Goal: Information Seeking & Learning: Learn about a topic

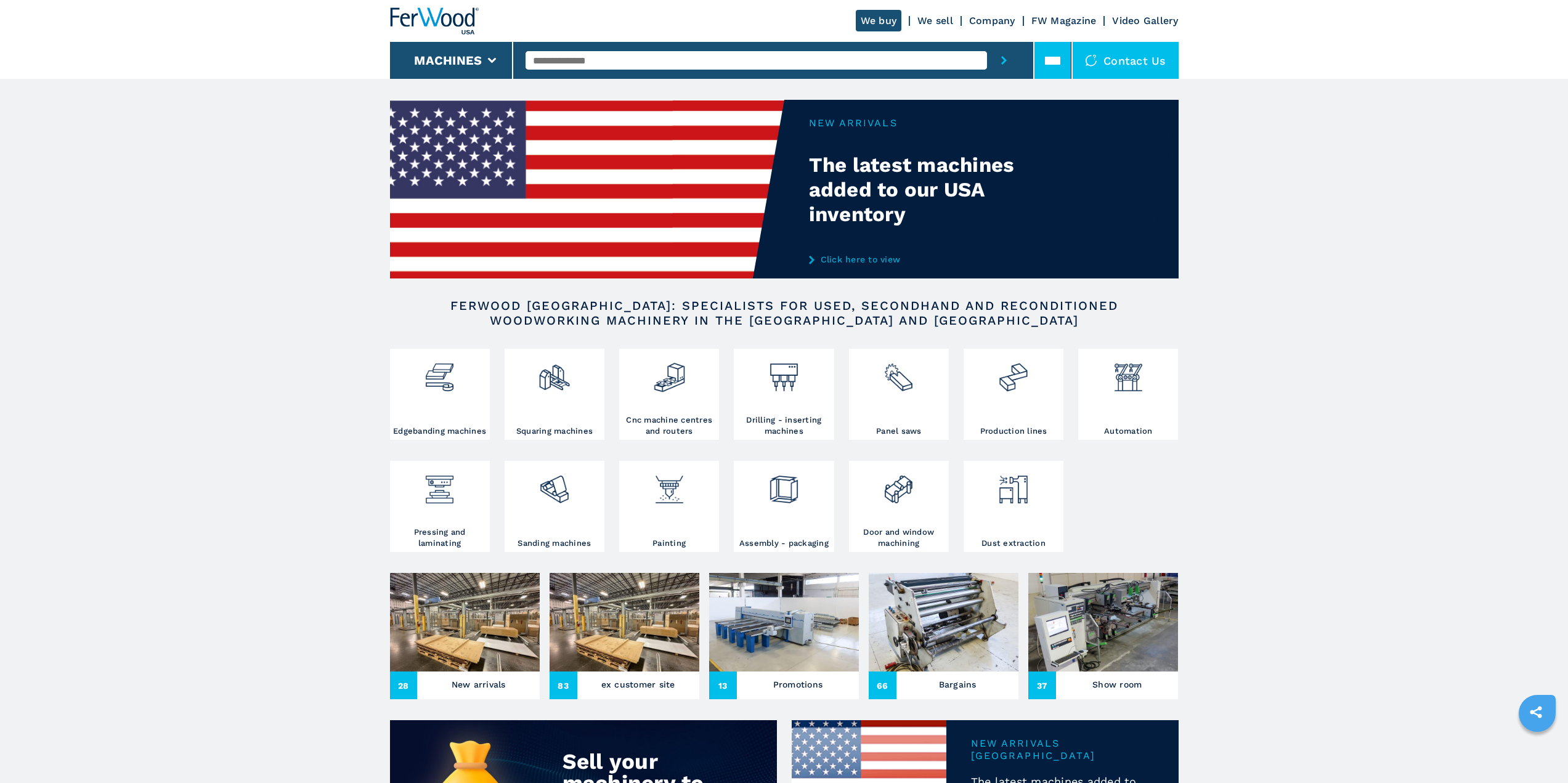
click at [1049, 58] on icon at bounding box center [1048, 58] width 6 height 4
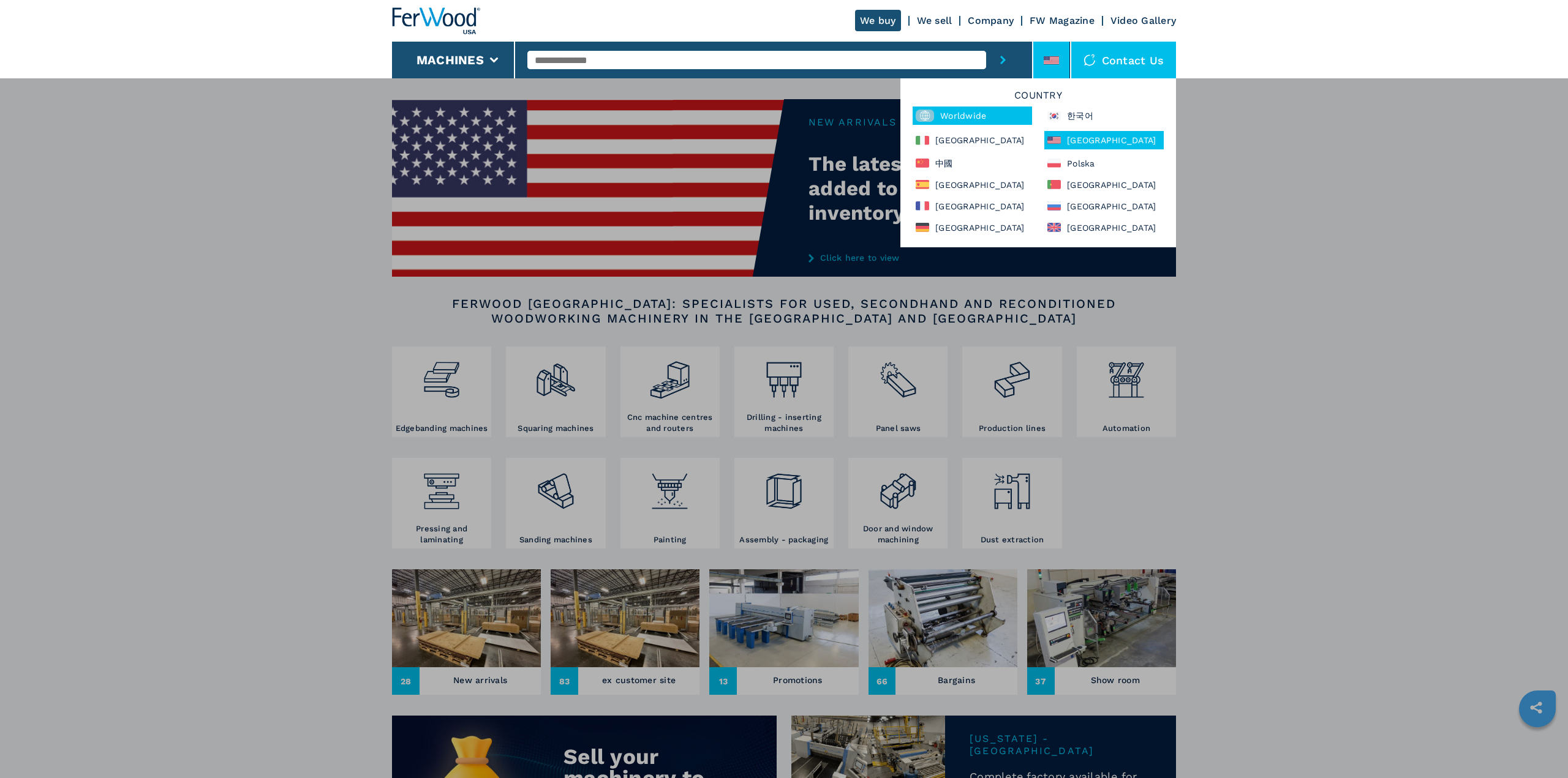
click at [952, 119] on div "Worldwide" at bounding box center [972, 115] width 120 height 18
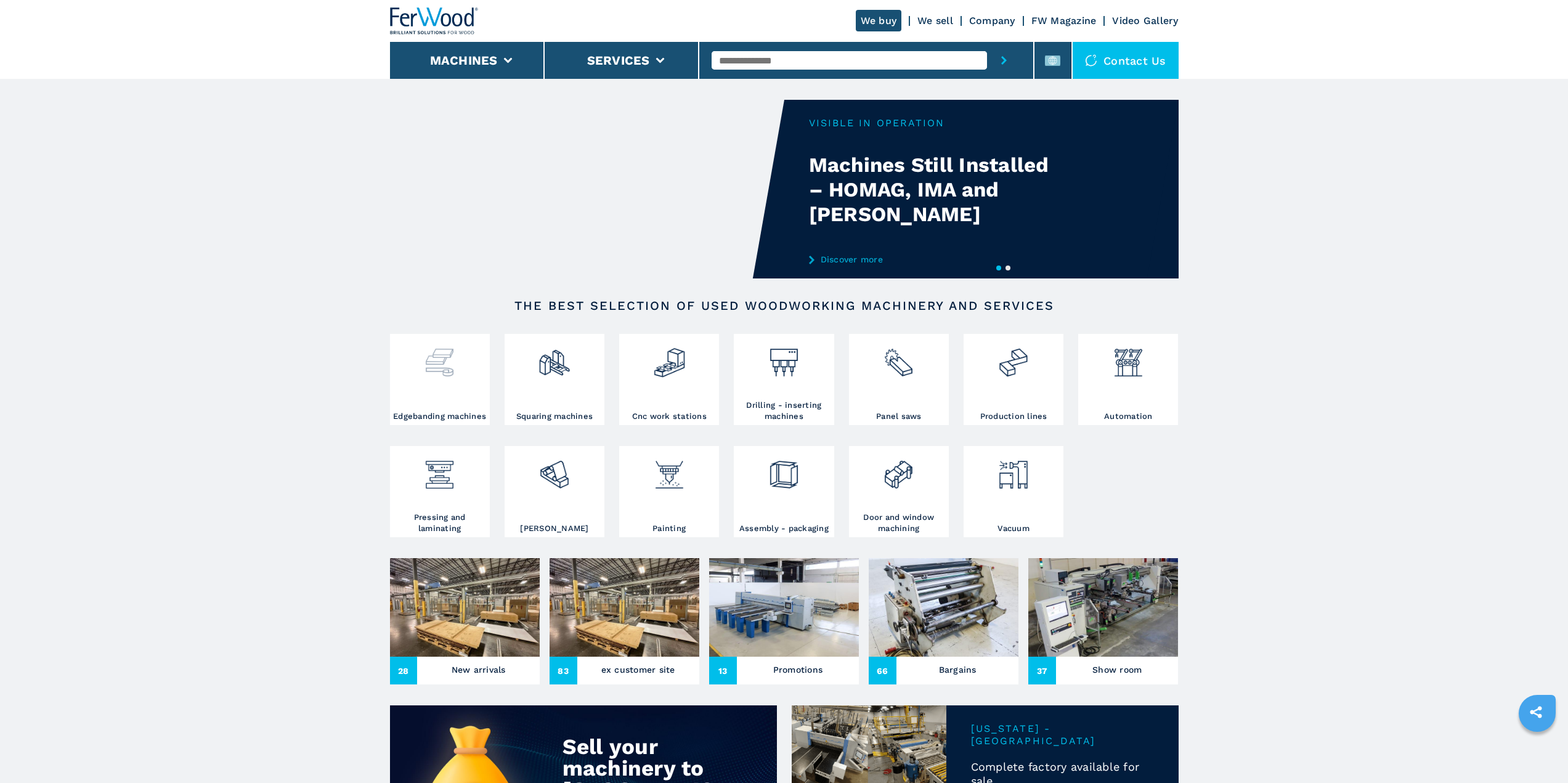
click at [440, 377] on img at bounding box center [439, 358] width 32 height 42
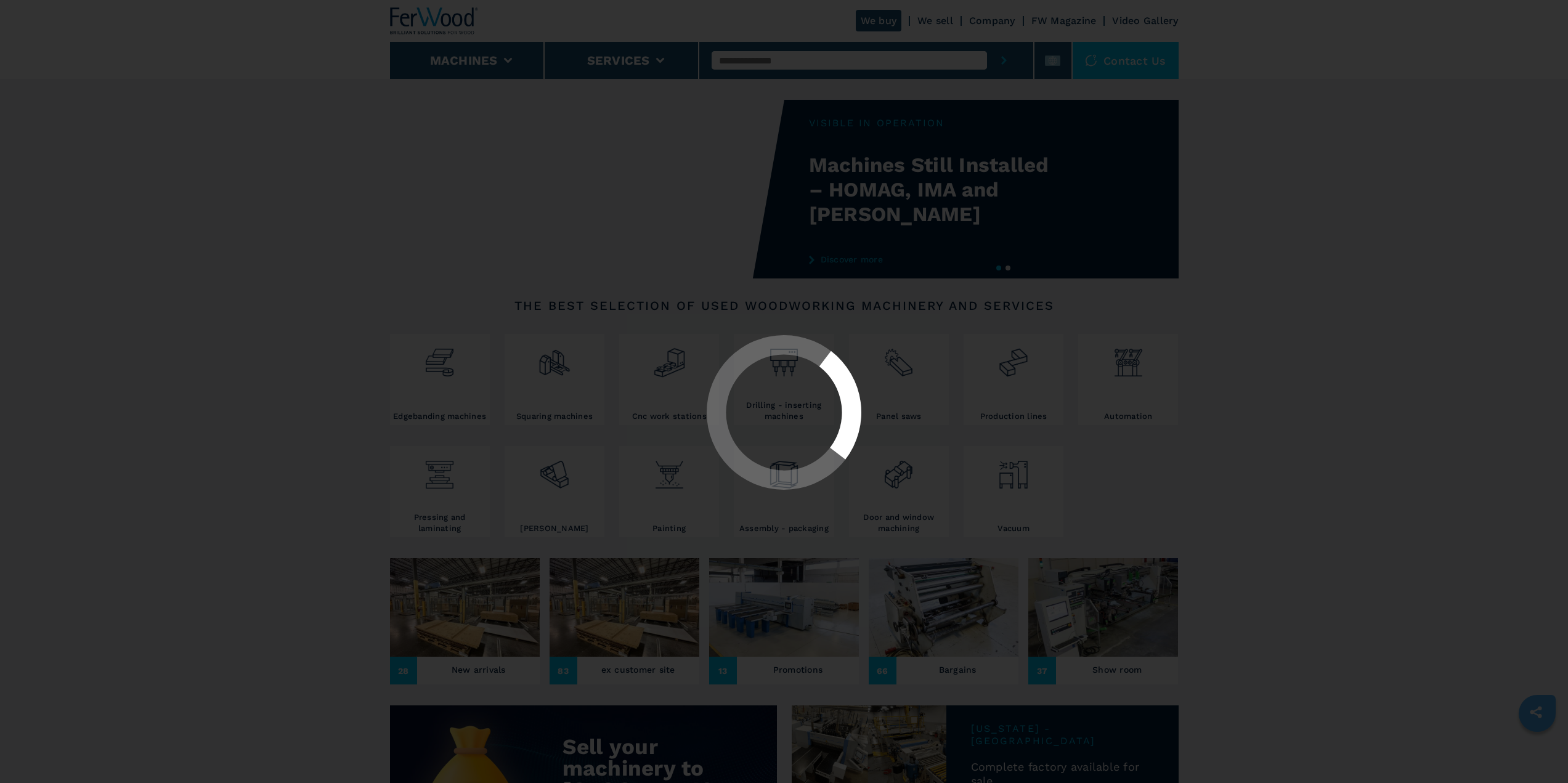
select select "**********"
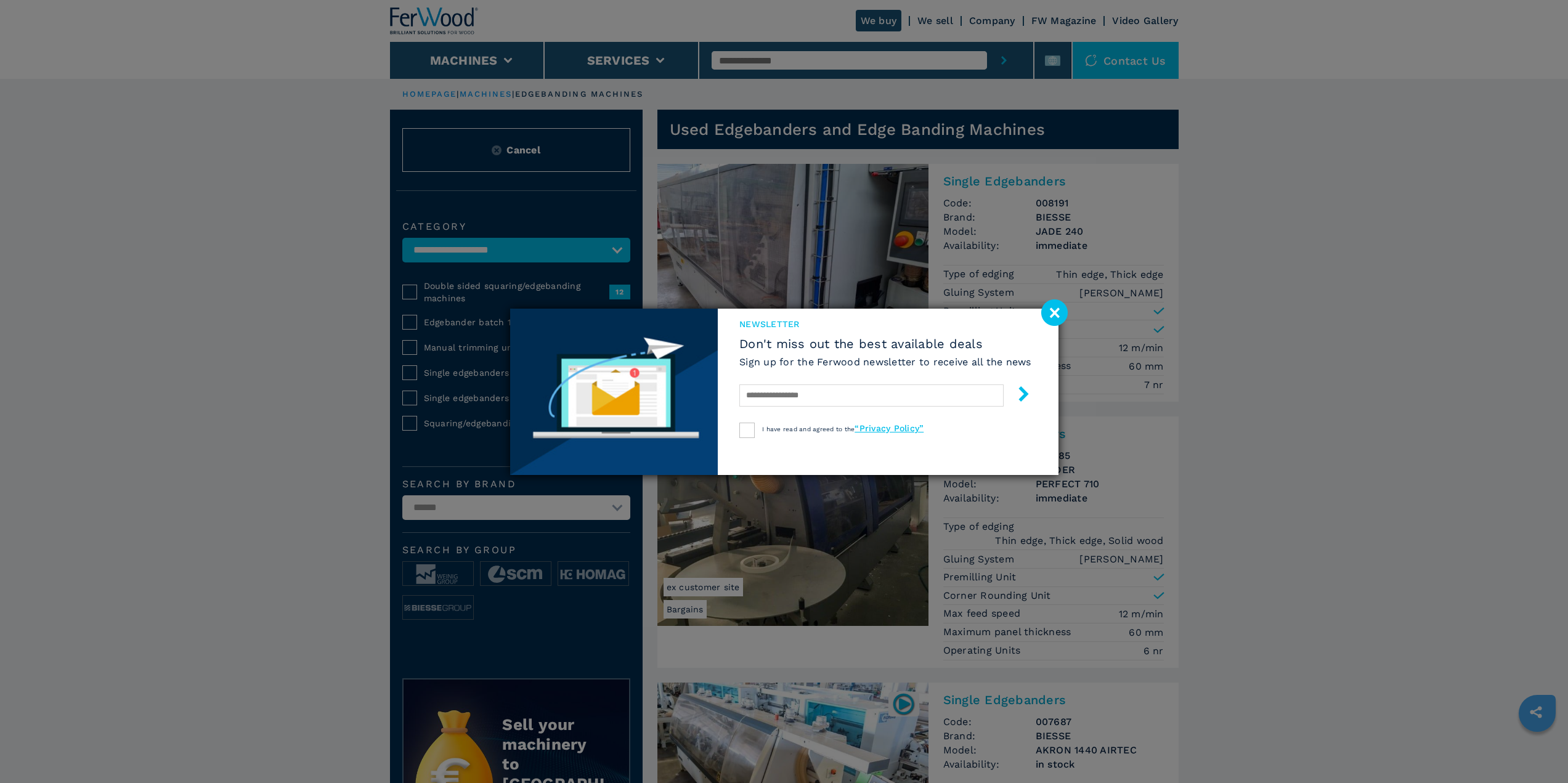
click at [1053, 320] on image at bounding box center [1055, 313] width 27 height 27
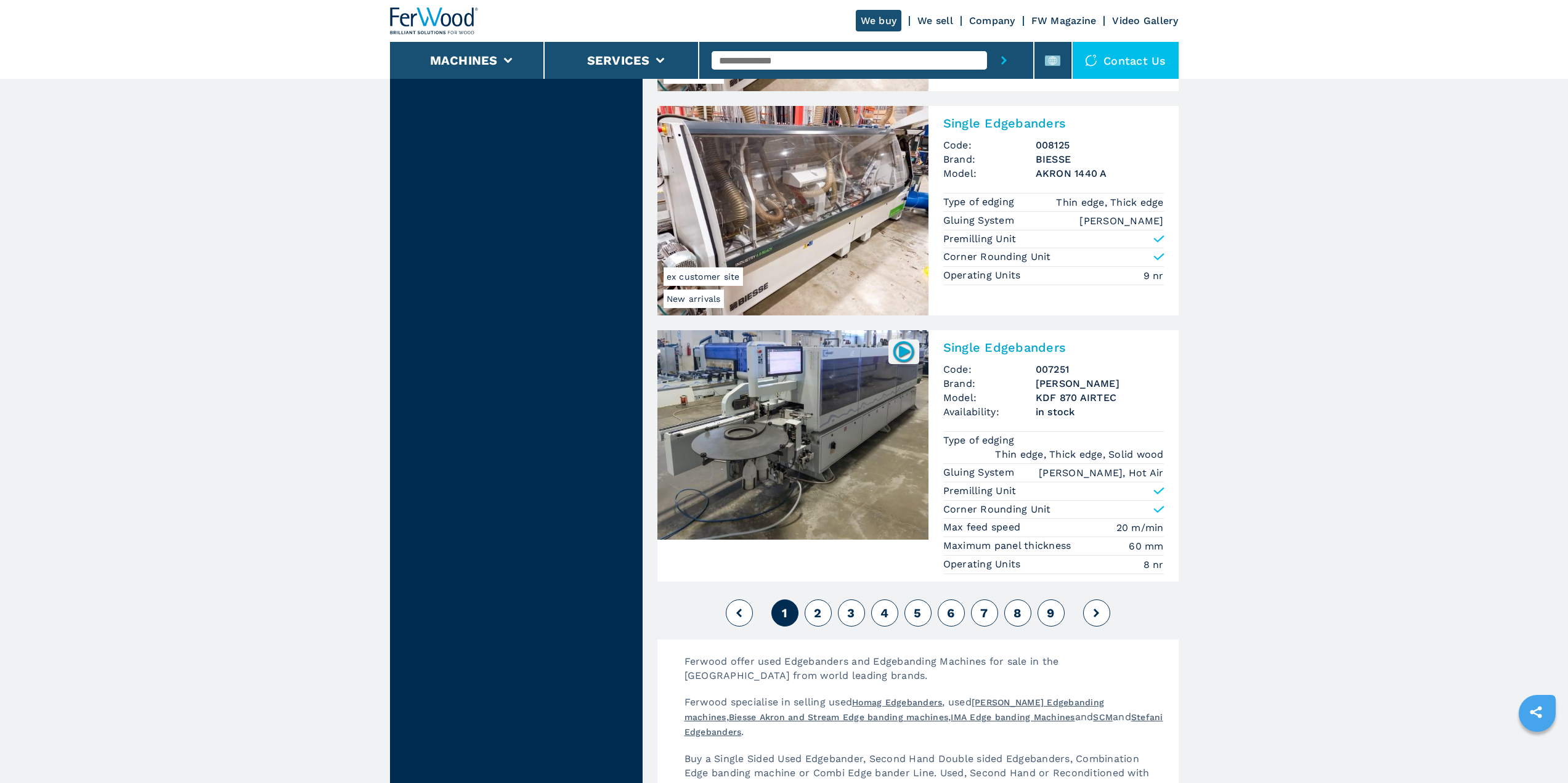
scroll to position [2834, 0]
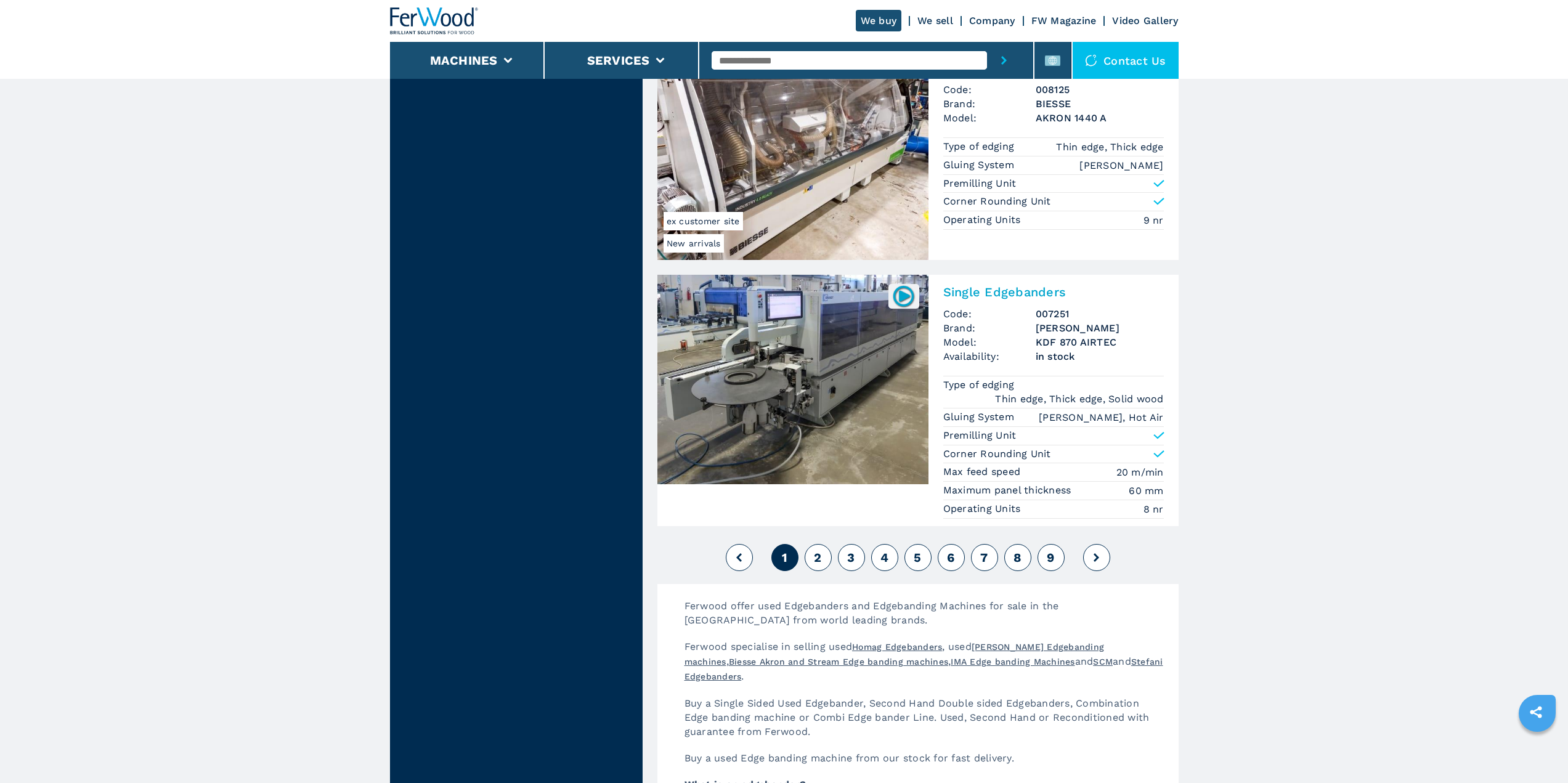
click at [818, 554] on span "2" at bounding box center [818, 557] width 8 height 15
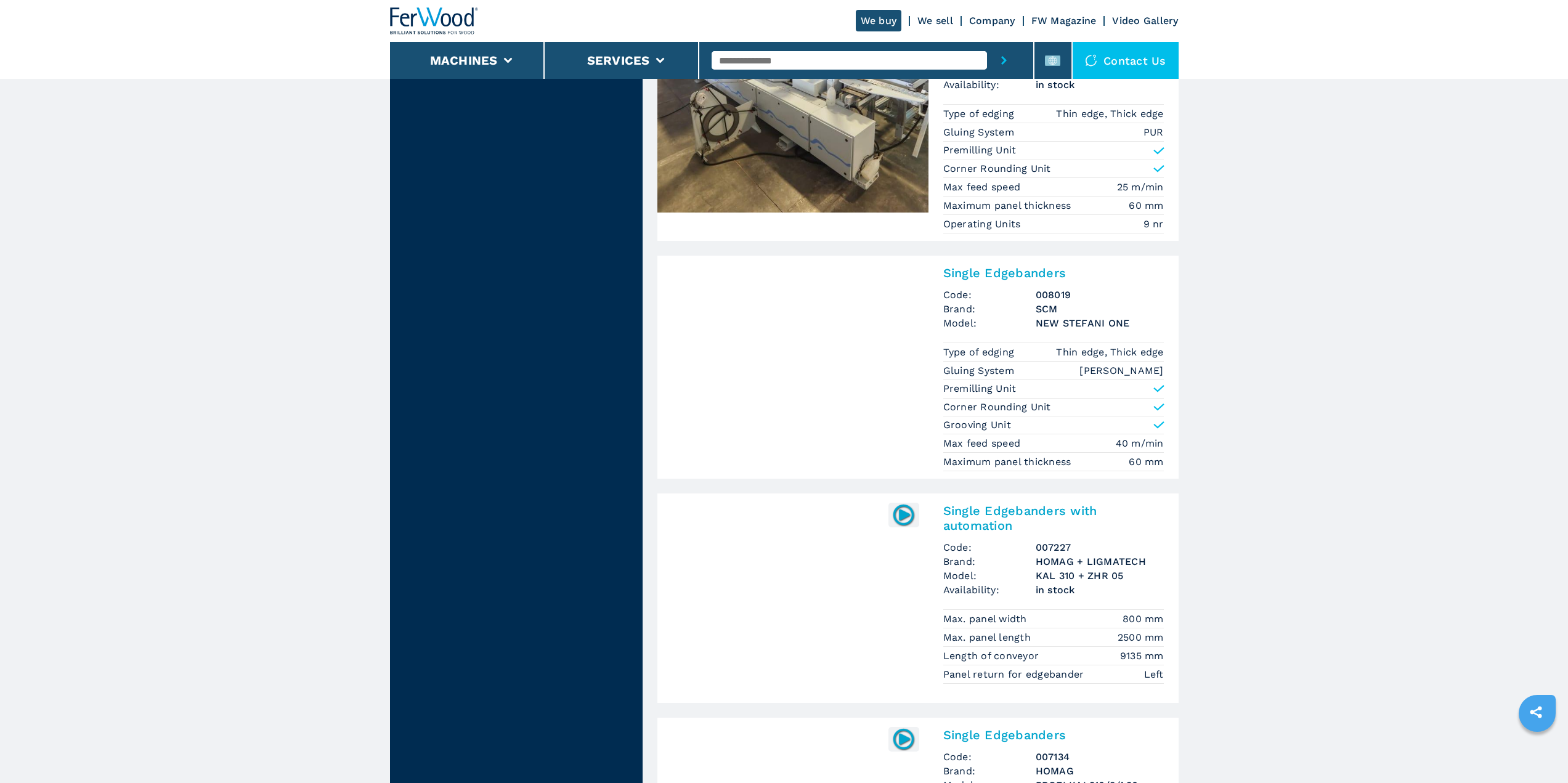
scroll to position [1232, 0]
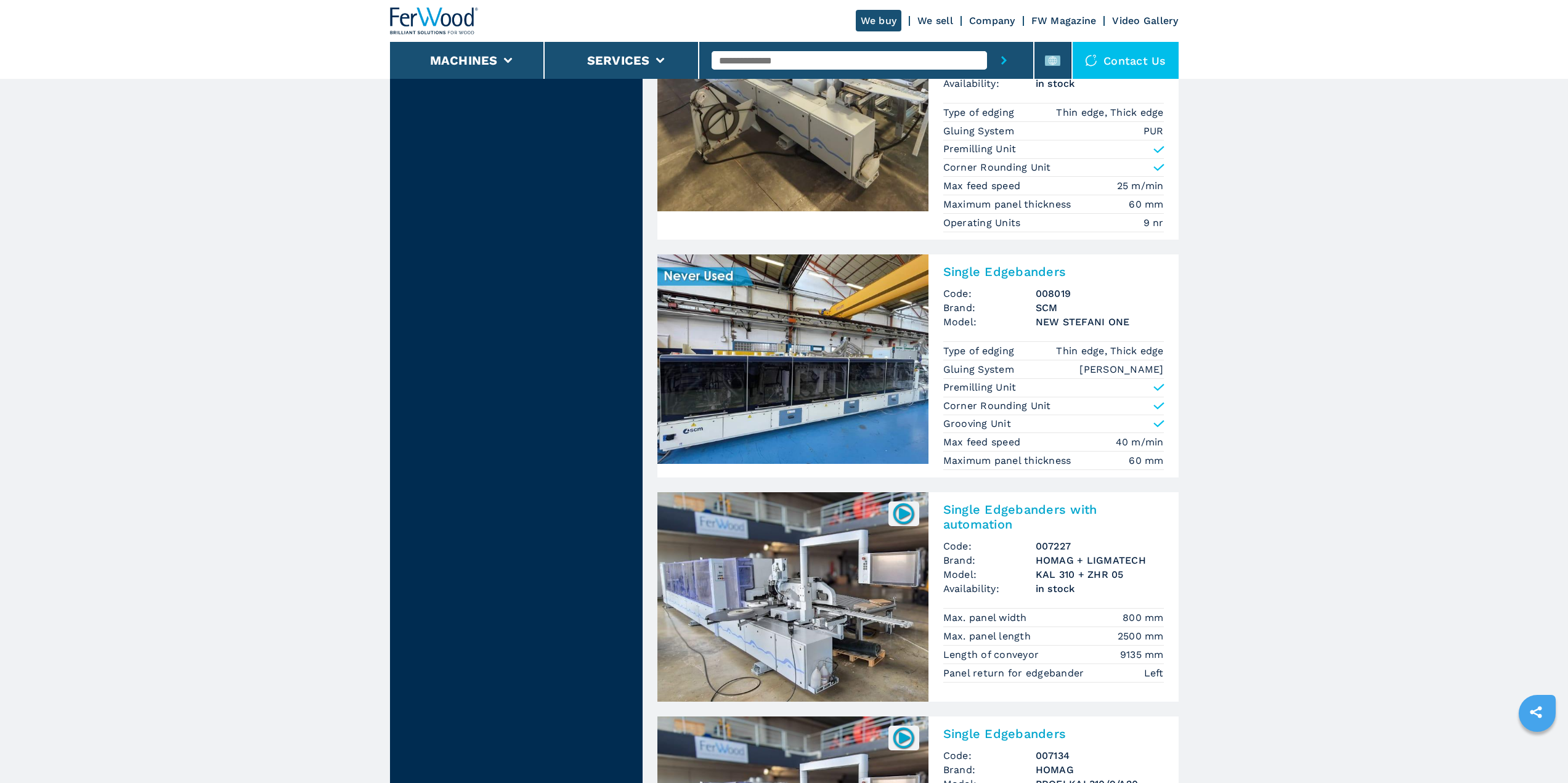
click at [830, 380] on img at bounding box center [793, 359] width 271 height 210
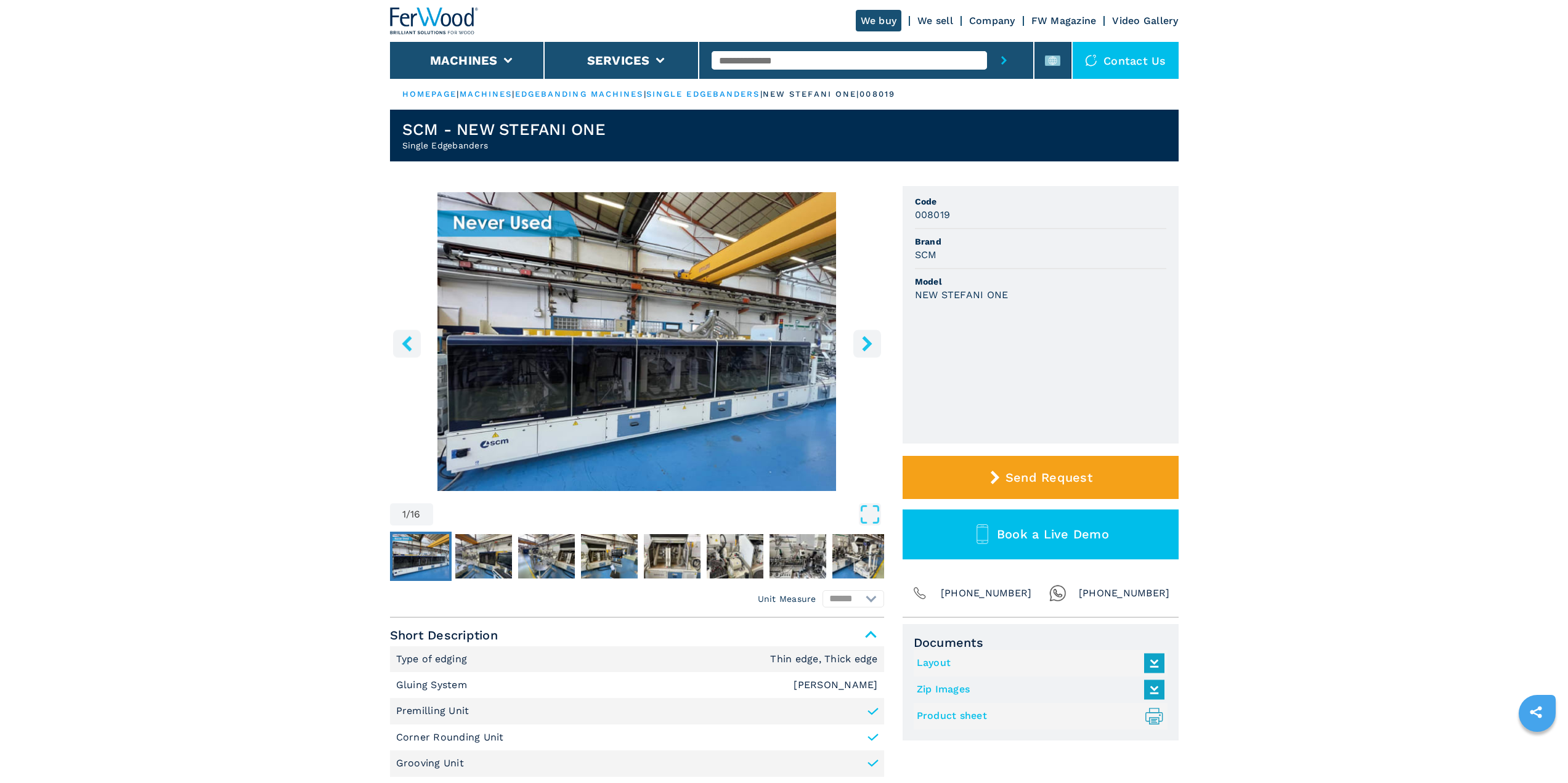
click at [869, 341] on icon "right-button" at bounding box center [866, 343] width 10 height 15
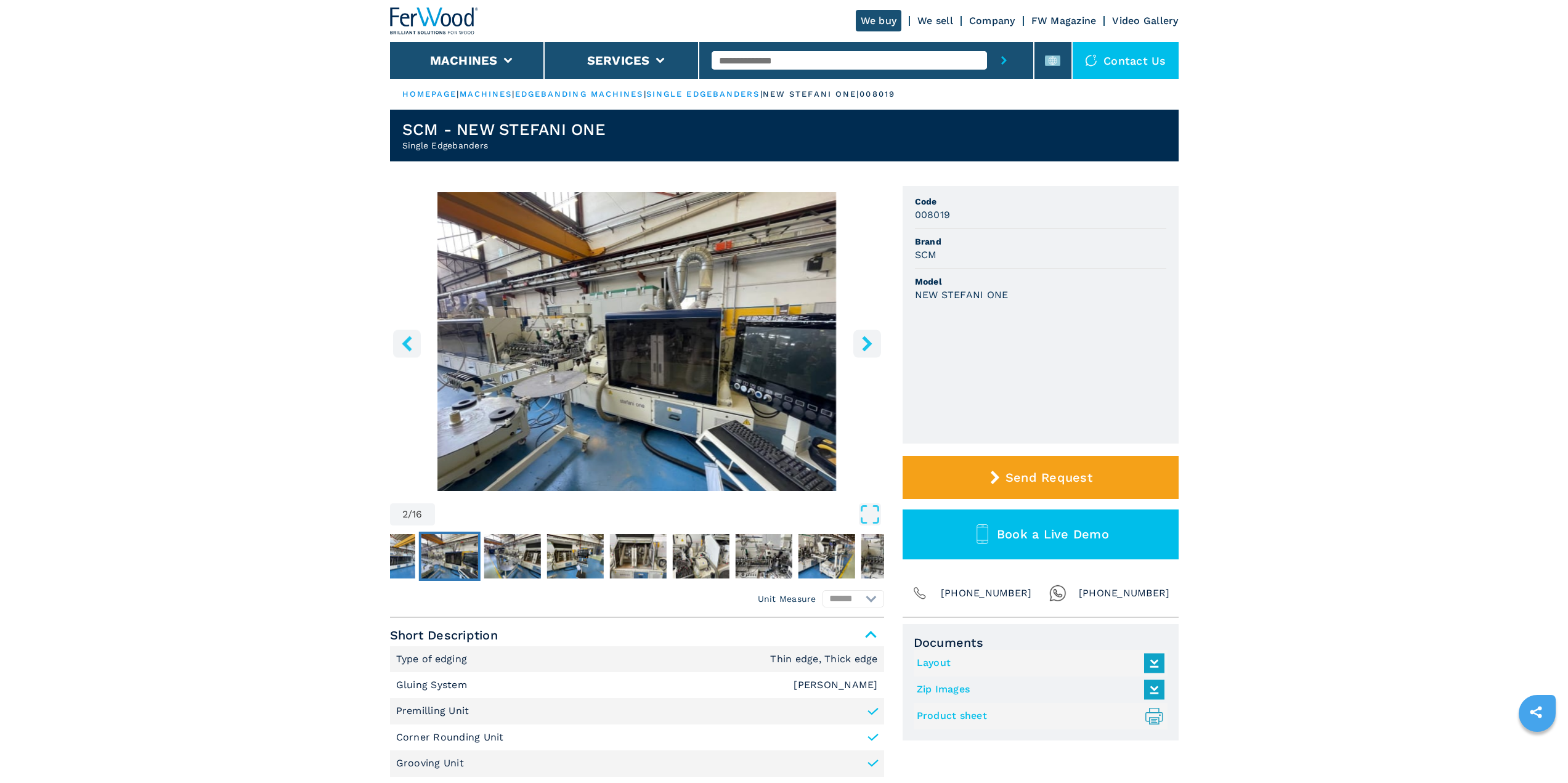
click at [869, 341] on icon "right-button" at bounding box center [866, 343] width 10 height 15
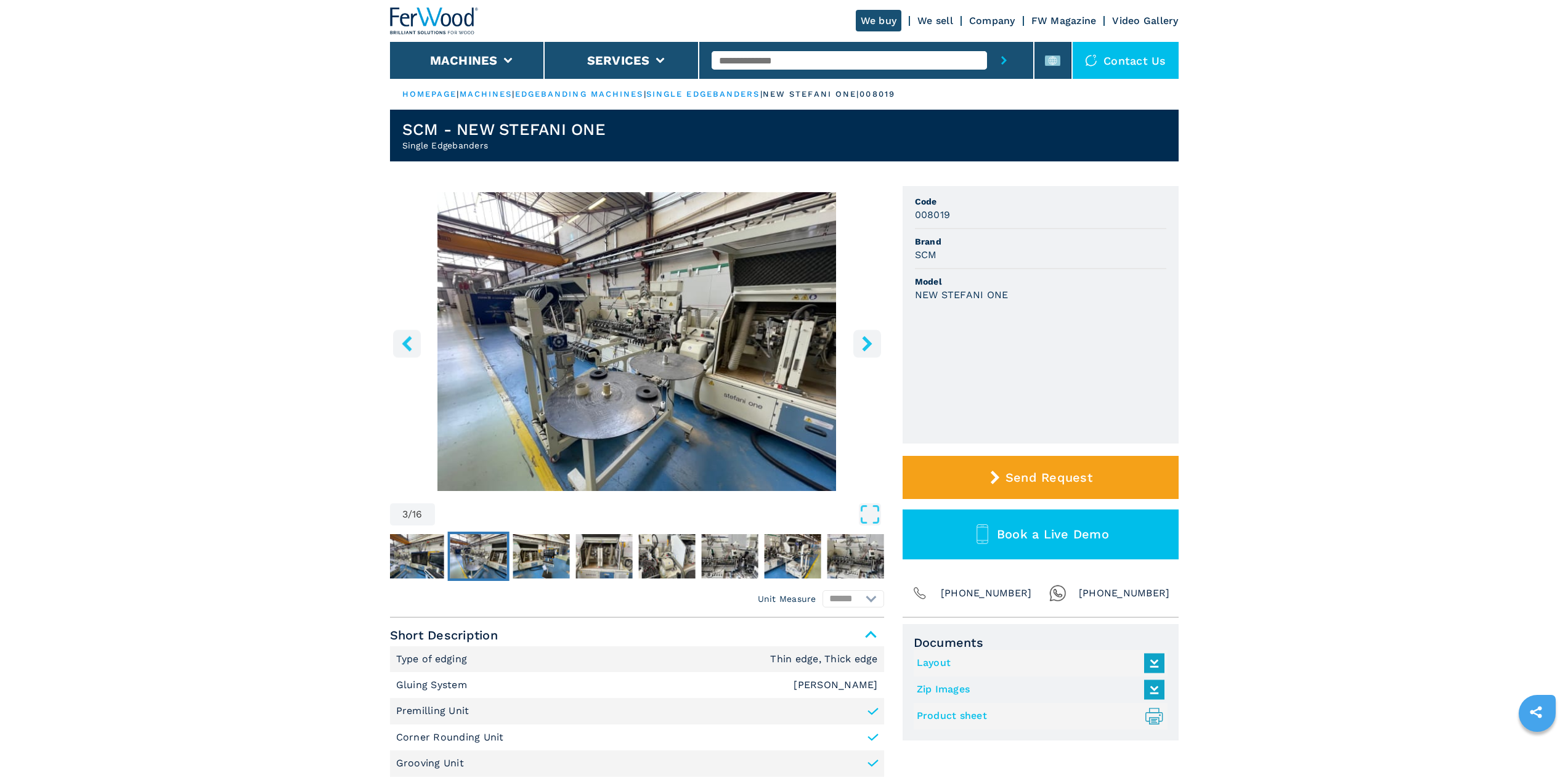
click at [869, 341] on icon "right-button" at bounding box center [866, 343] width 10 height 15
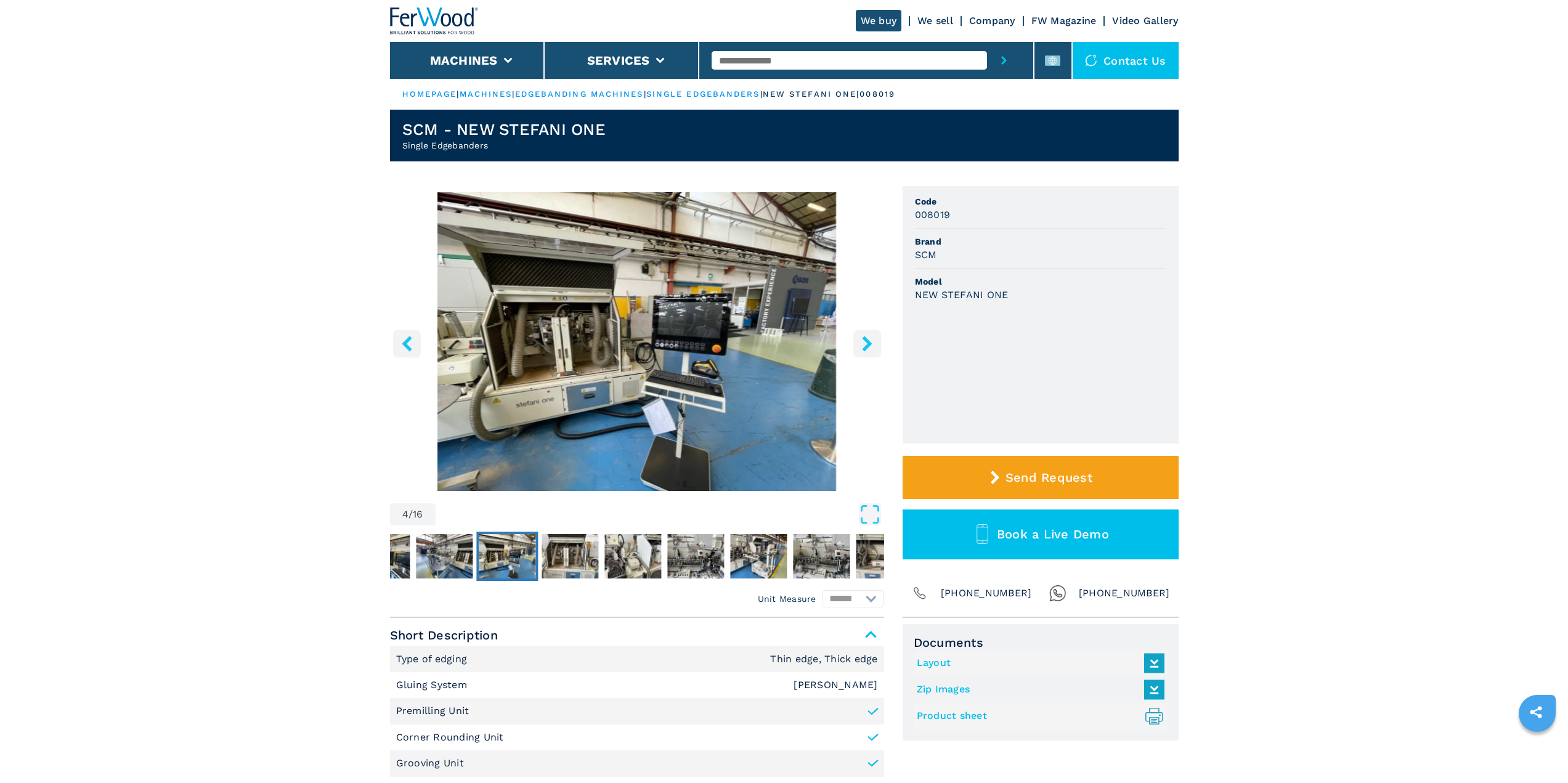
click at [869, 341] on icon "right-button" at bounding box center [866, 343] width 10 height 15
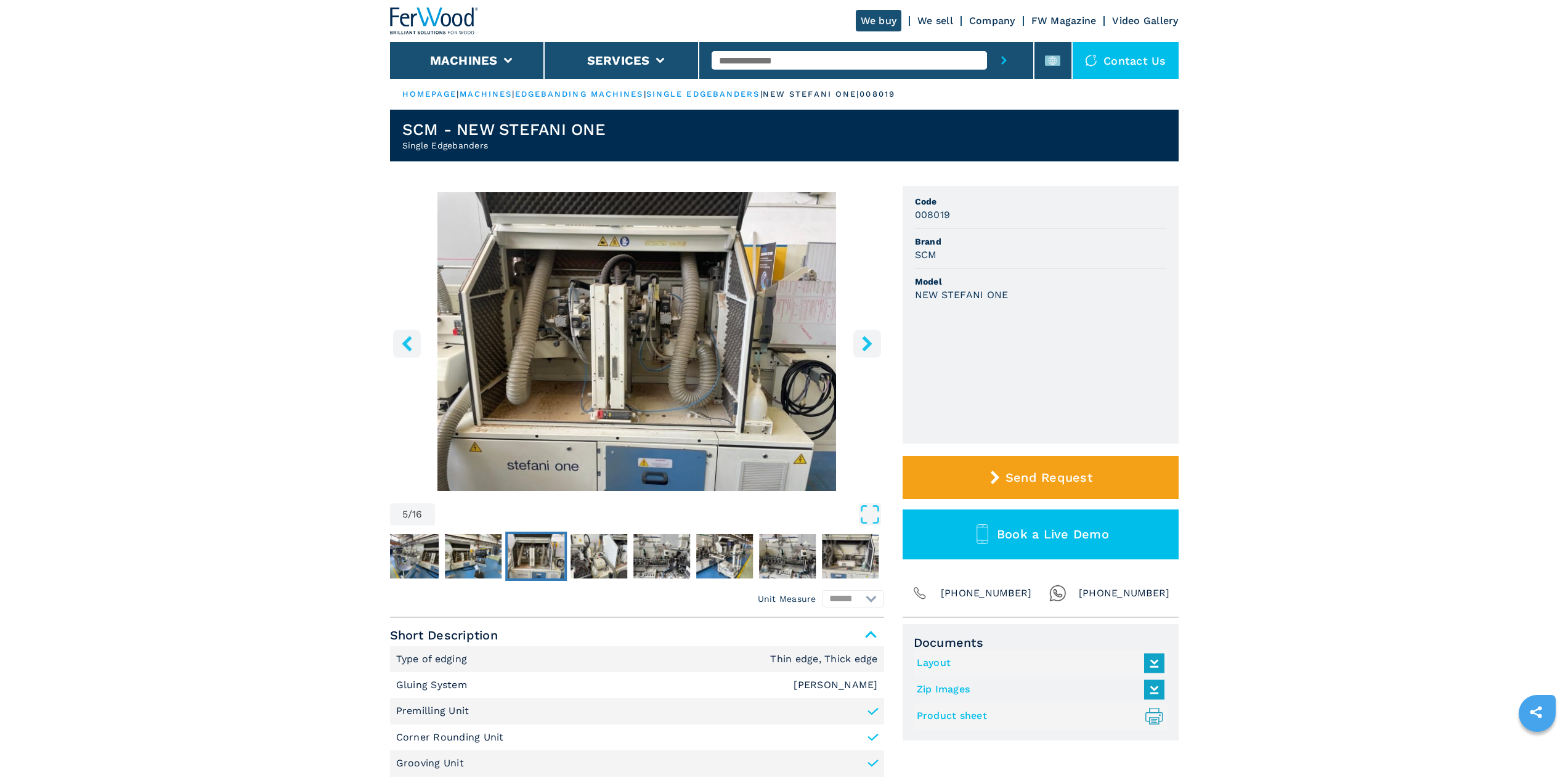
click at [869, 341] on icon "right-button" at bounding box center [866, 343] width 10 height 15
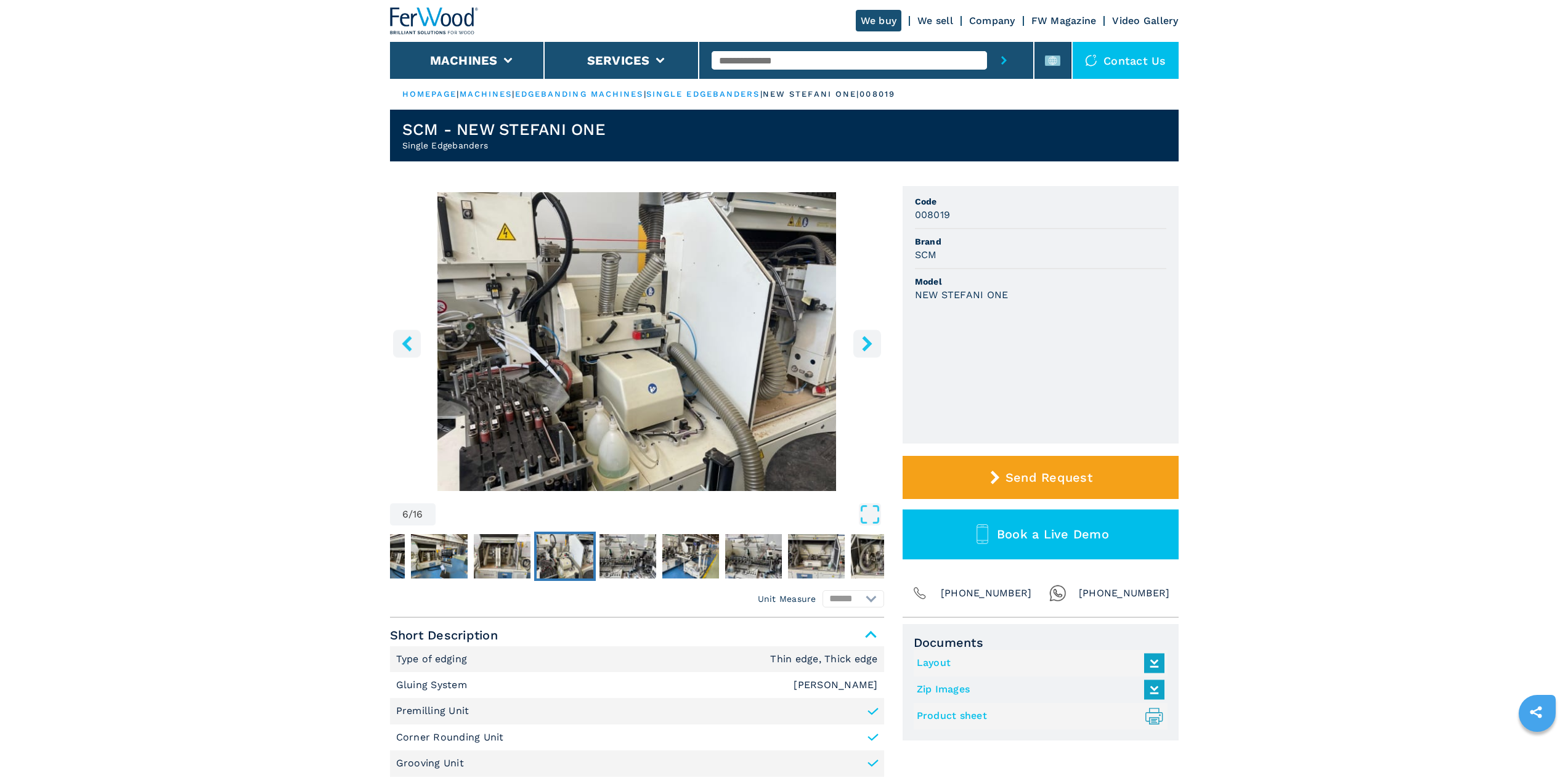
click at [869, 341] on icon "right-button" at bounding box center [866, 343] width 10 height 15
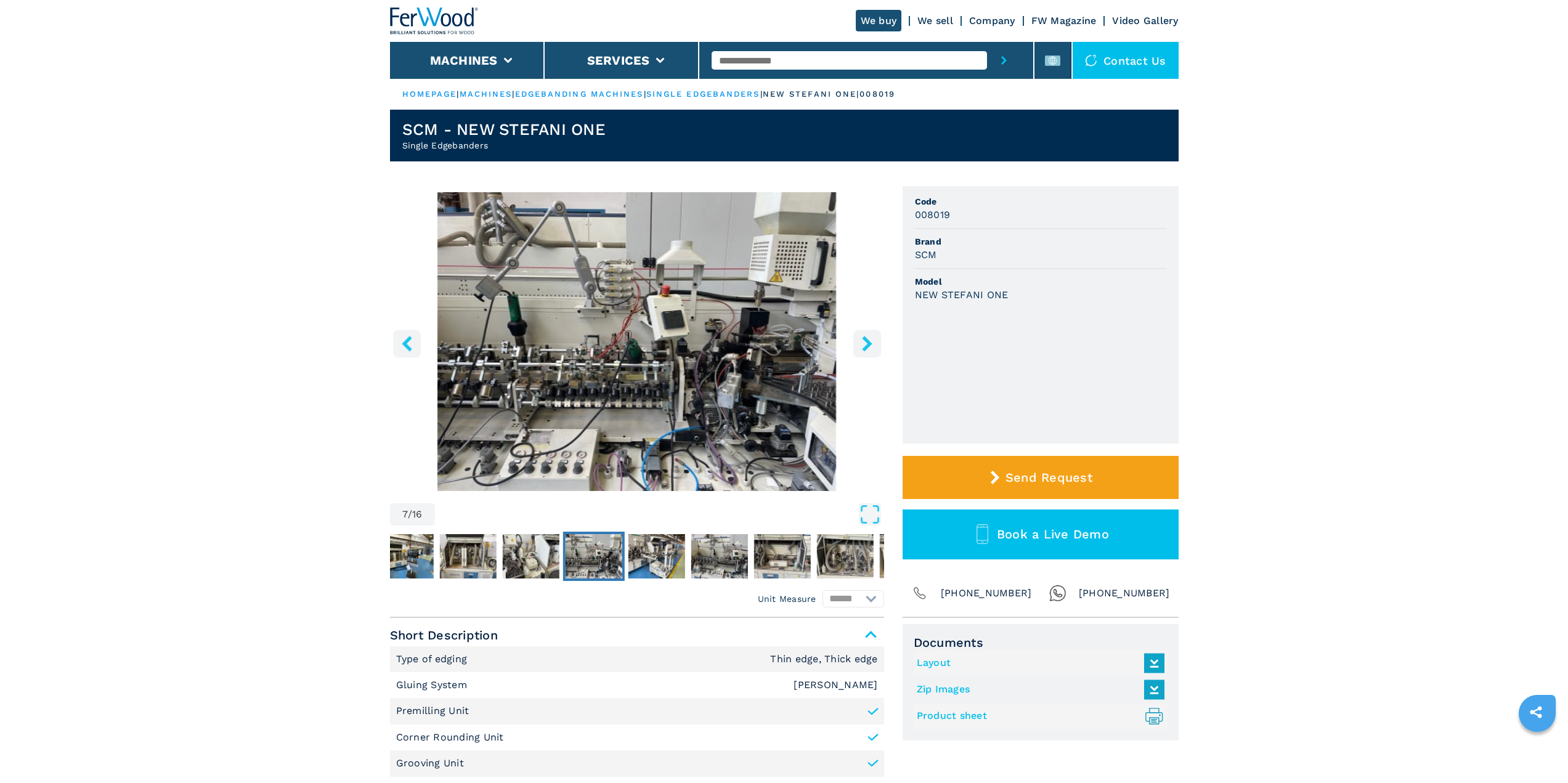
click at [869, 341] on icon "right-button" at bounding box center [866, 343] width 10 height 15
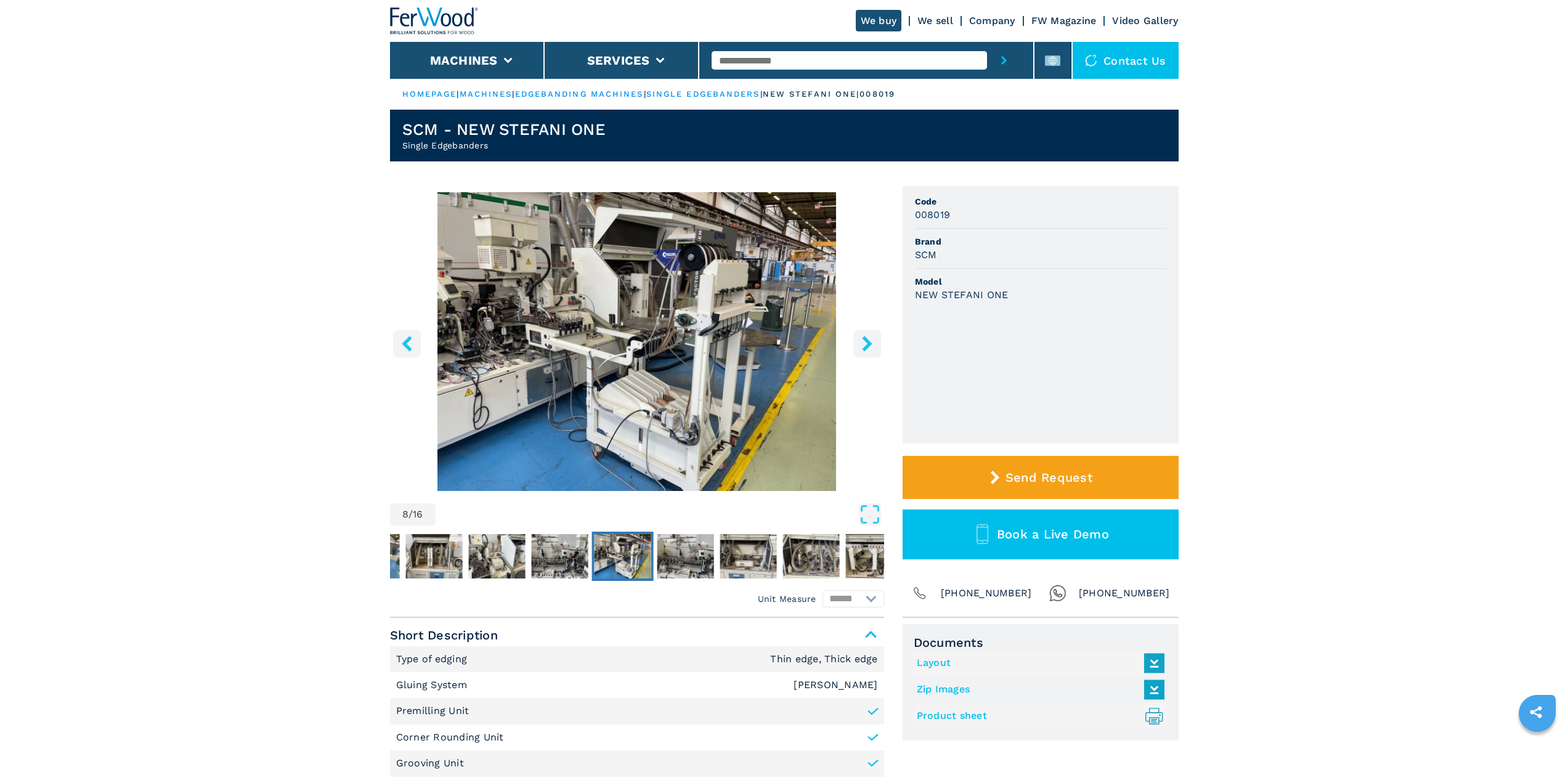
click at [869, 341] on icon "right-button" at bounding box center [866, 343] width 10 height 15
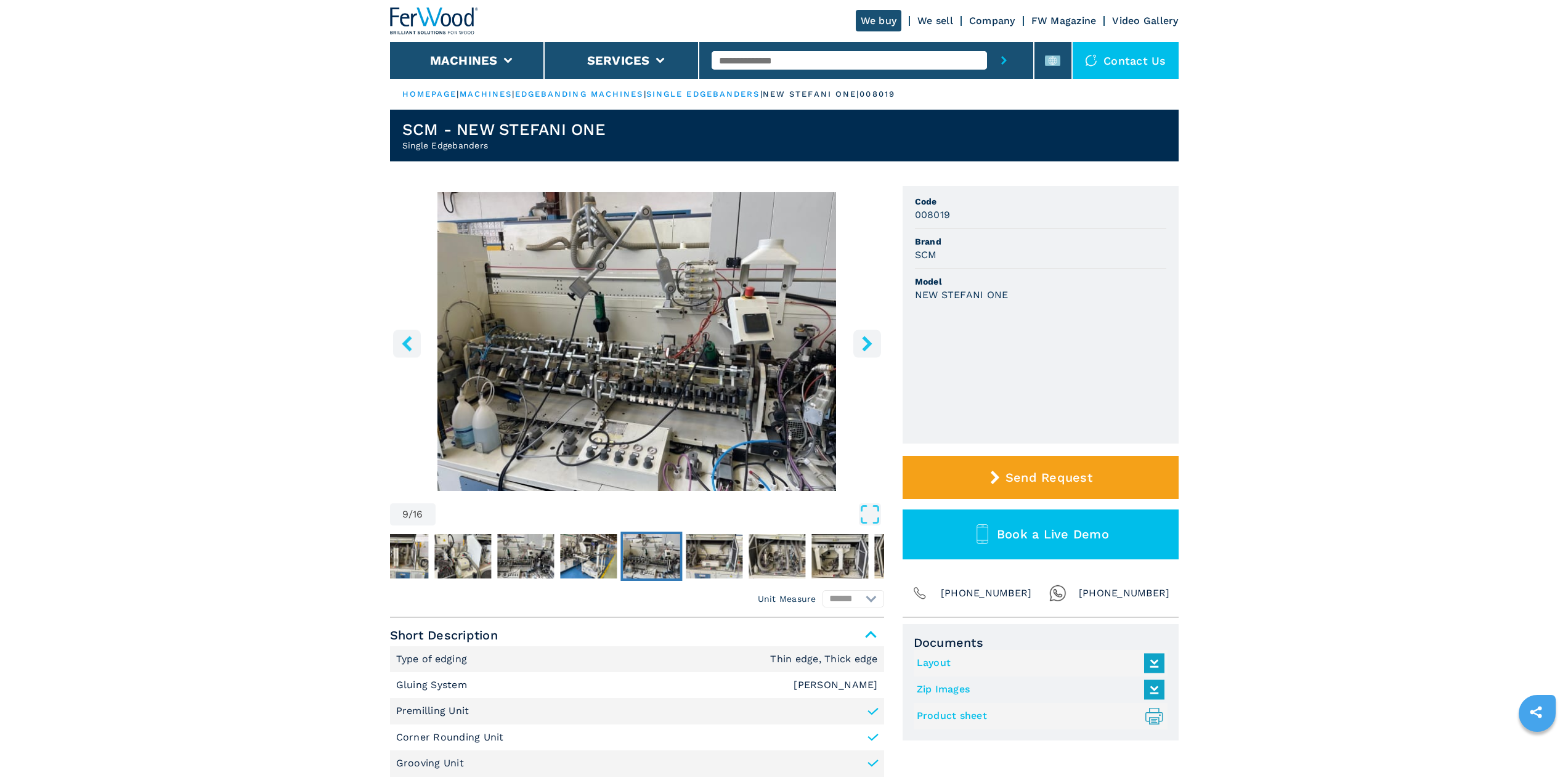
click at [869, 341] on icon "right-button" at bounding box center [866, 343] width 10 height 15
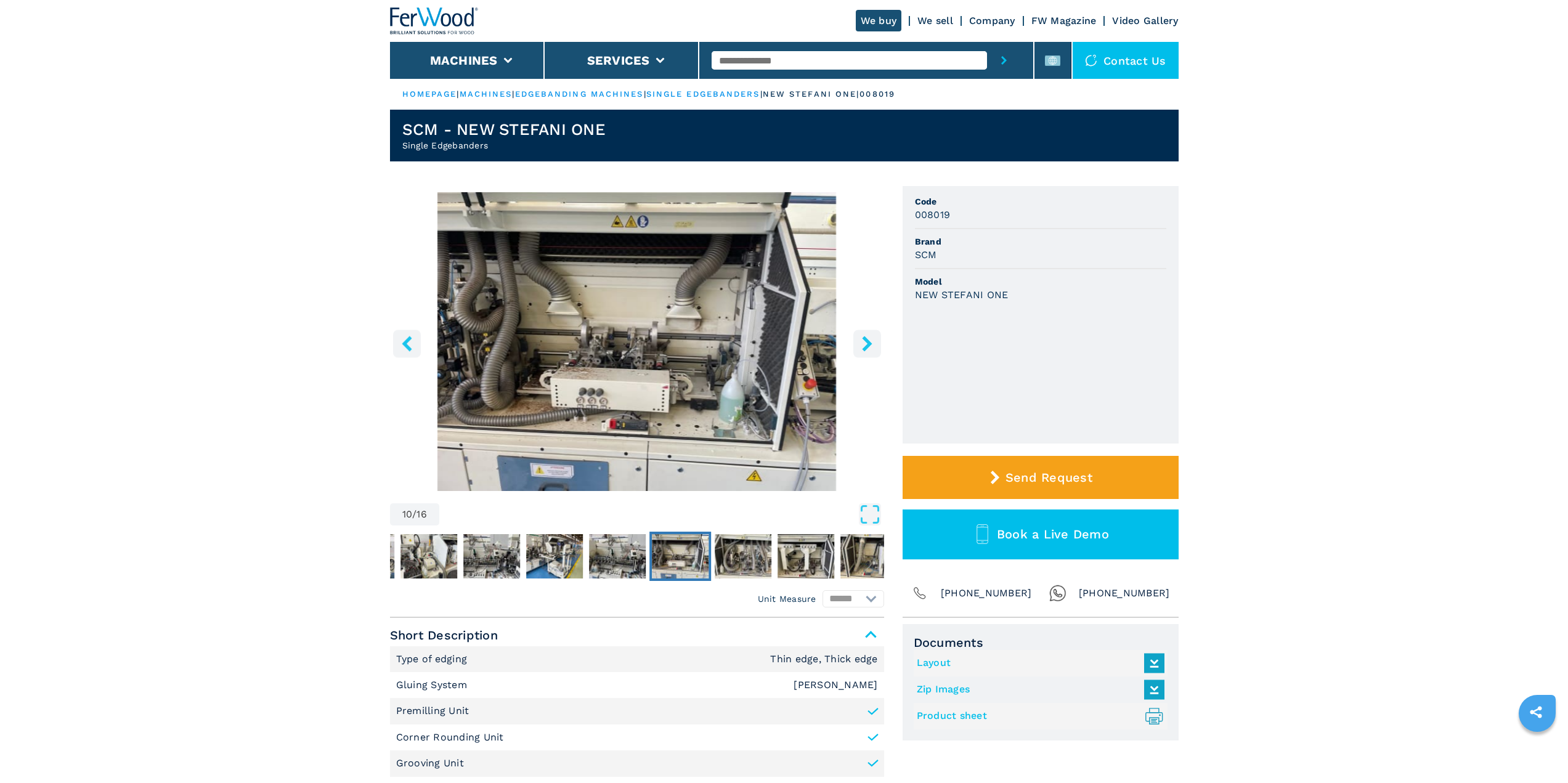
click at [869, 341] on icon "right-button" at bounding box center [866, 343] width 10 height 15
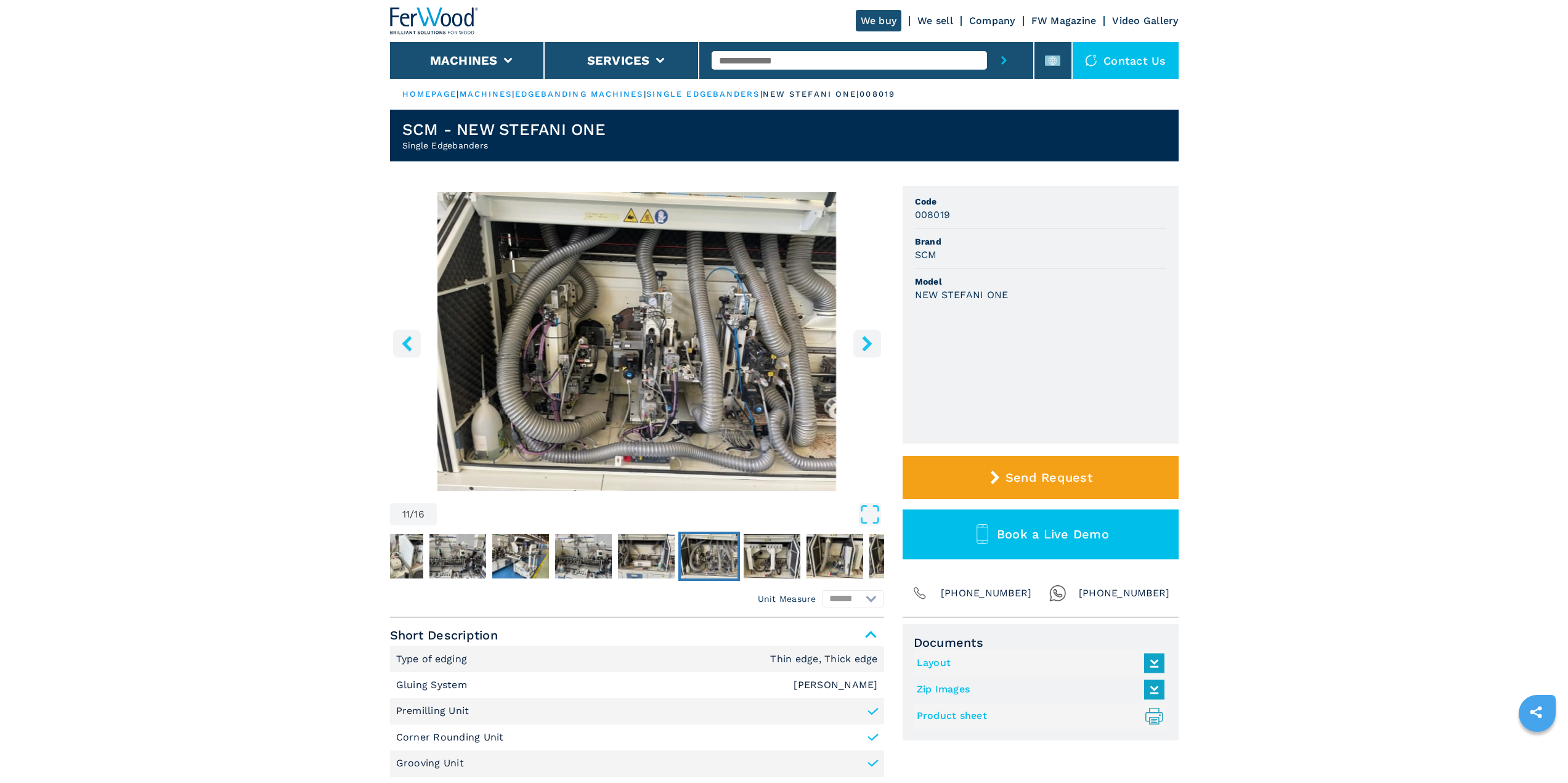
click at [869, 341] on icon "right-button" at bounding box center [866, 343] width 10 height 15
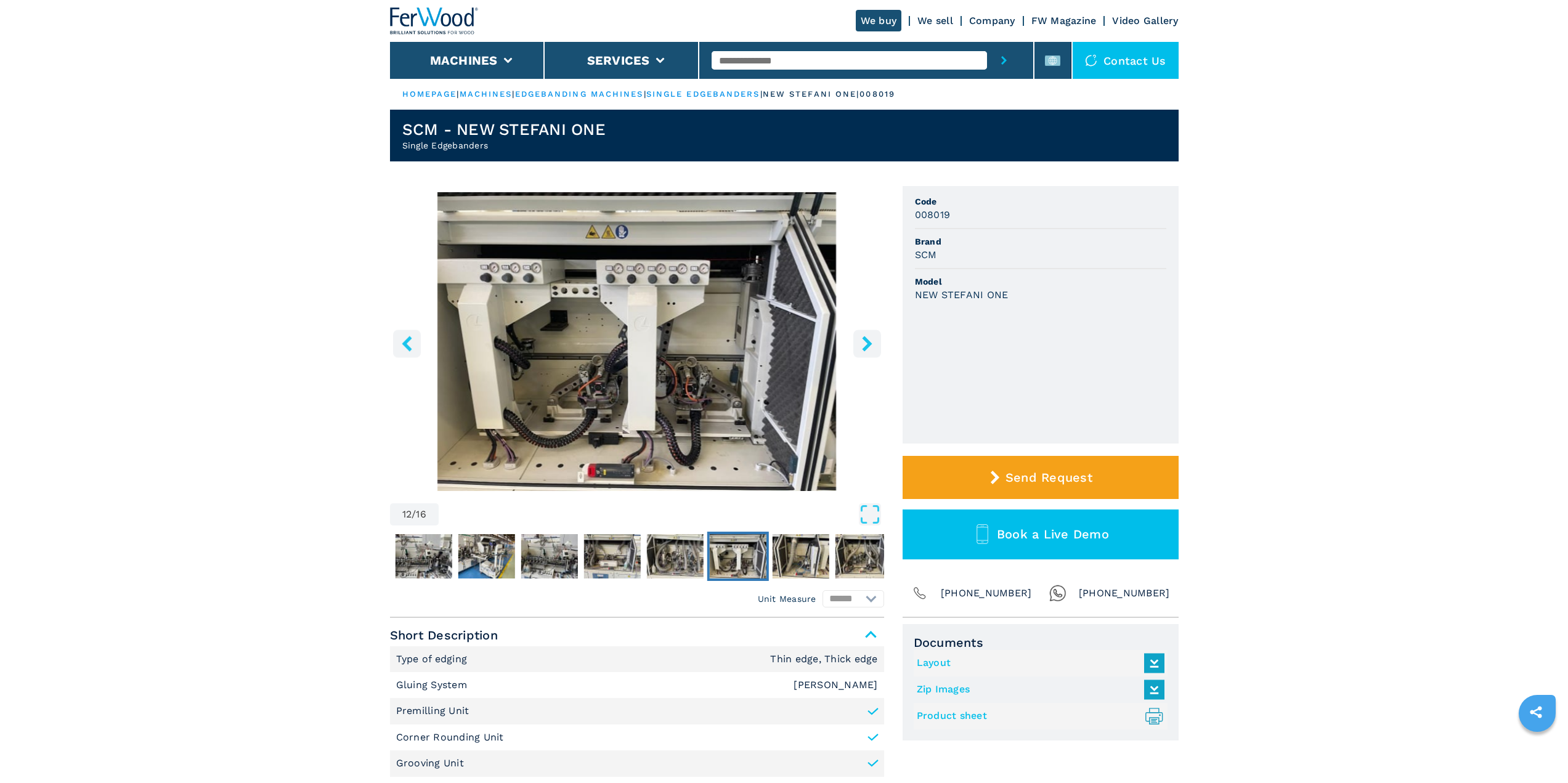
click at [869, 341] on icon "right-button" at bounding box center [866, 343] width 10 height 15
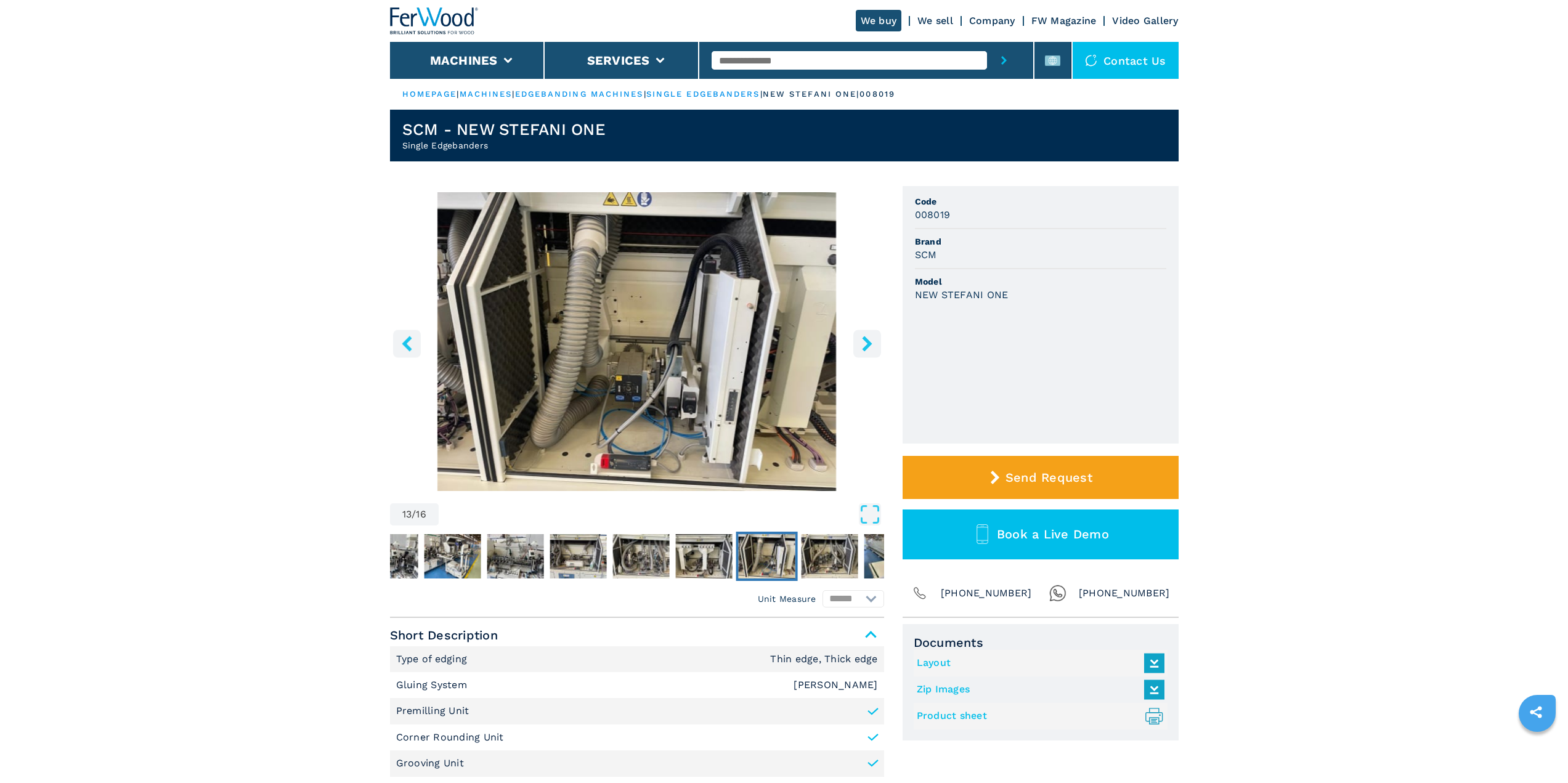
click at [869, 341] on icon "right-button" at bounding box center [866, 343] width 10 height 15
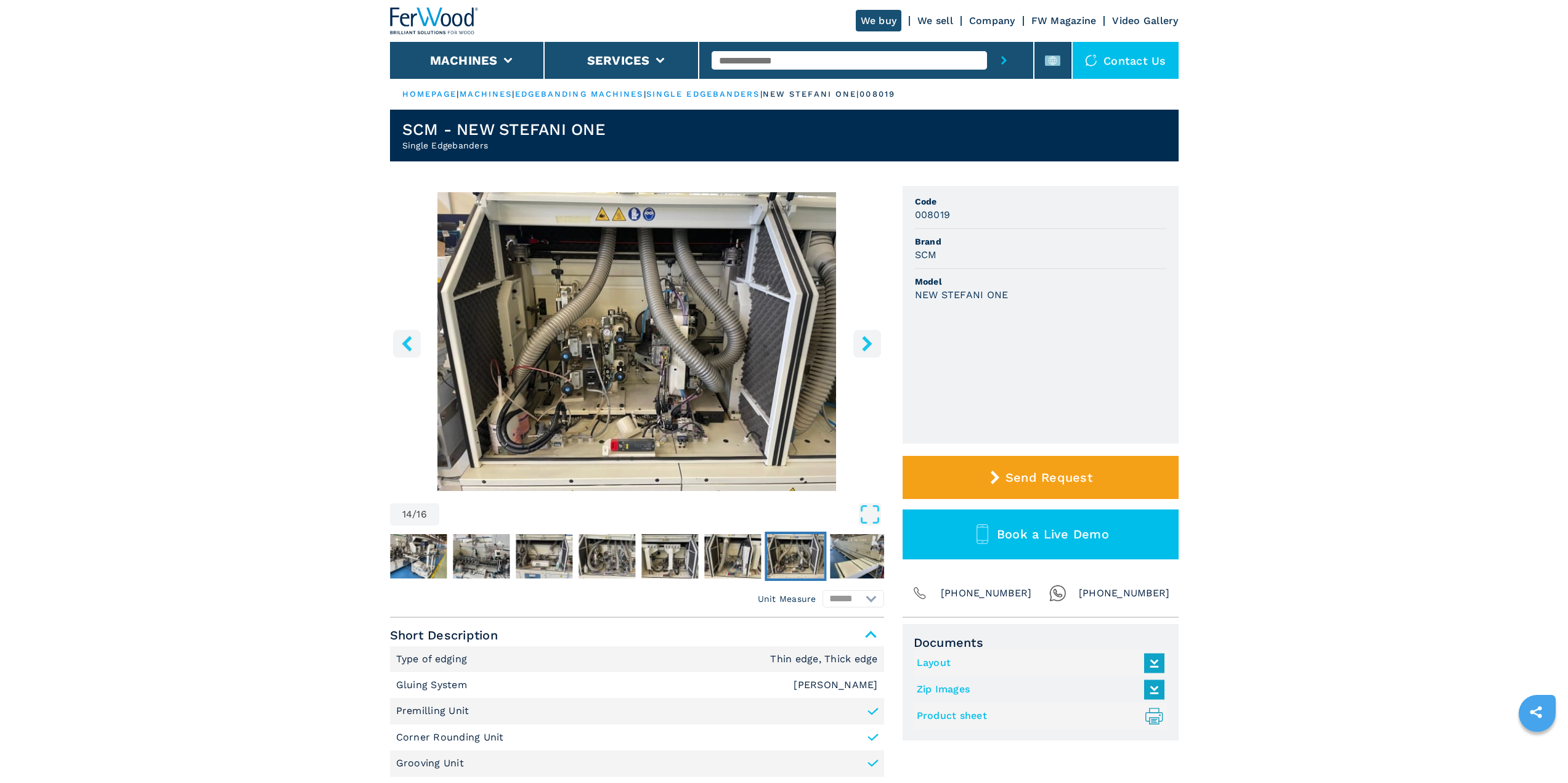
click at [869, 341] on icon "right-button" at bounding box center [866, 343] width 10 height 15
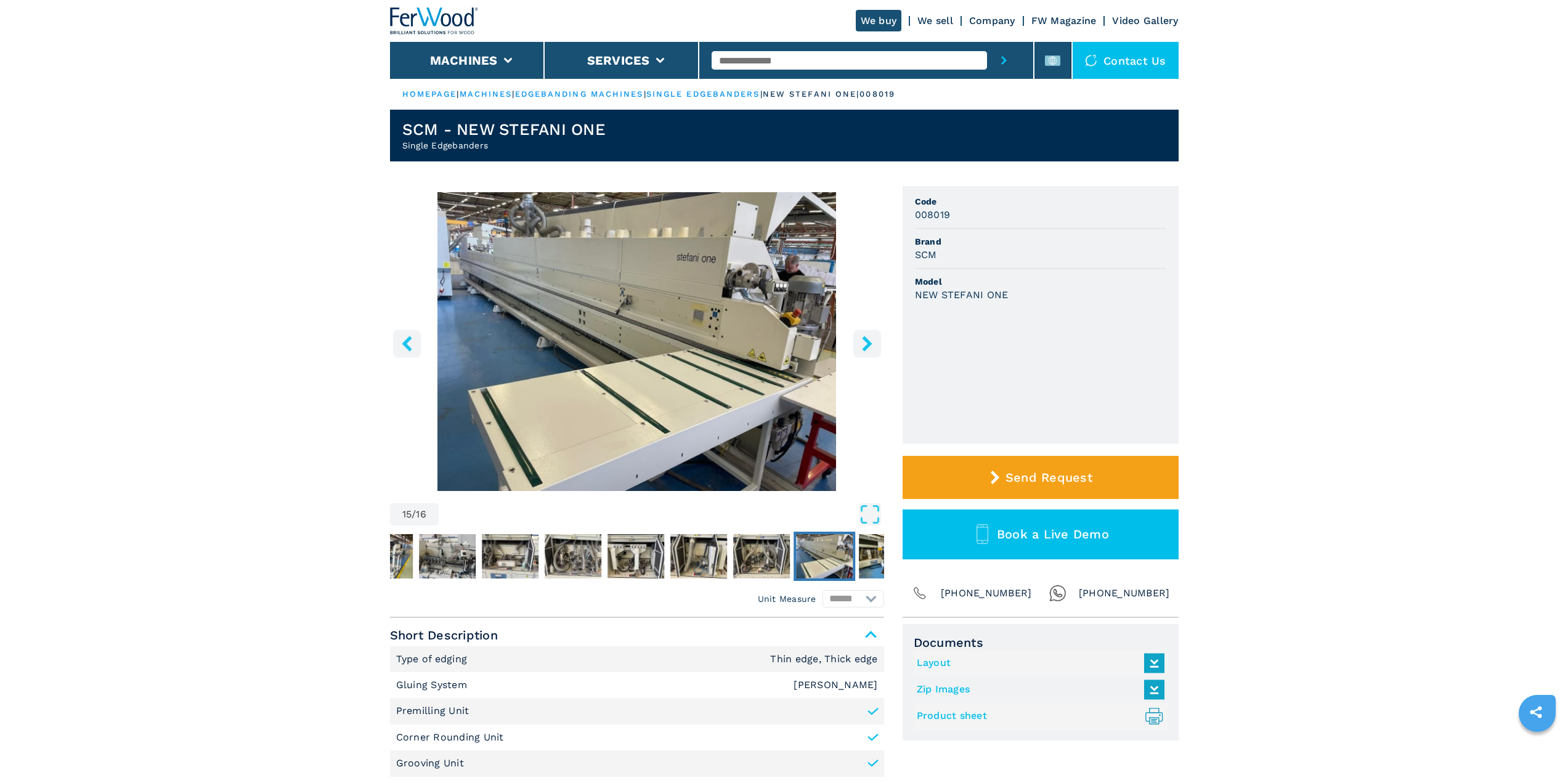
click at [869, 341] on icon "right-button" at bounding box center [866, 343] width 10 height 15
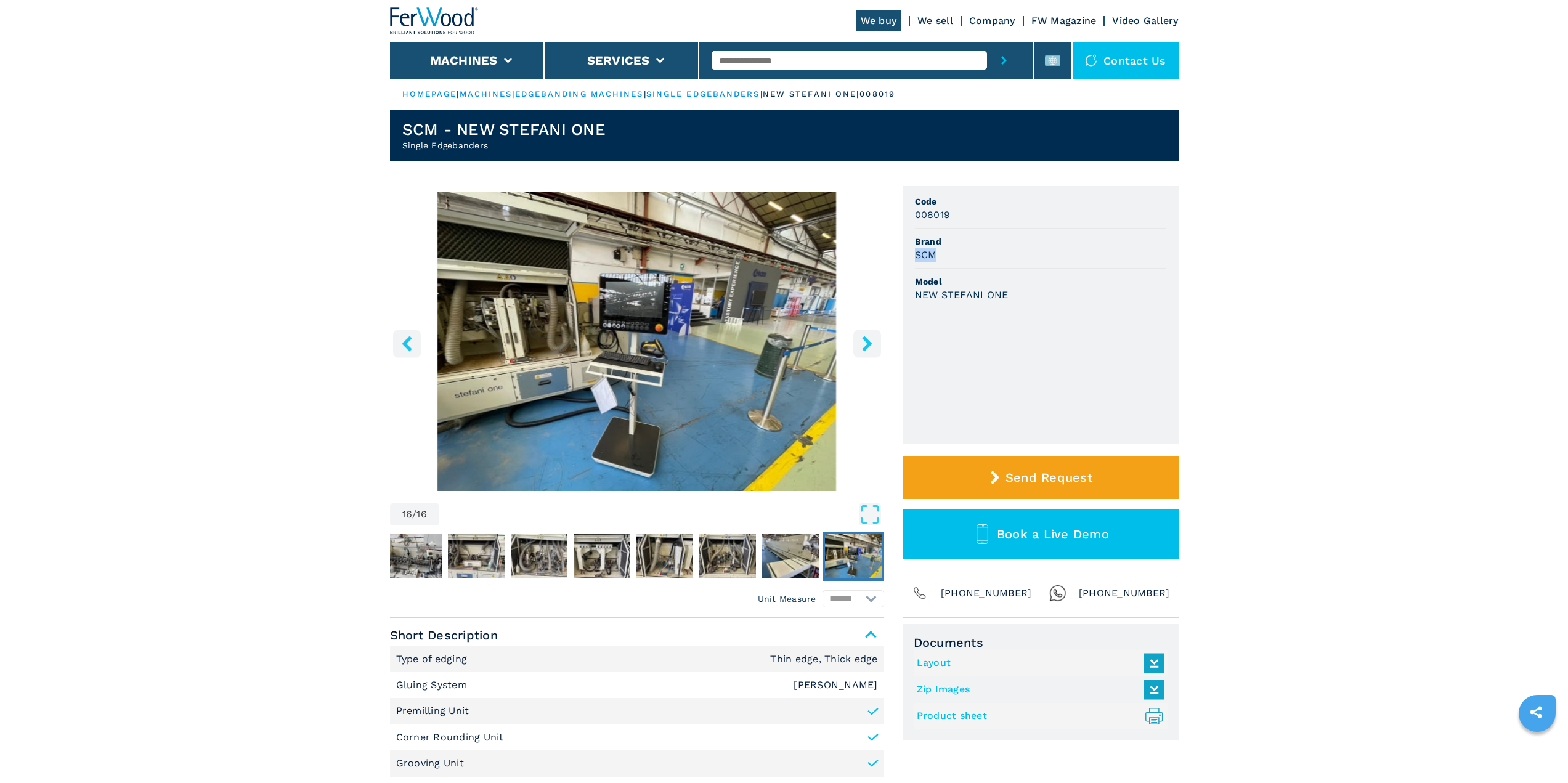
drag, startPoint x: 937, startPoint y: 252, endPoint x: 915, endPoint y: 254, distance: 22.1
click at [913, 254] on ul "Code 008019 Brand SCM Model NEW STEFANI ONE" at bounding box center [1040, 315] width 276 height 257
copy h3 "SCM"
drag, startPoint x: 1013, startPoint y: 295, endPoint x: 911, endPoint y: 296, distance: 102.0
click at [911, 296] on ul "Code 008019 Brand SCM Model NEW STEFANI ONE" at bounding box center [1040, 315] width 276 height 257
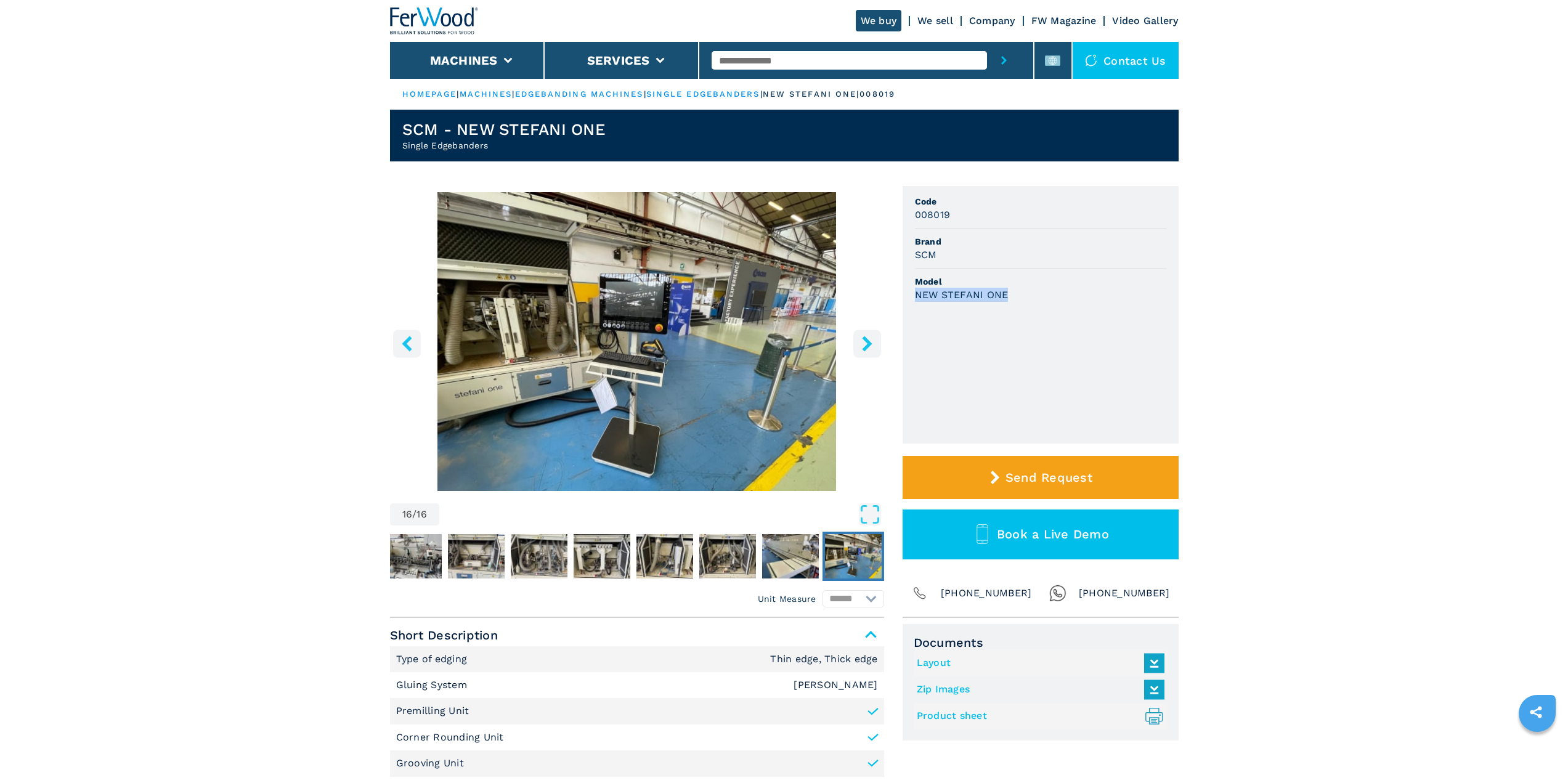
copy h3 "NEW STEFANI ONE"
drag, startPoint x: 956, startPoint y: 214, endPoint x: 912, endPoint y: 214, distance: 44.0
click at [912, 214] on ul "Code 008019 Brand SCM Model NEW STEFANI ONE" at bounding box center [1040, 315] width 276 height 257
copy h3 "008019"
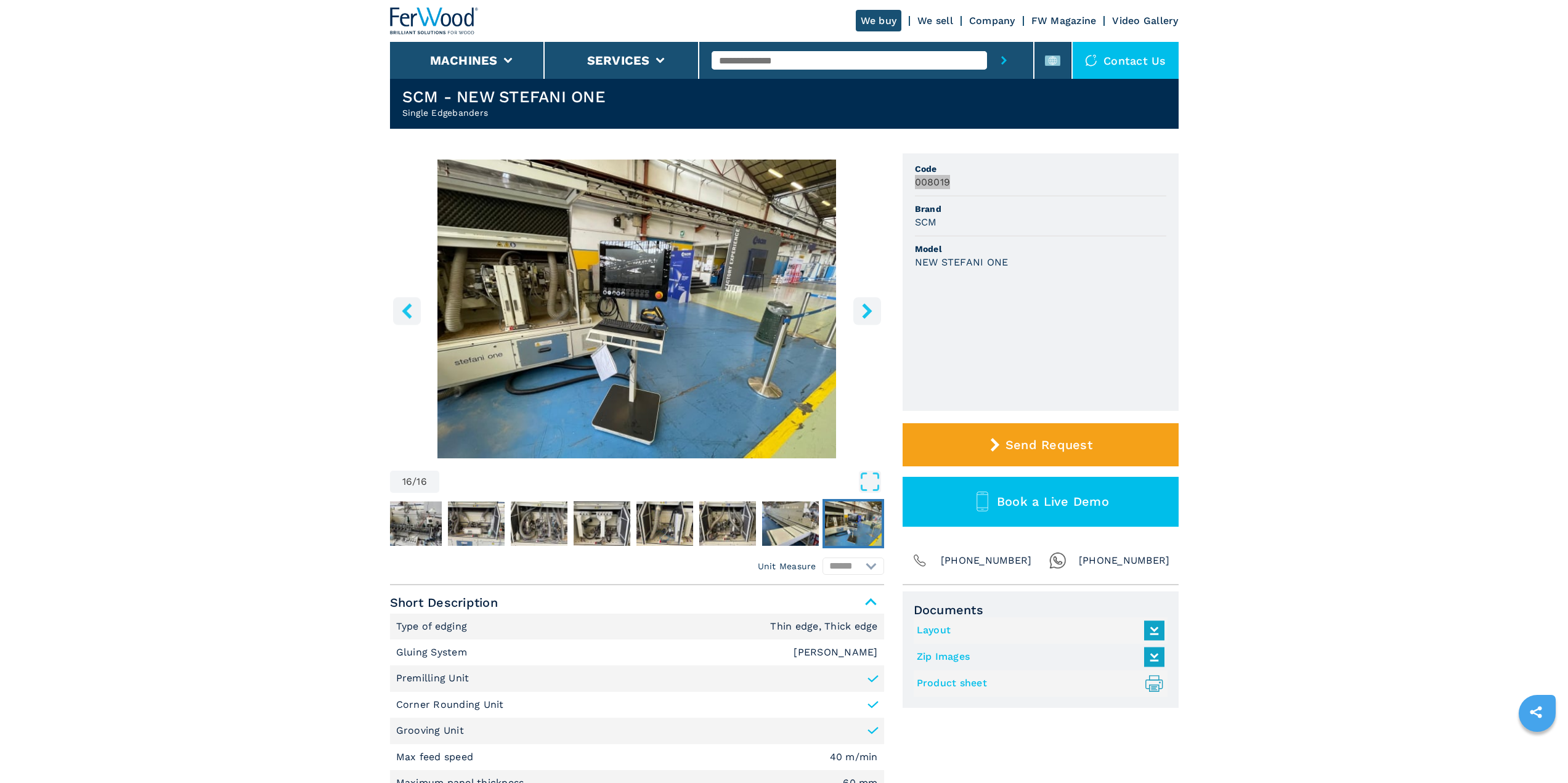
scroll to position [62, 0]
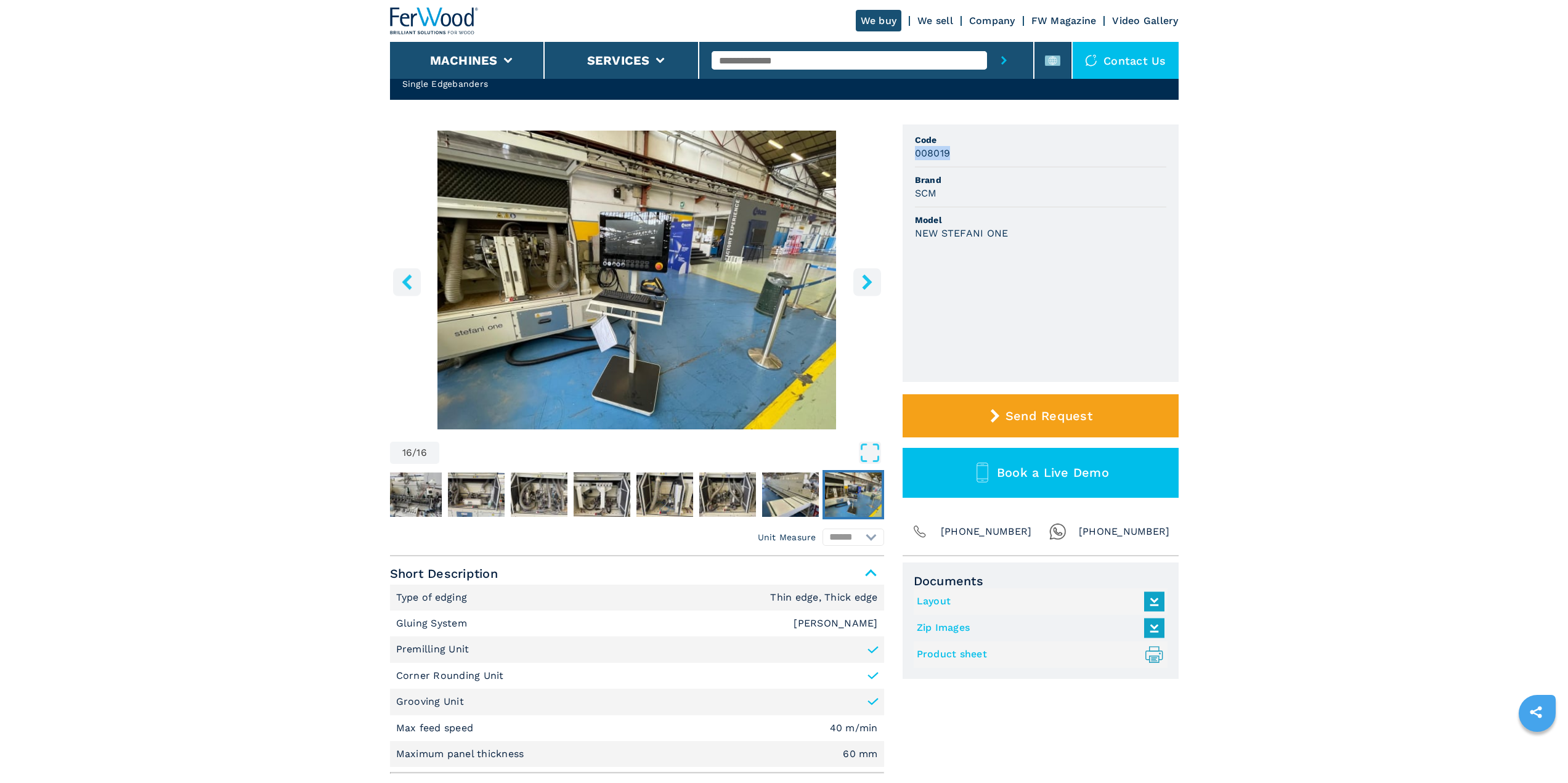
click at [866, 280] on icon "right-button" at bounding box center [866, 282] width 10 height 15
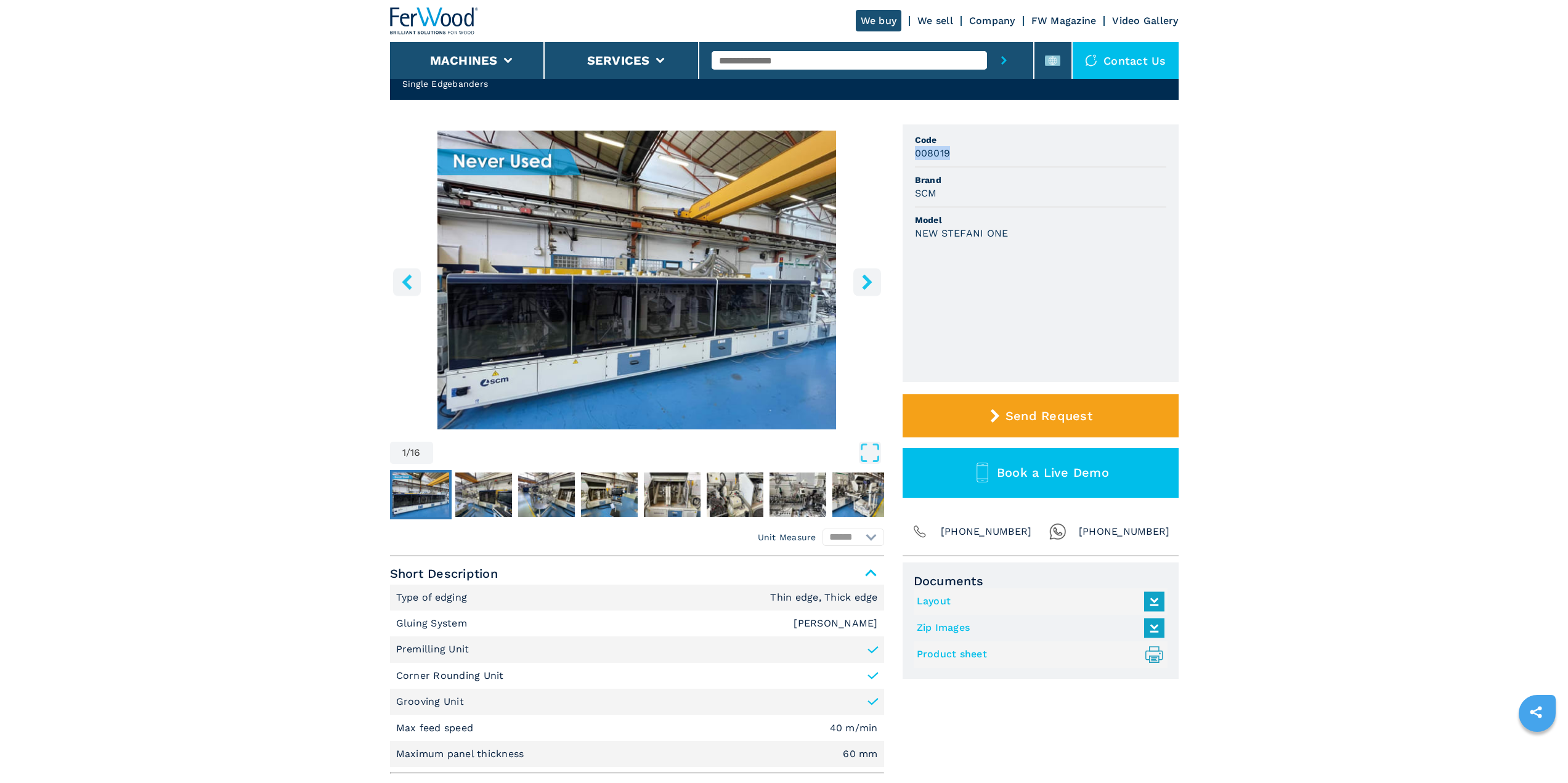
click at [866, 280] on icon "right-button" at bounding box center [866, 282] width 10 height 15
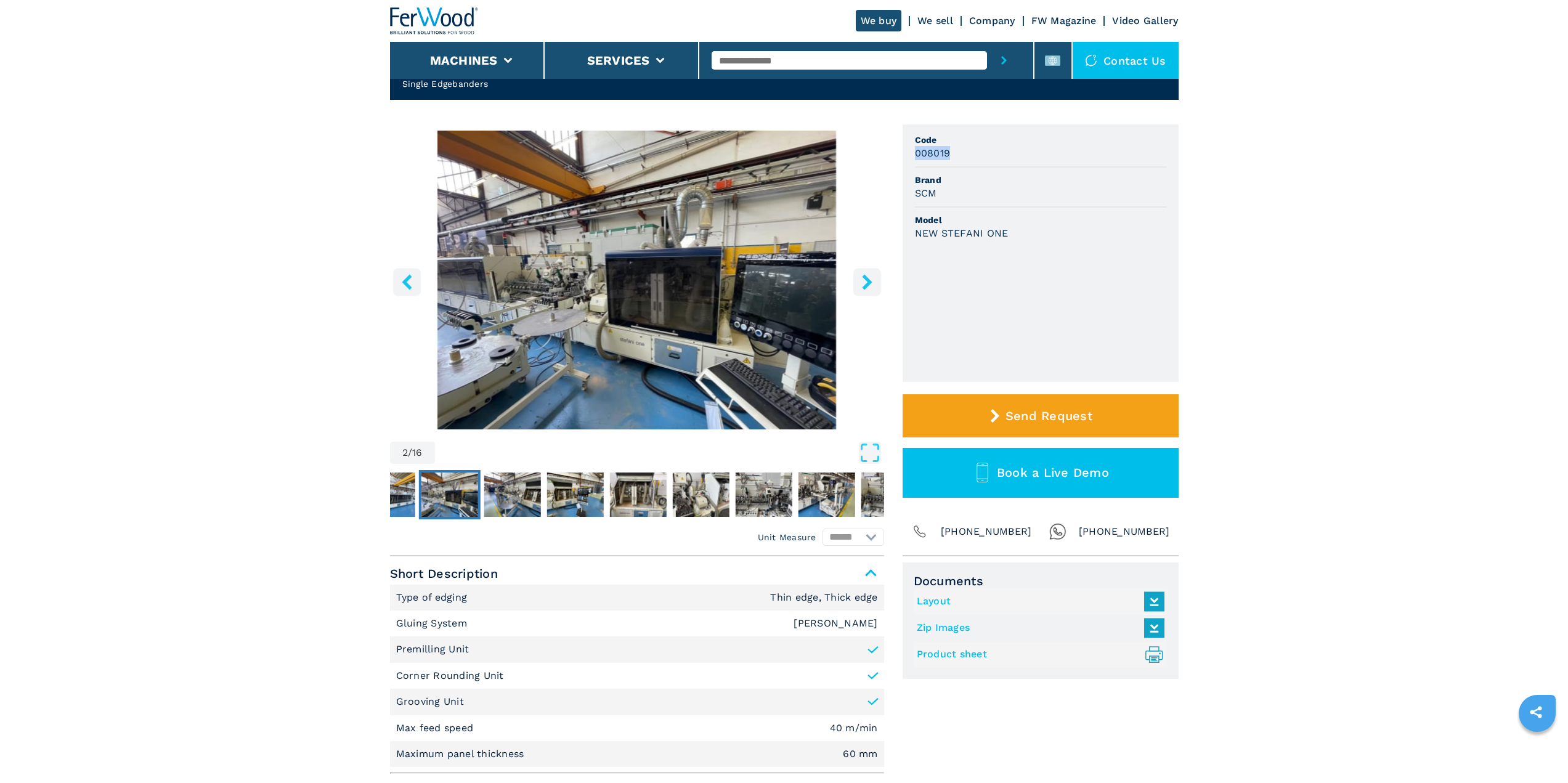
click at [866, 280] on icon "right-button" at bounding box center [866, 282] width 10 height 15
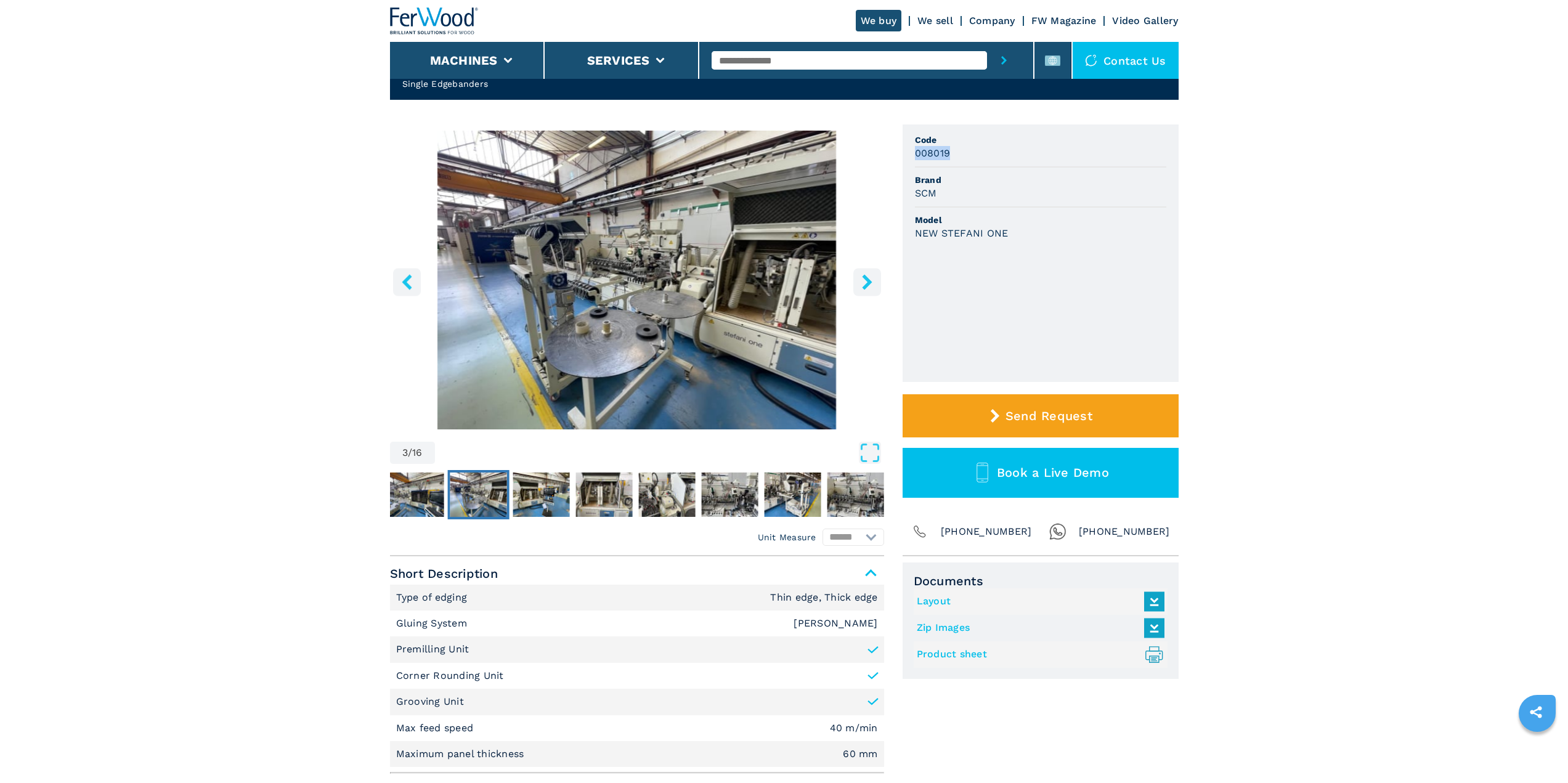
click at [866, 280] on icon "right-button" at bounding box center [866, 282] width 10 height 15
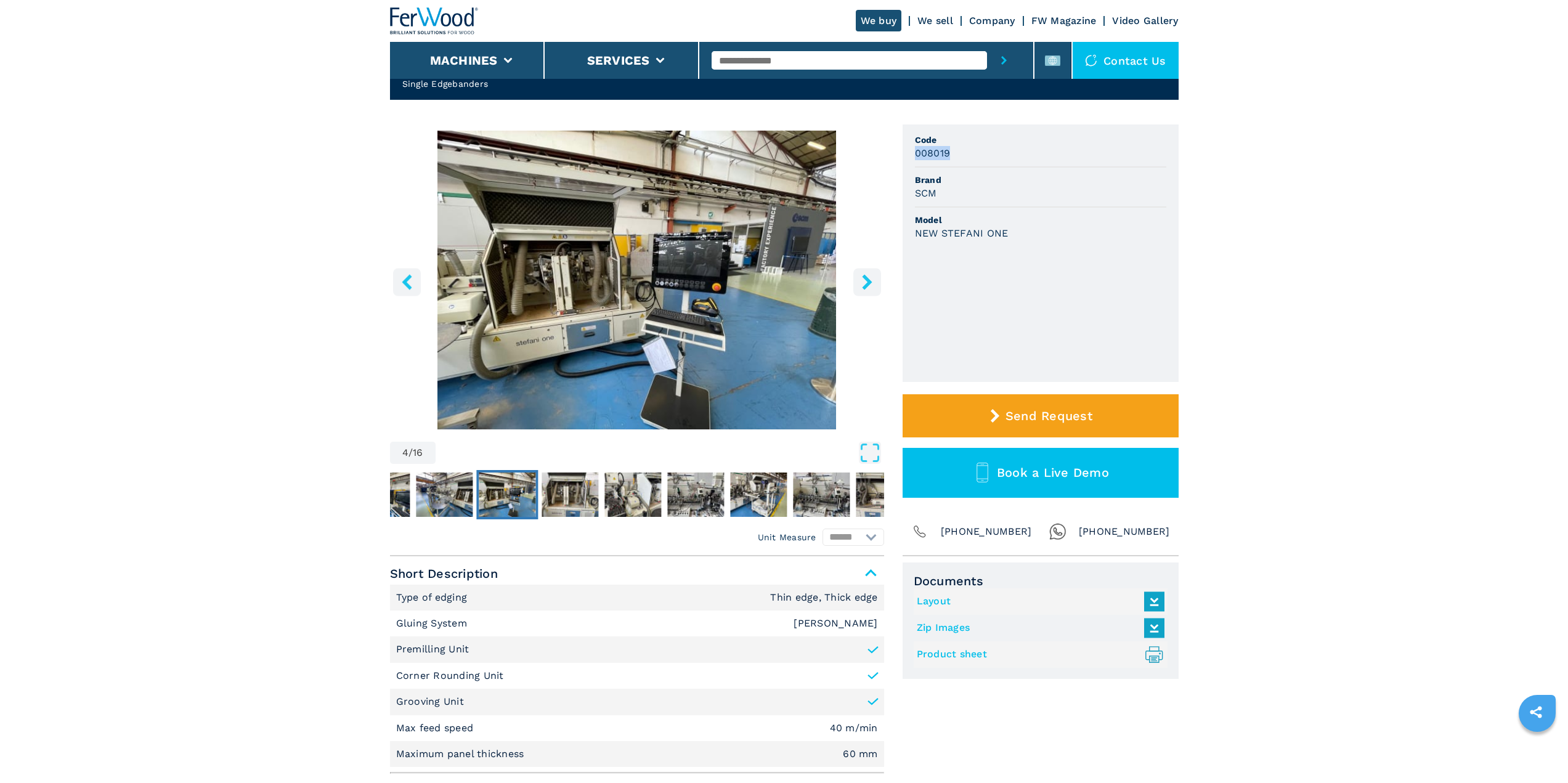
click at [704, 290] on img "Go to Slide 4" at bounding box center [637, 280] width 494 height 299
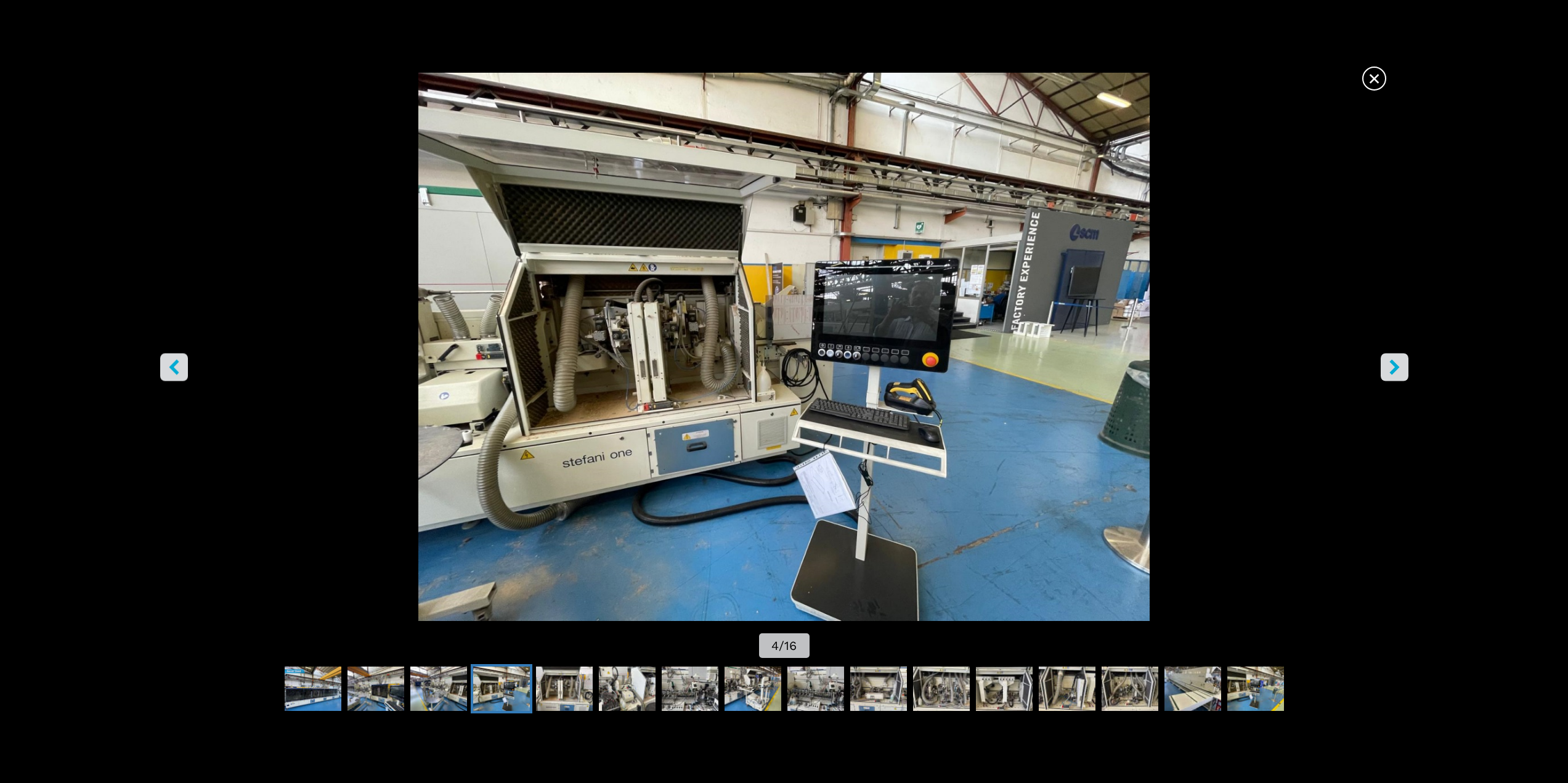
click at [1388, 366] on icon "right-button" at bounding box center [1394, 367] width 15 height 15
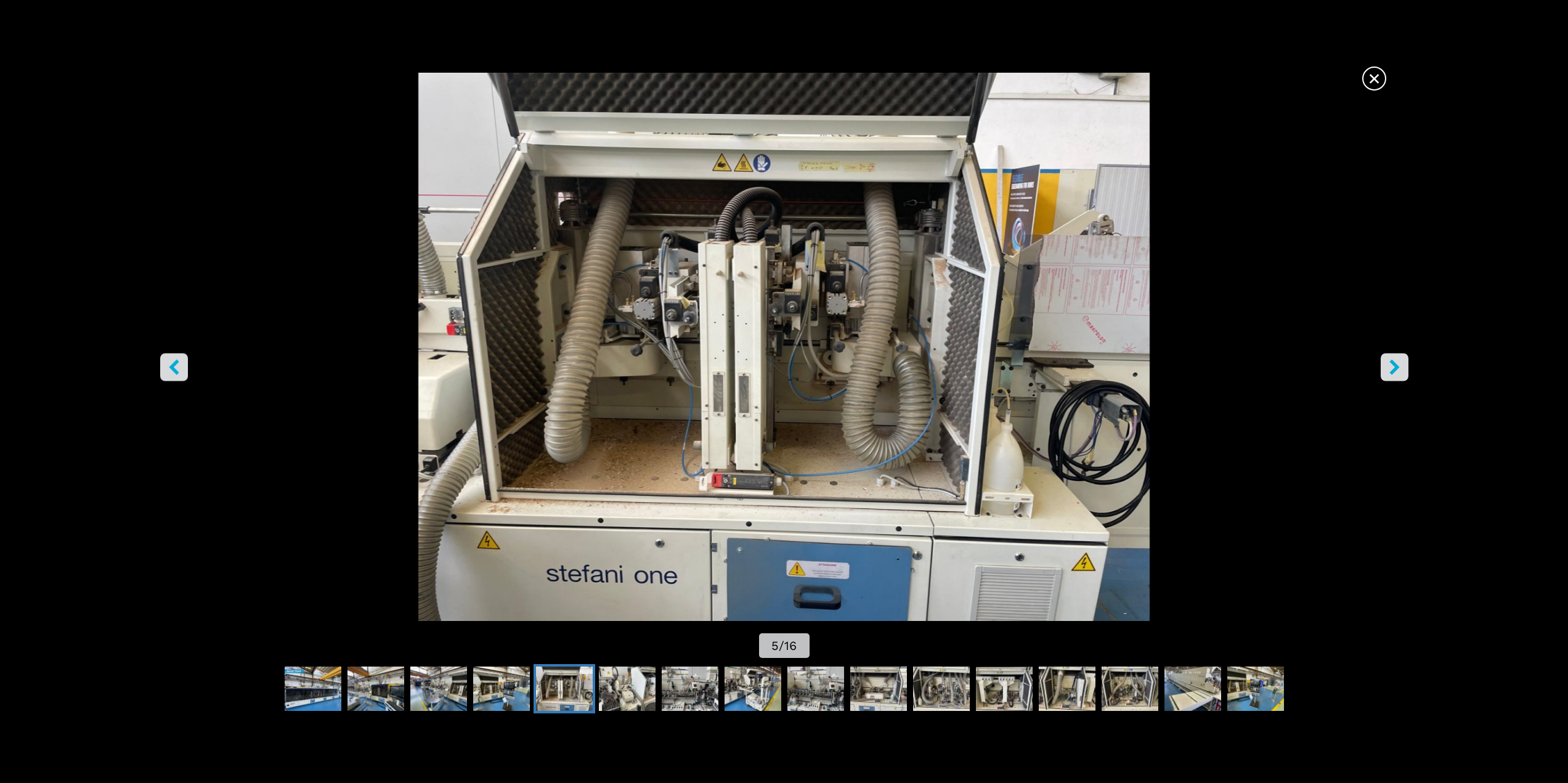
click at [1388, 366] on icon "right-button" at bounding box center [1394, 367] width 15 height 15
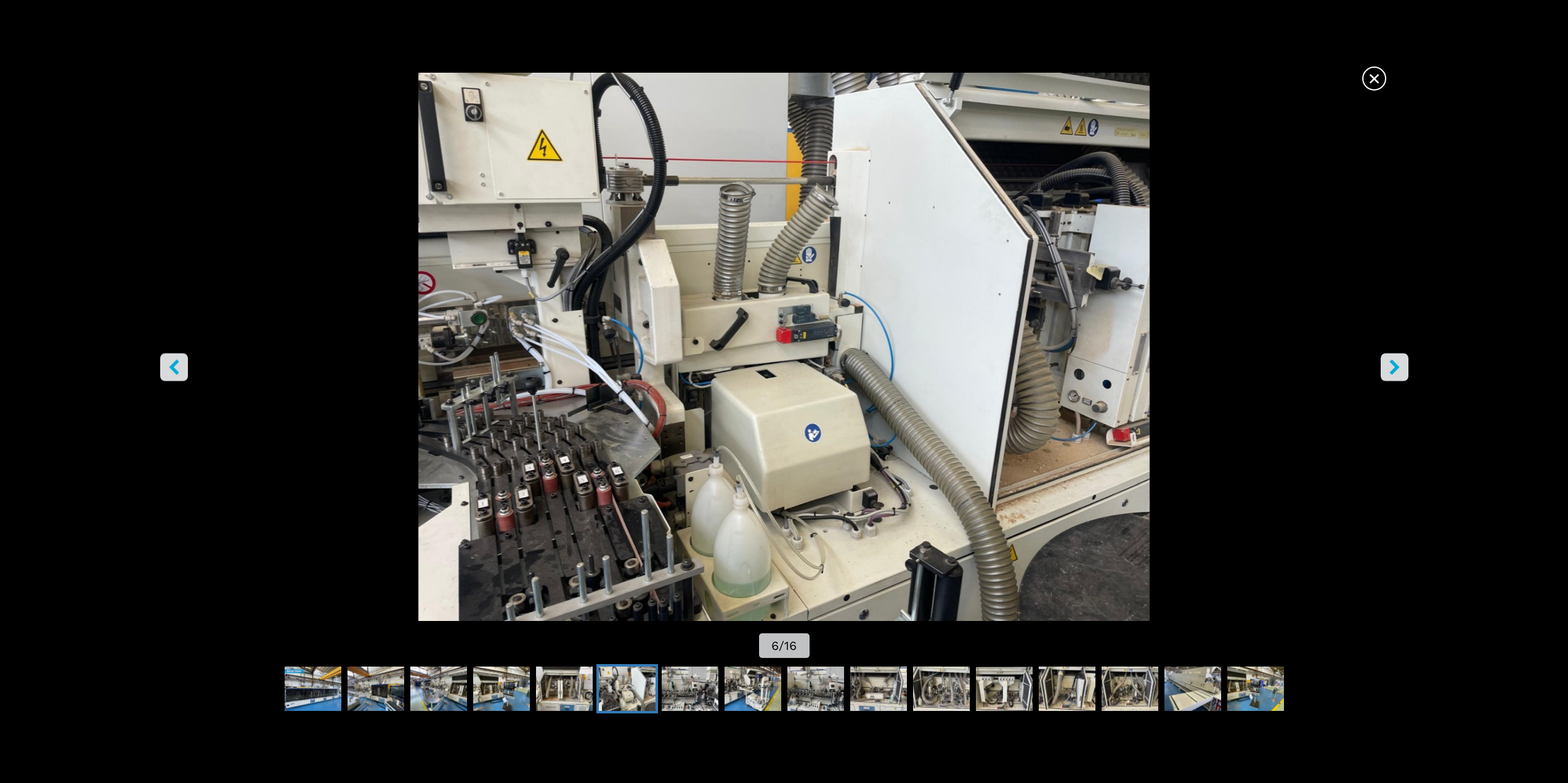
click at [1388, 366] on icon "right-button" at bounding box center [1394, 367] width 15 height 15
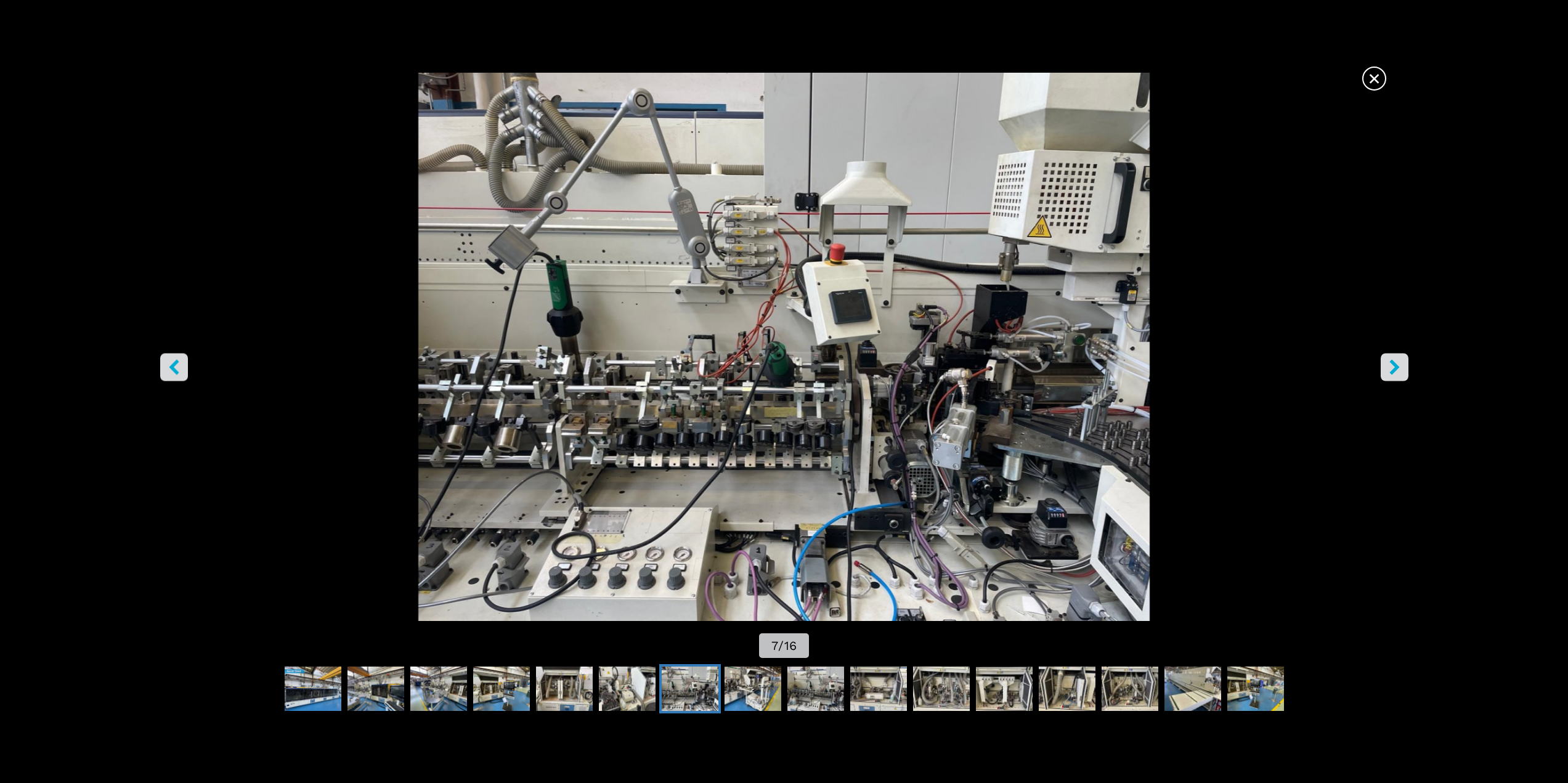
click at [1388, 366] on icon "right-button" at bounding box center [1394, 367] width 15 height 15
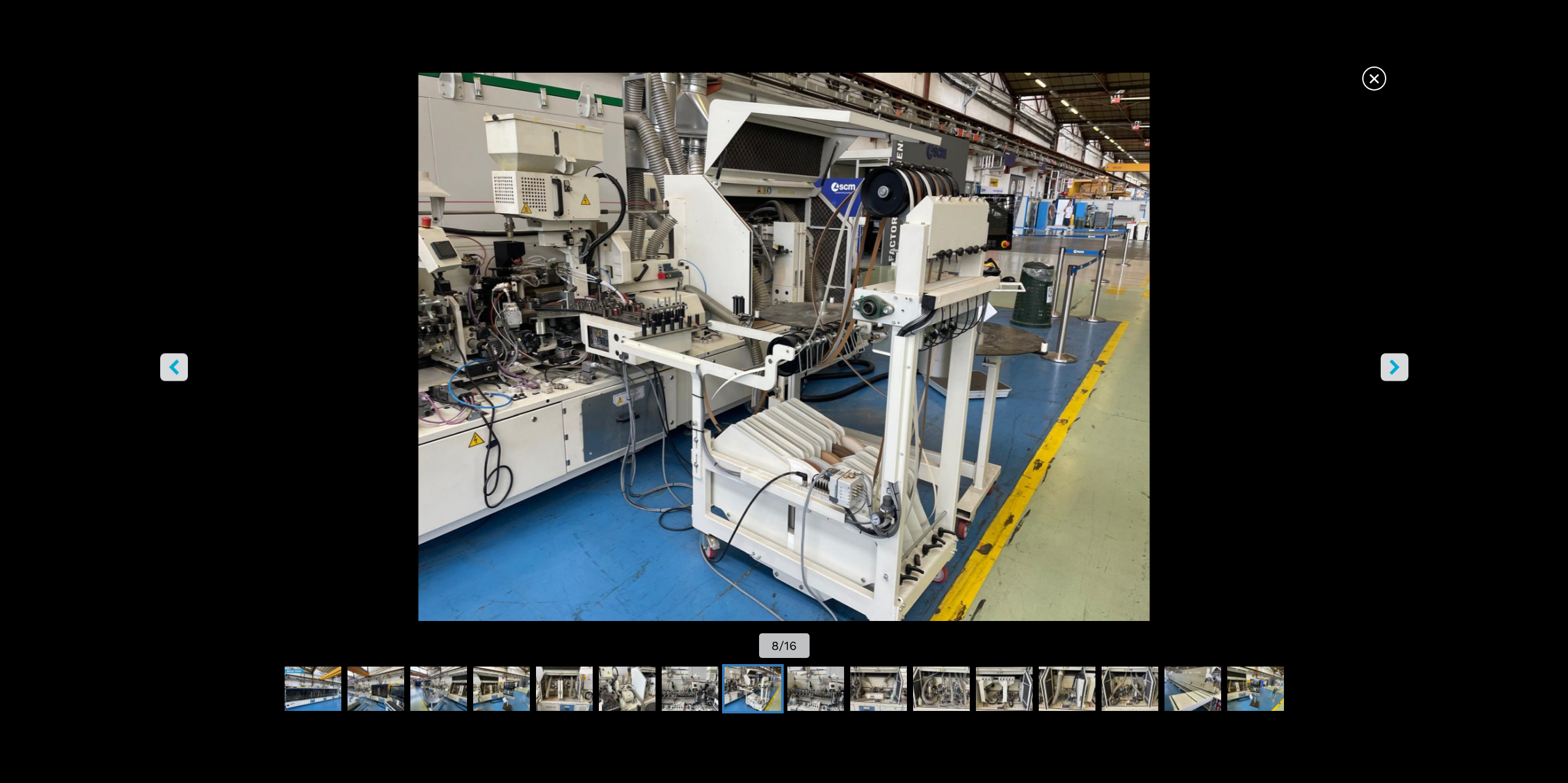
click at [1388, 366] on icon "right-button" at bounding box center [1394, 367] width 15 height 15
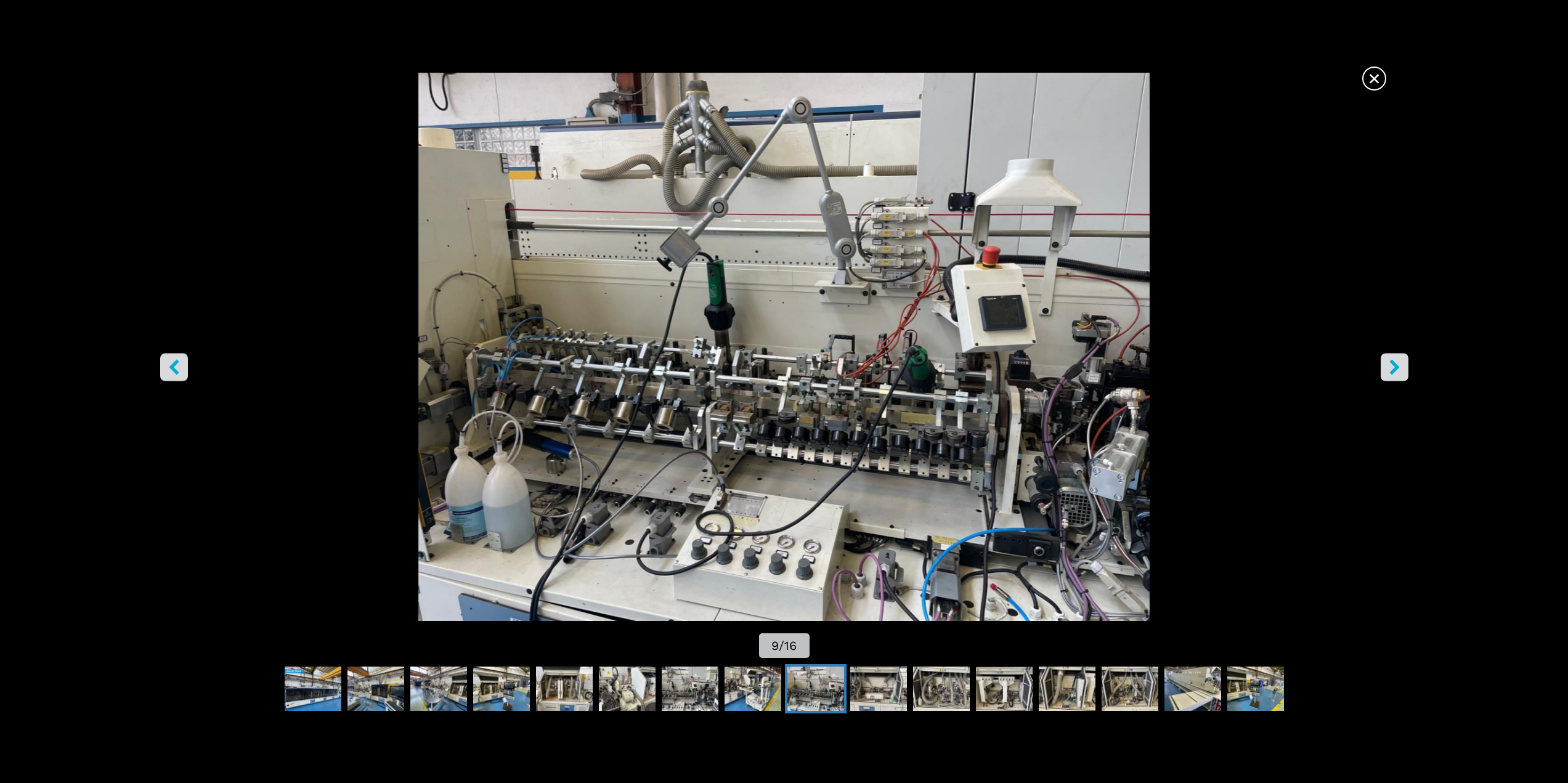
click at [1388, 366] on icon "right-button" at bounding box center [1394, 367] width 15 height 15
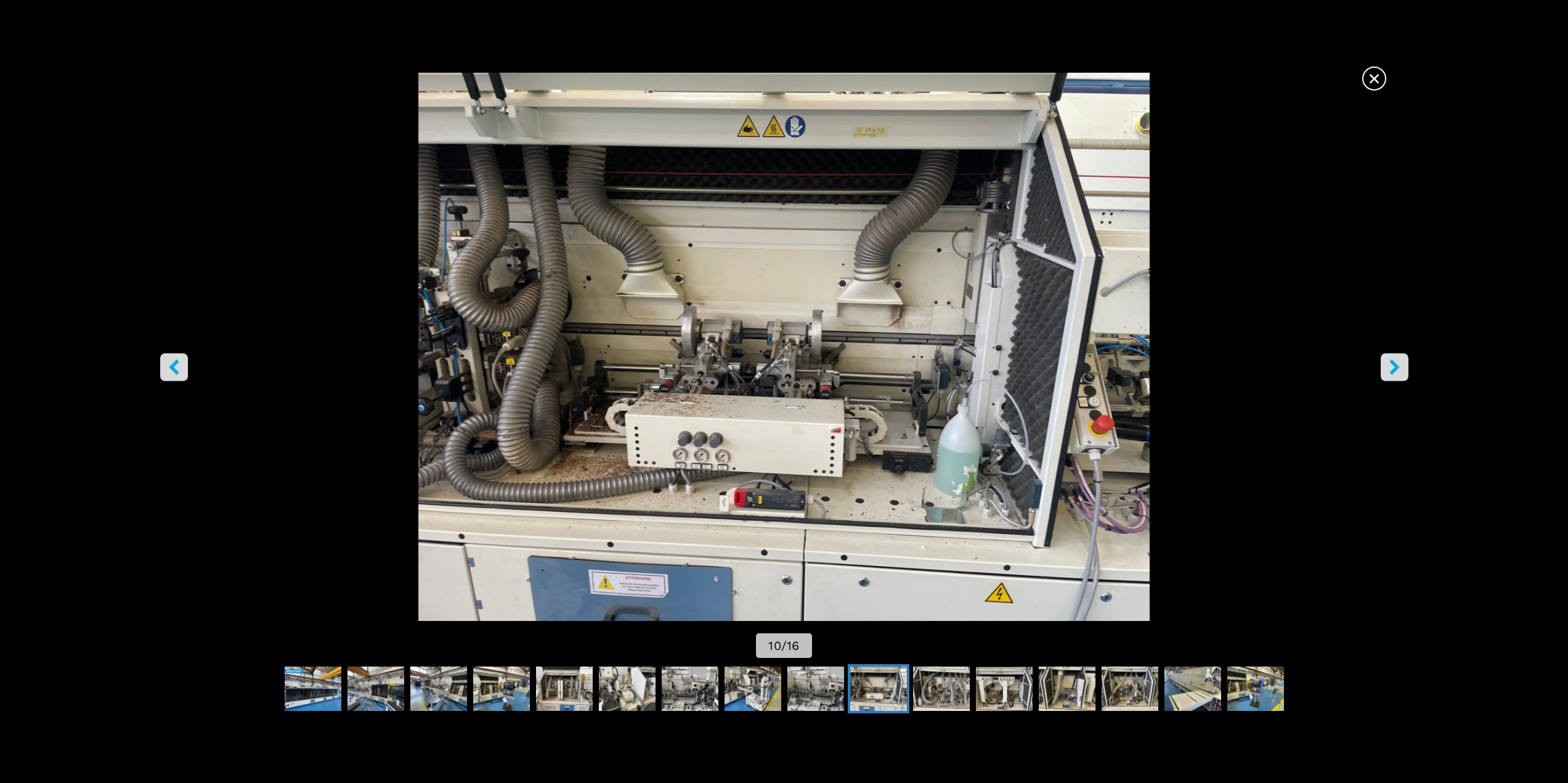
click at [1388, 366] on icon "right-button" at bounding box center [1394, 367] width 15 height 15
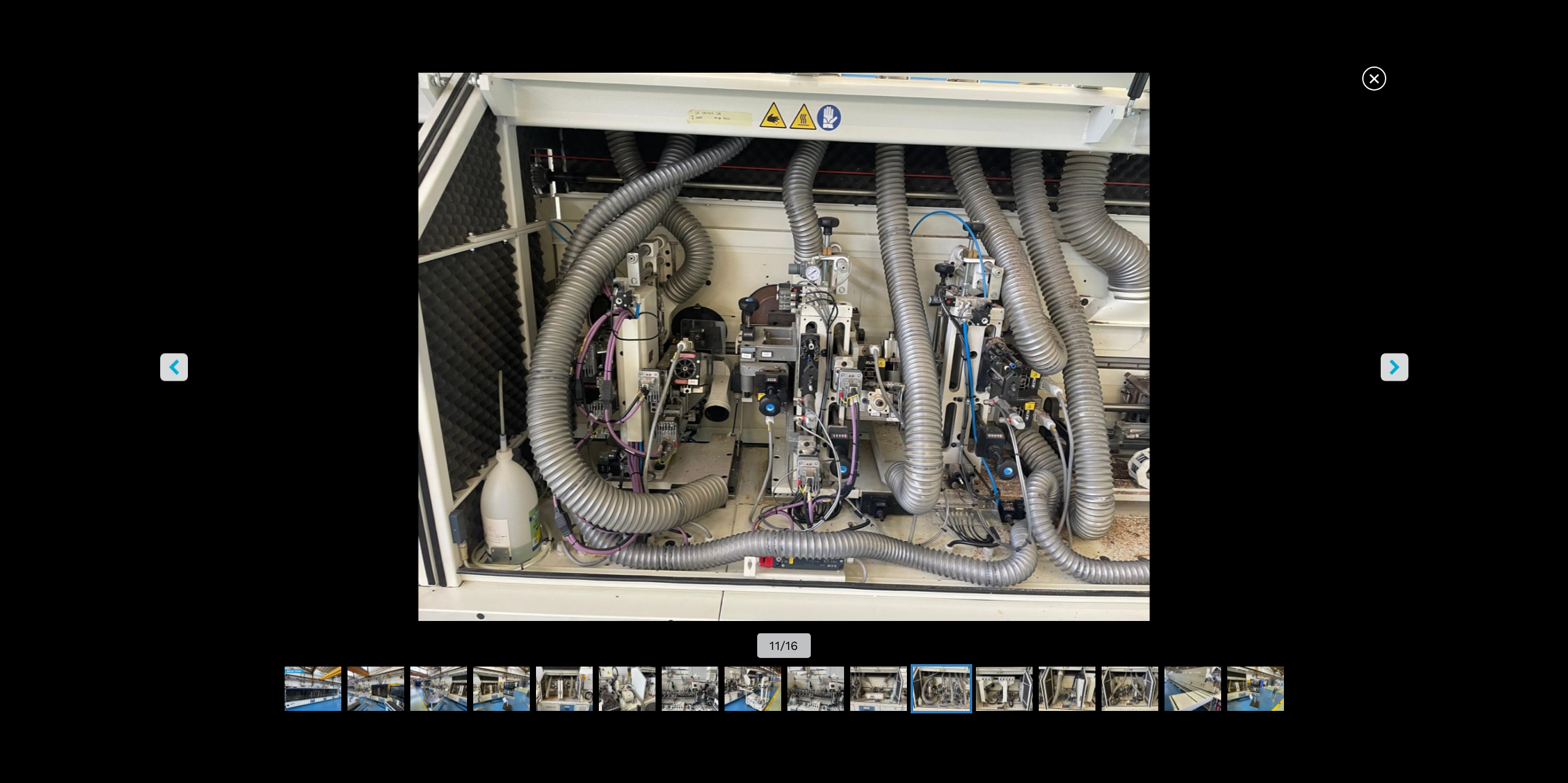
click at [1390, 364] on icon "right-button" at bounding box center [1394, 367] width 15 height 15
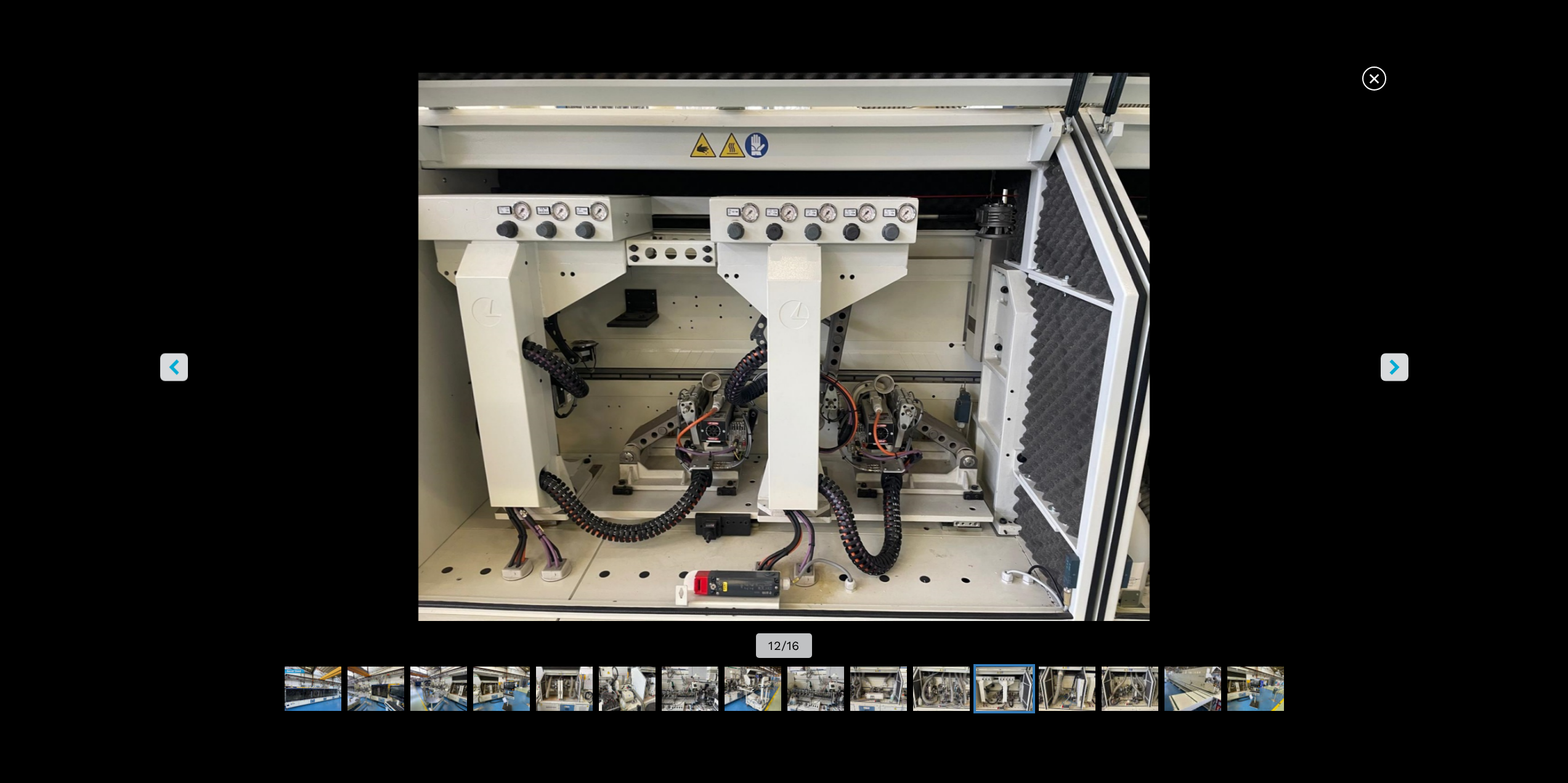
click at [1390, 364] on icon "right-button" at bounding box center [1394, 367] width 15 height 15
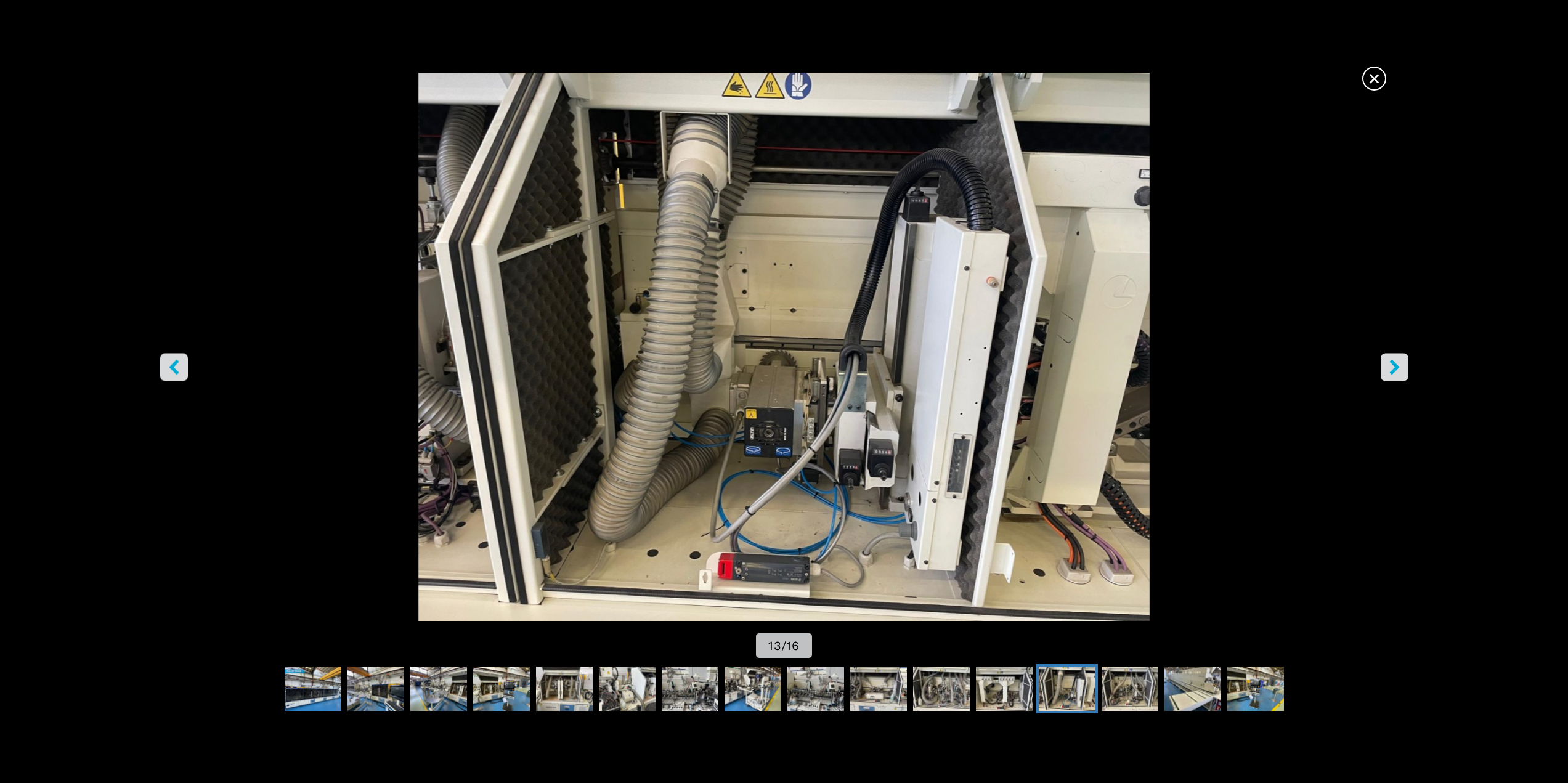
click at [1394, 360] on icon "right-button" at bounding box center [1394, 367] width 15 height 15
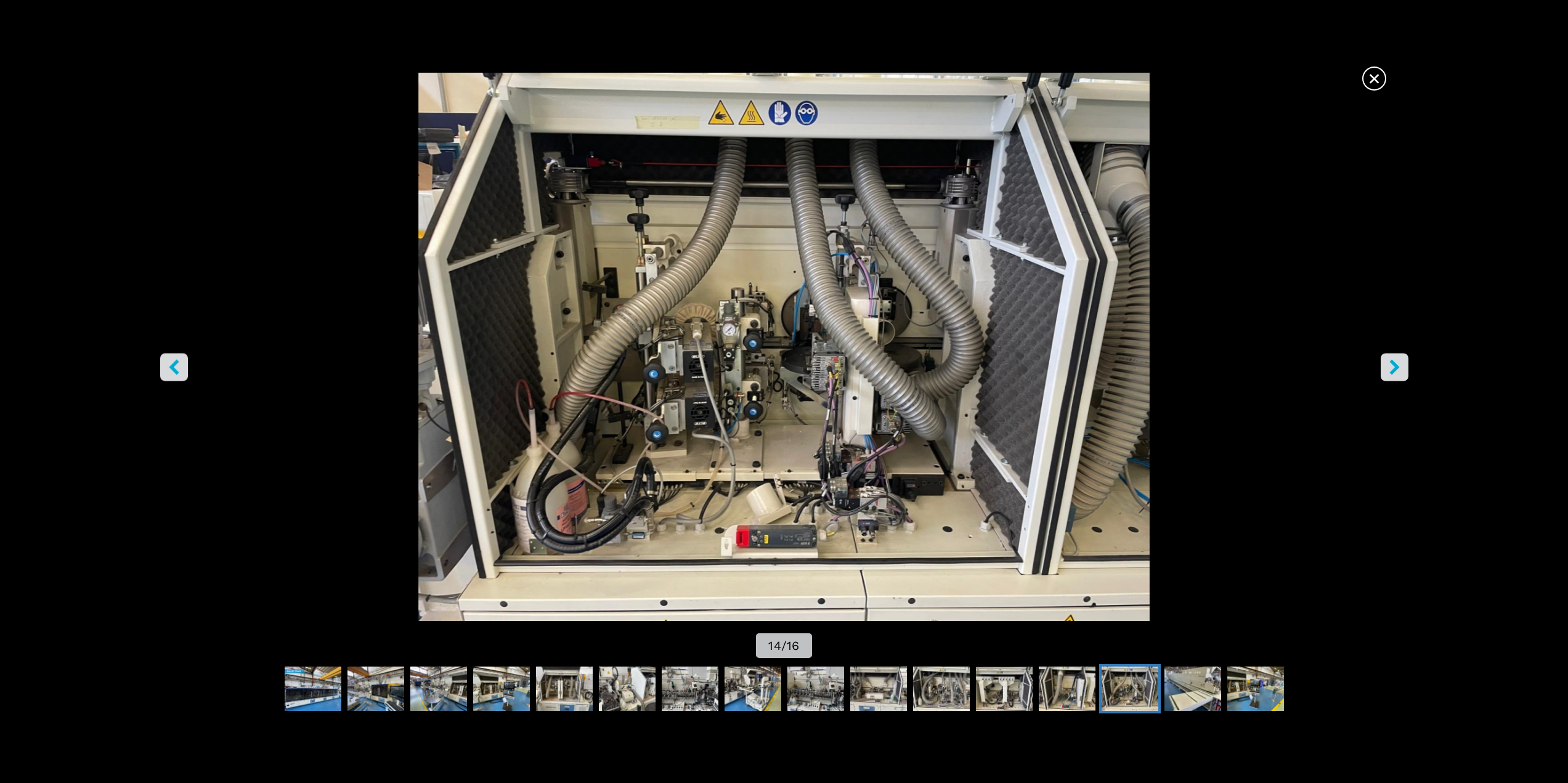
click at [1378, 81] on span "×" at bounding box center [1374, 76] width 22 height 22
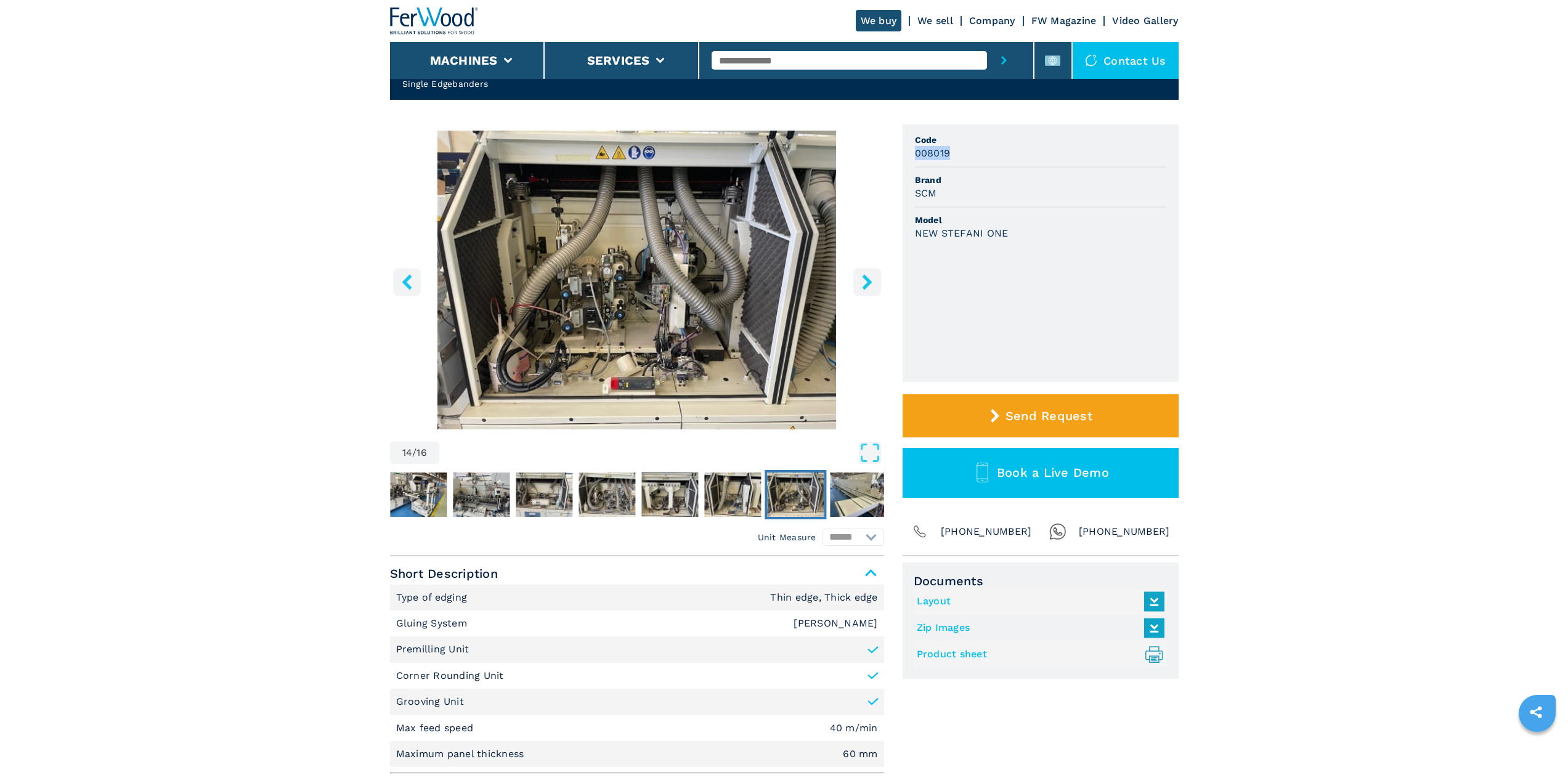
click at [713, 273] on img "Go to Slide 14" at bounding box center [637, 280] width 494 height 299
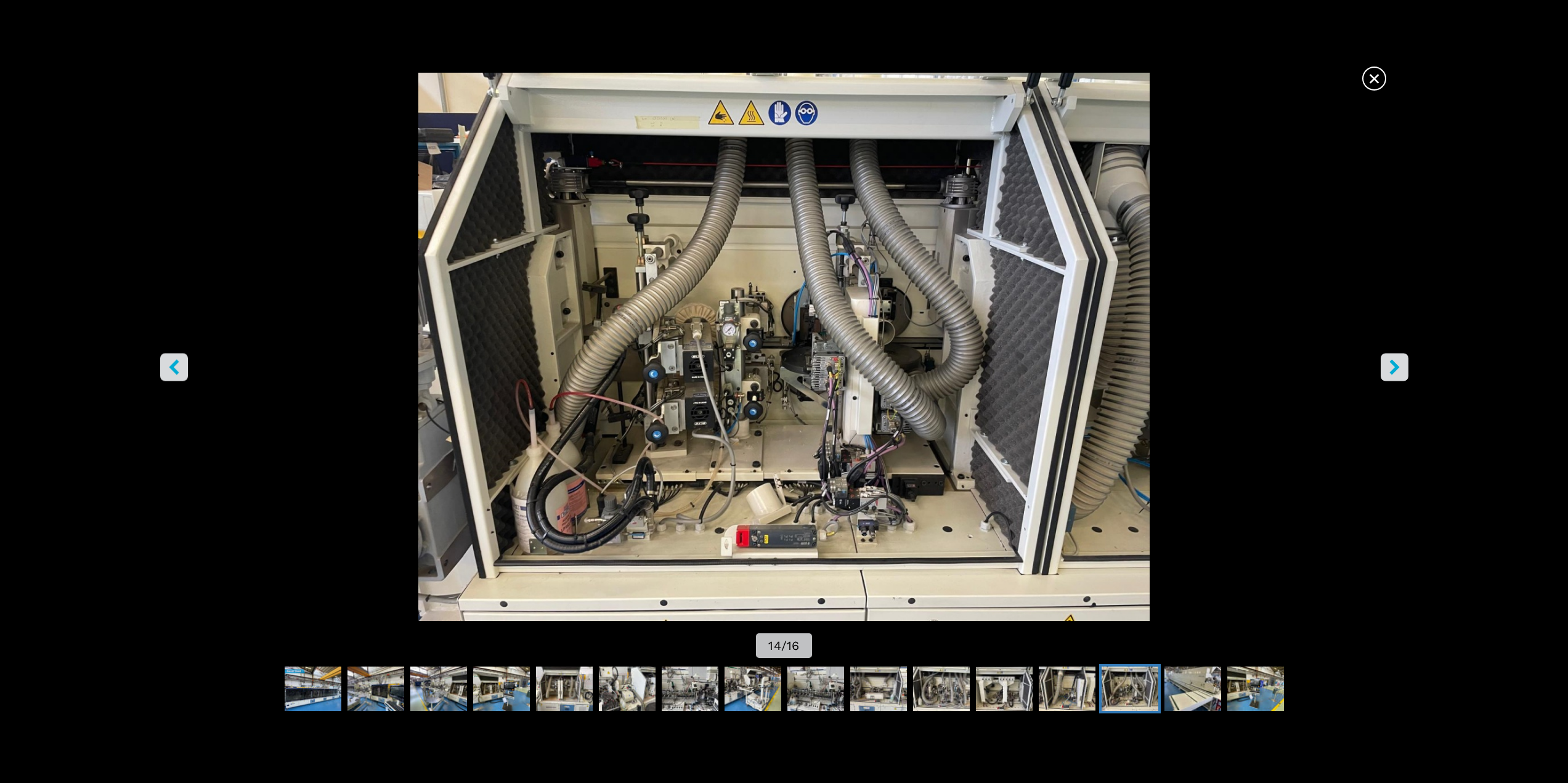
click at [1402, 370] on button "right-button" at bounding box center [1395, 367] width 28 height 28
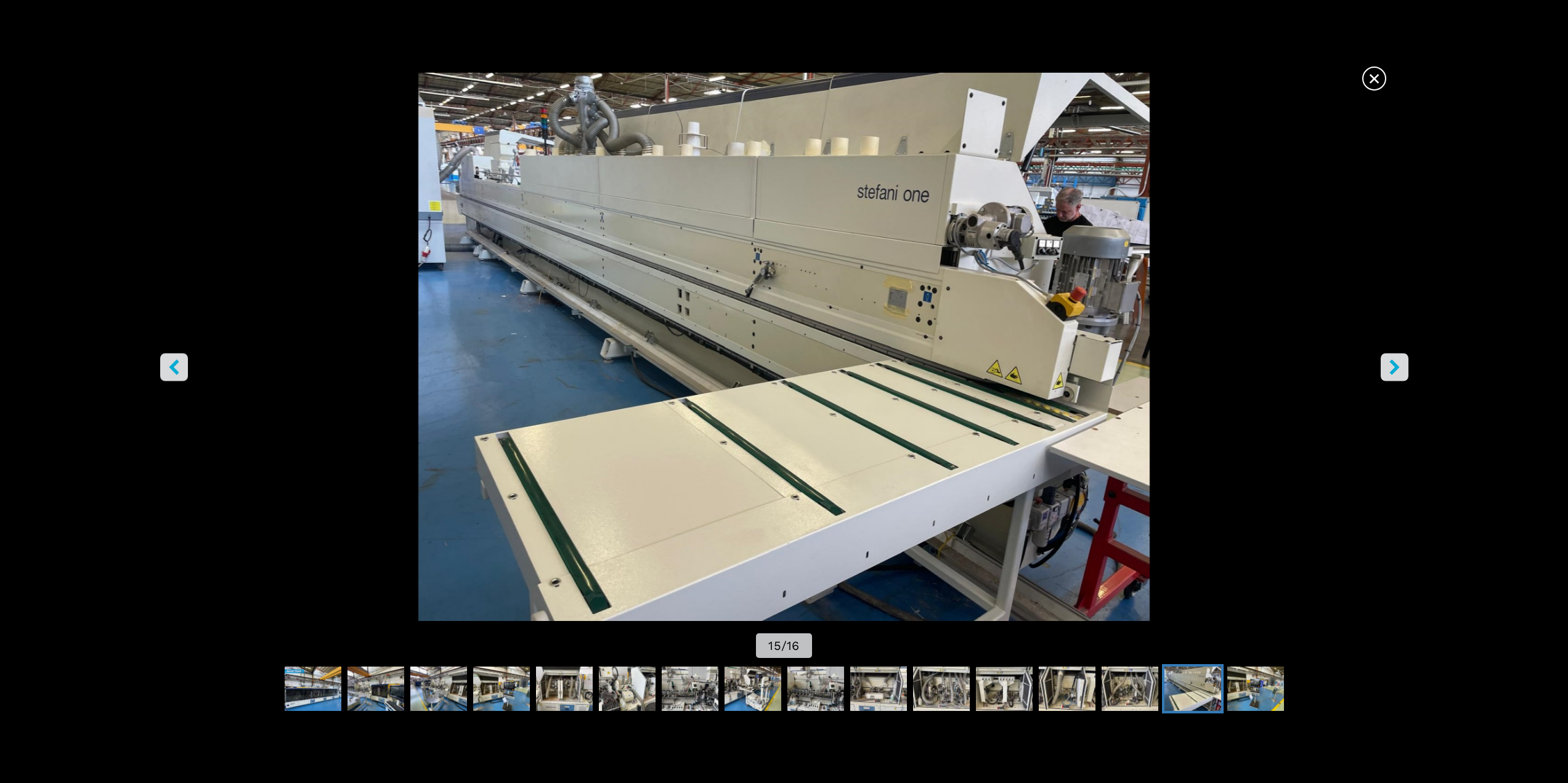
click at [1402, 358] on button "right-button" at bounding box center [1395, 367] width 28 height 28
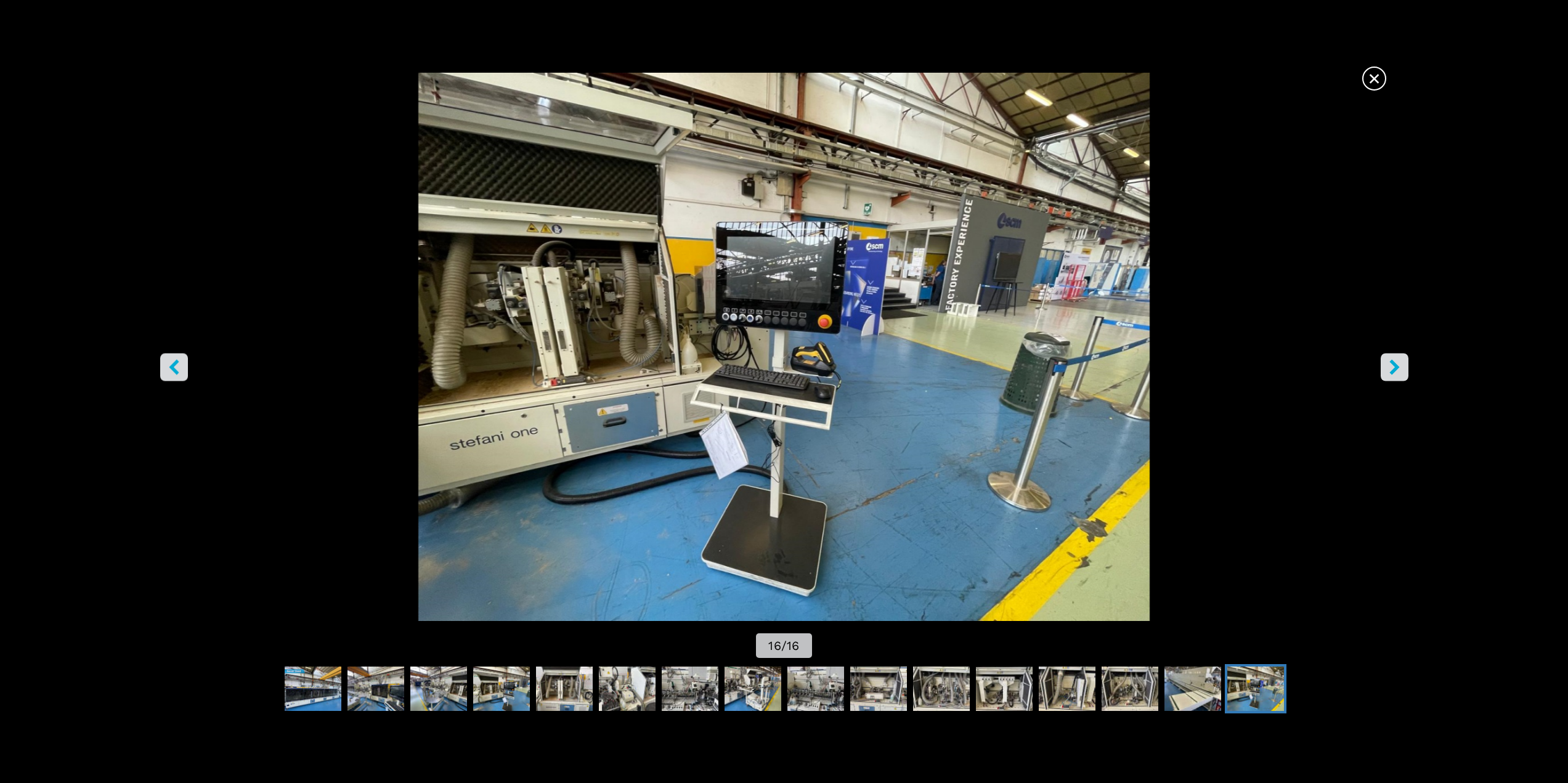
click at [1402, 358] on button "right-button" at bounding box center [1395, 367] width 28 height 28
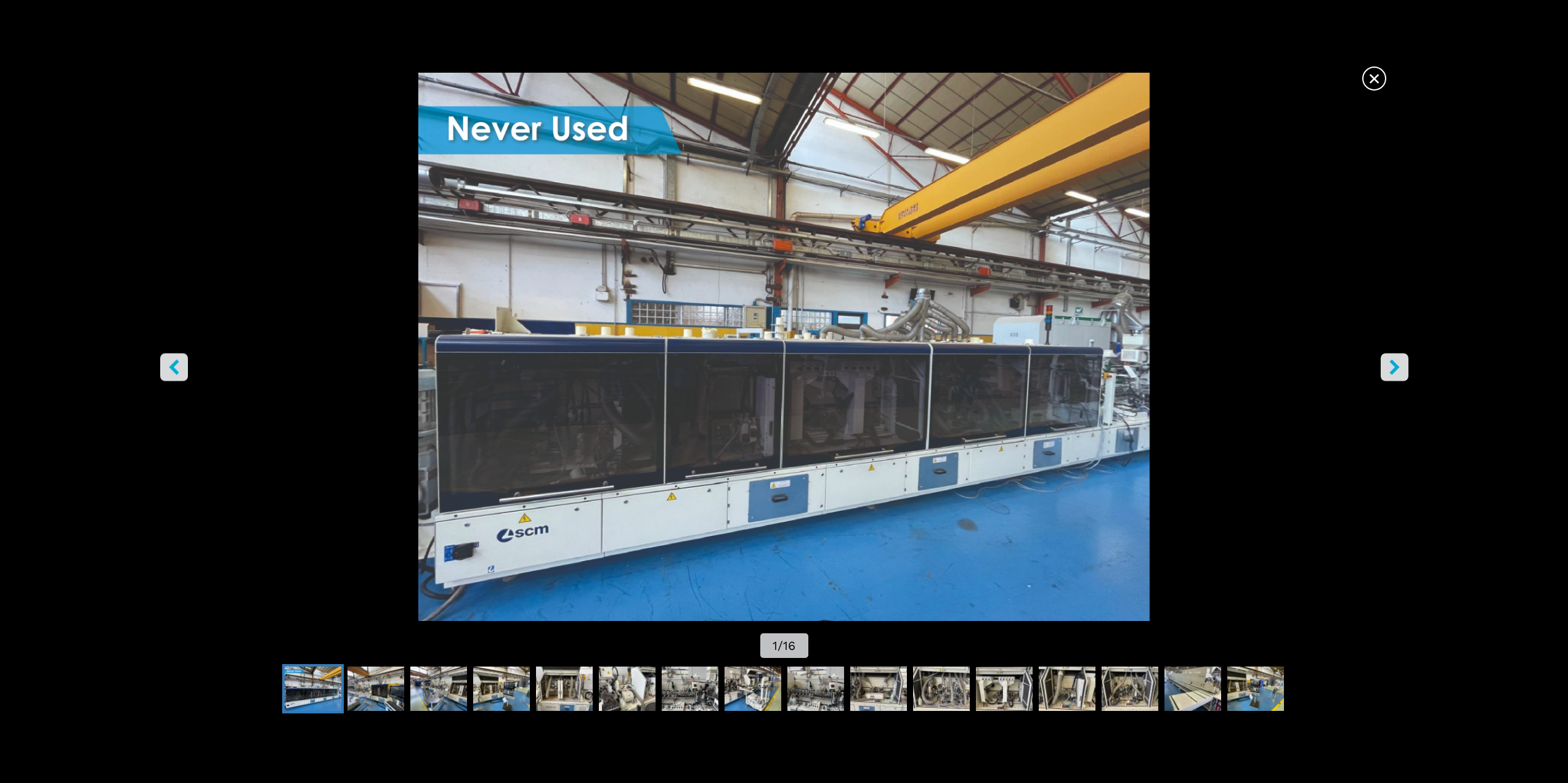
click at [1402, 358] on button "right-button" at bounding box center [1395, 367] width 28 height 28
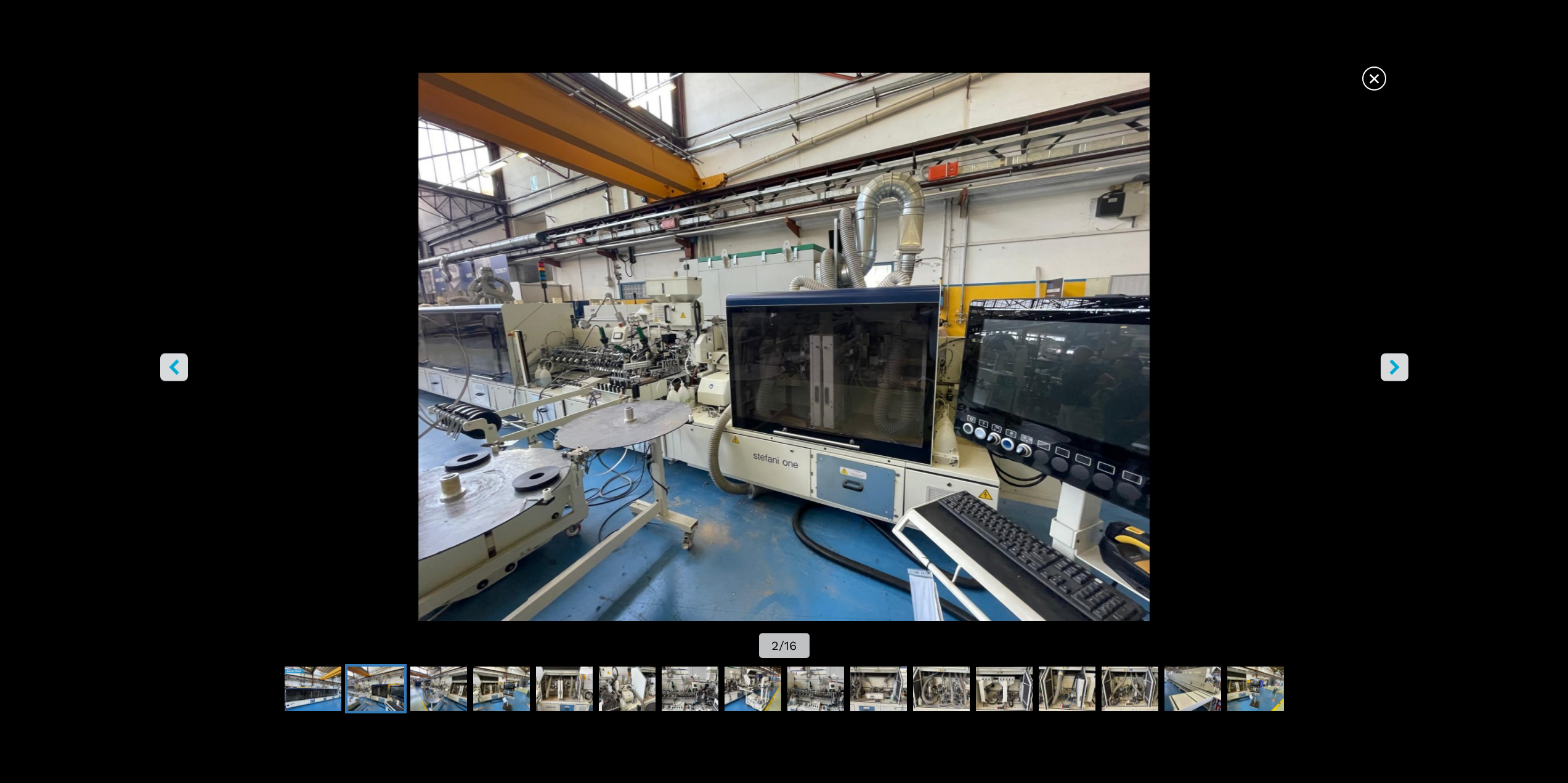
click at [1402, 358] on button "right-button" at bounding box center [1395, 367] width 28 height 28
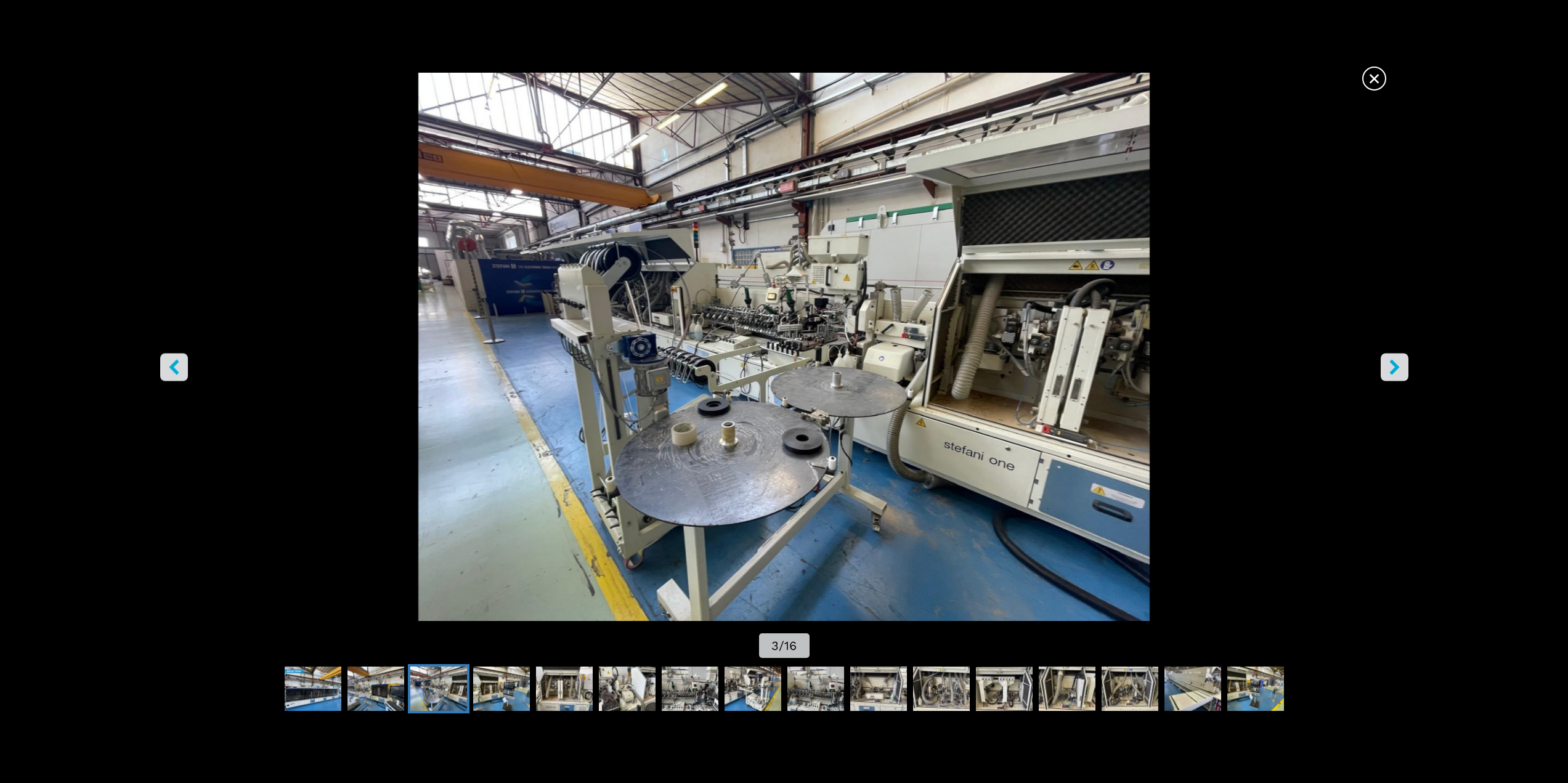
click at [1402, 358] on button "right-button" at bounding box center [1395, 367] width 28 height 28
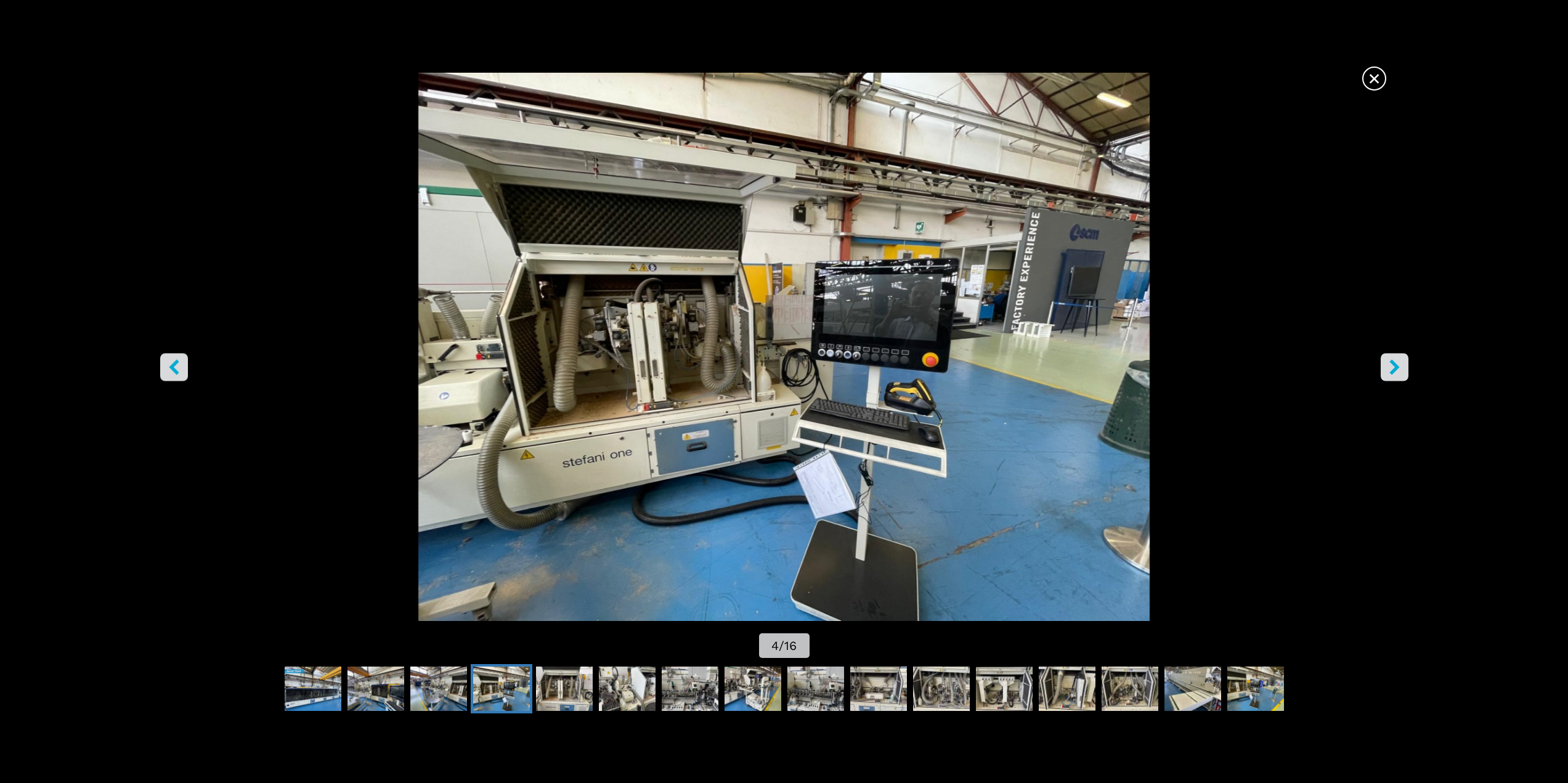
click at [1402, 358] on button "right-button" at bounding box center [1395, 367] width 28 height 28
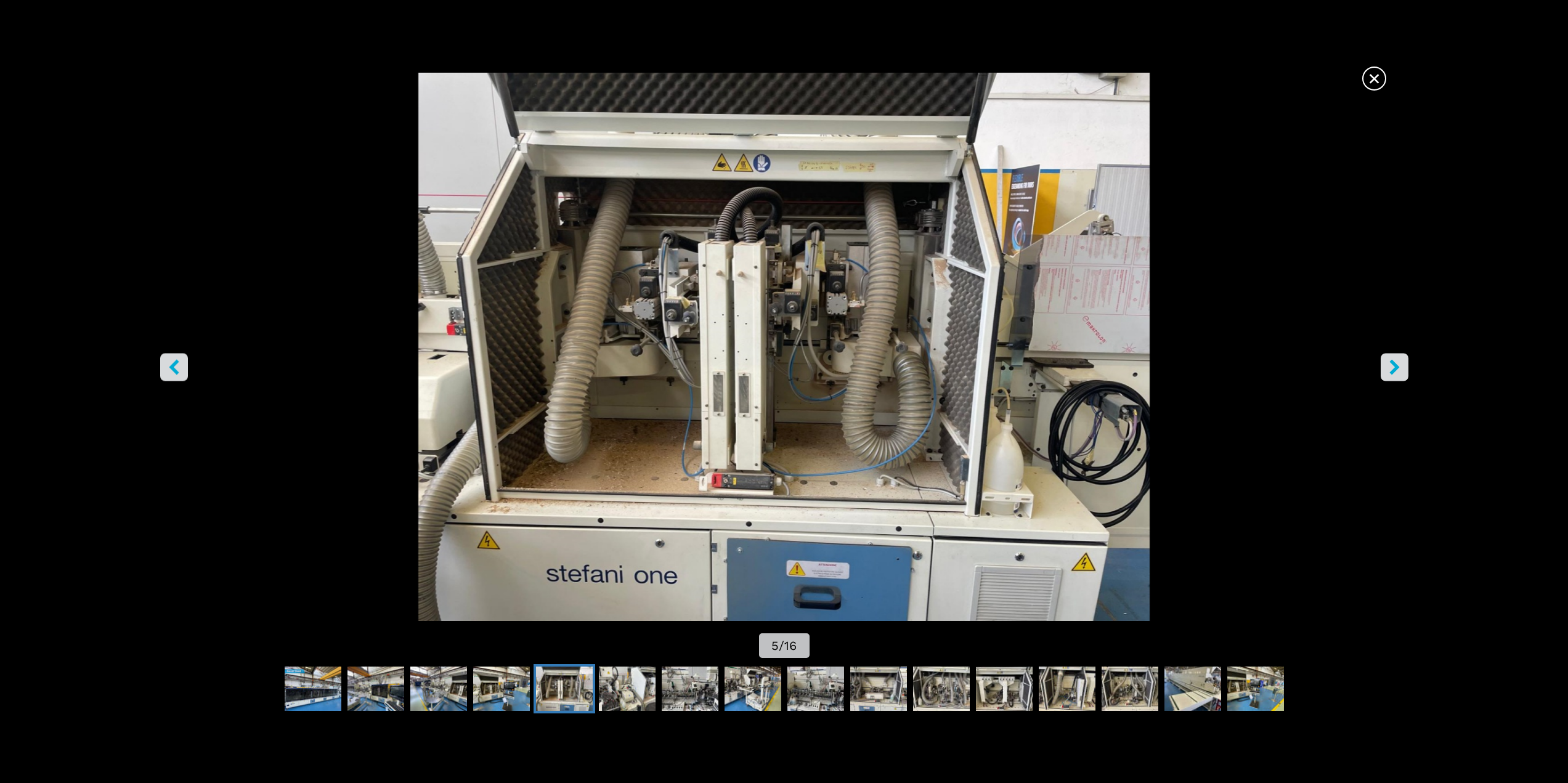
click at [1402, 358] on button "right-button" at bounding box center [1395, 367] width 28 height 28
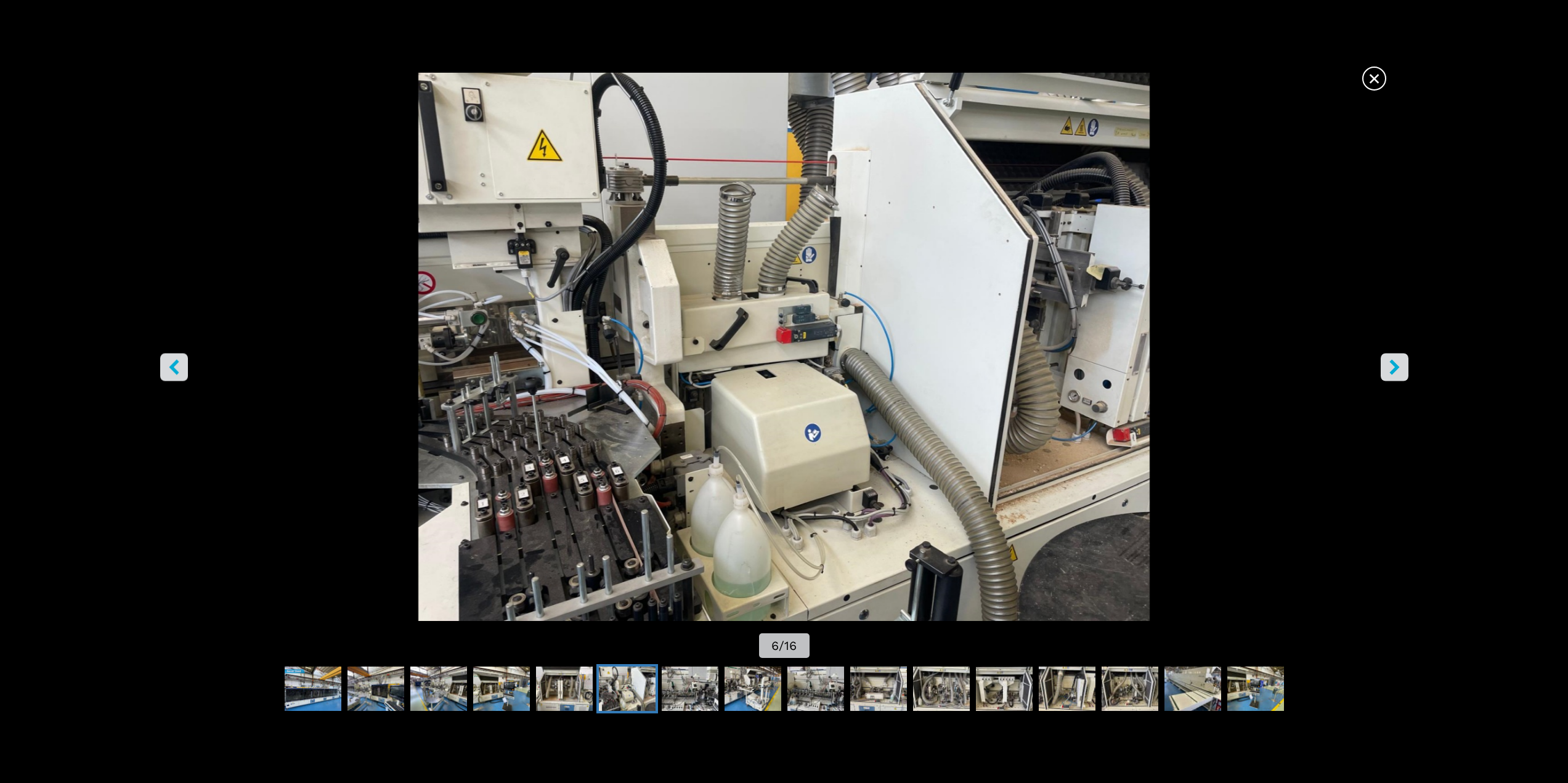
click at [1402, 358] on button "right-button" at bounding box center [1395, 367] width 28 height 28
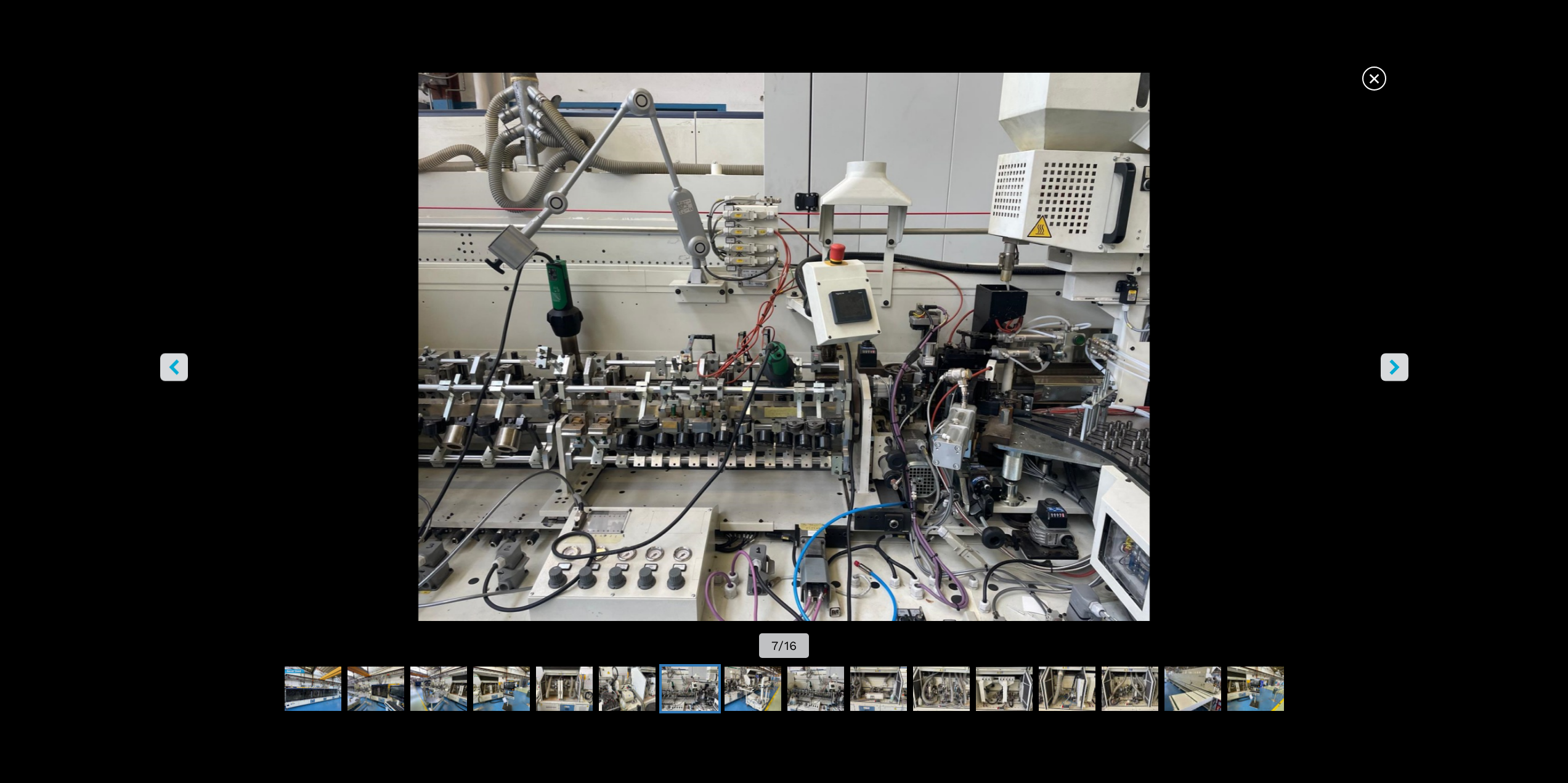
click at [1392, 365] on icon "right-button" at bounding box center [1393, 367] width 10 height 15
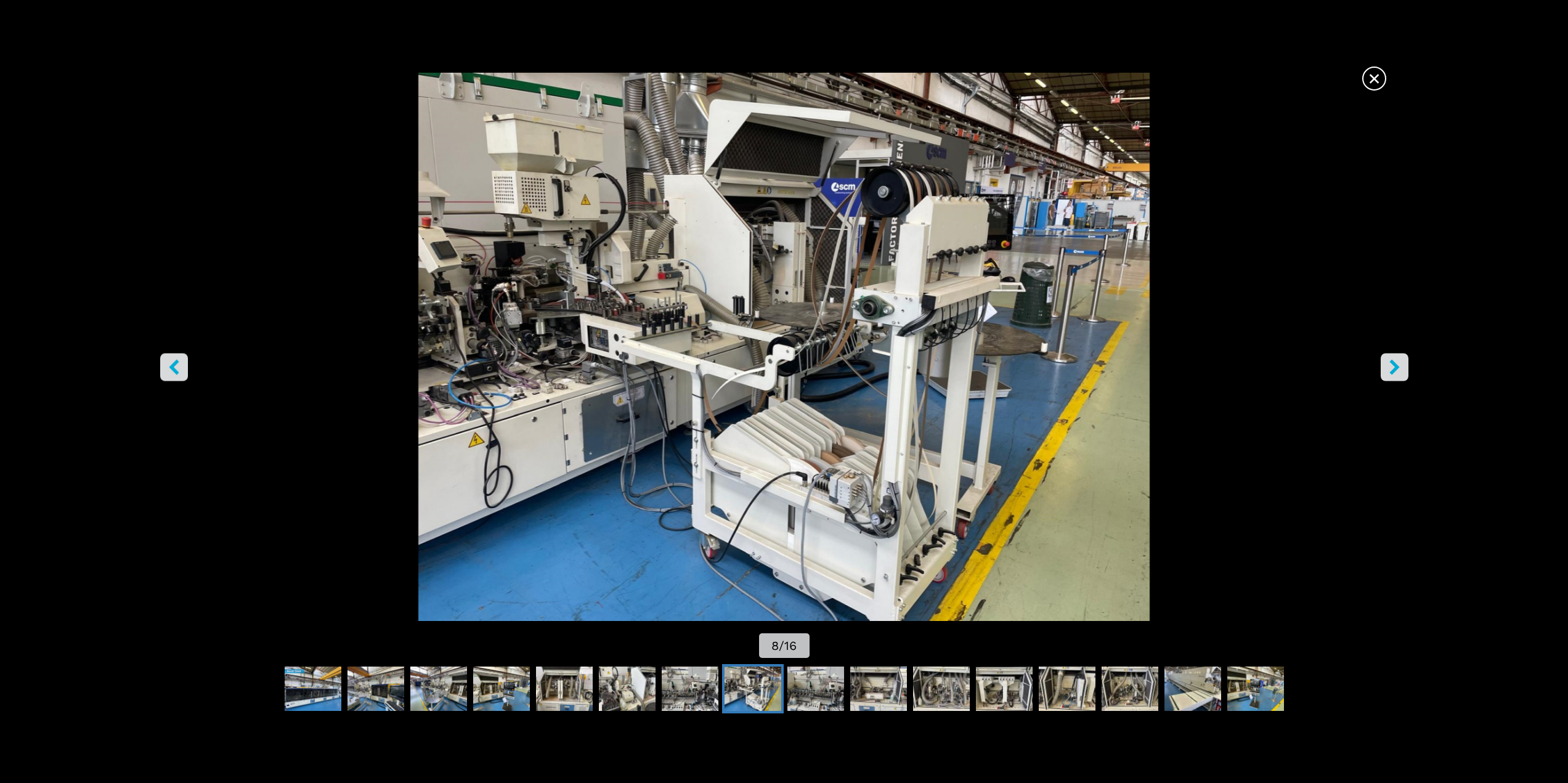
click at [1395, 368] on icon "right-button" at bounding box center [1393, 367] width 10 height 15
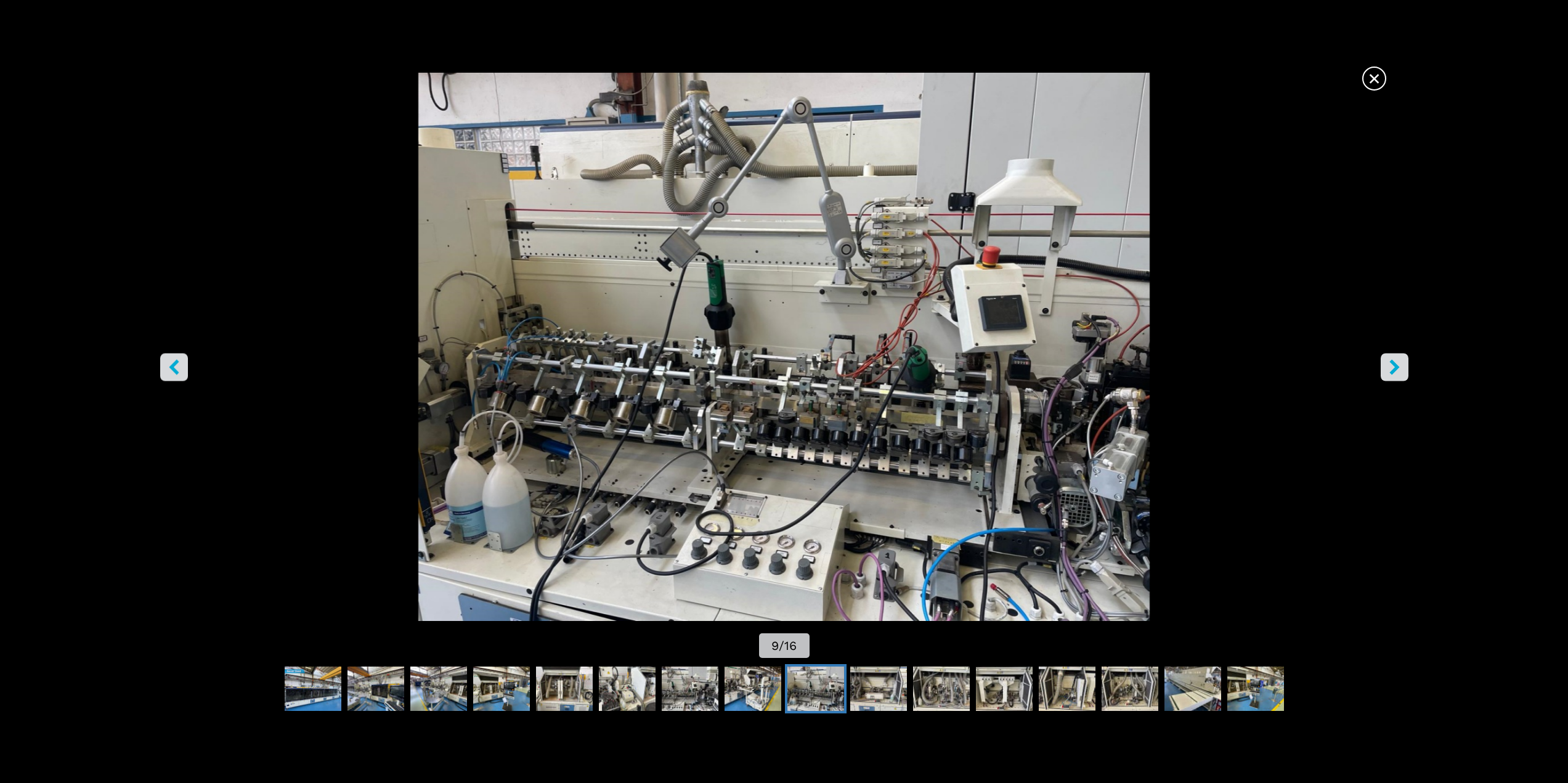
click at [1396, 369] on icon "right-button" at bounding box center [1393, 367] width 10 height 15
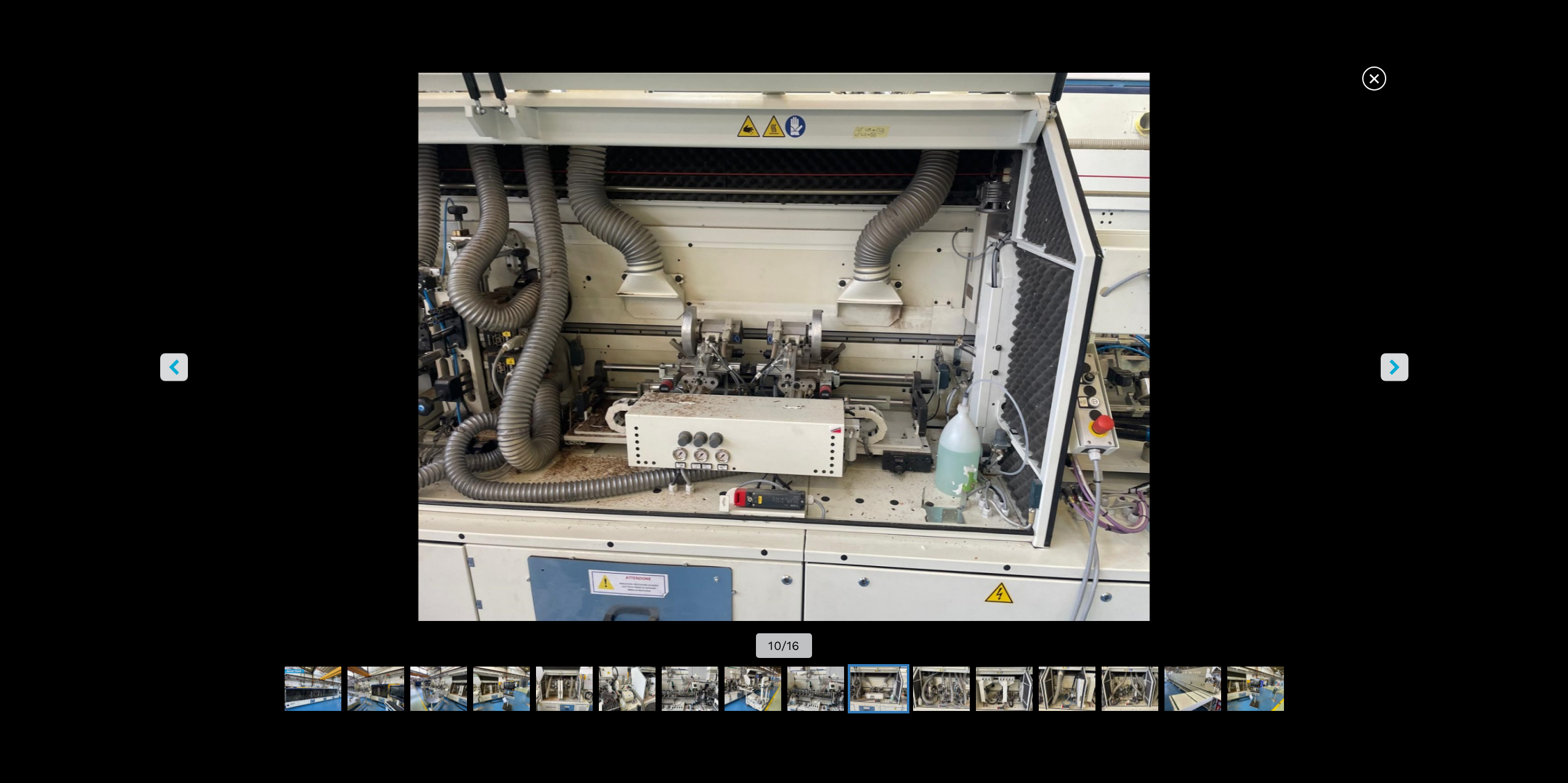
click at [1396, 369] on icon "right-button" at bounding box center [1393, 367] width 10 height 15
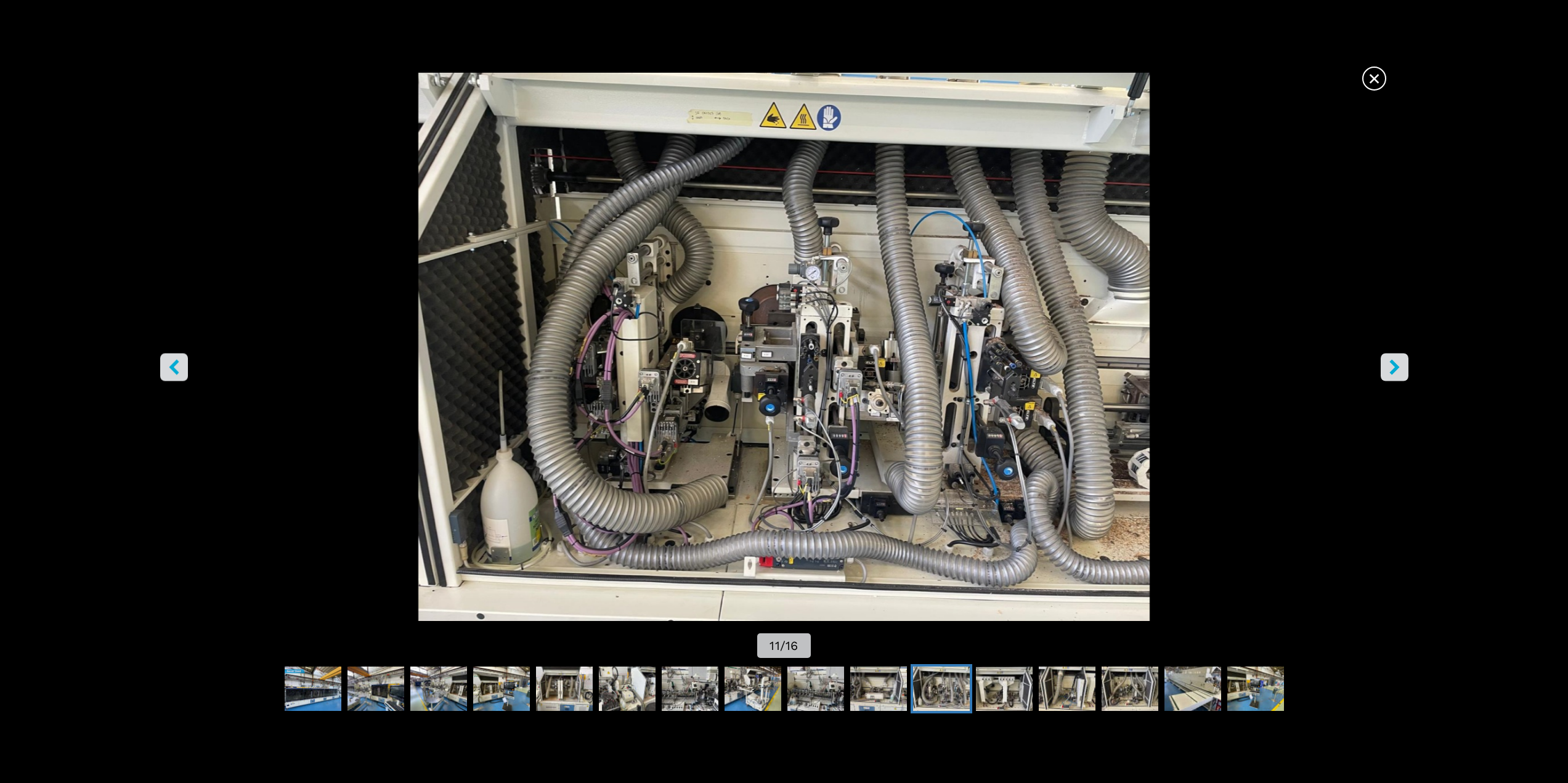
click at [1396, 369] on icon "right-button" at bounding box center [1393, 367] width 10 height 15
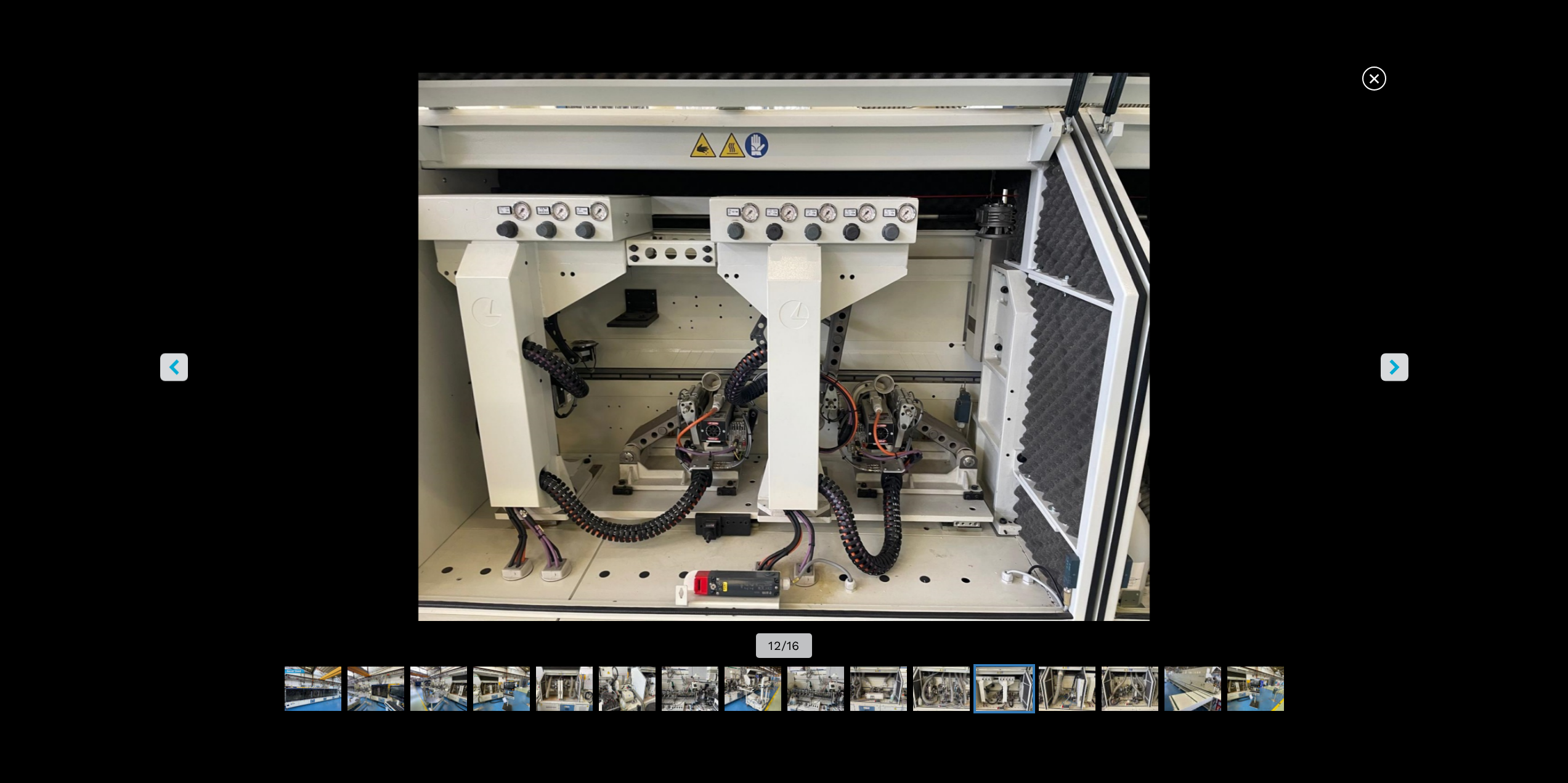
click at [1396, 370] on icon "right-button" at bounding box center [1393, 367] width 10 height 15
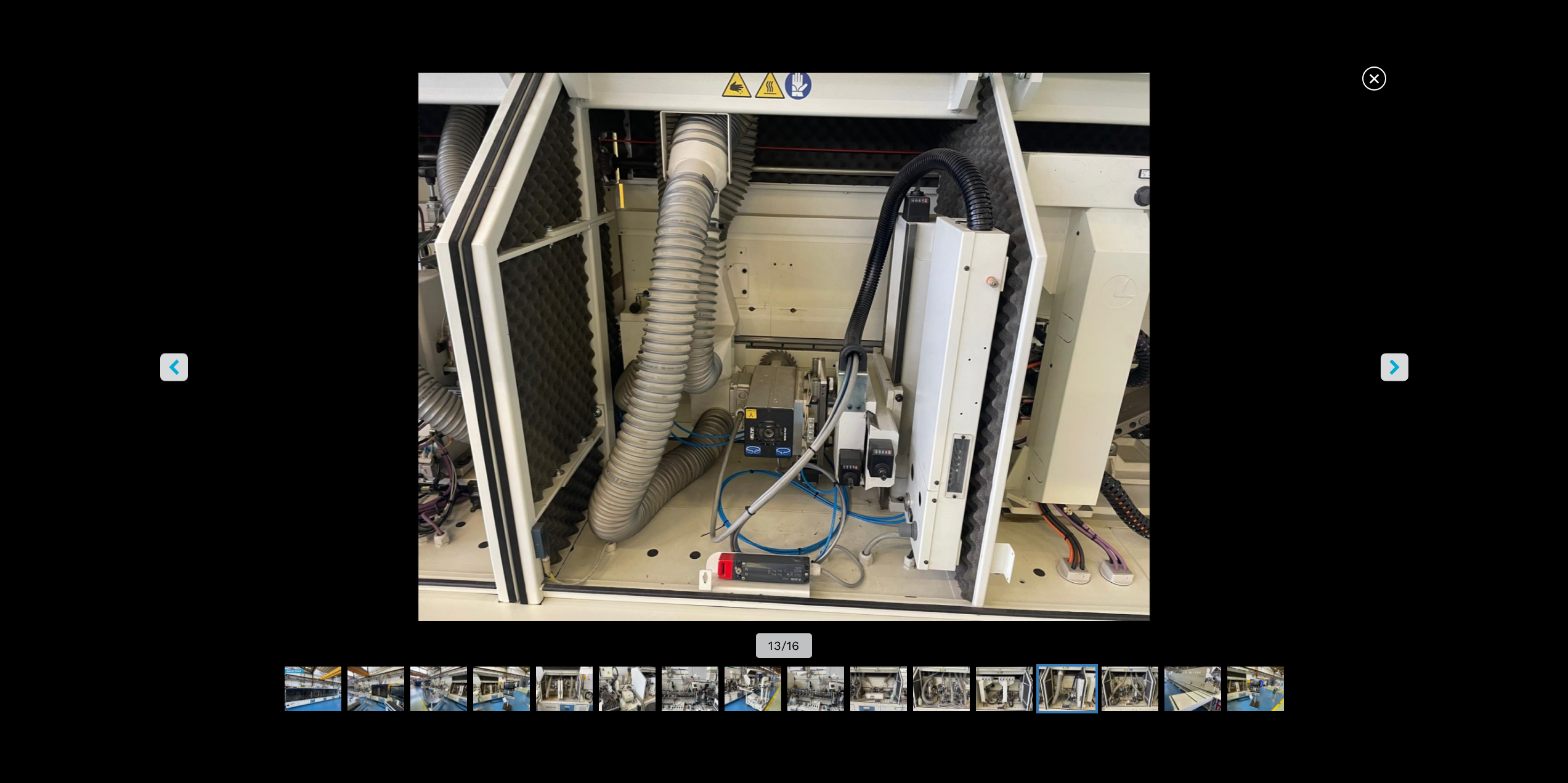
click at [1396, 370] on icon "right-button" at bounding box center [1393, 367] width 10 height 15
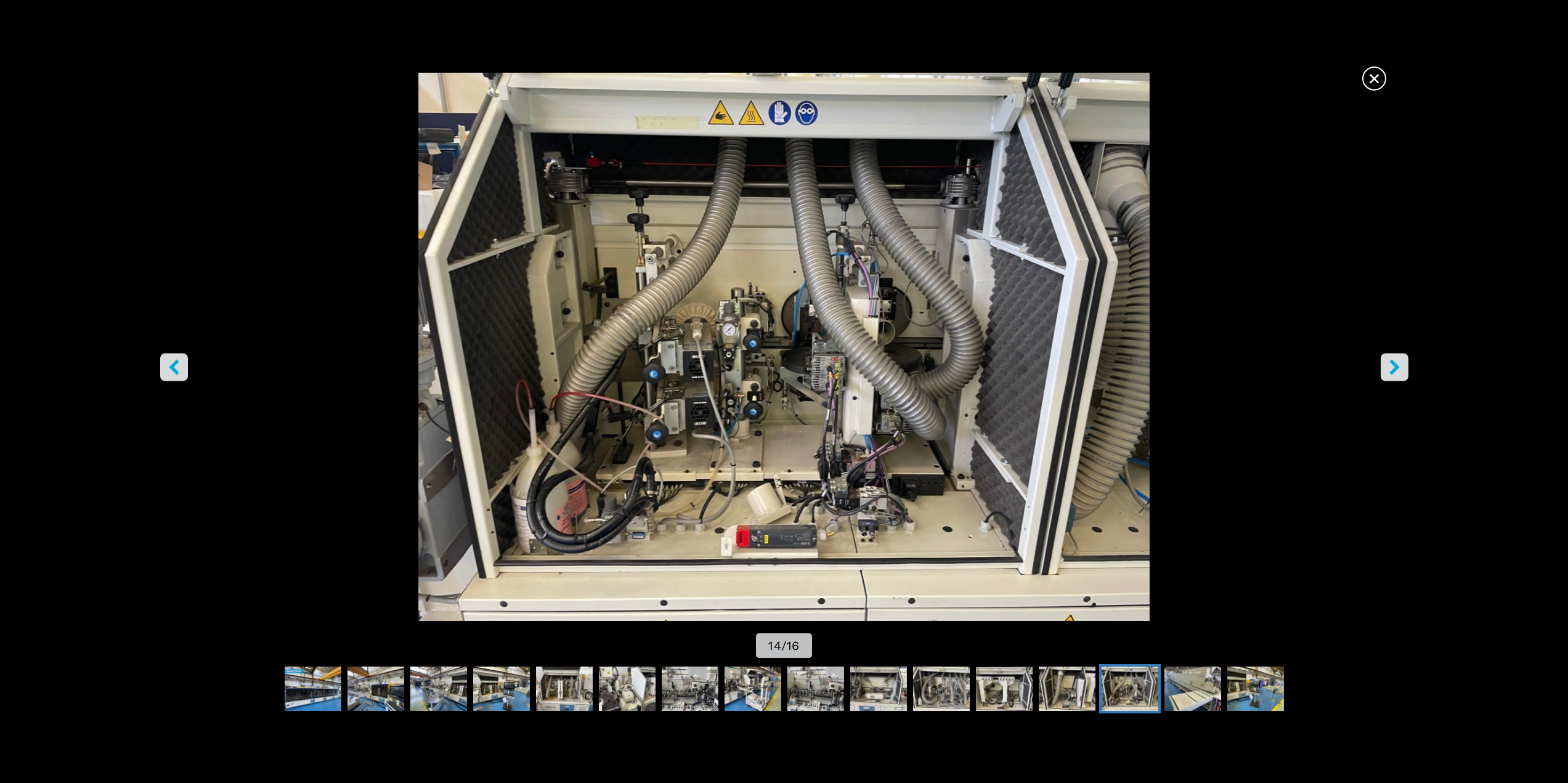
click at [1396, 370] on icon "right-button" at bounding box center [1393, 367] width 10 height 15
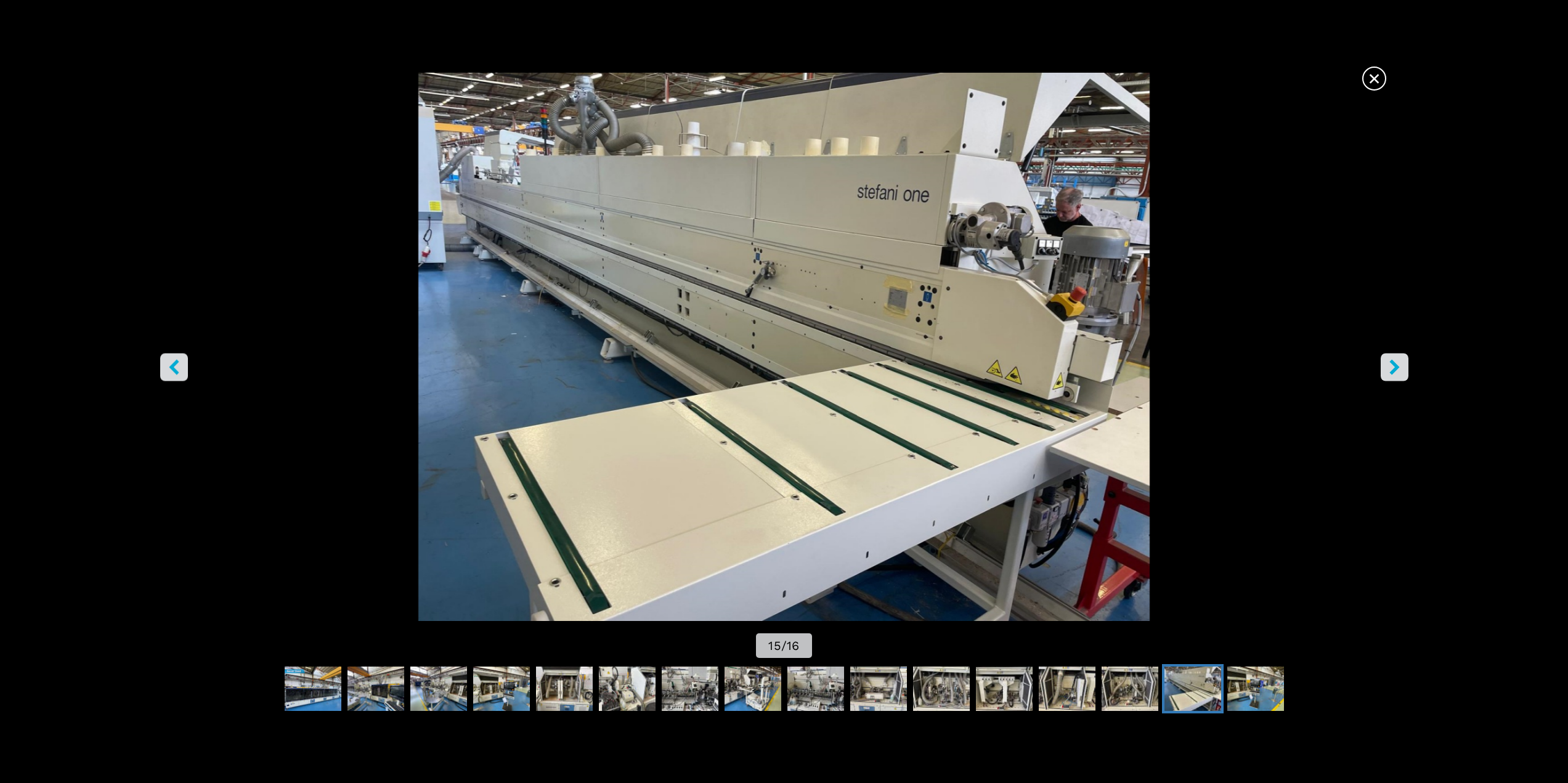
click at [1396, 370] on icon "right-button" at bounding box center [1393, 367] width 10 height 15
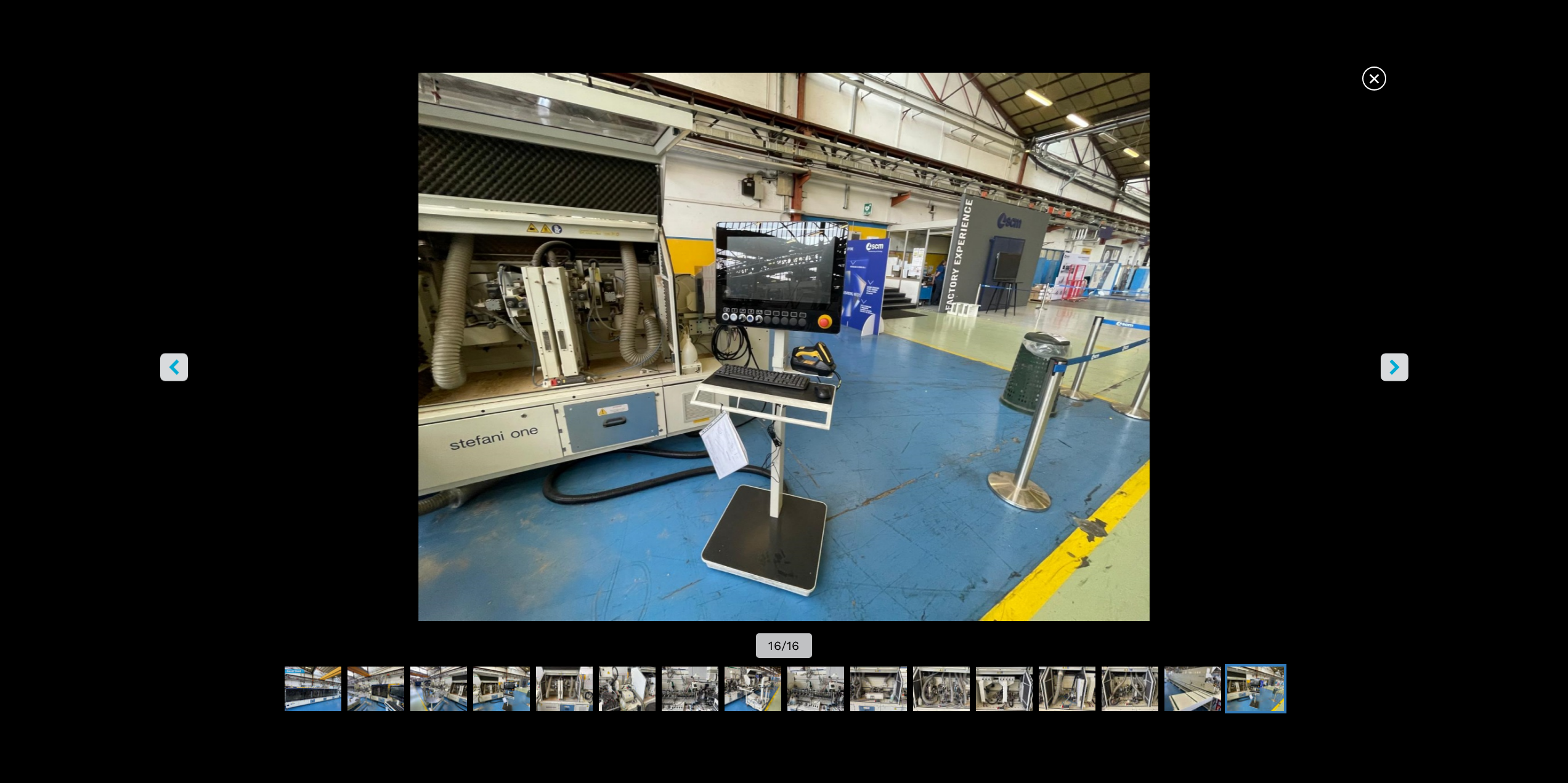
click at [171, 377] on button "left-button" at bounding box center [174, 367] width 28 height 28
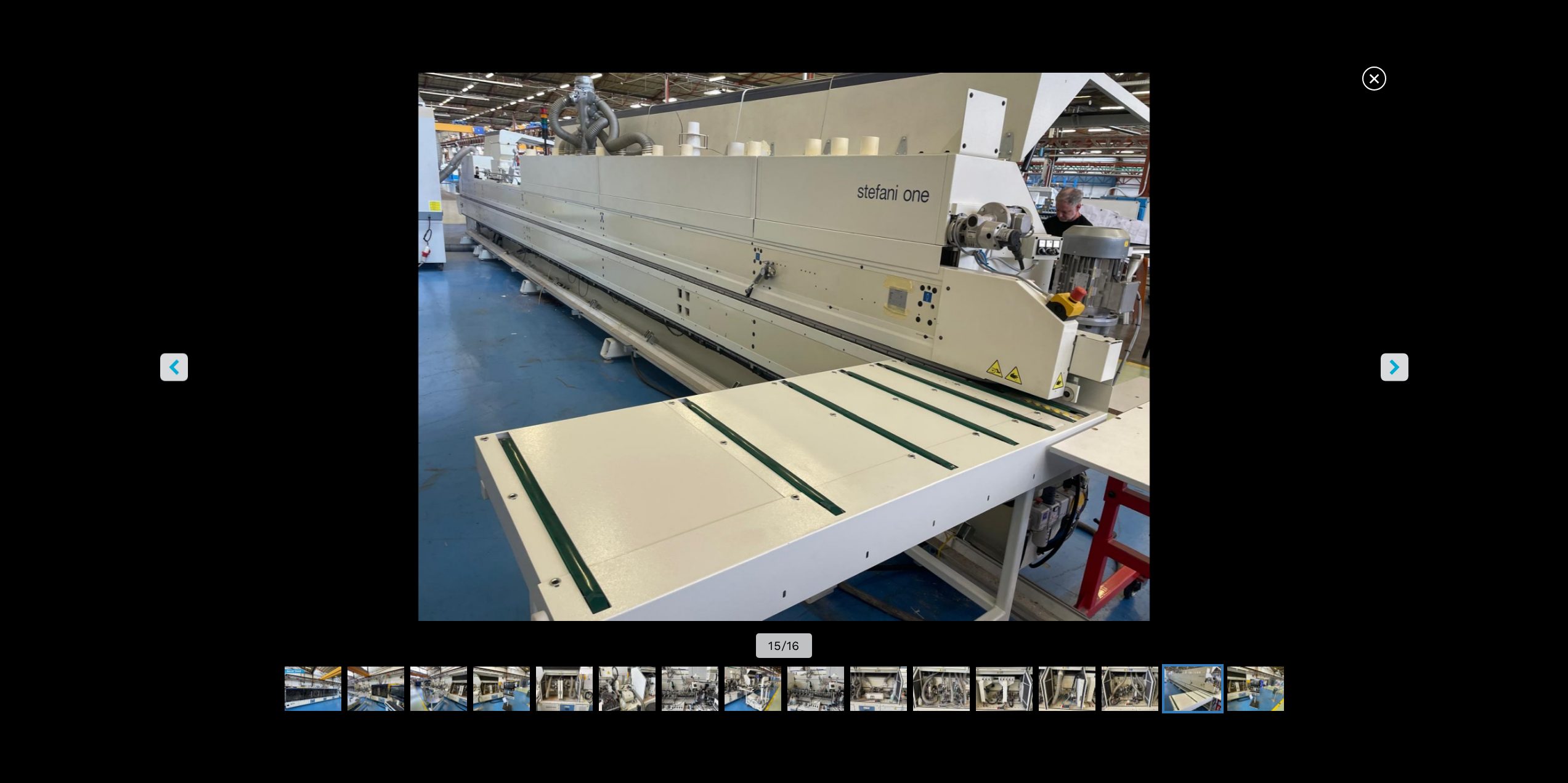
click at [1374, 79] on span "×" at bounding box center [1374, 76] width 22 height 22
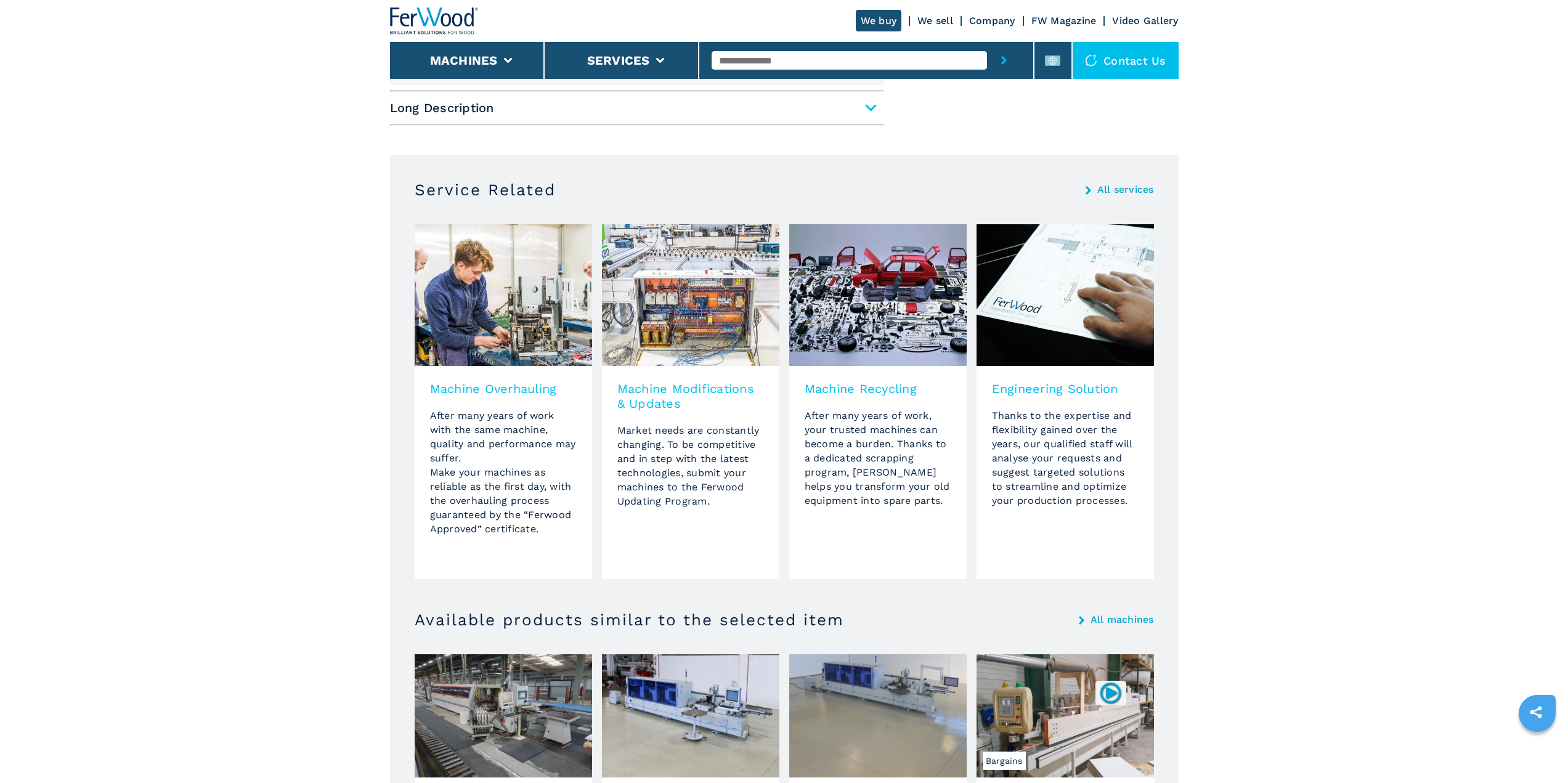
scroll to position [741, 0]
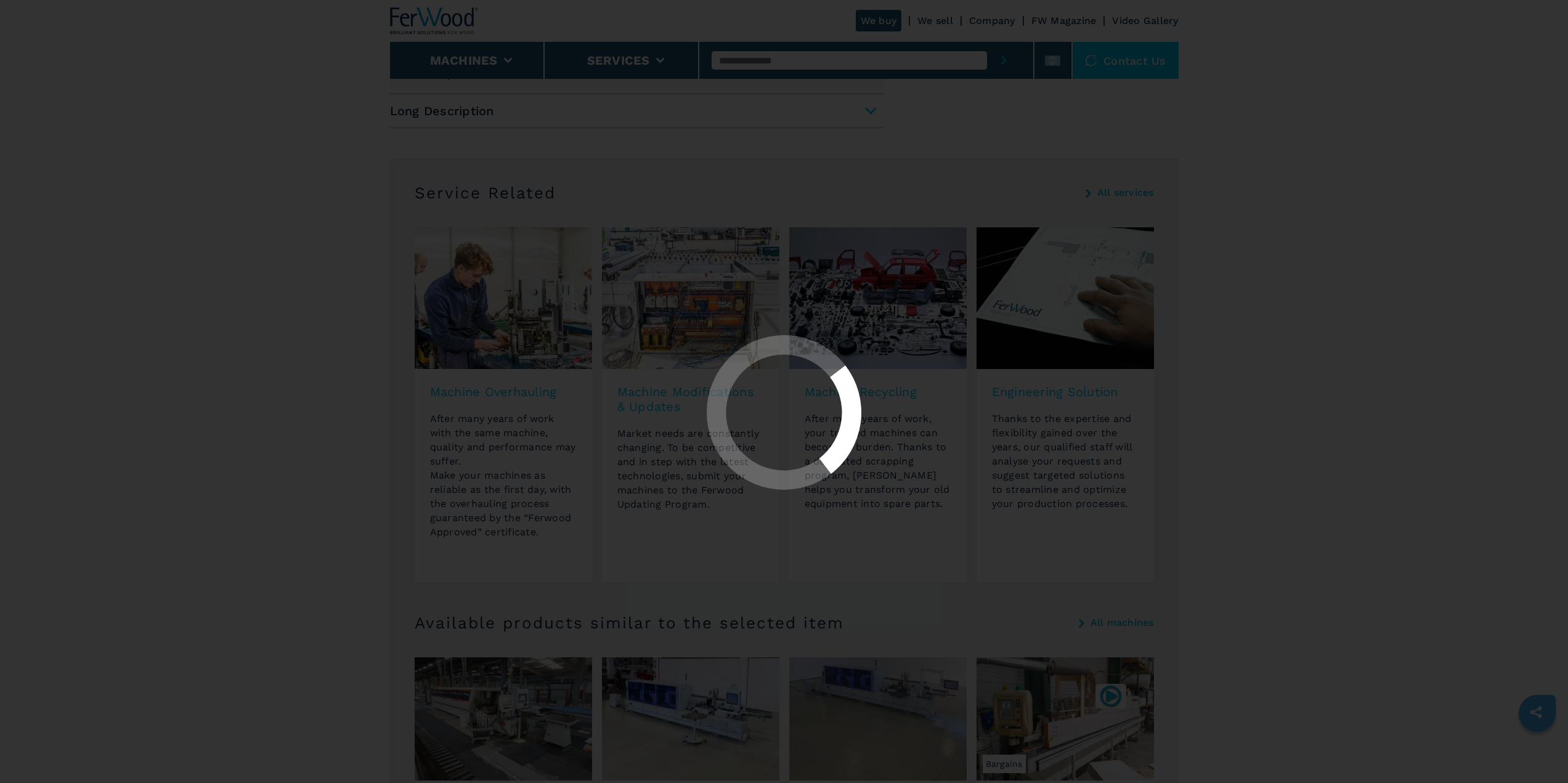
select select "**********"
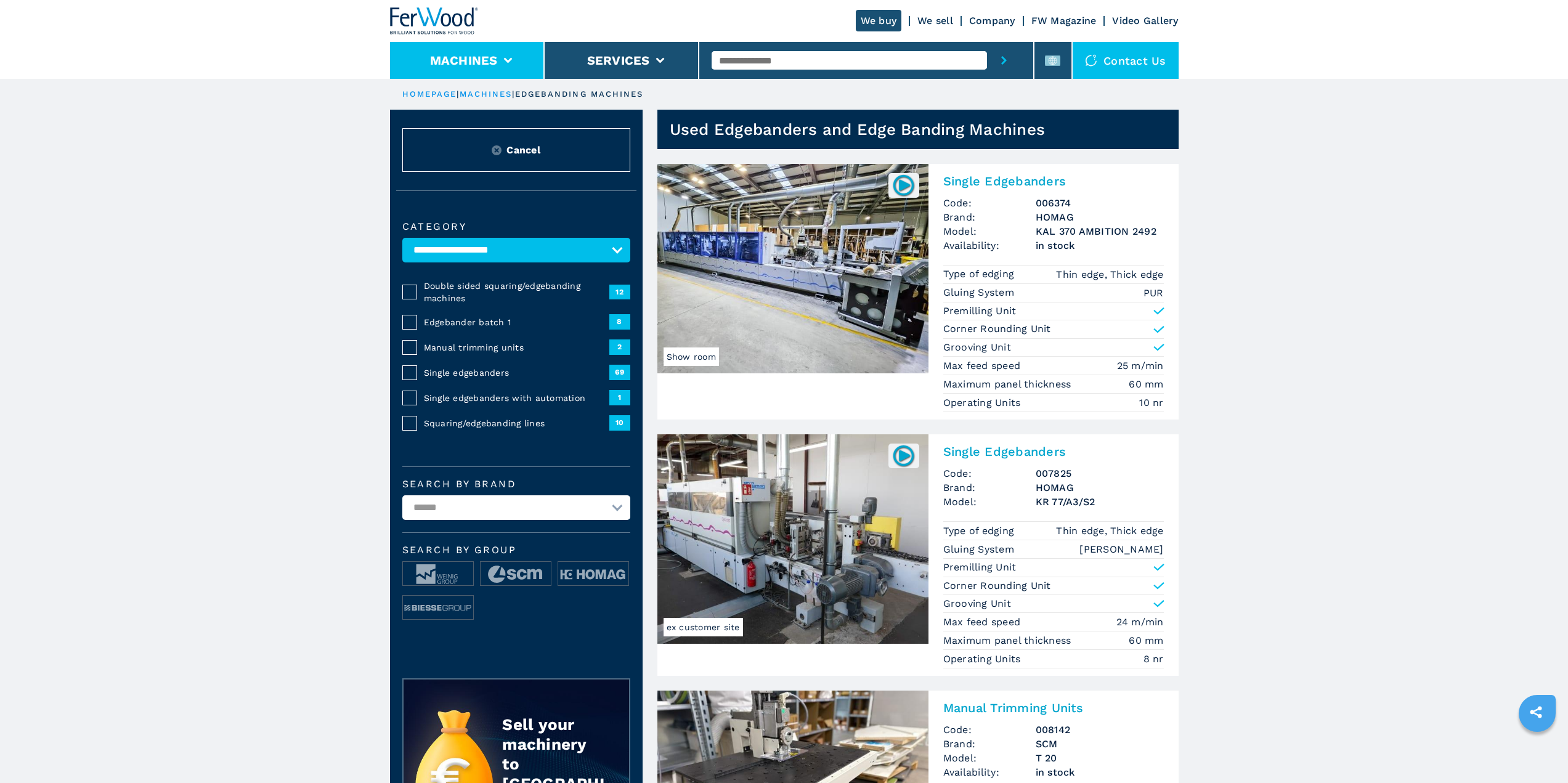
click at [470, 54] on button "Machines" at bounding box center [464, 60] width 68 height 15
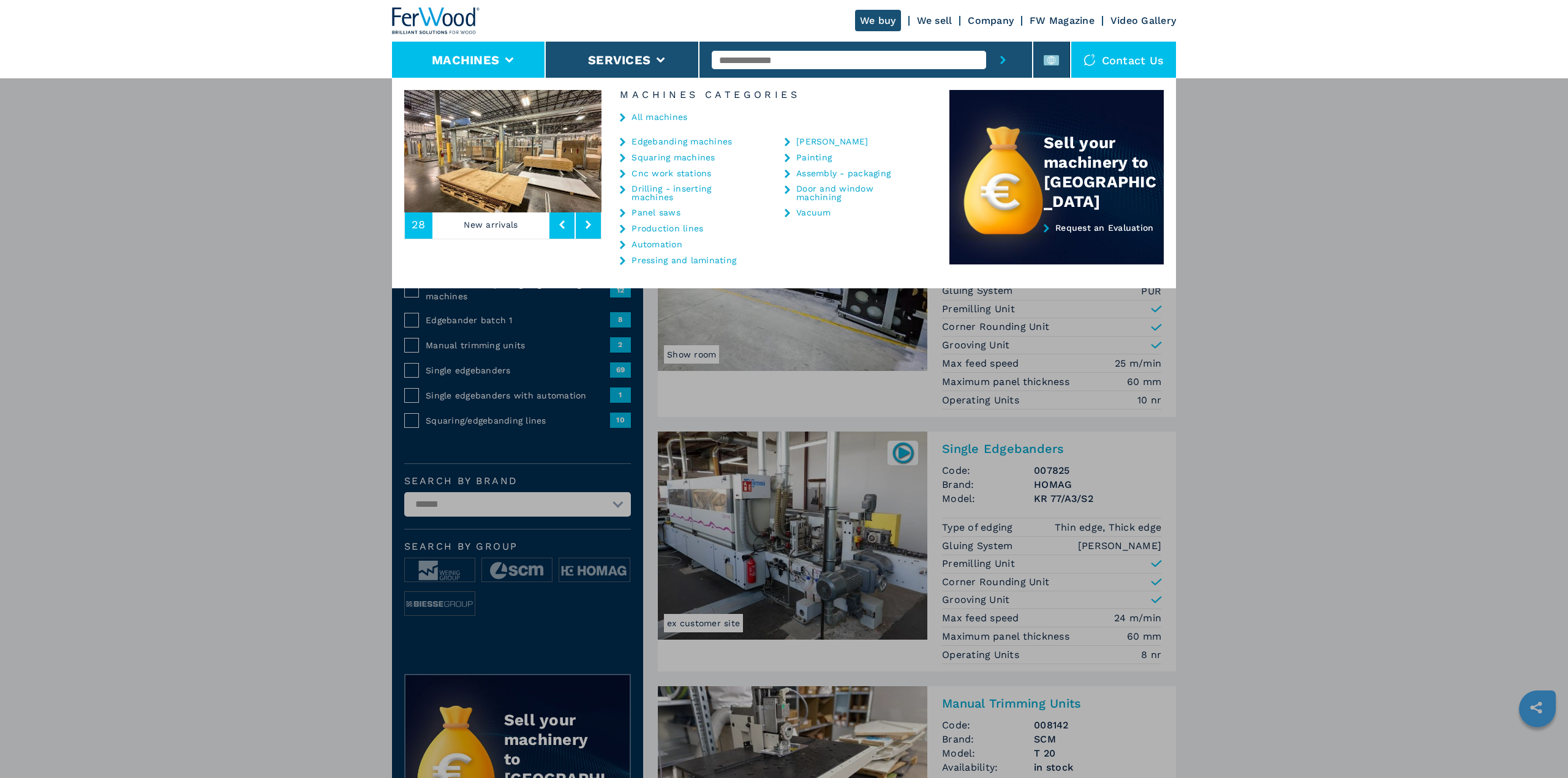
click at [669, 121] on link "All machines" at bounding box center [659, 117] width 56 height 9
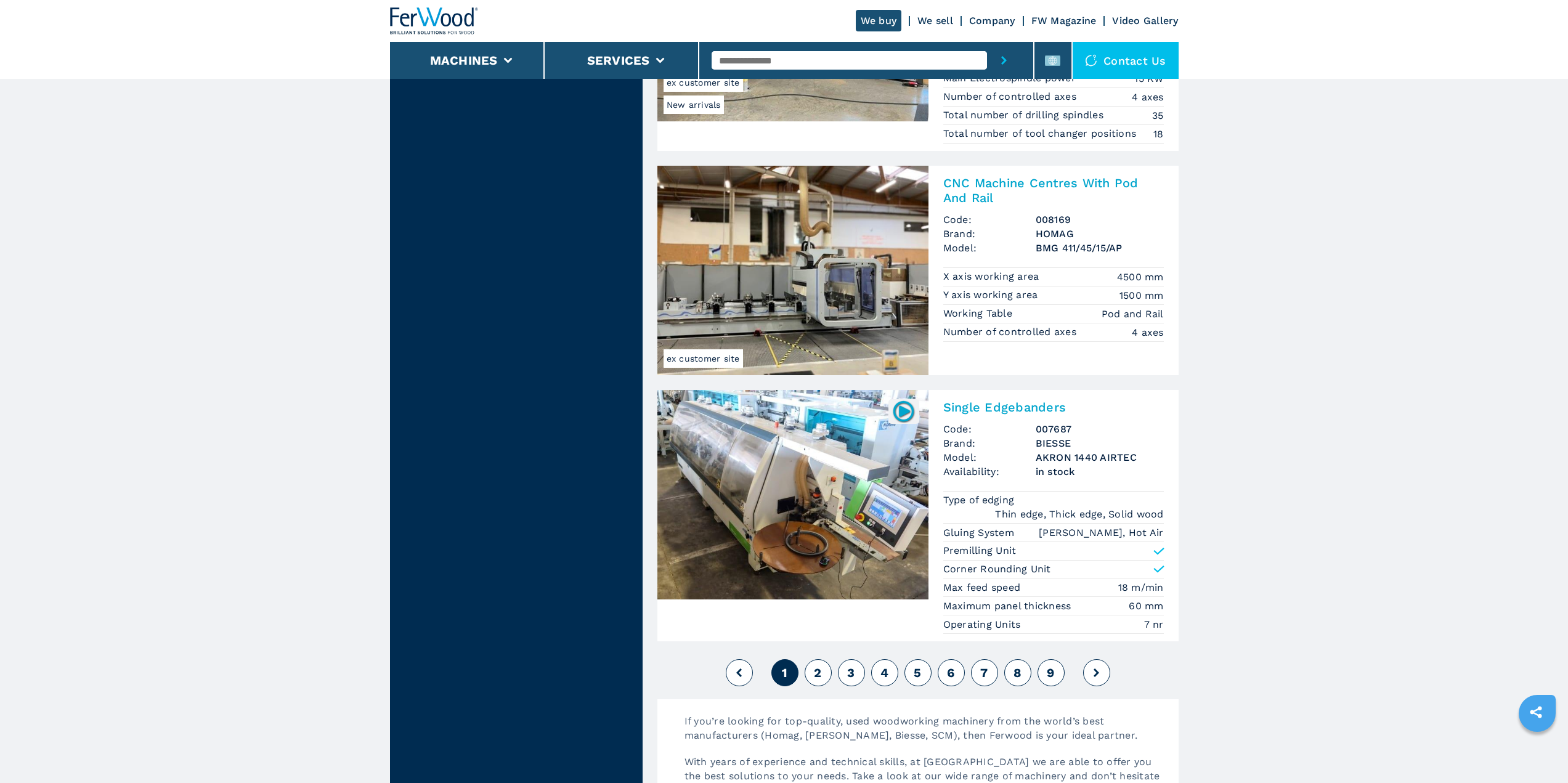
scroll to position [2712, 0]
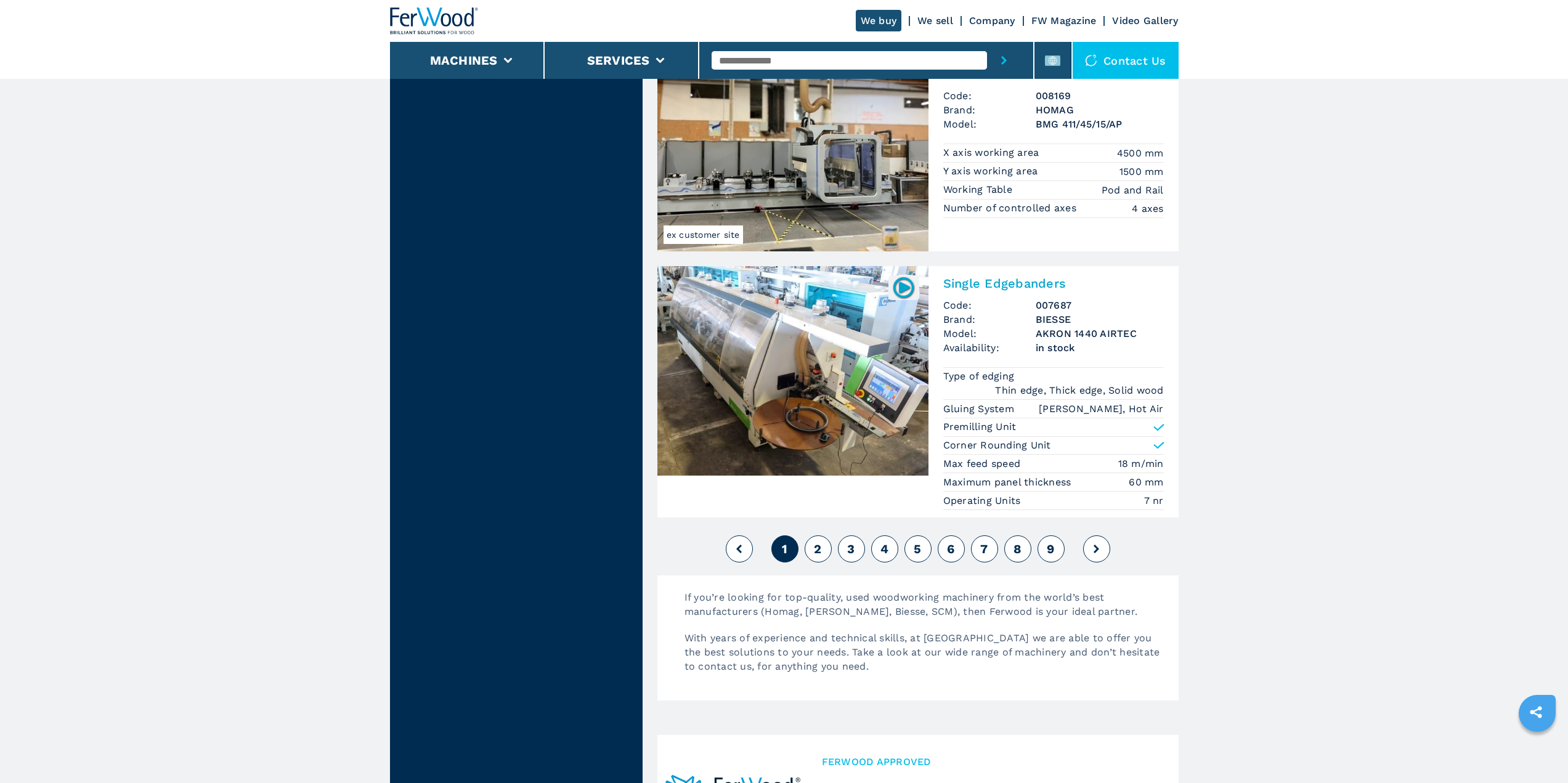
click at [822, 554] on button "2" at bounding box center [818, 549] width 27 height 27
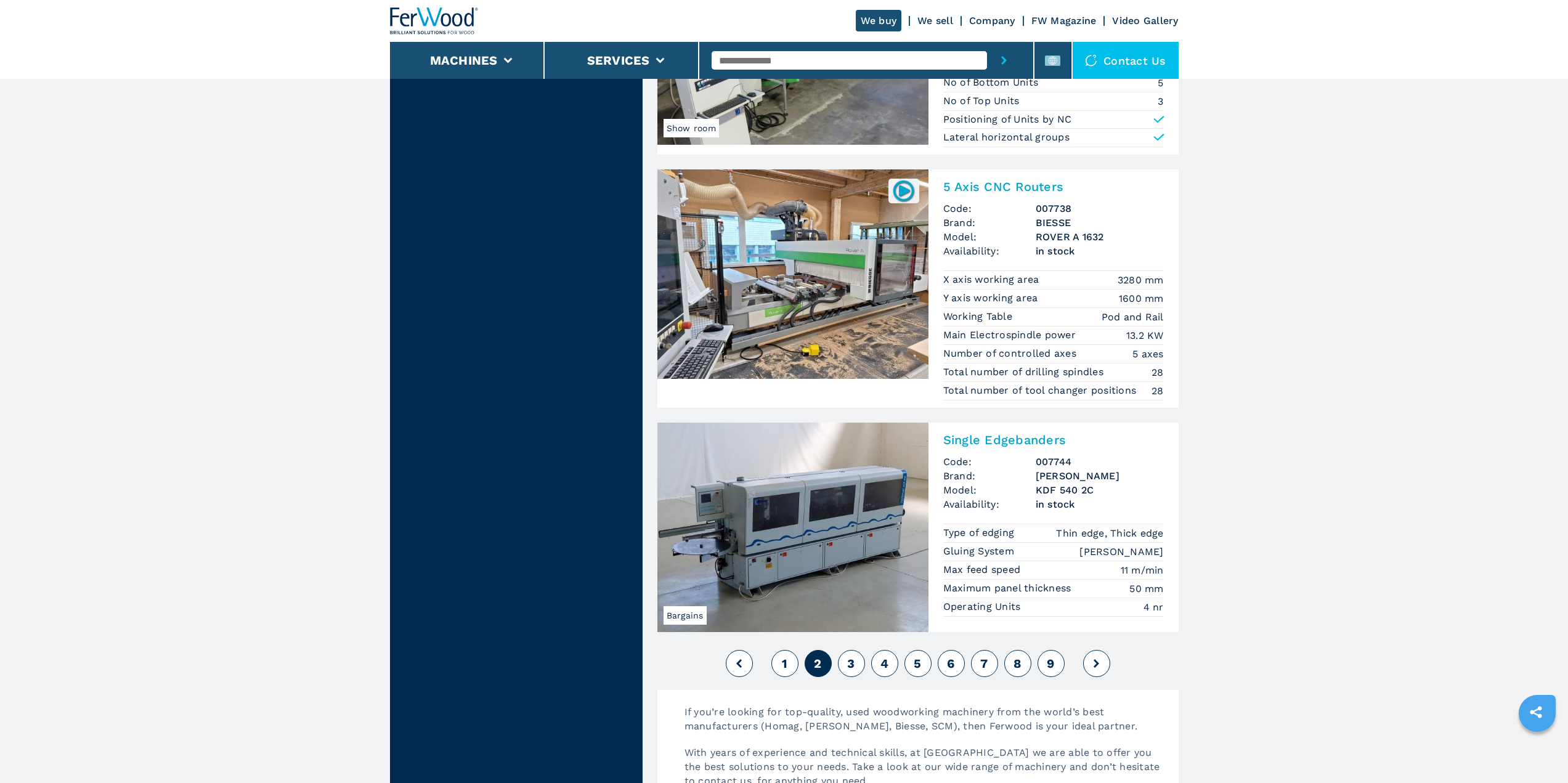
scroll to position [2588, 0]
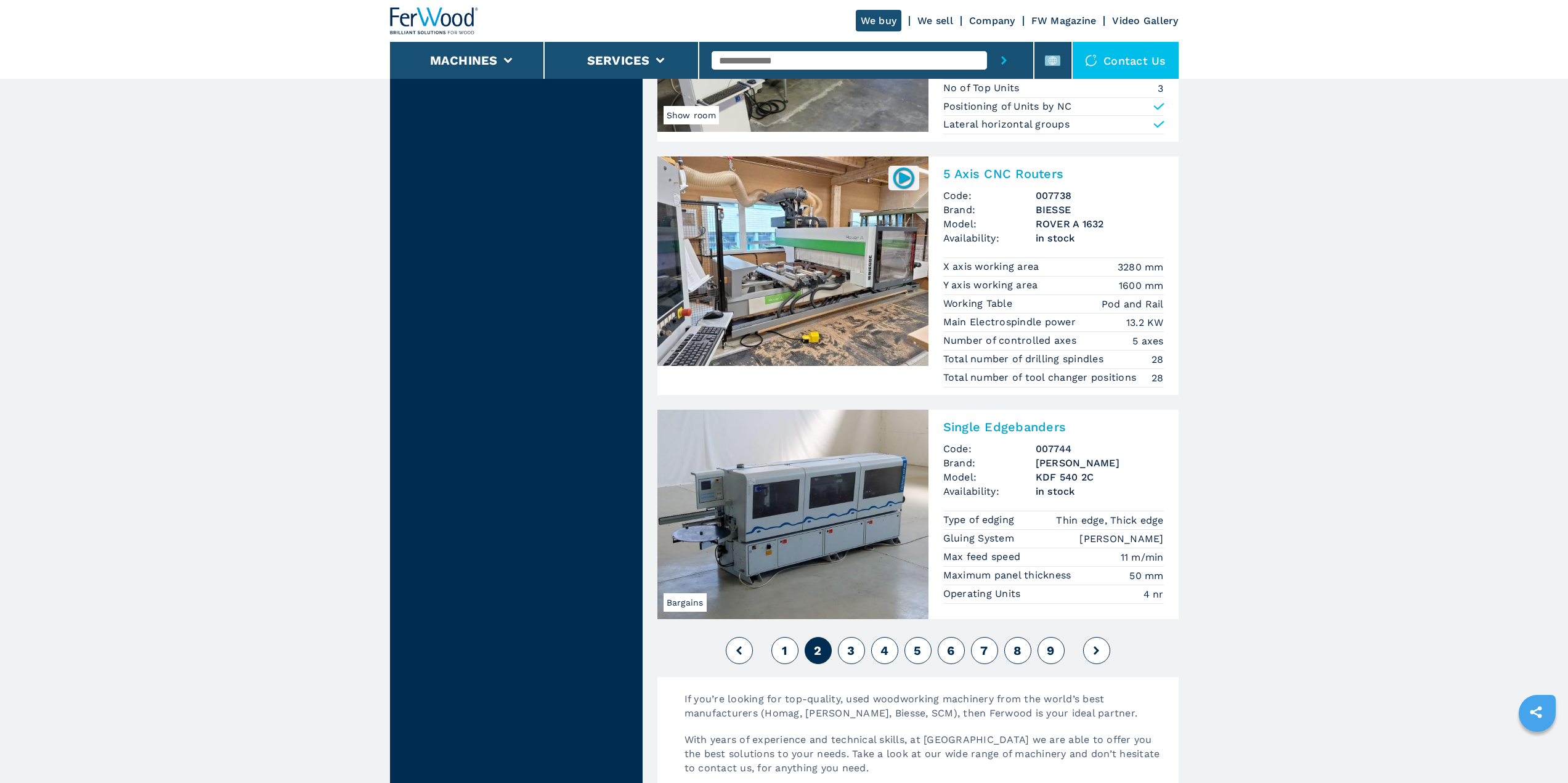
click at [855, 654] on span "3" at bounding box center [851, 650] width 8 height 15
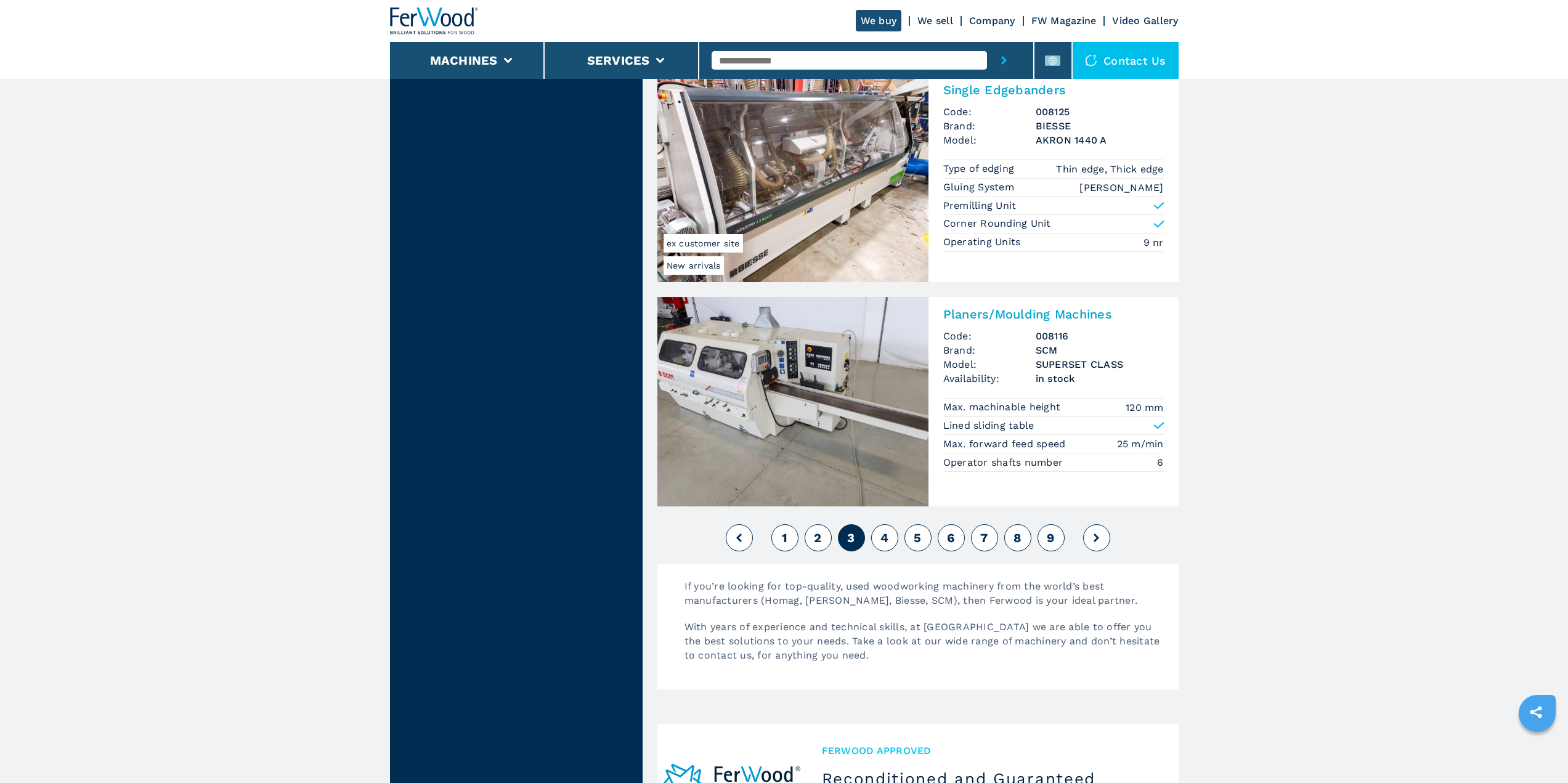
scroll to position [2773, 0]
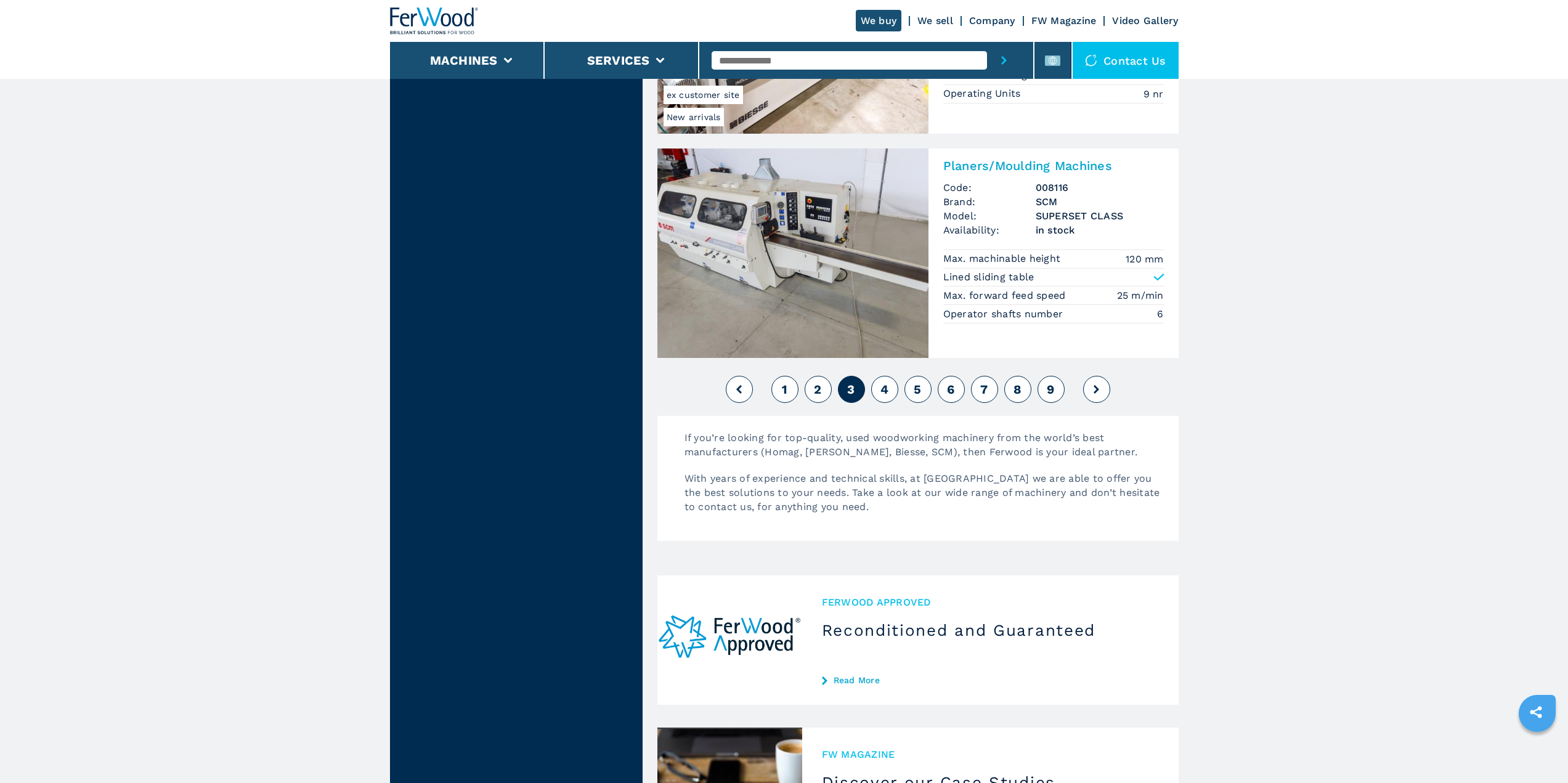
click at [887, 389] on span "4" at bounding box center [884, 389] width 8 height 15
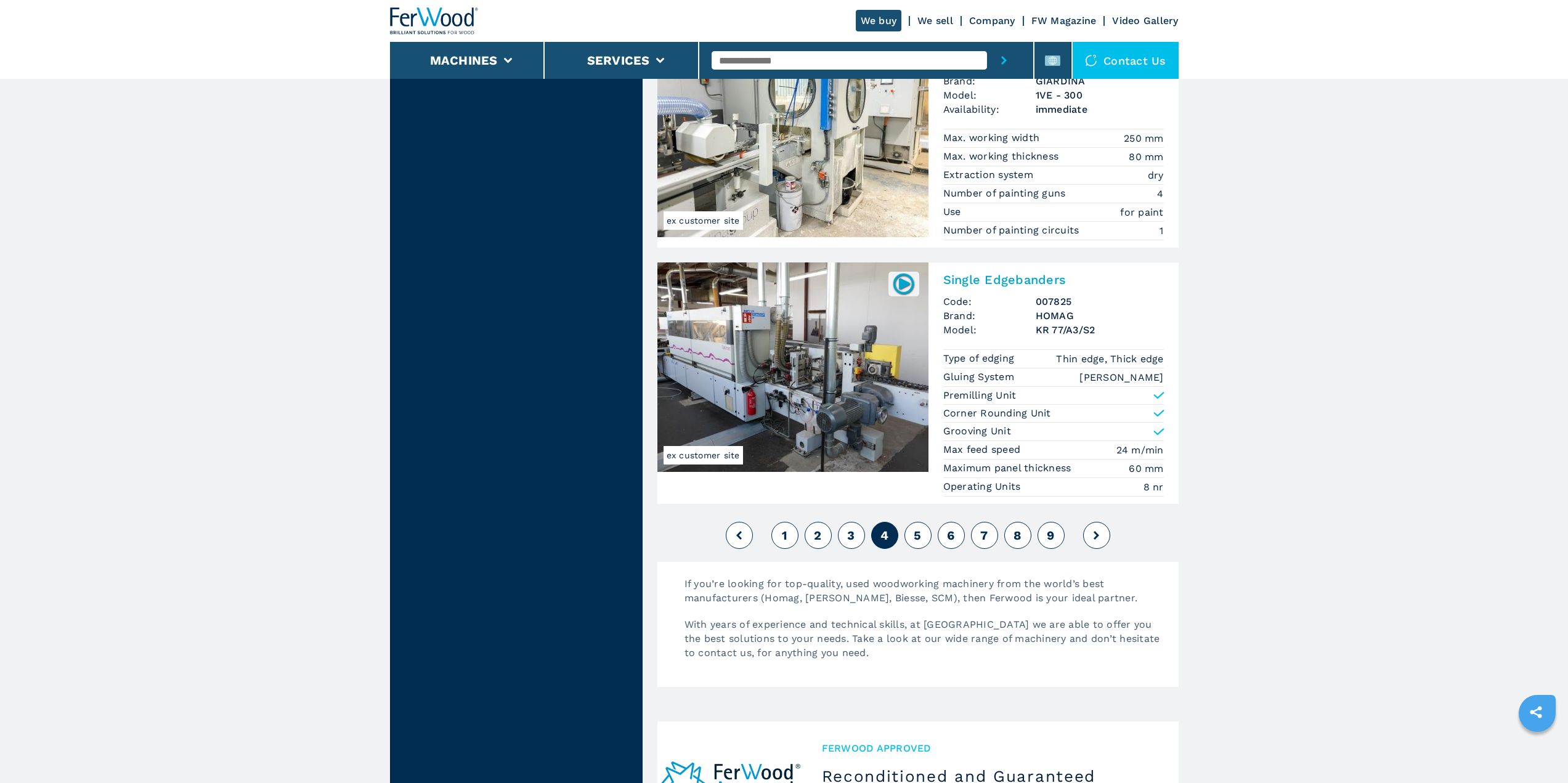
scroll to position [2712, 0]
click at [920, 536] on span "5" at bounding box center [917, 533] width 8 height 15
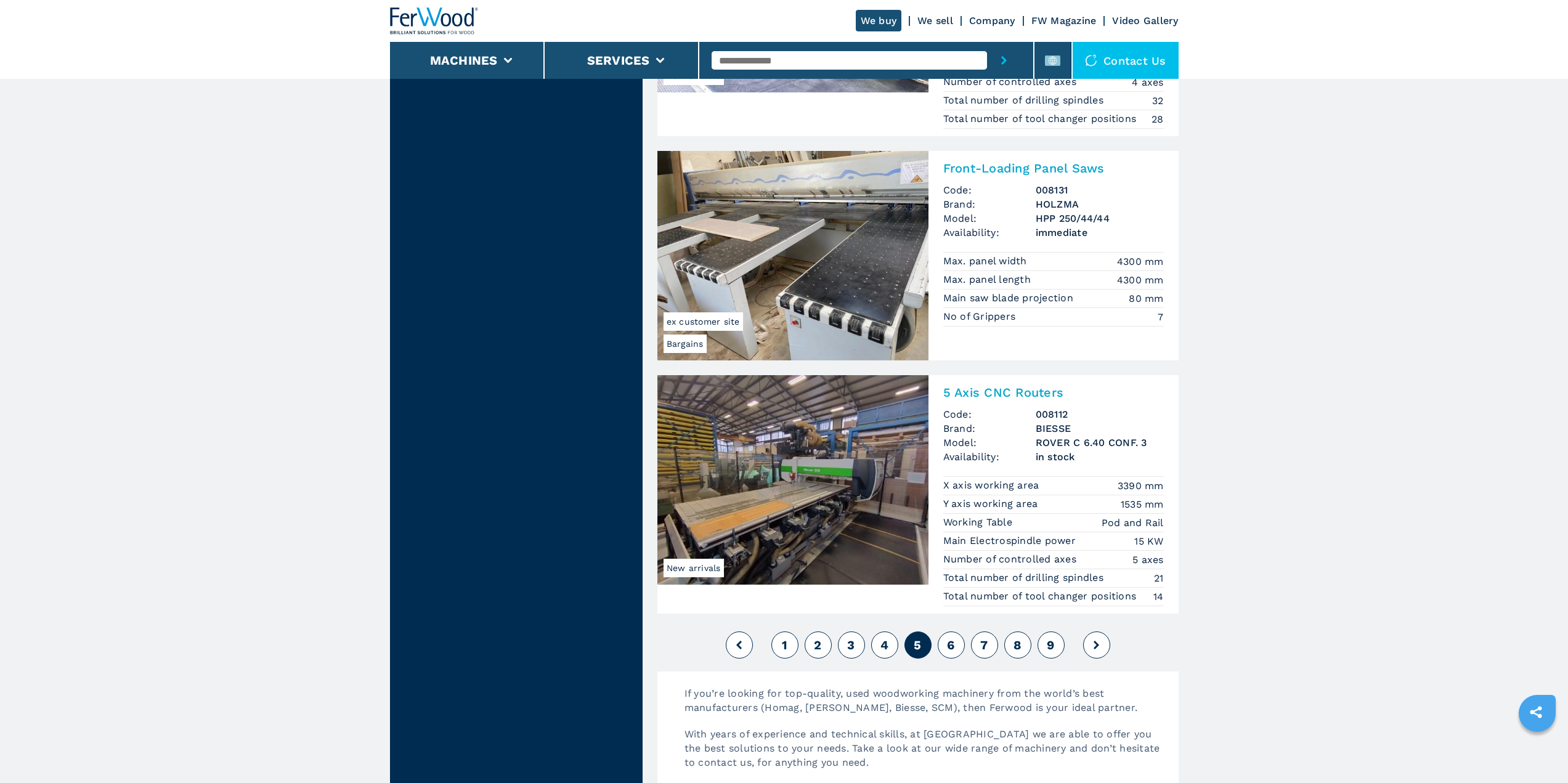
scroll to position [2650, 0]
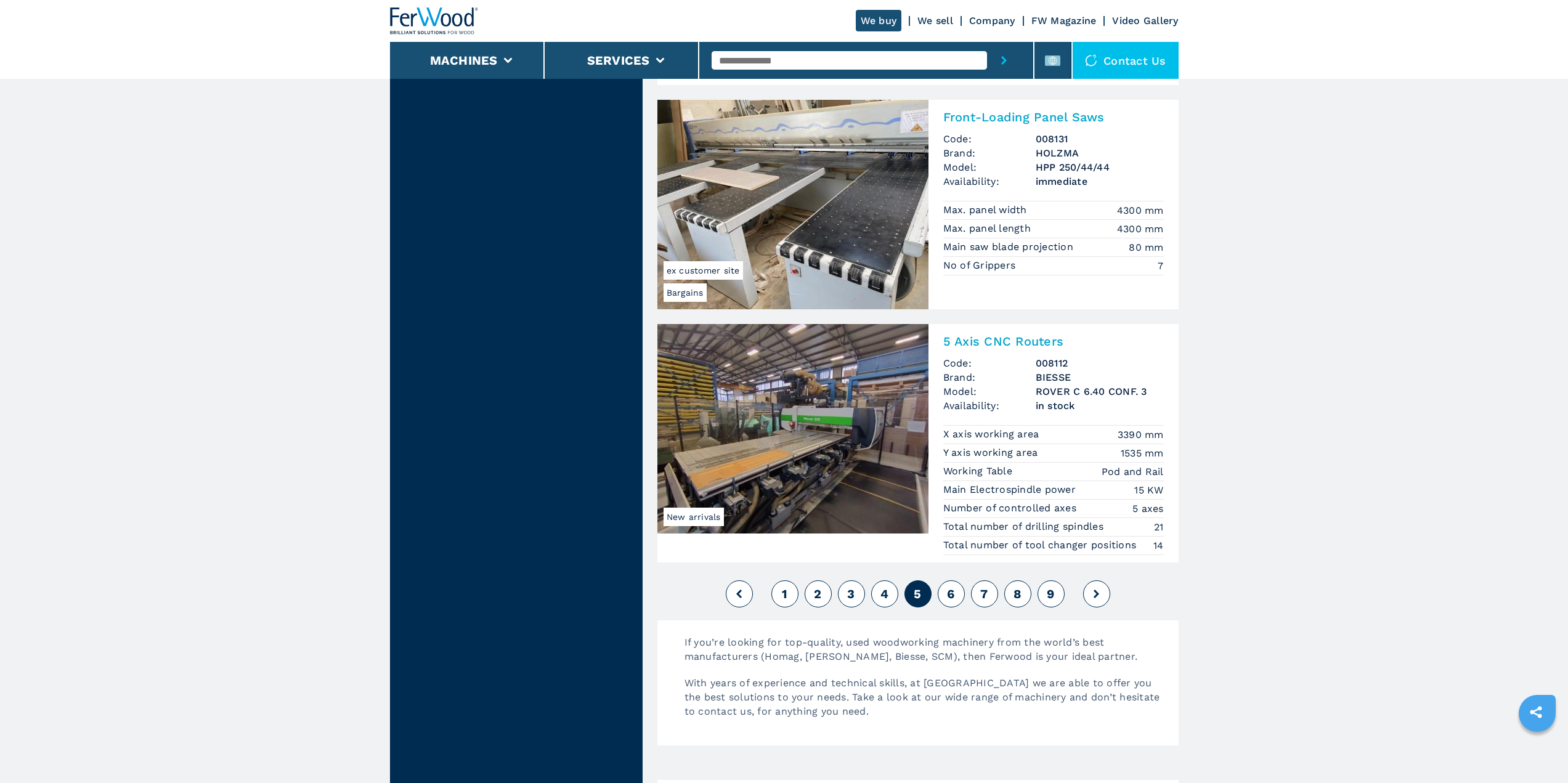
click at [950, 593] on span "6" at bounding box center [951, 594] width 8 height 15
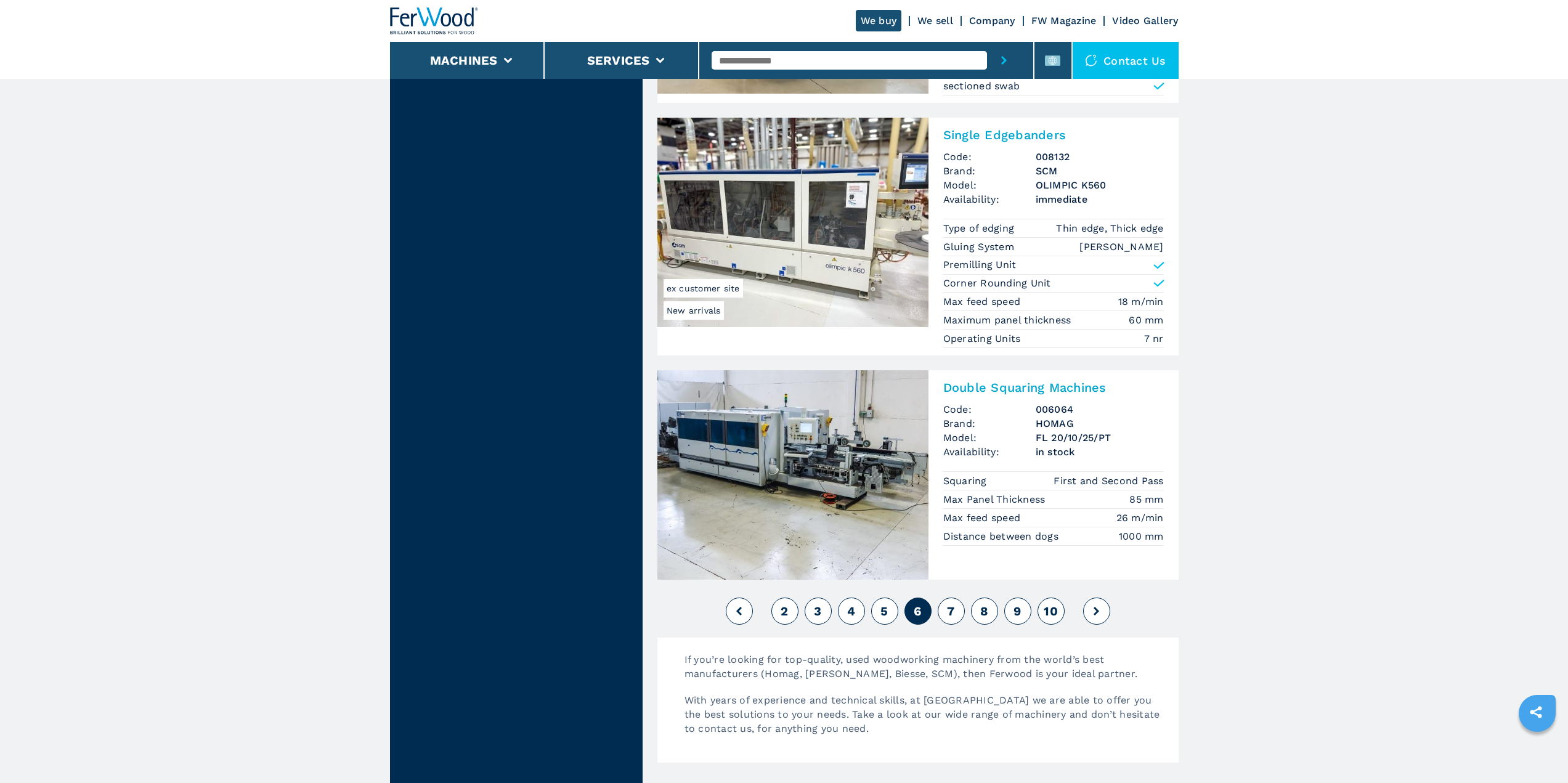
scroll to position [2834, 0]
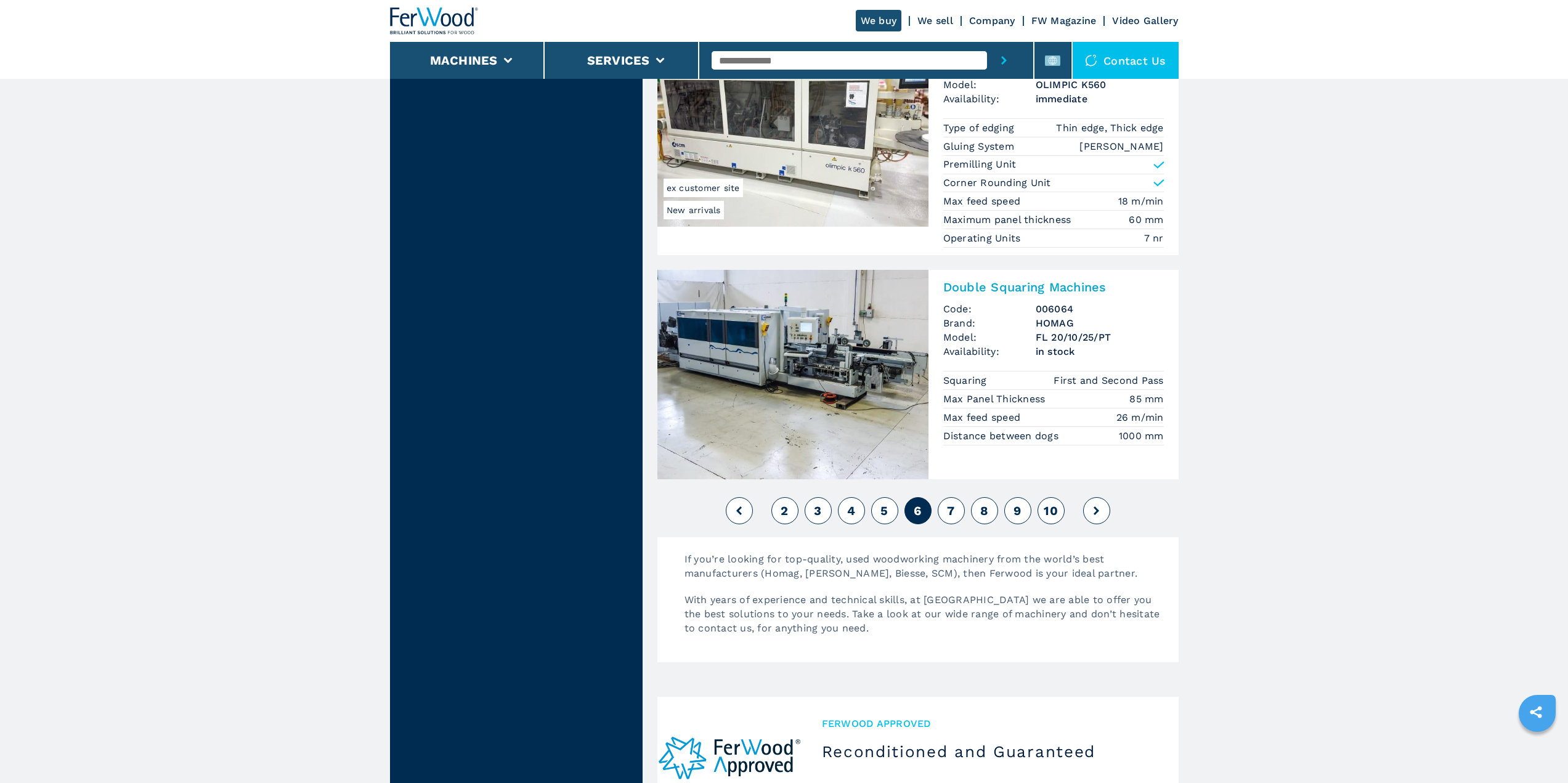
click at [955, 512] on button "7" at bounding box center [951, 511] width 27 height 27
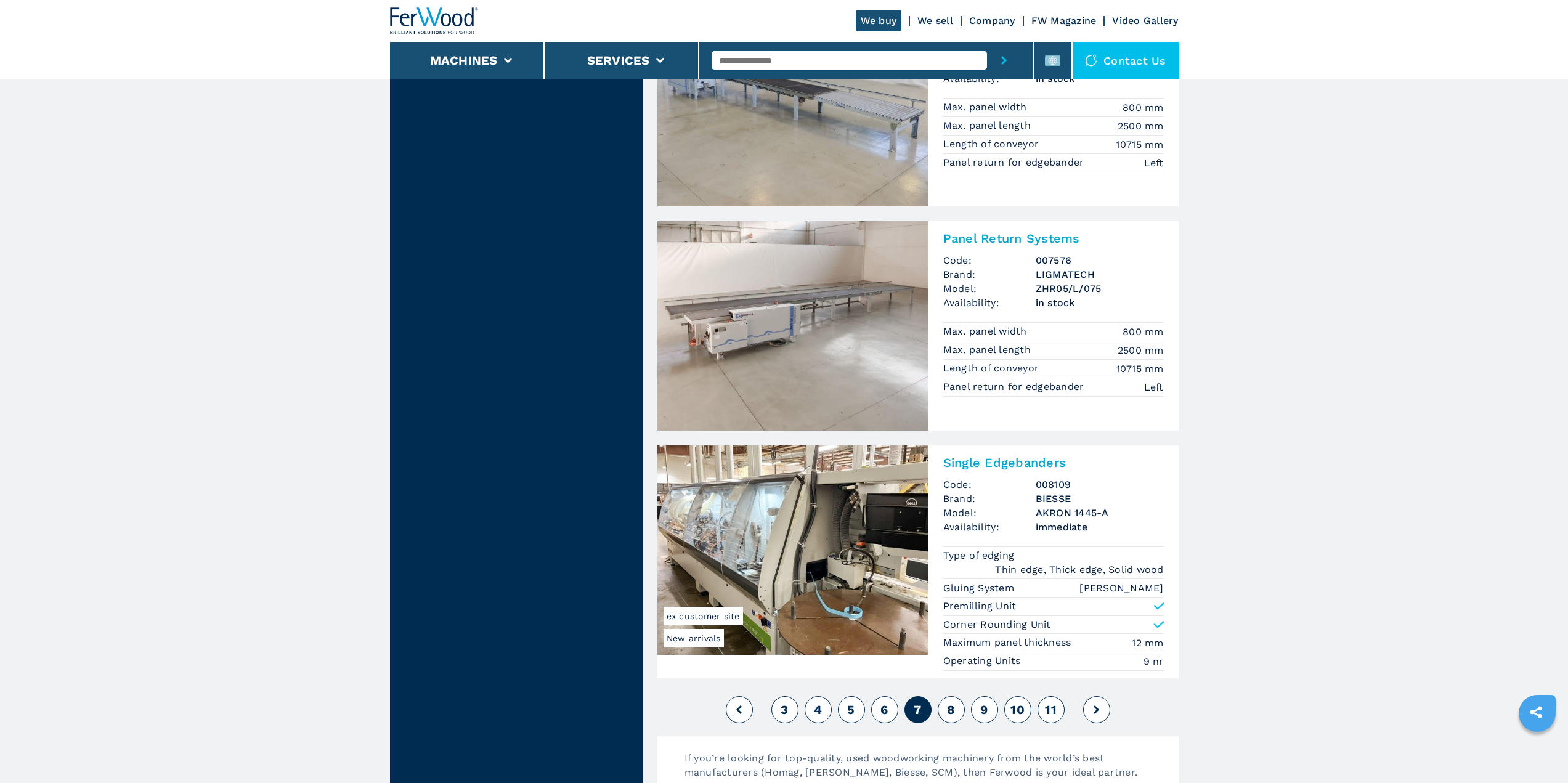
scroll to position [2712, 0]
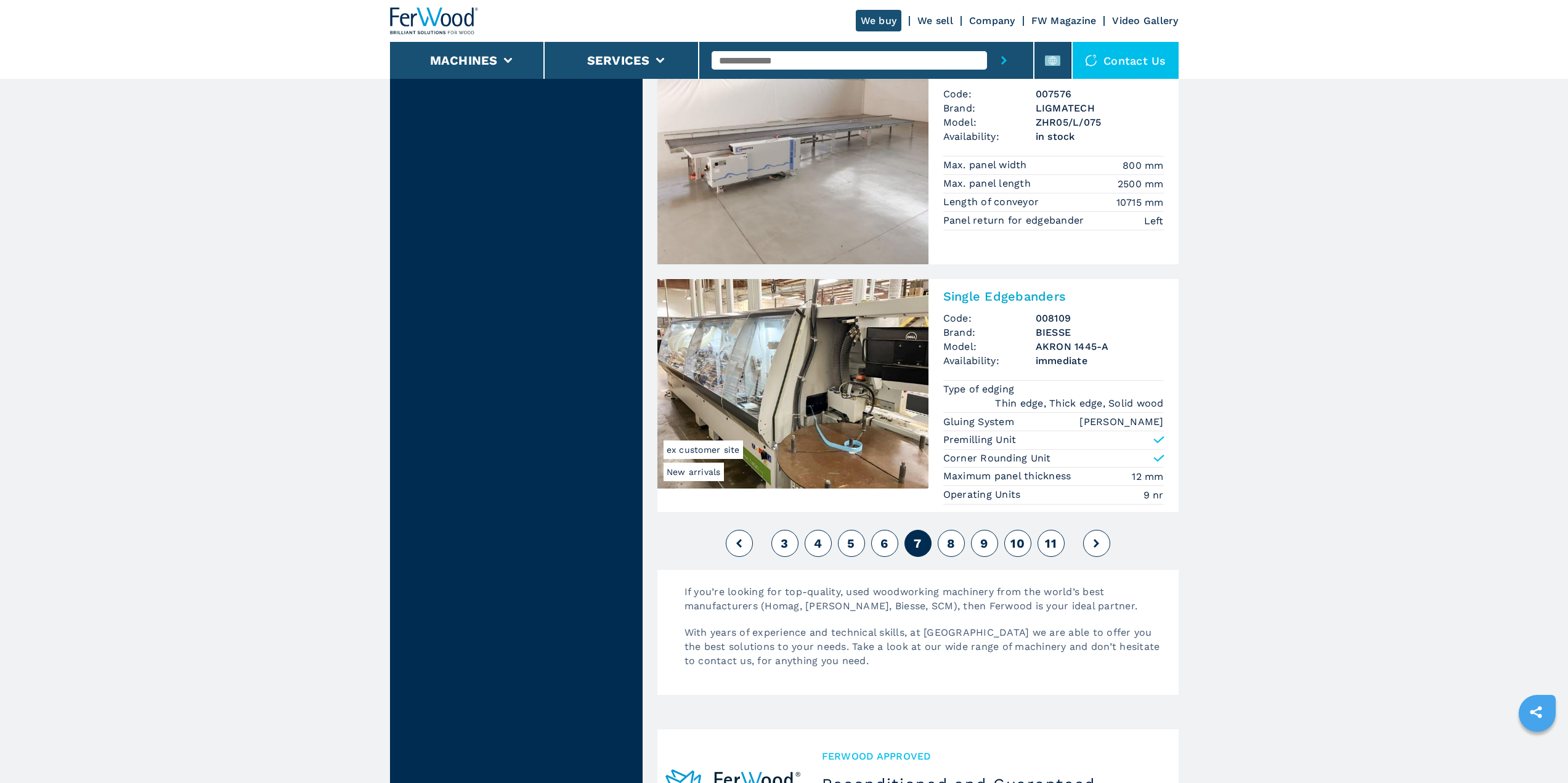
click at [955, 536] on button "8" at bounding box center [951, 543] width 27 height 27
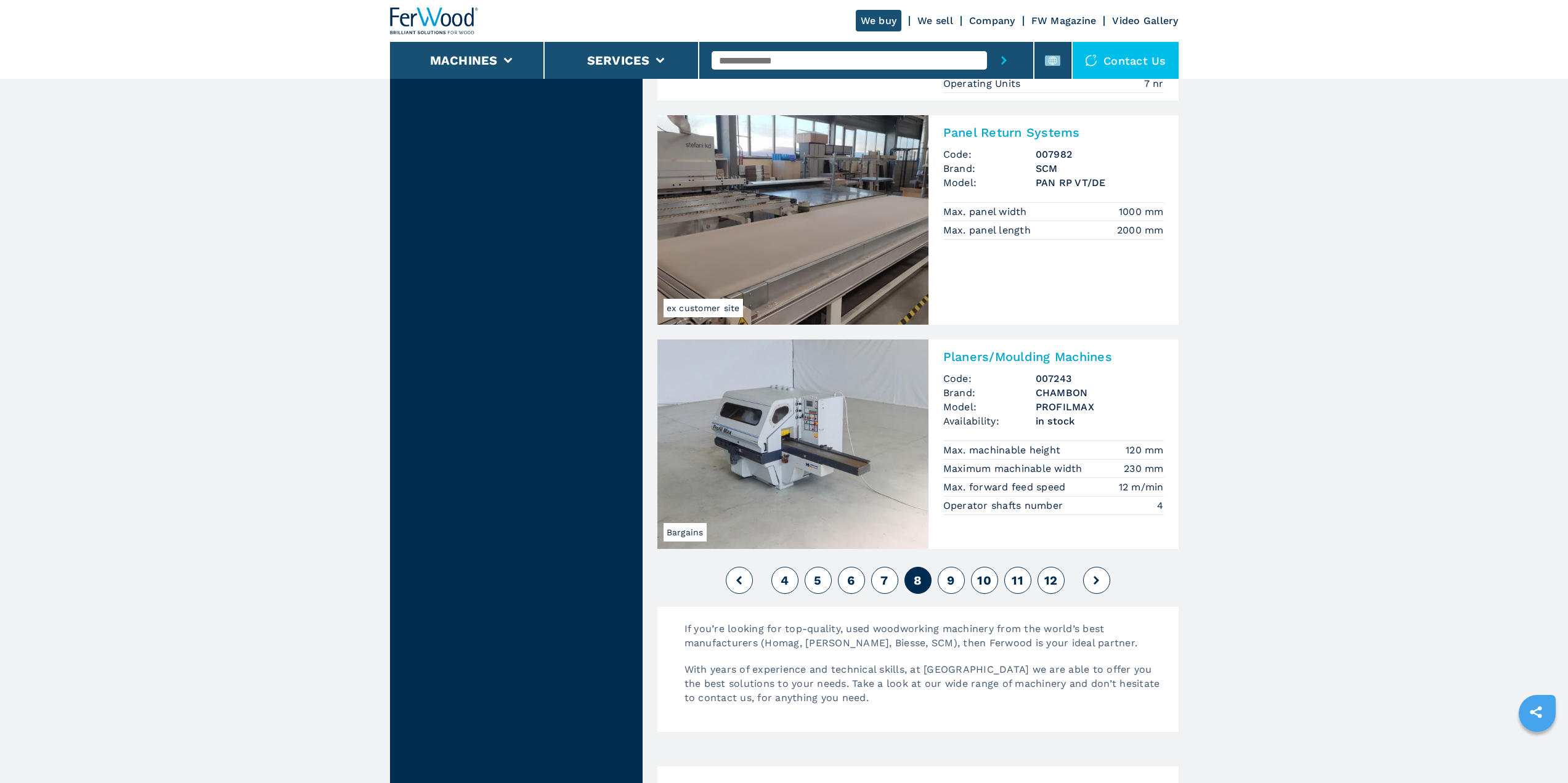
scroll to position [2588, 0]
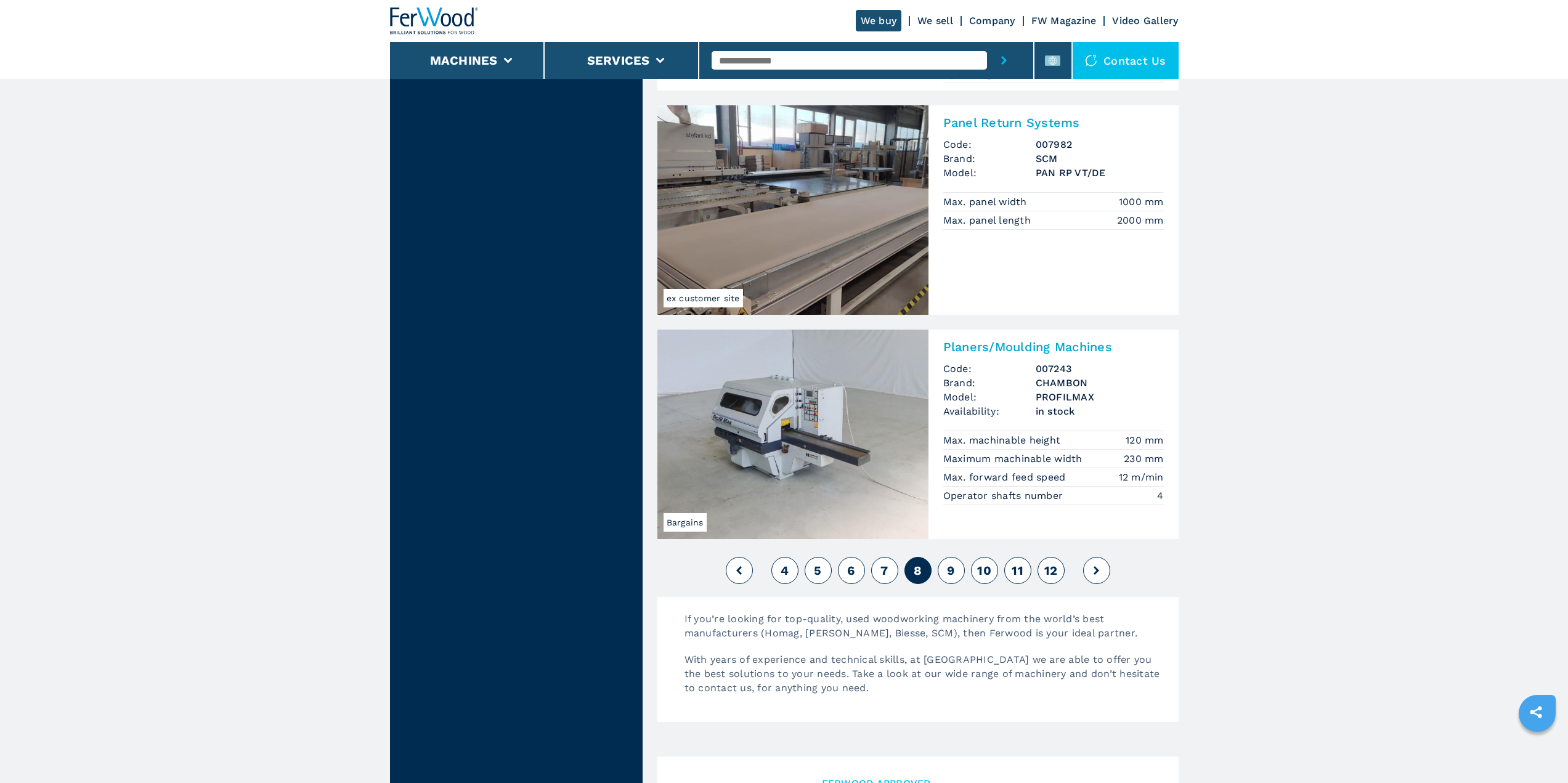
click at [960, 571] on button "9" at bounding box center [951, 570] width 27 height 27
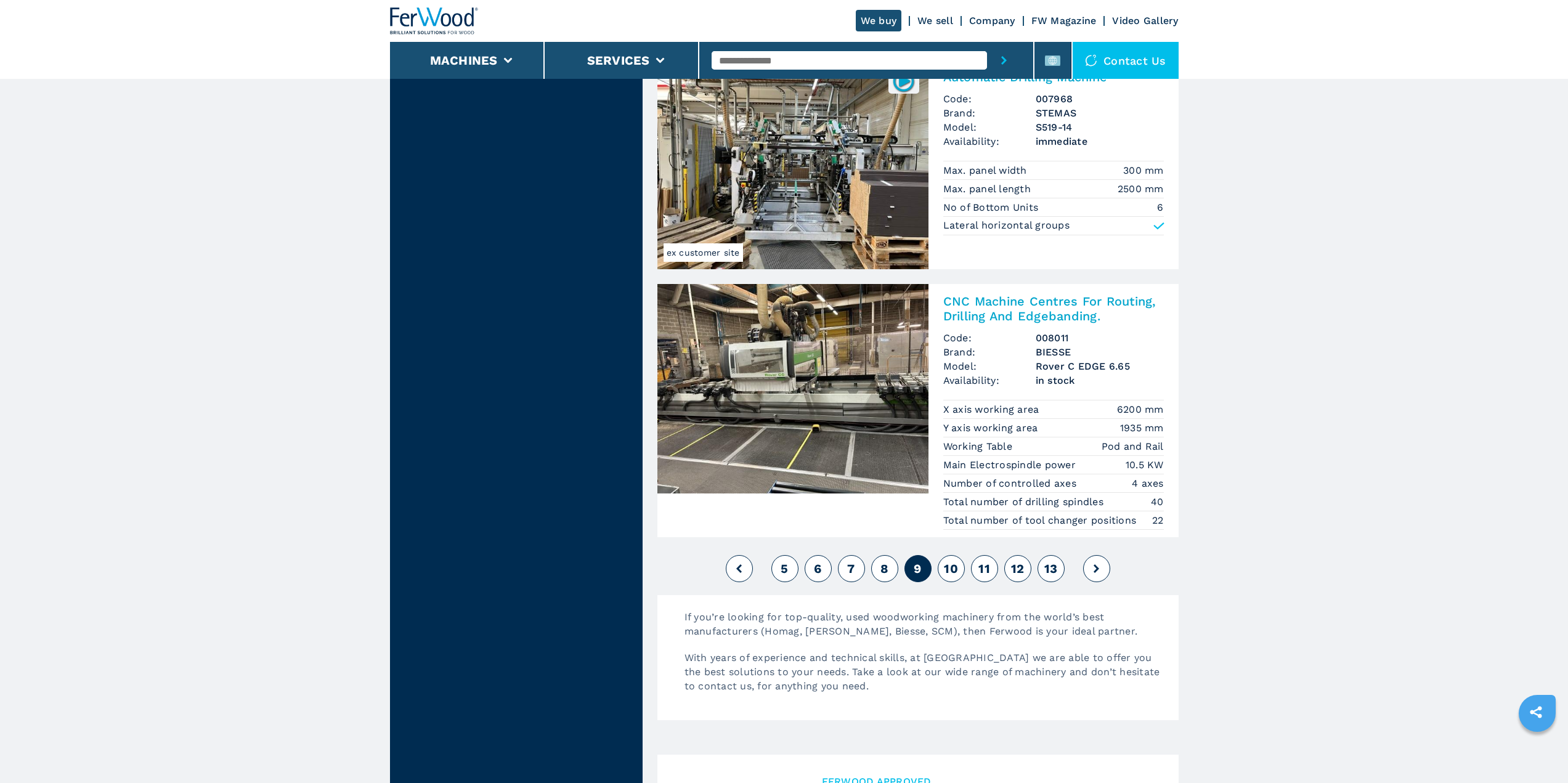
scroll to position [2712, 0]
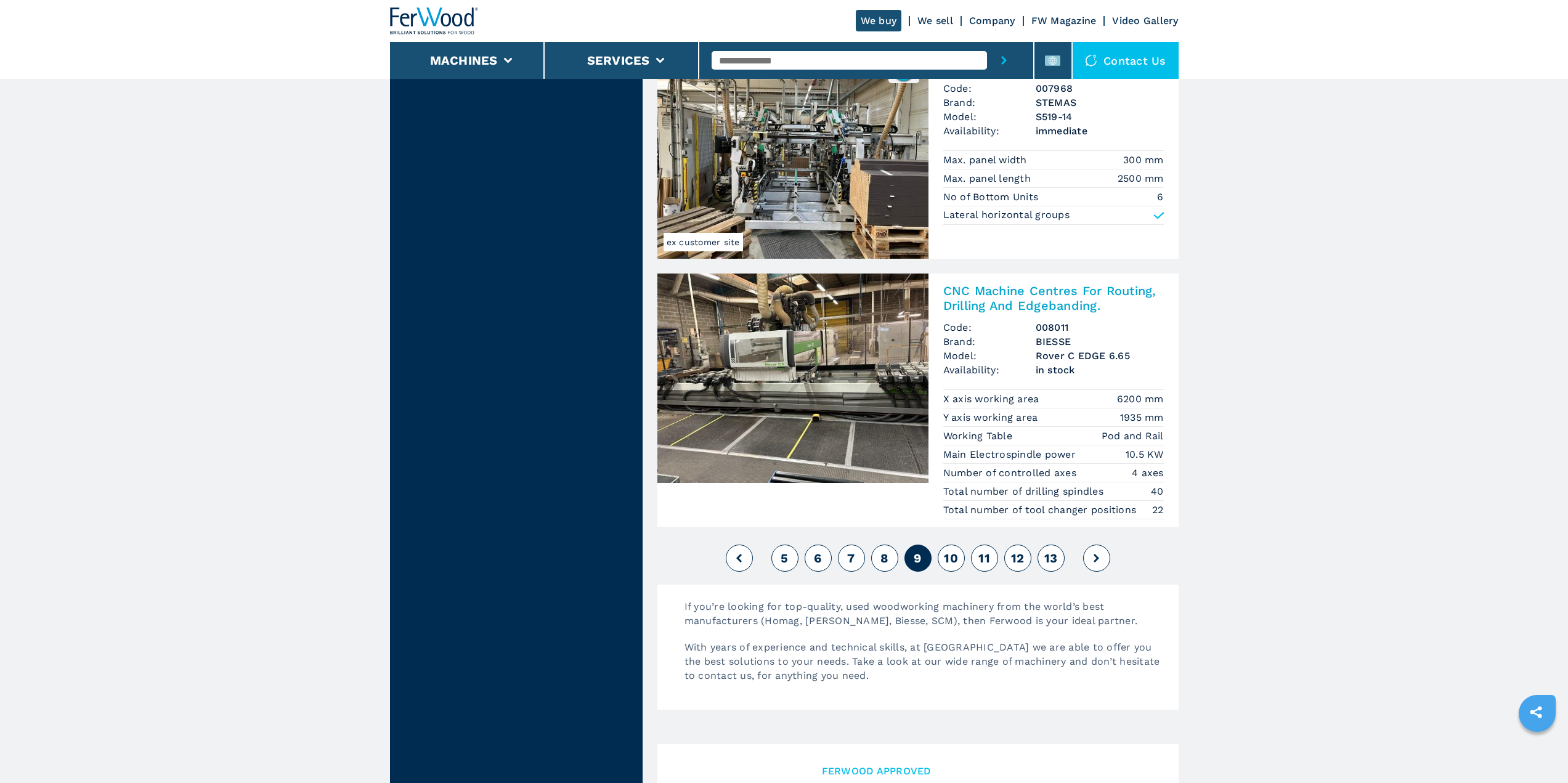
click at [953, 555] on span "10" at bounding box center [951, 558] width 14 height 15
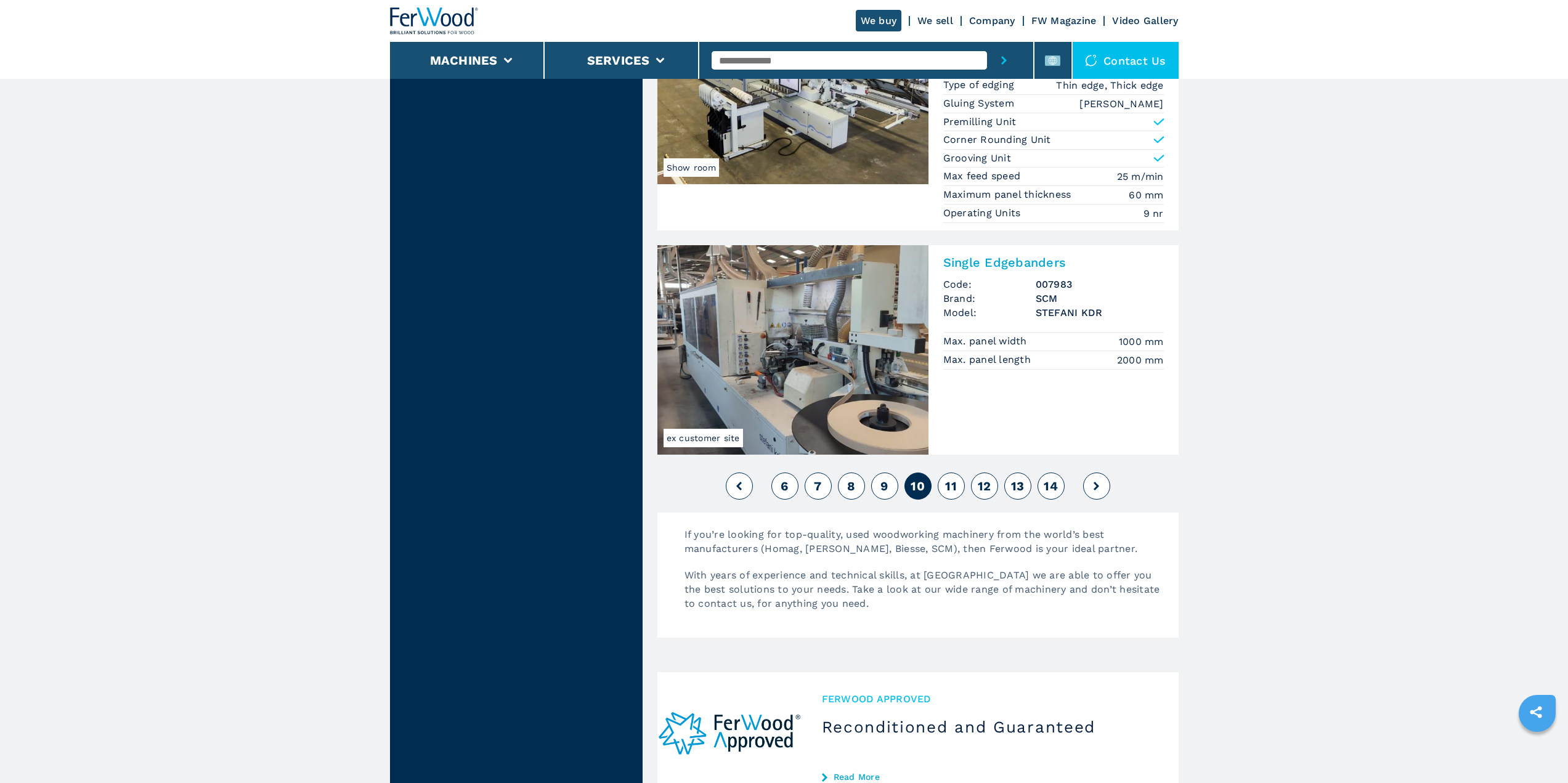
scroll to position [2896, 0]
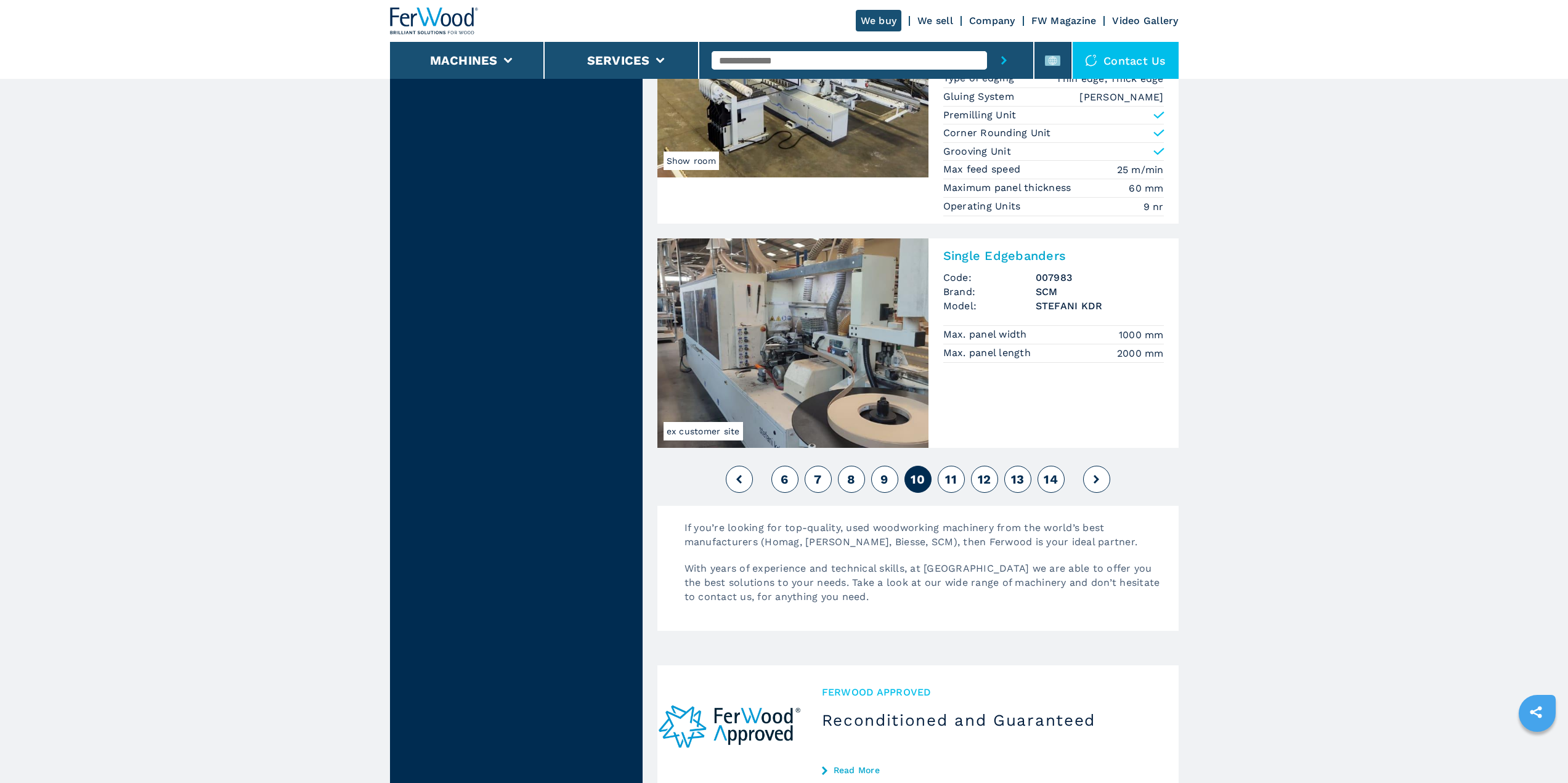
click at [950, 478] on span "11" at bounding box center [951, 479] width 11 height 15
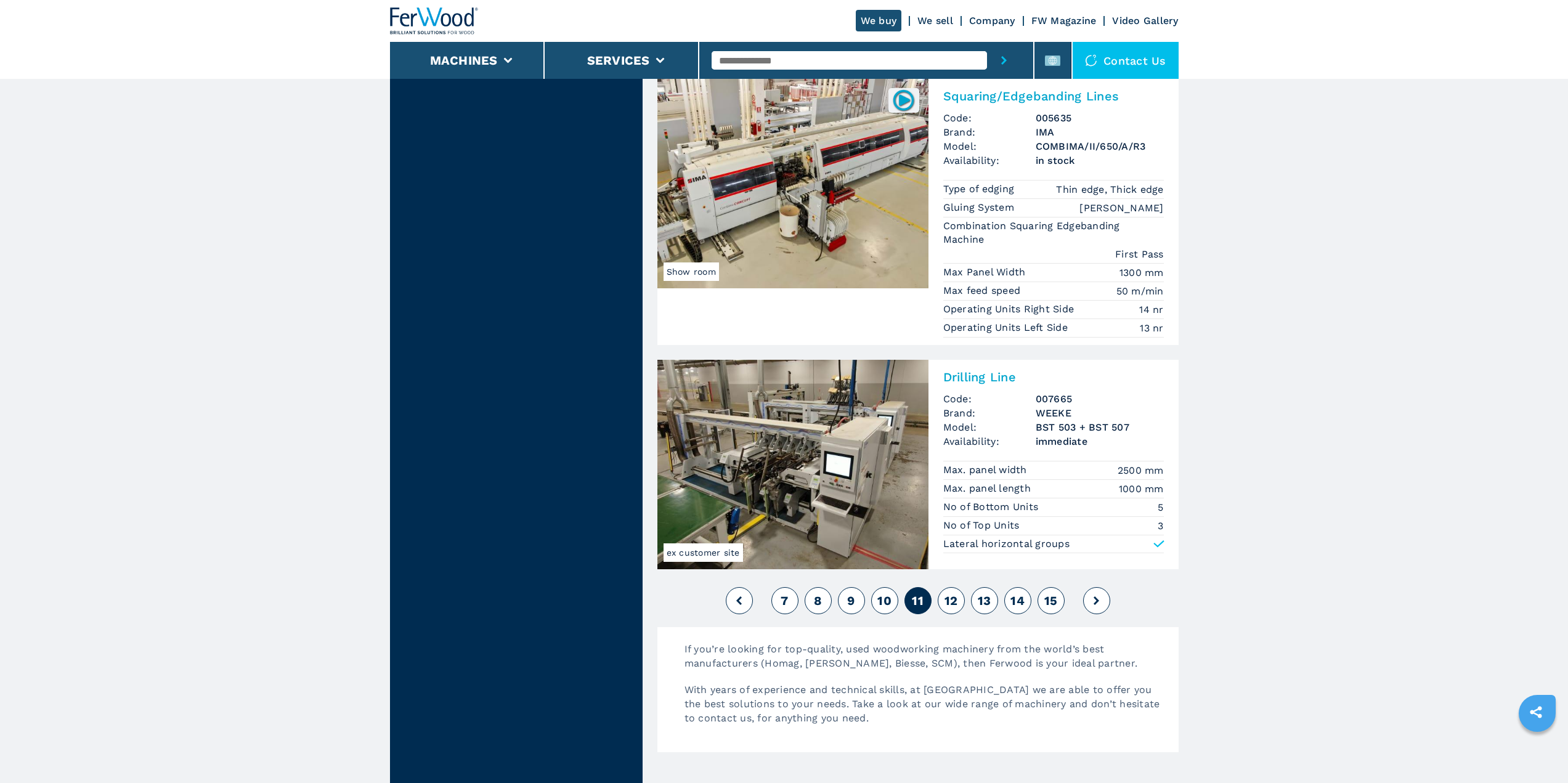
scroll to position [2896, 0]
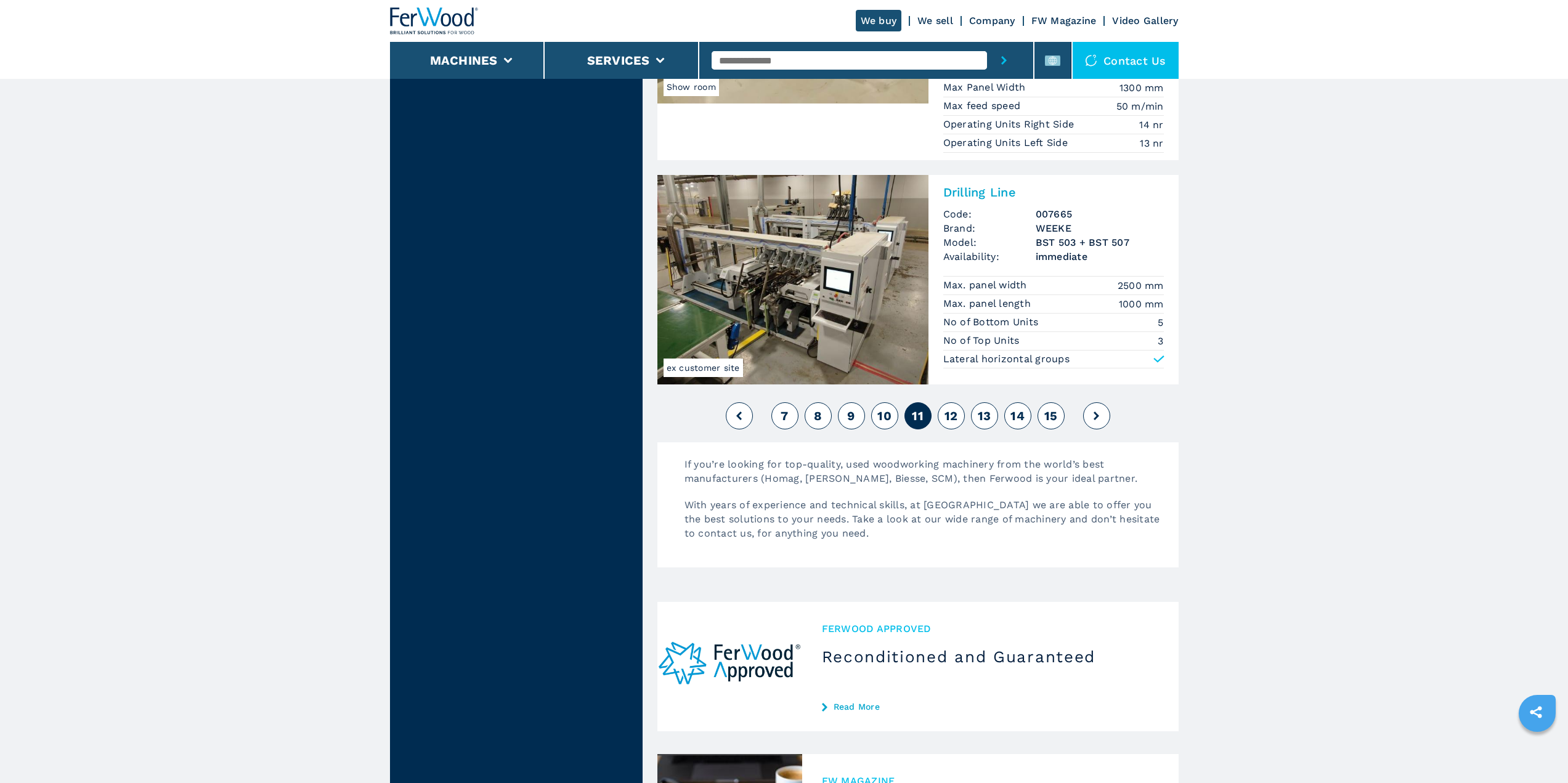
click at [960, 417] on button "12" at bounding box center [951, 416] width 27 height 27
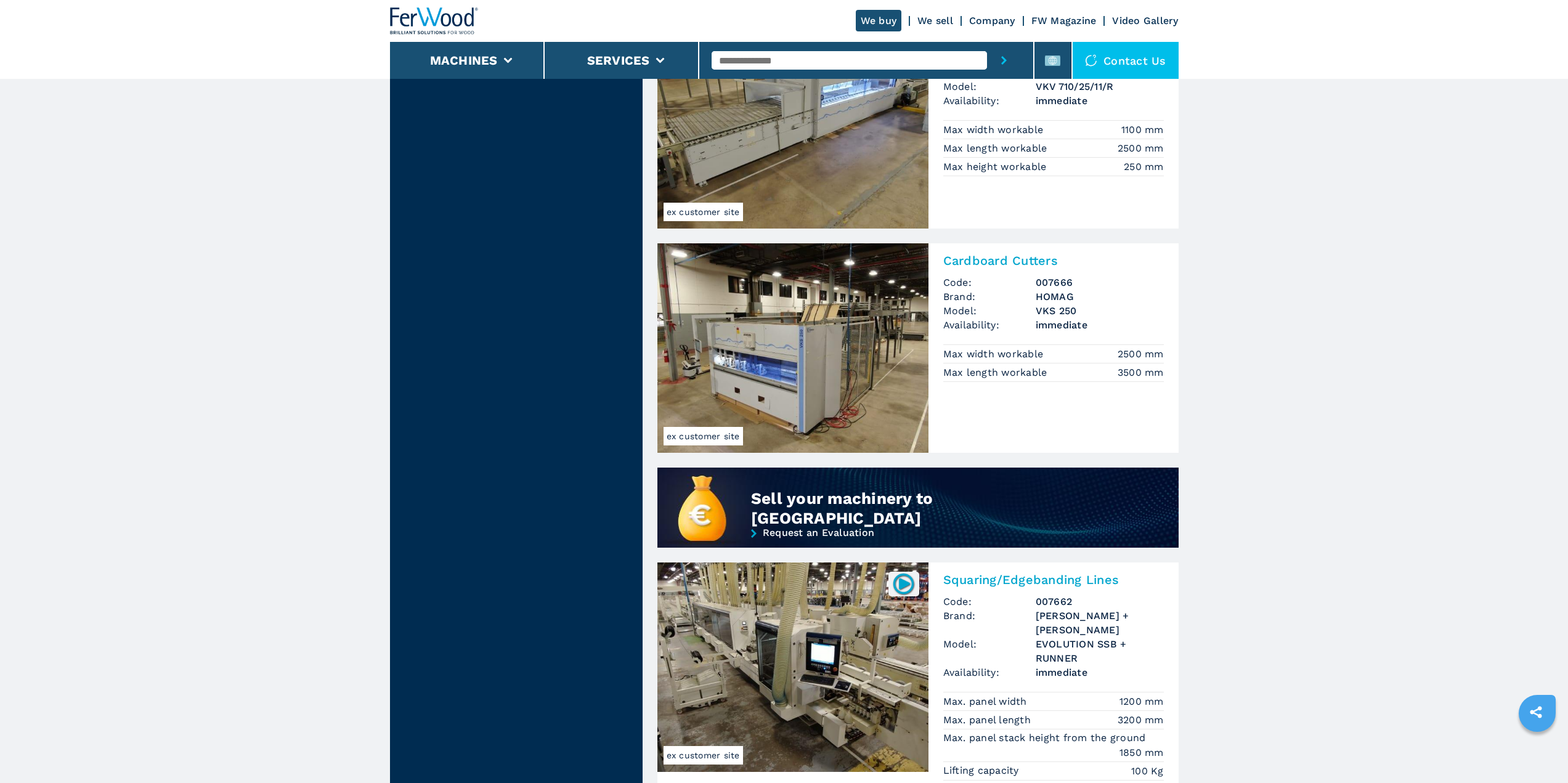
scroll to position [678, 0]
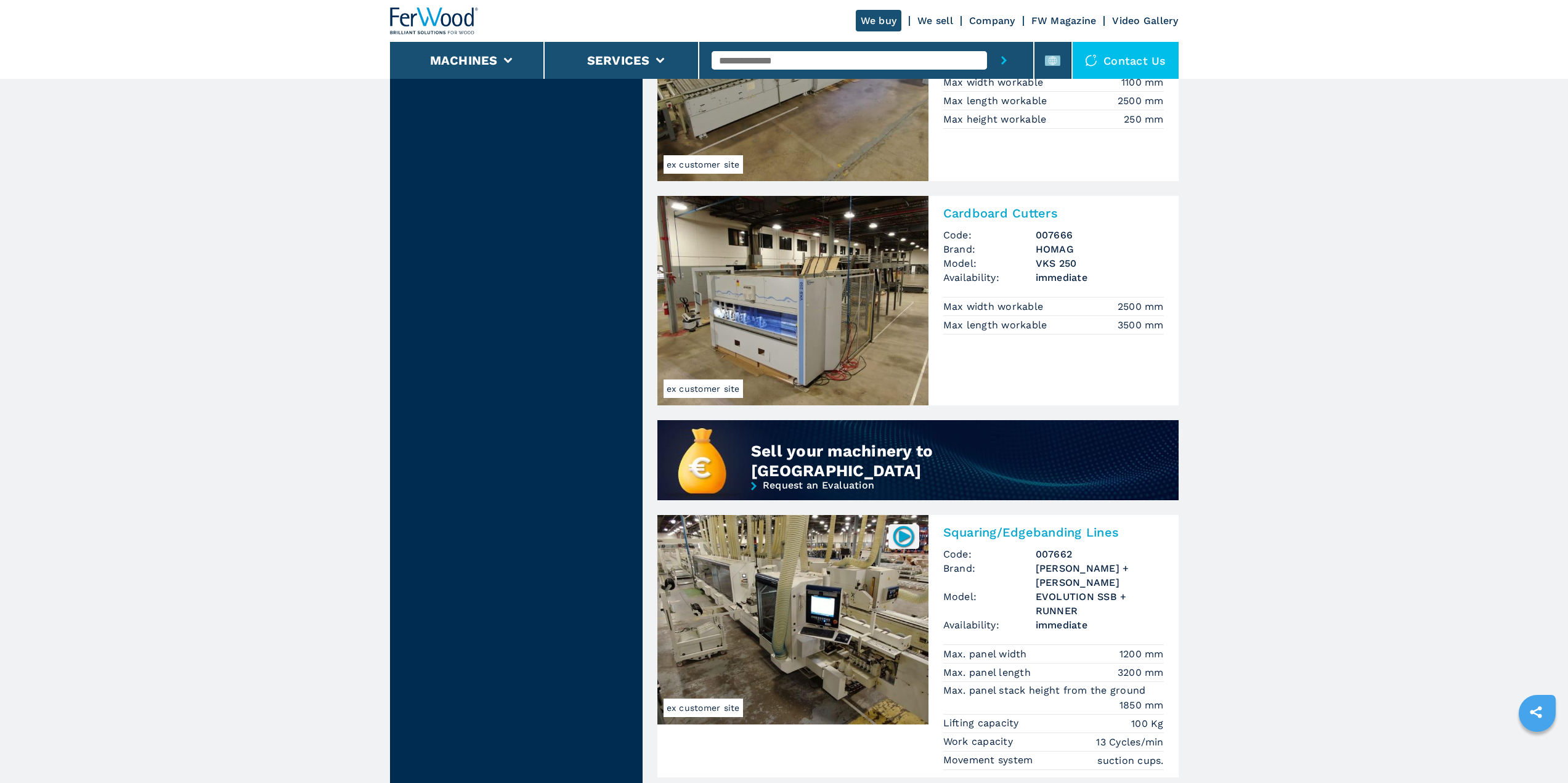
click at [789, 329] on img at bounding box center [793, 301] width 271 height 210
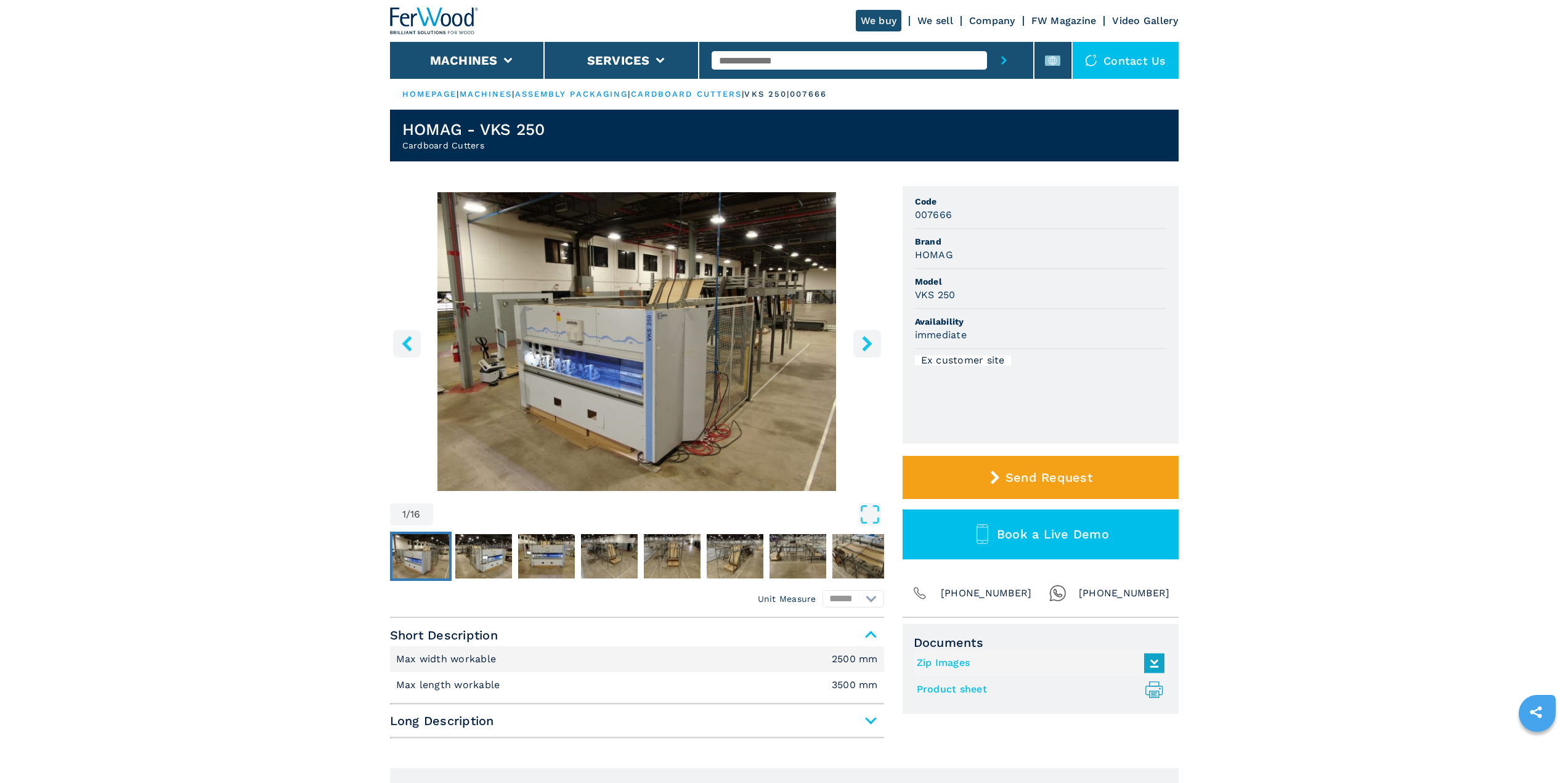
click at [695, 375] on img "Go to Slide 1" at bounding box center [637, 341] width 494 height 299
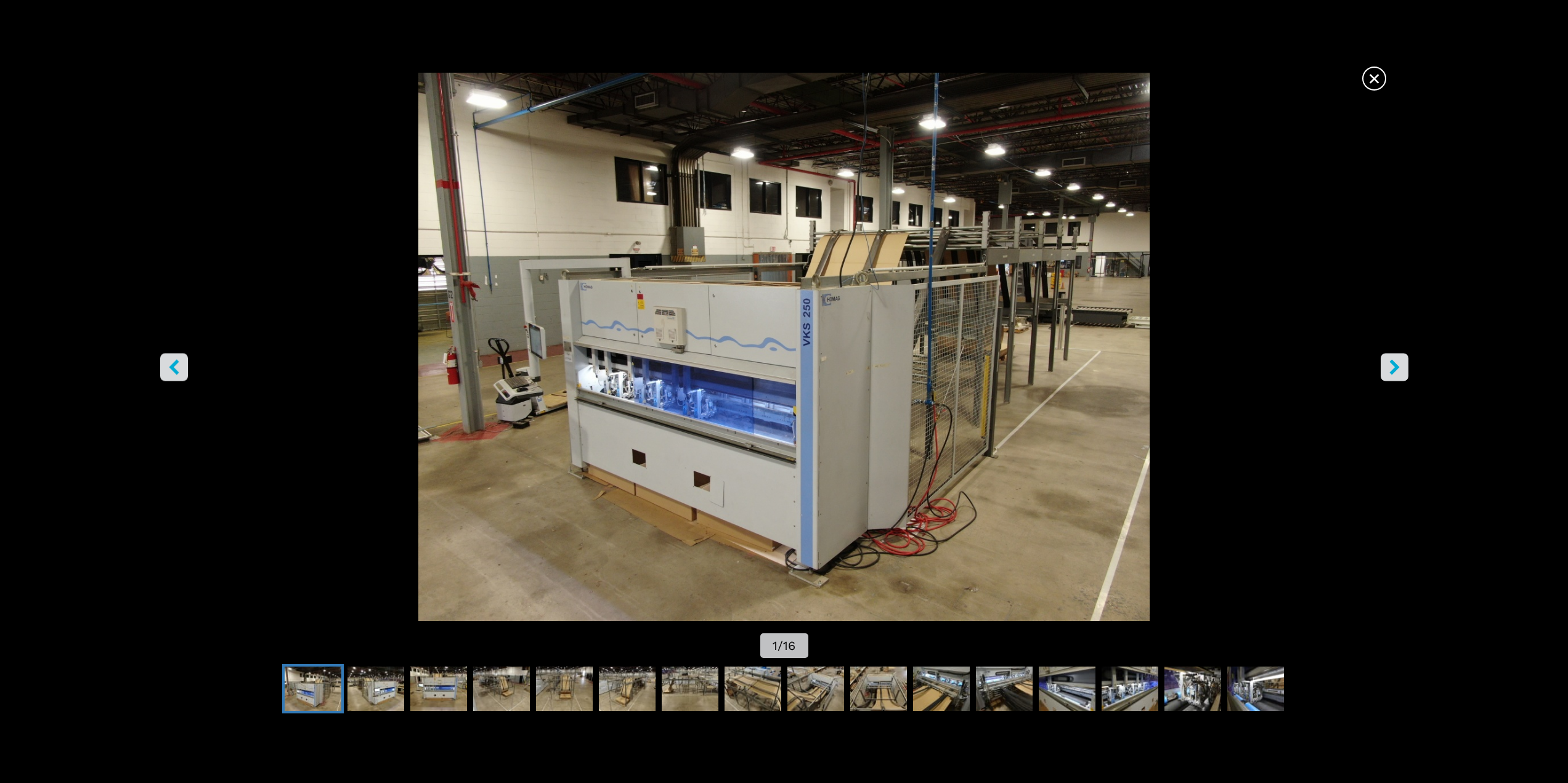
click at [1392, 372] on icon "right-button" at bounding box center [1393, 367] width 10 height 15
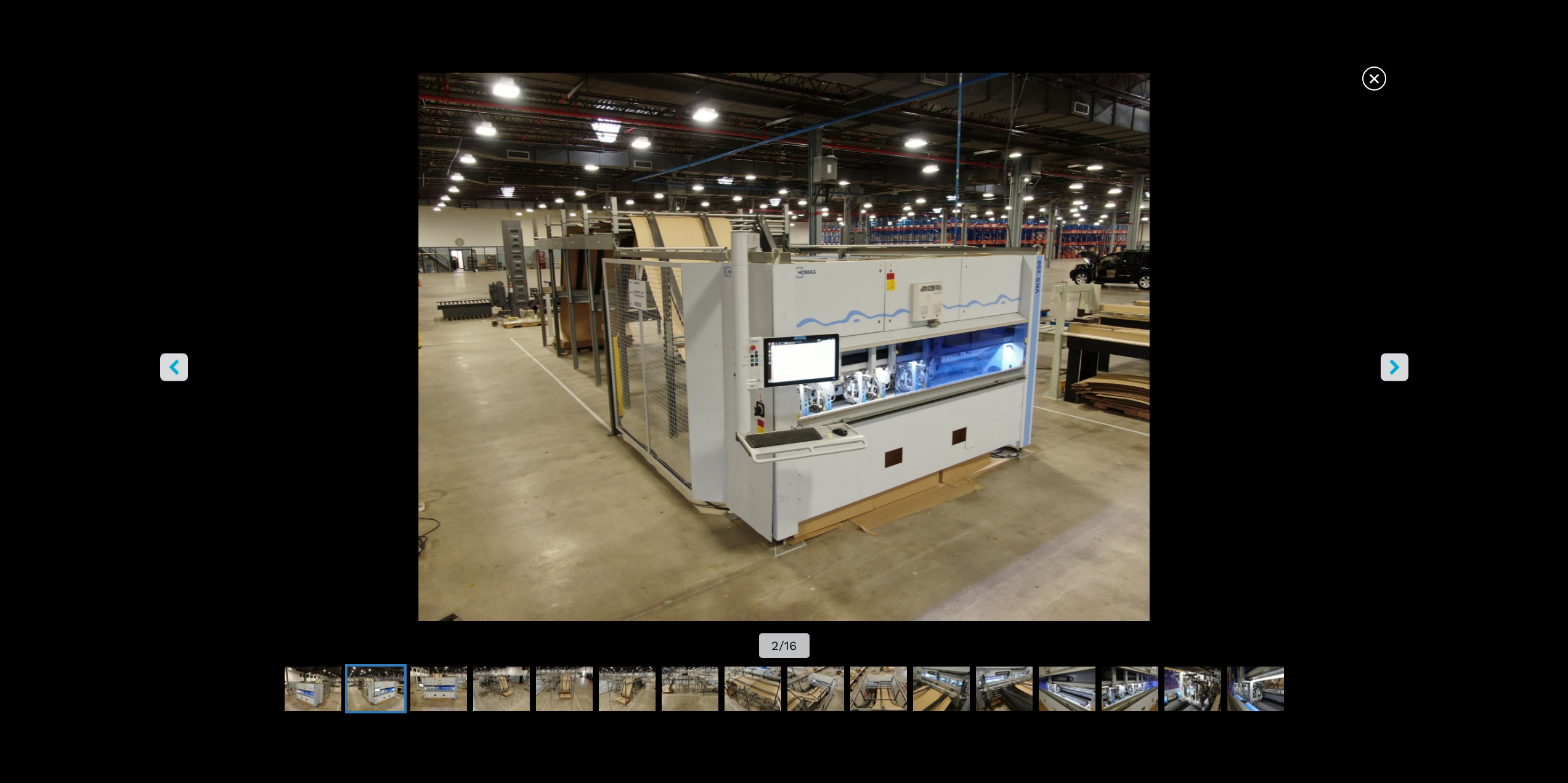
click at [1392, 372] on icon "right-button" at bounding box center [1393, 367] width 10 height 15
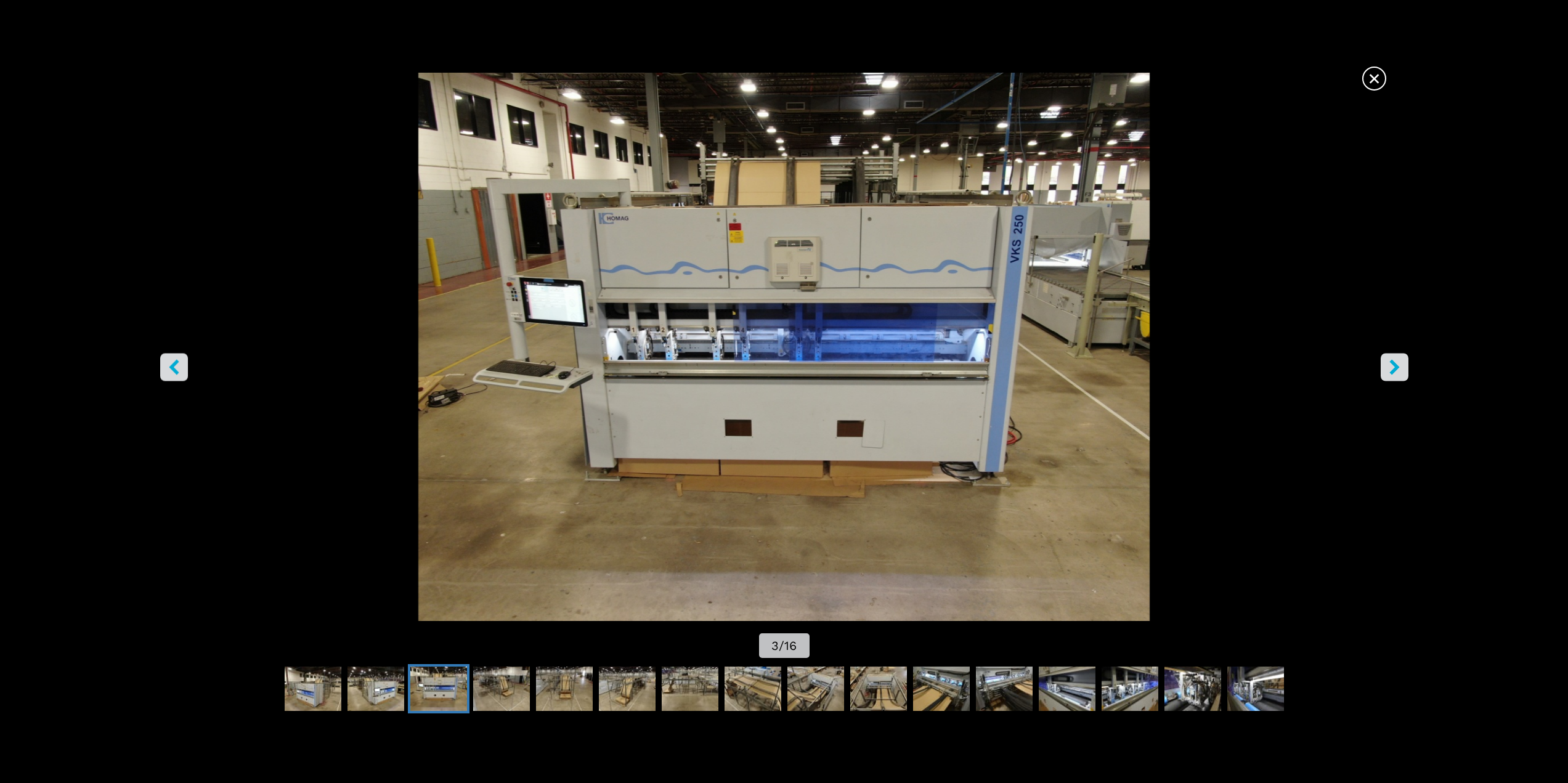
click at [1392, 372] on icon "right-button" at bounding box center [1393, 367] width 10 height 15
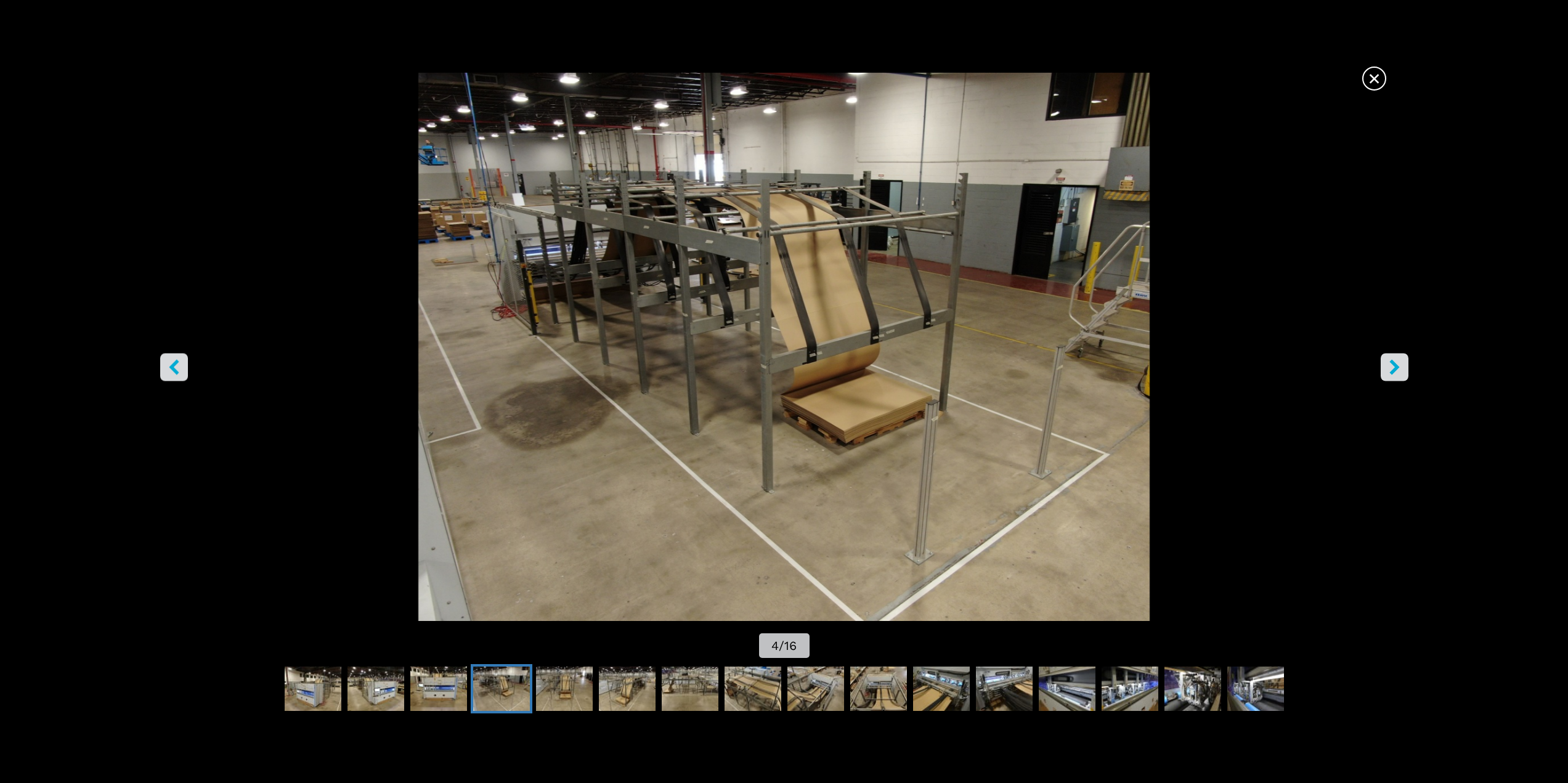
click at [1392, 371] on icon "right-button" at bounding box center [1393, 367] width 10 height 15
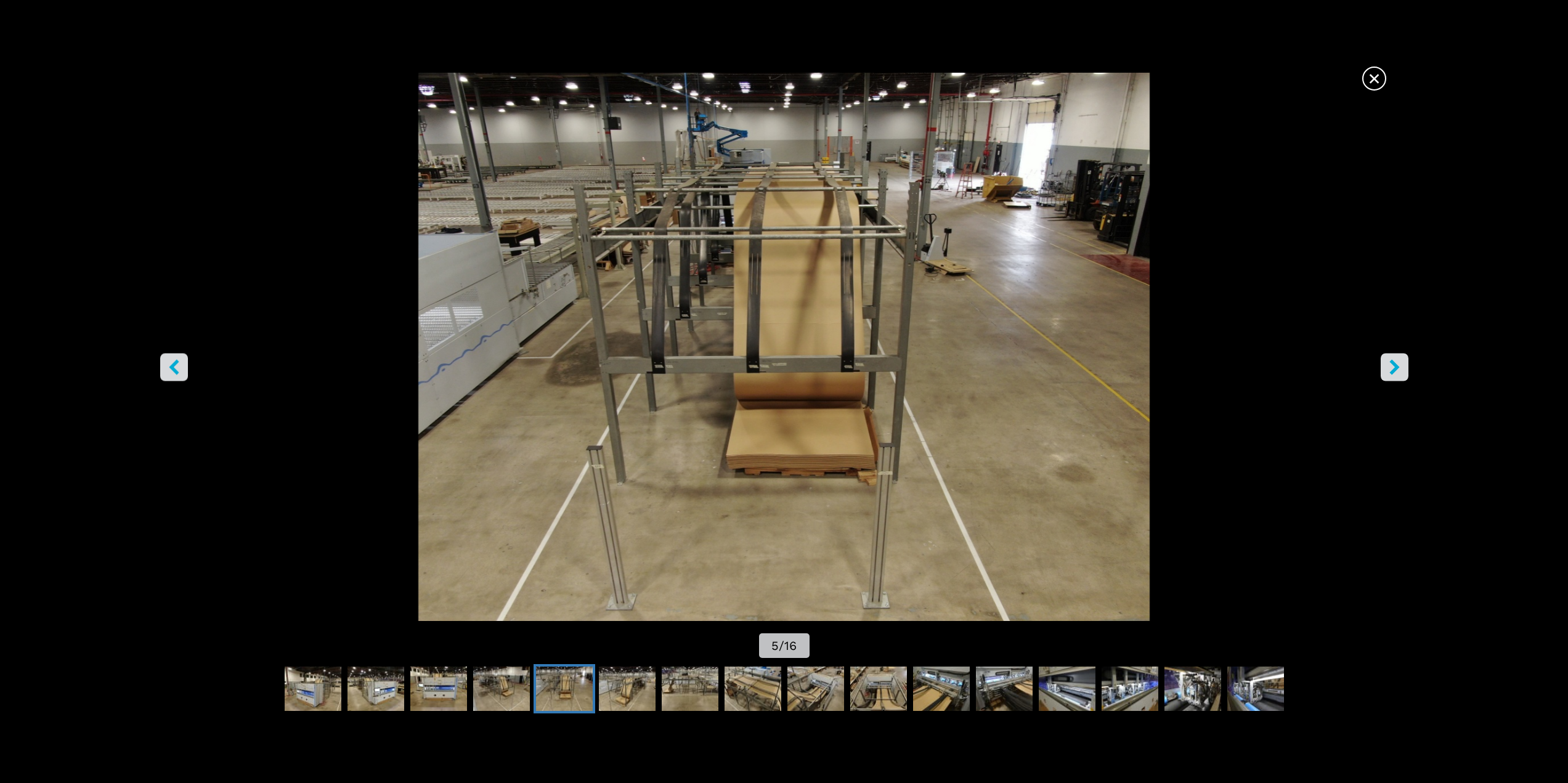
click at [1392, 371] on icon "right-button" at bounding box center [1393, 367] width 10 height 15
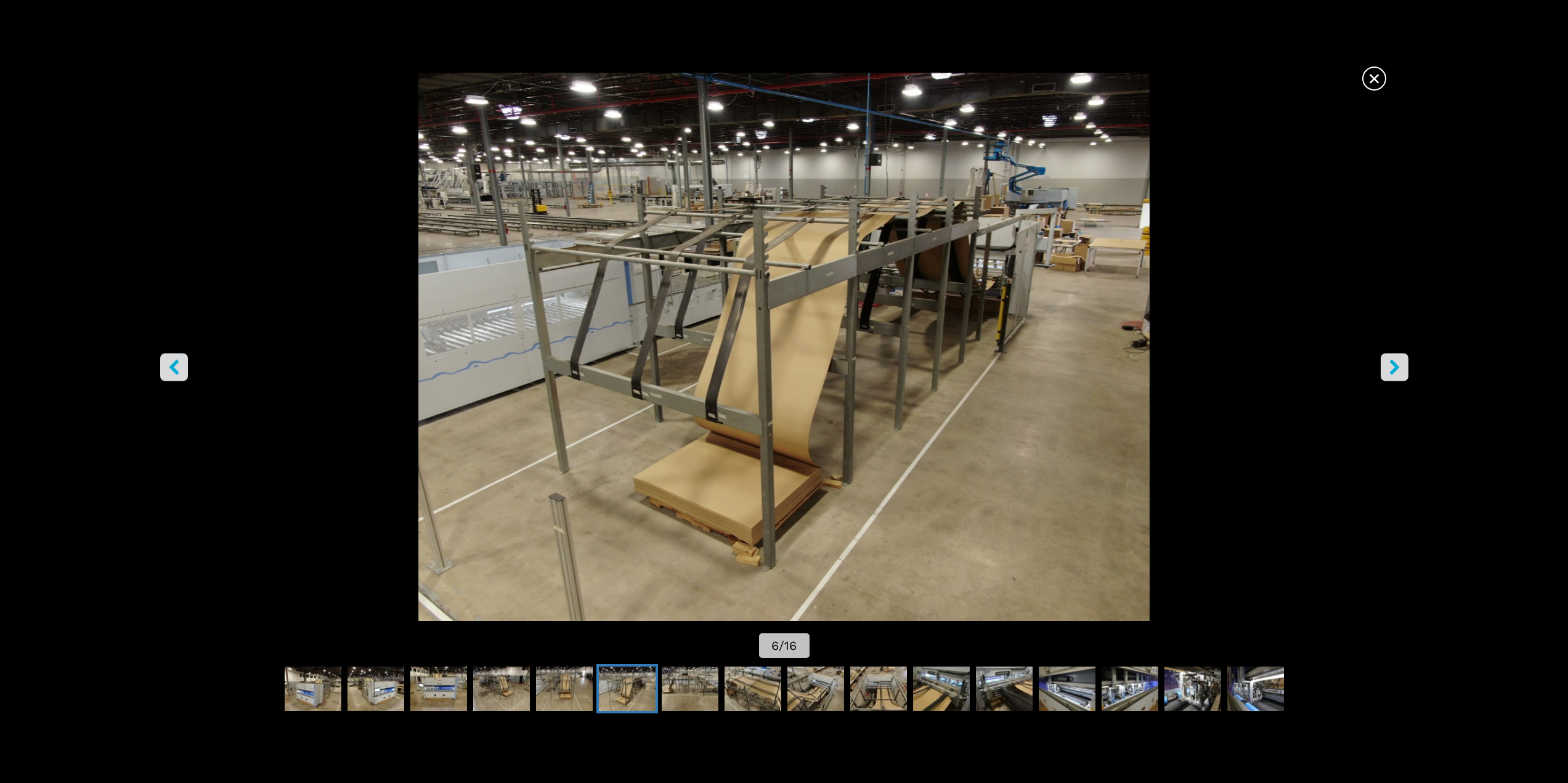
click at [1392, 371] on icon "right-button" at bounding box center [1393, 367] width 10 height 15
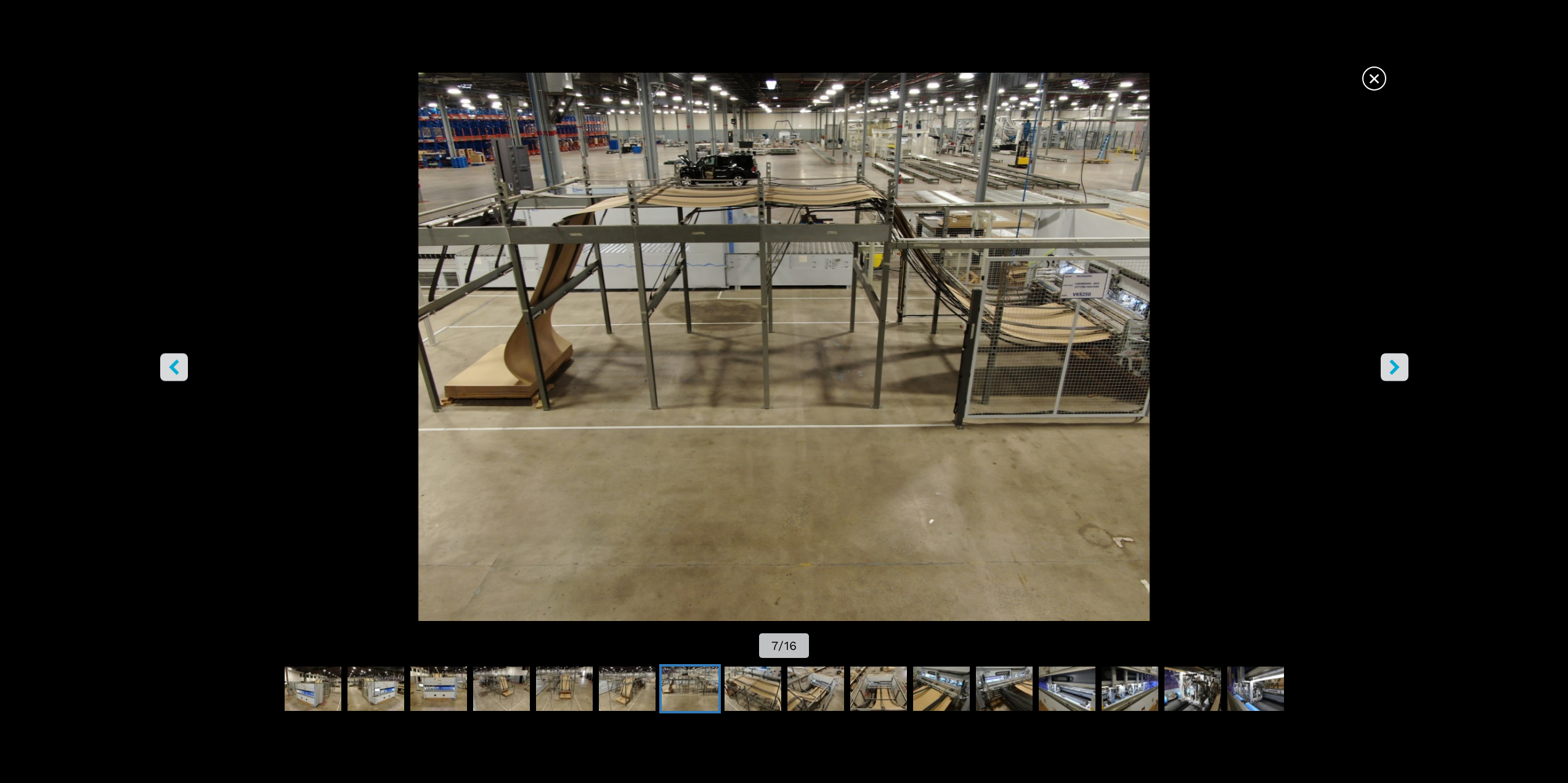
click at [1392, 371] on icon "right-button" at bounding box center [1393, 367] width 10 height 15
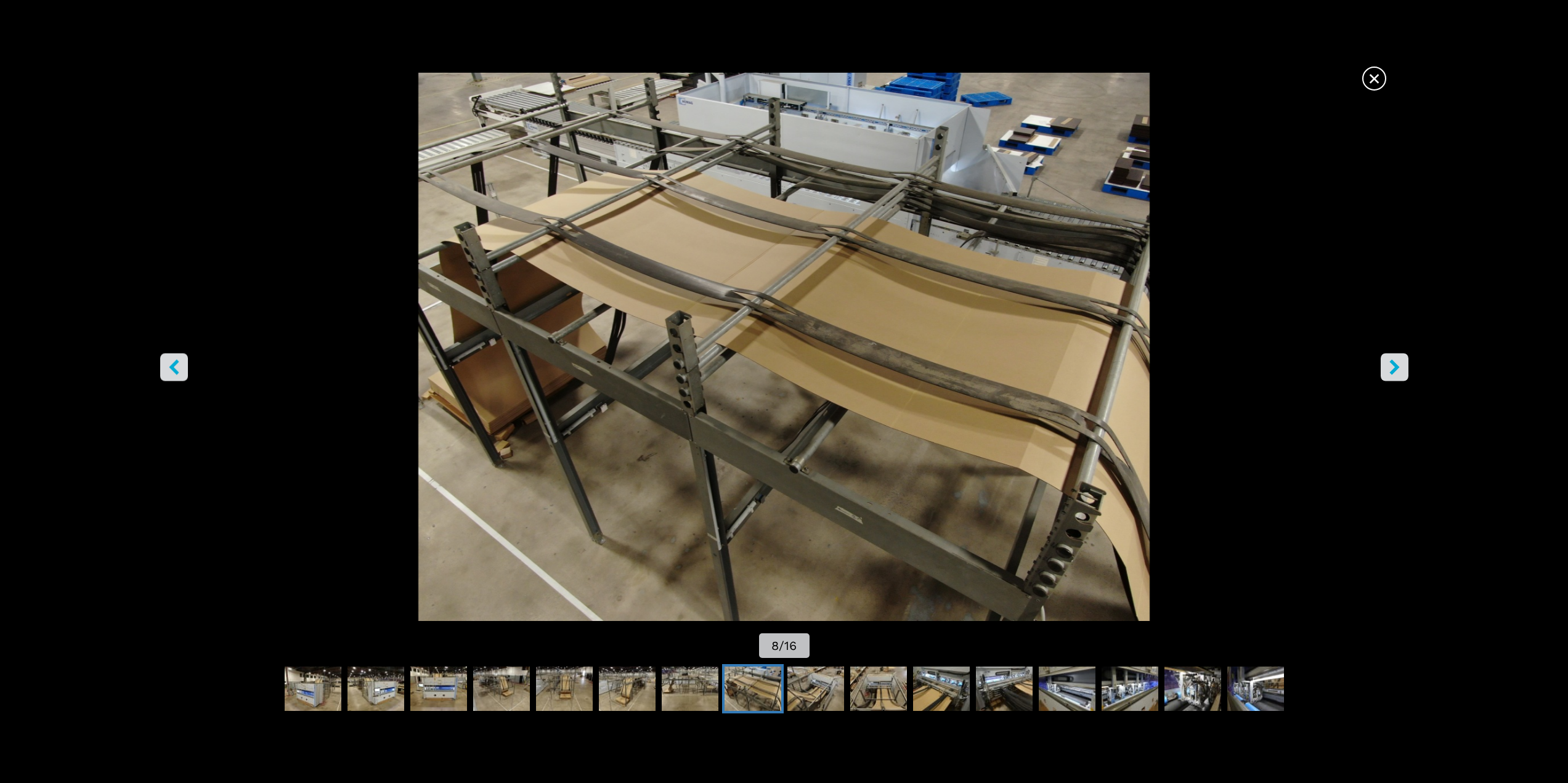
click at [1392, 371] on icon "right-button" at bounding box center [1393, 367] width 10 height 15
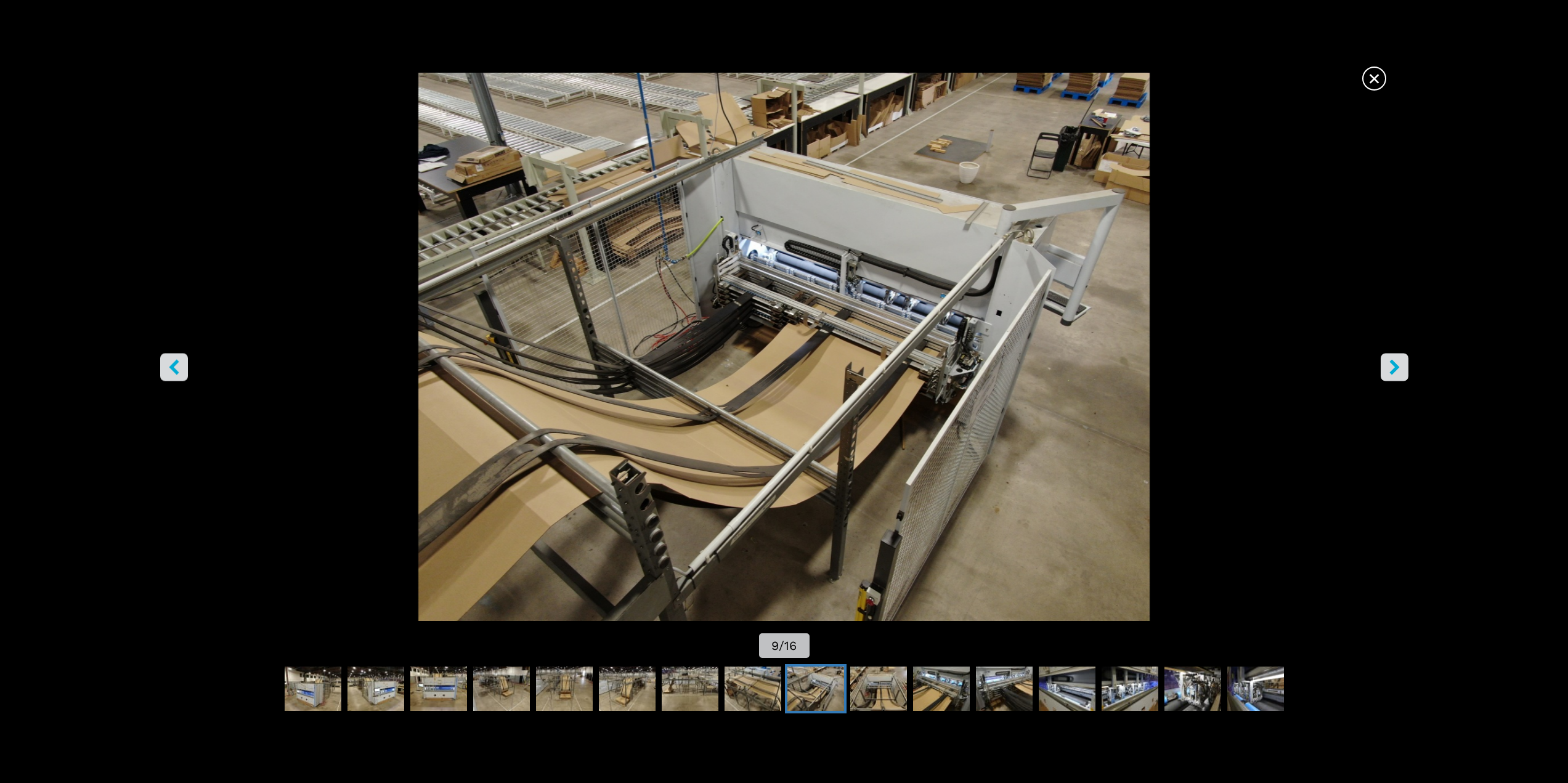
click at [1392, 371] on icon "right-button" at bounding box center [1393, 367] width 10 height 15
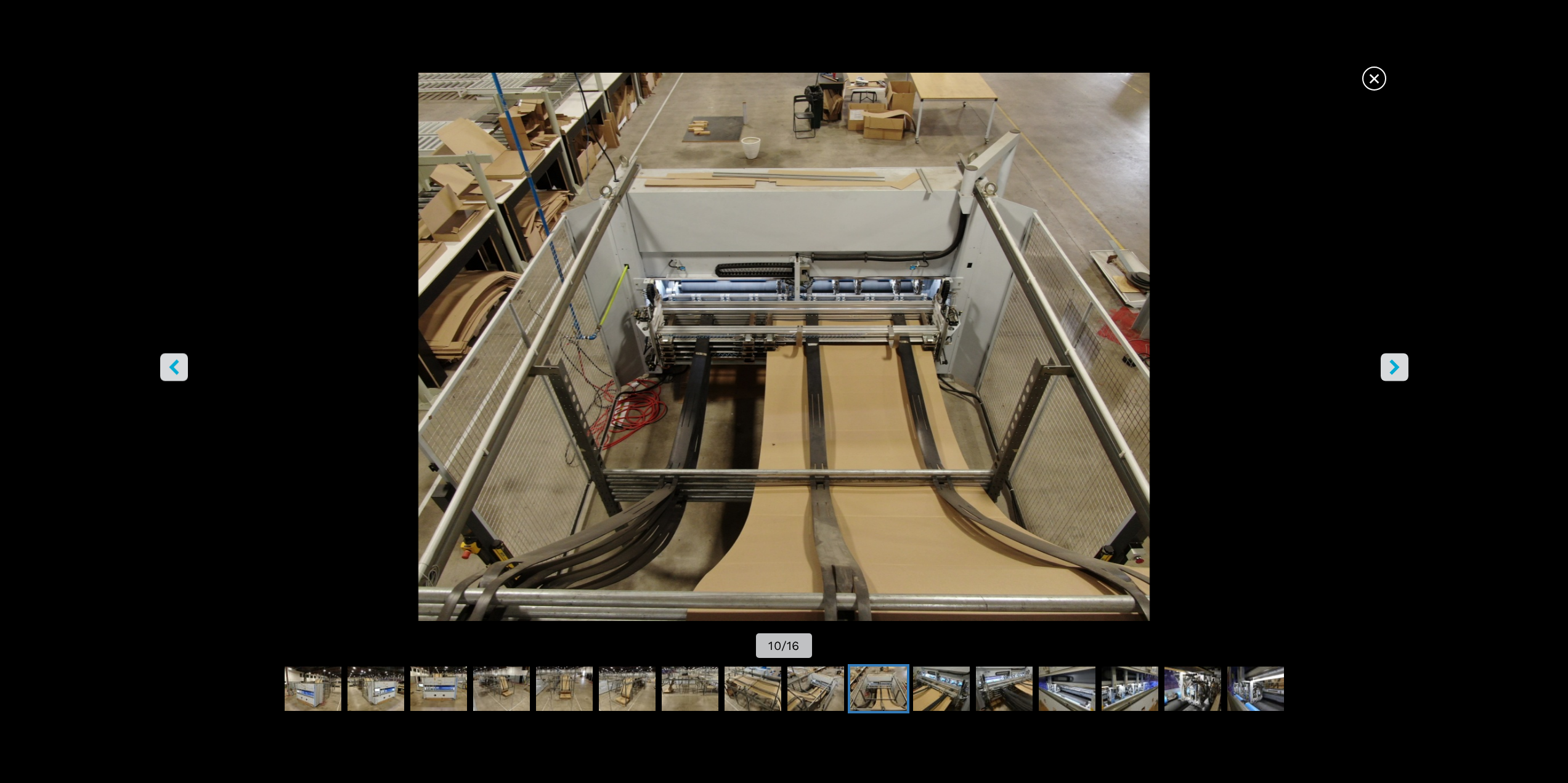
click at [1392, 371] on icon "right-button" at bounding box center [1393, 367] width 10 height 15
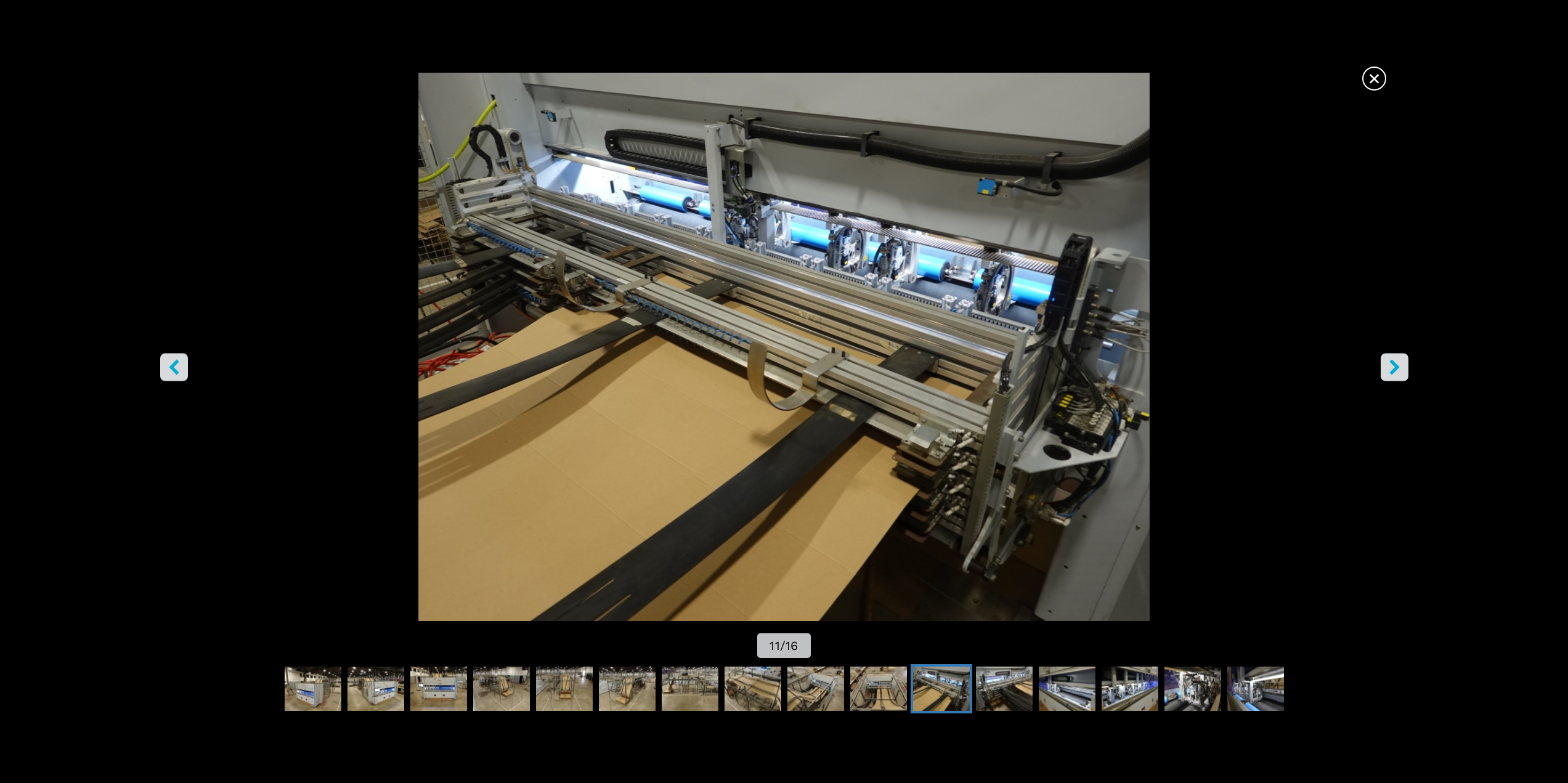
click at [1395, 370] on icon "right-button" at bounding box center [1393, 367] width 10 height 15
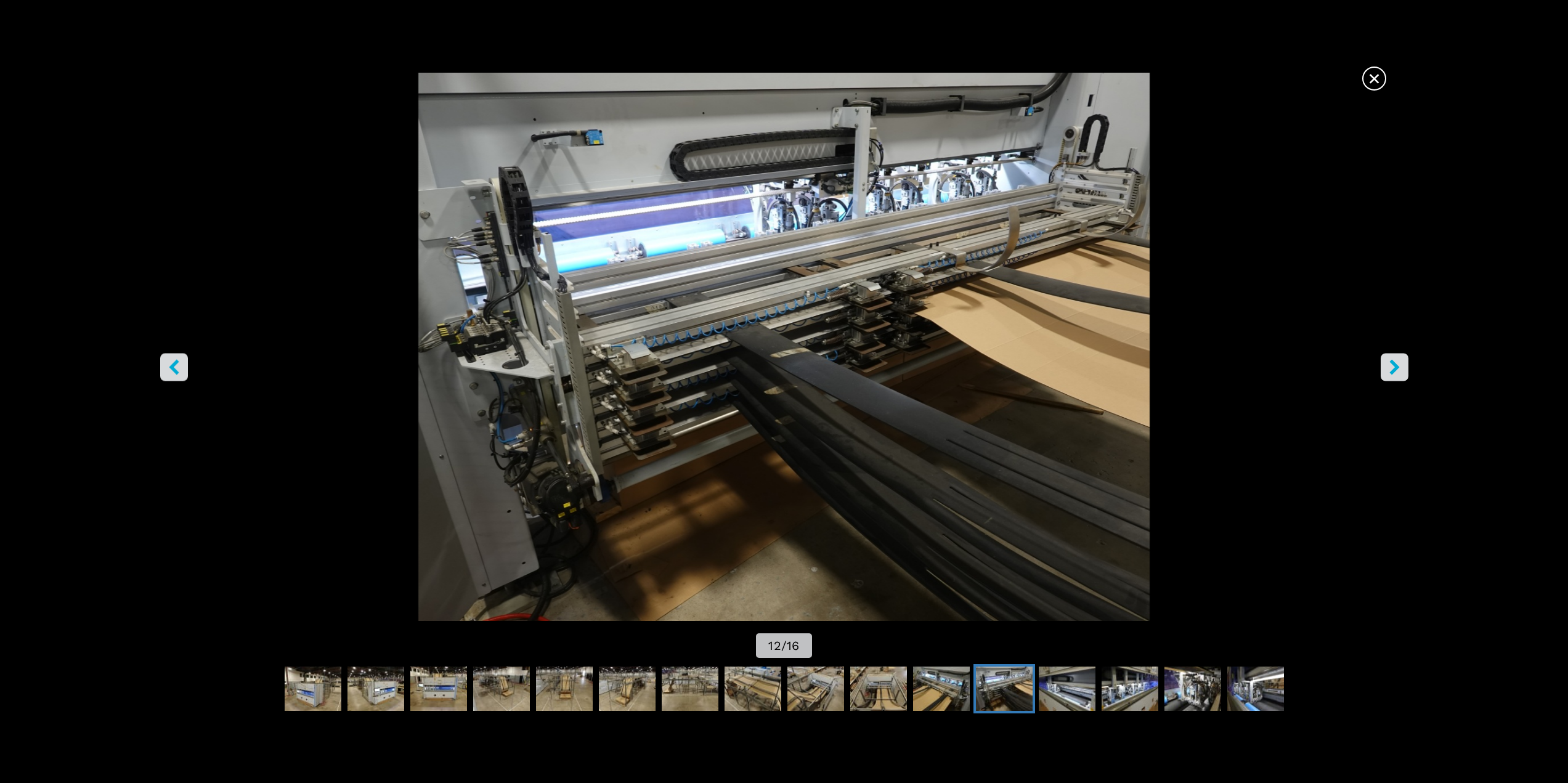
click at [1395, 370] on icon "right-button" at bounding box center [1393, 367] width 10 height 15
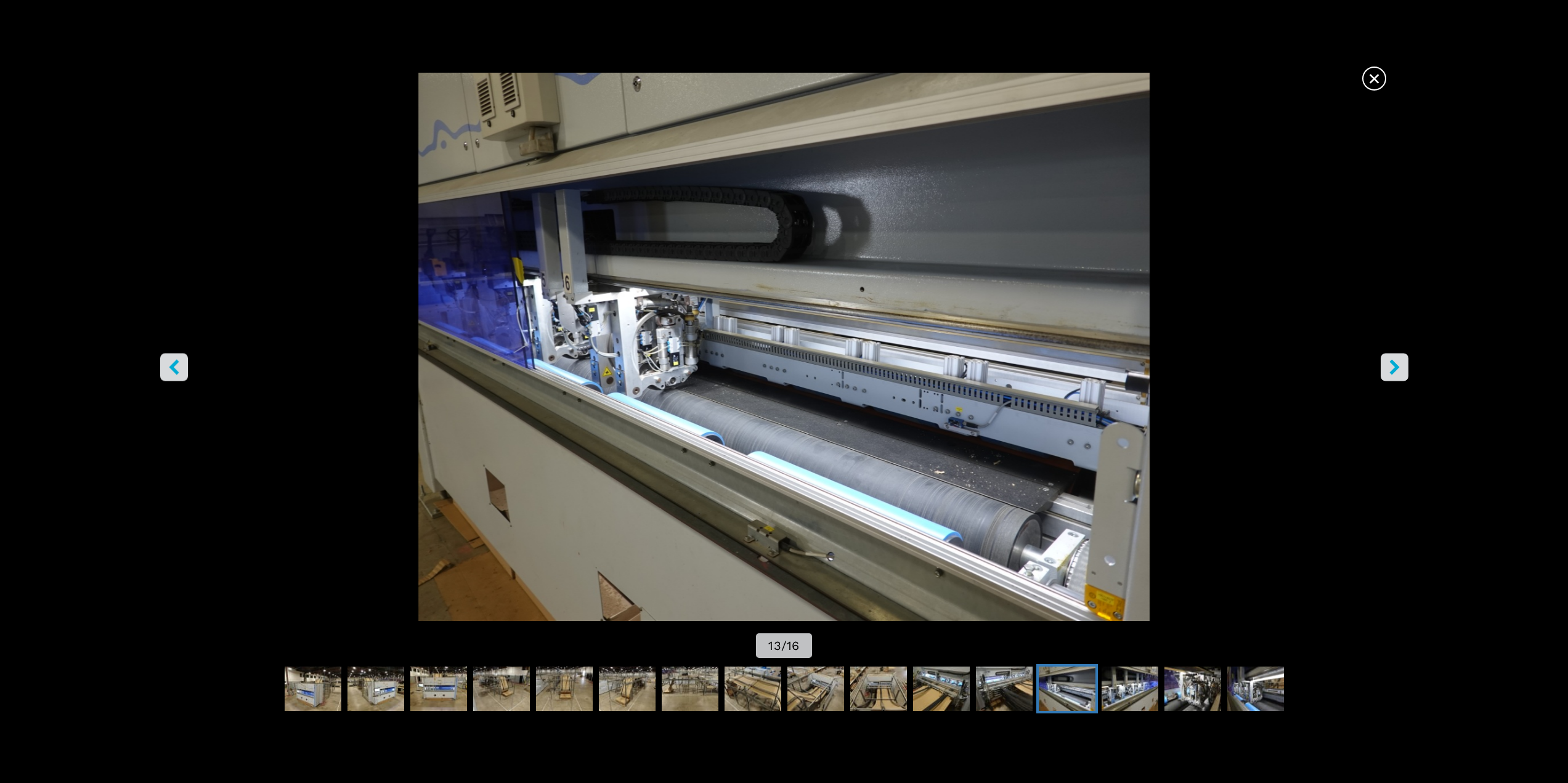
click at [1397, 366] on icon "right-button" at bounding box center [1393, 367] width 10 height 15
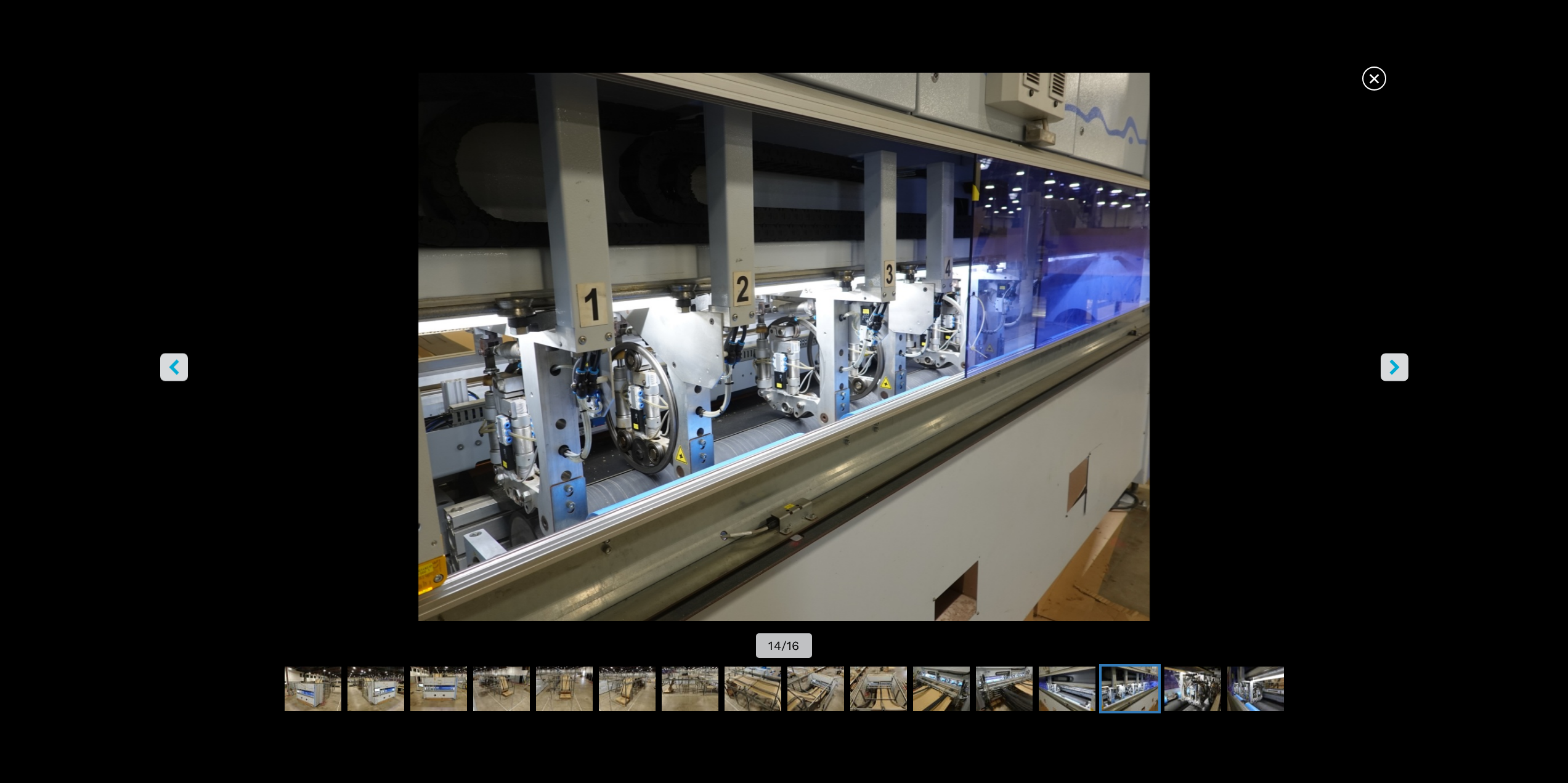
click at [1397, 366] on icon "right-button" at bounding box center [1393, 367] width 10 height 15
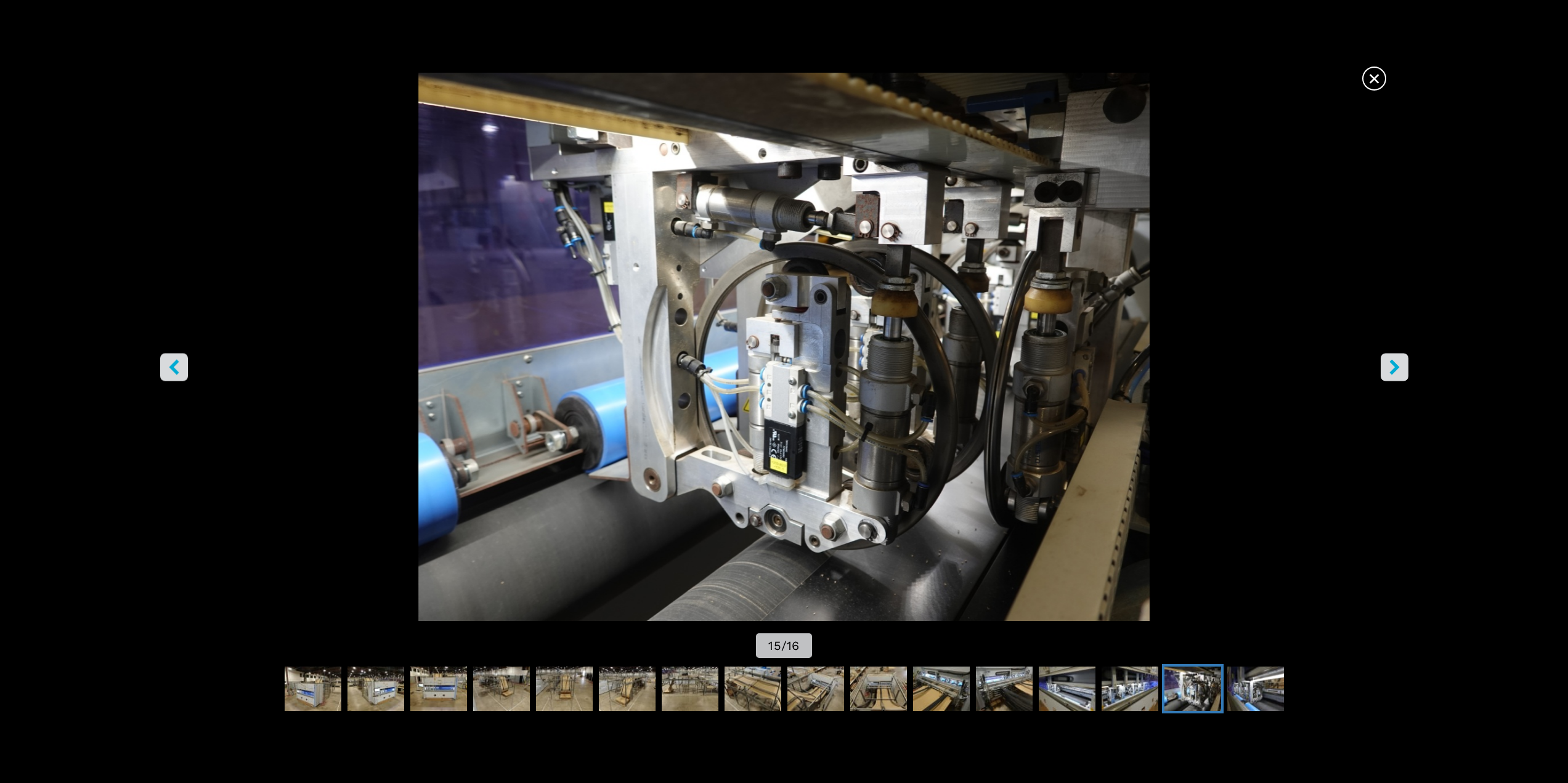
click at [1395, 366] on icon "right-button" at bounding box center [1393, 367] width 10 height 15
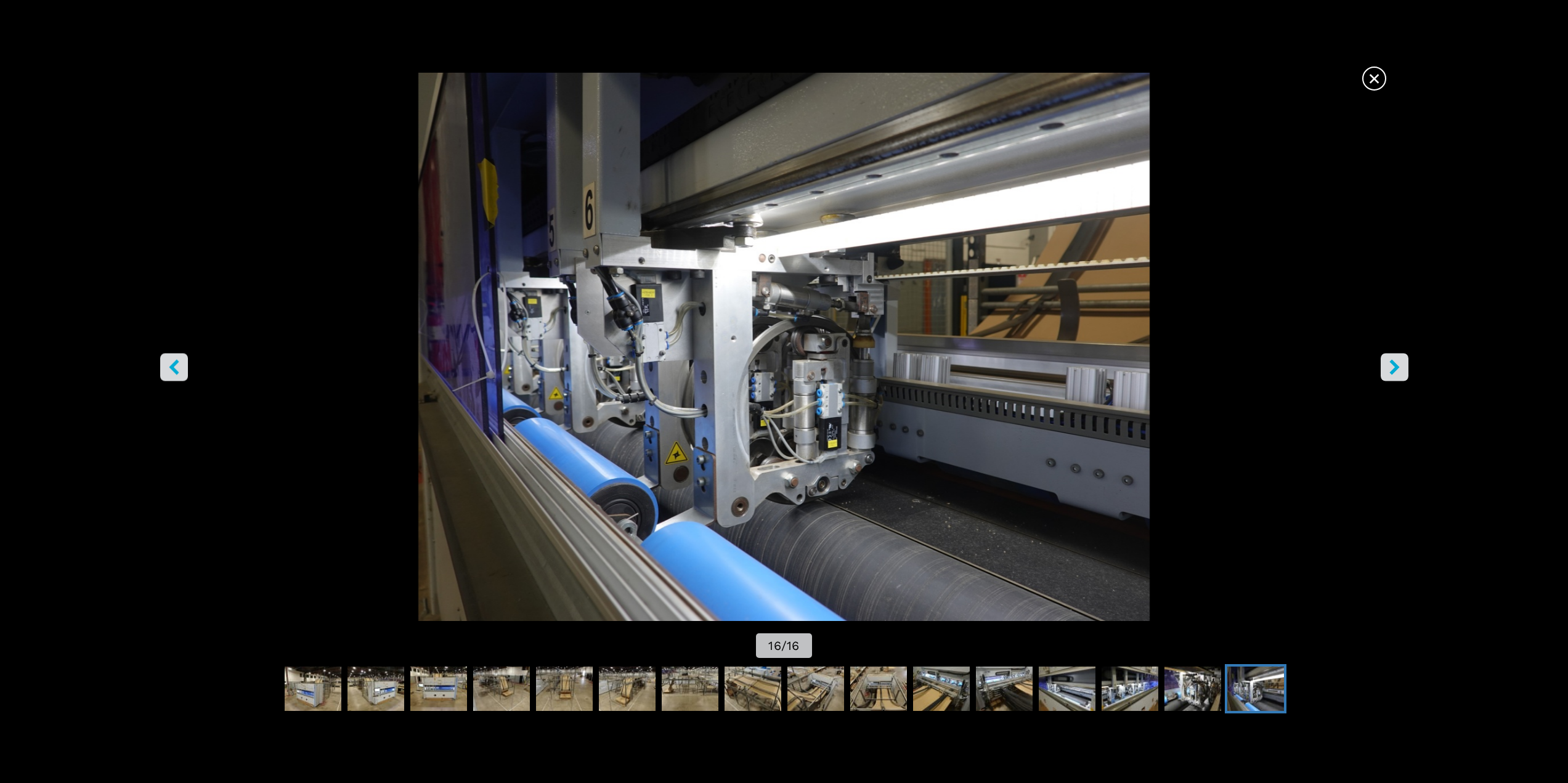
click at [1396, 367] on icon "right-button" at bounding box center [1393, 367] width 10 height 15
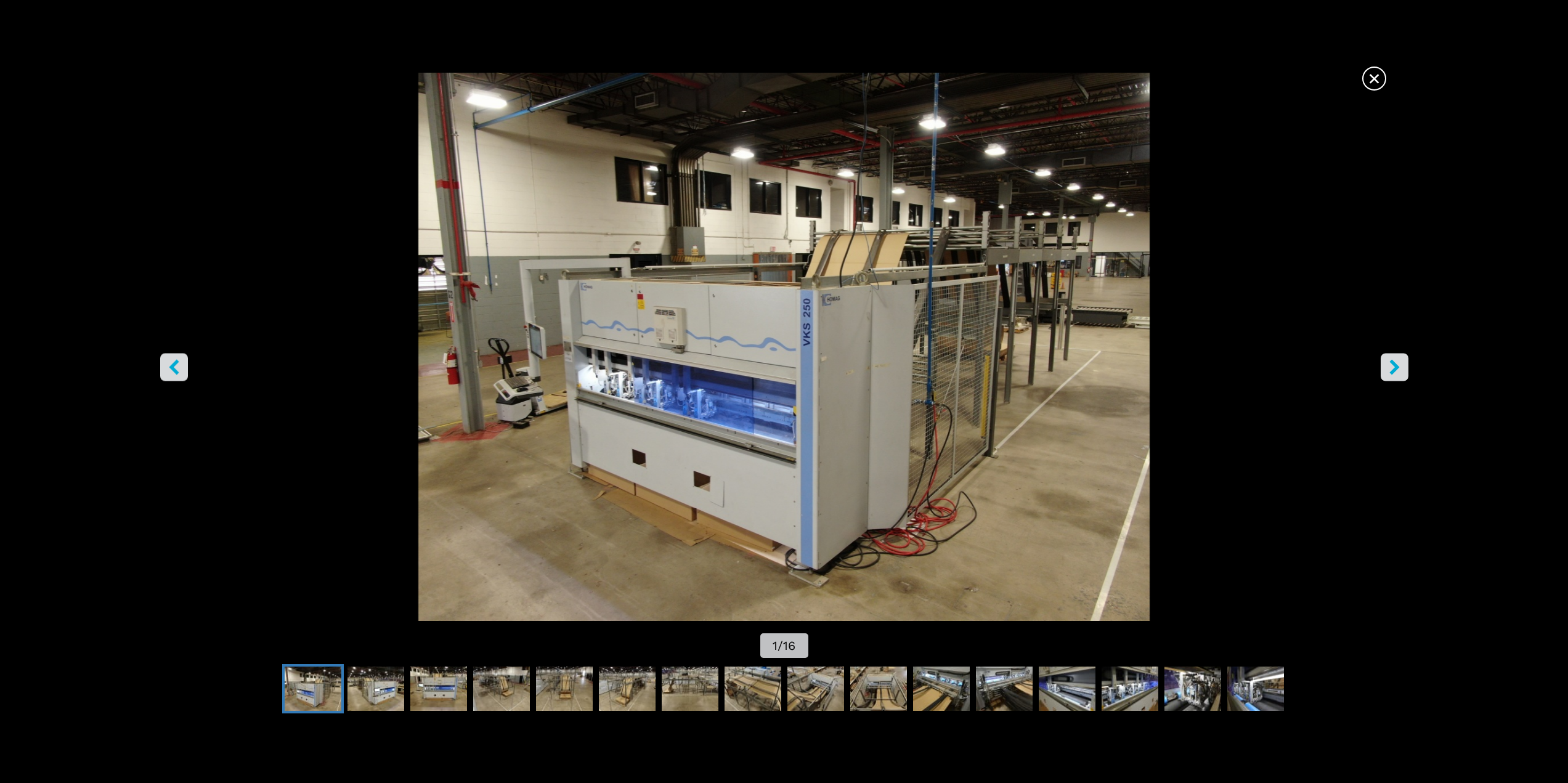
click at [1375, 77] on span "×" at bounding box center [1374, 76] width 22 height 22
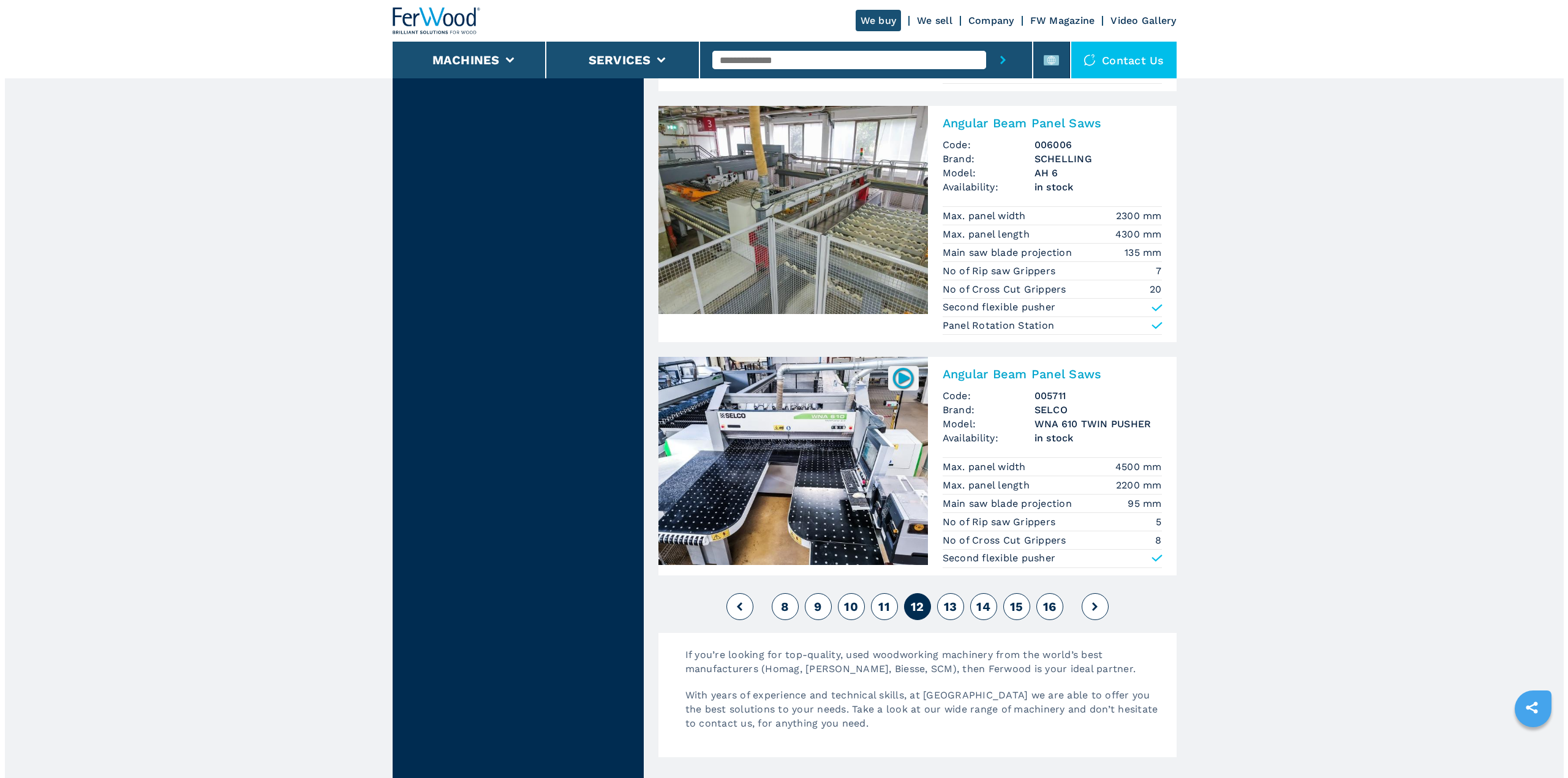
scroll to position [2633, 0]
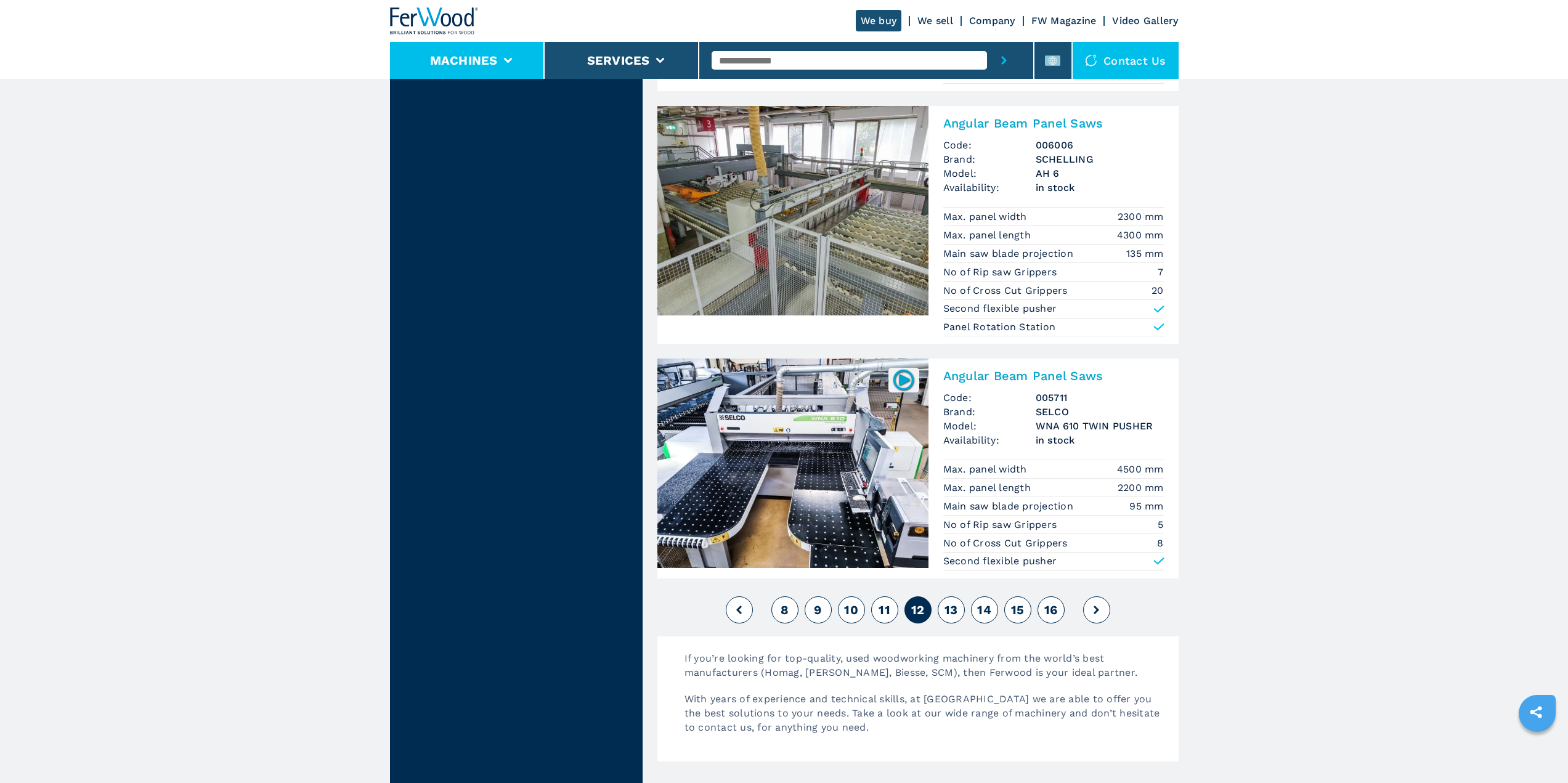
click at [516, 60] on li "Machines" at bounding box center [467, 61] width 155 height 37
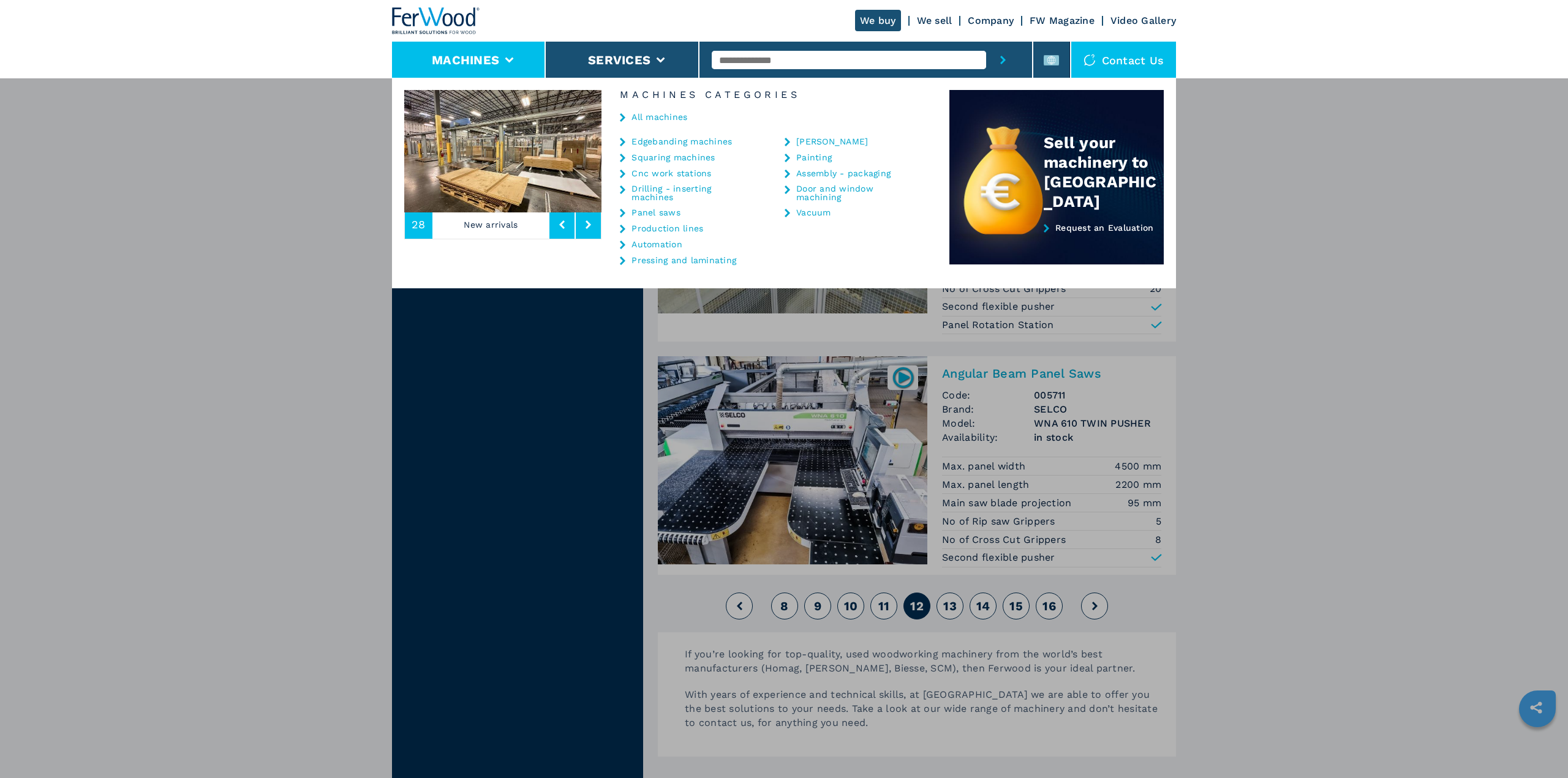
click at [657, 244] on link "Automation" at bounding box center [657, 244] width 51 height 9
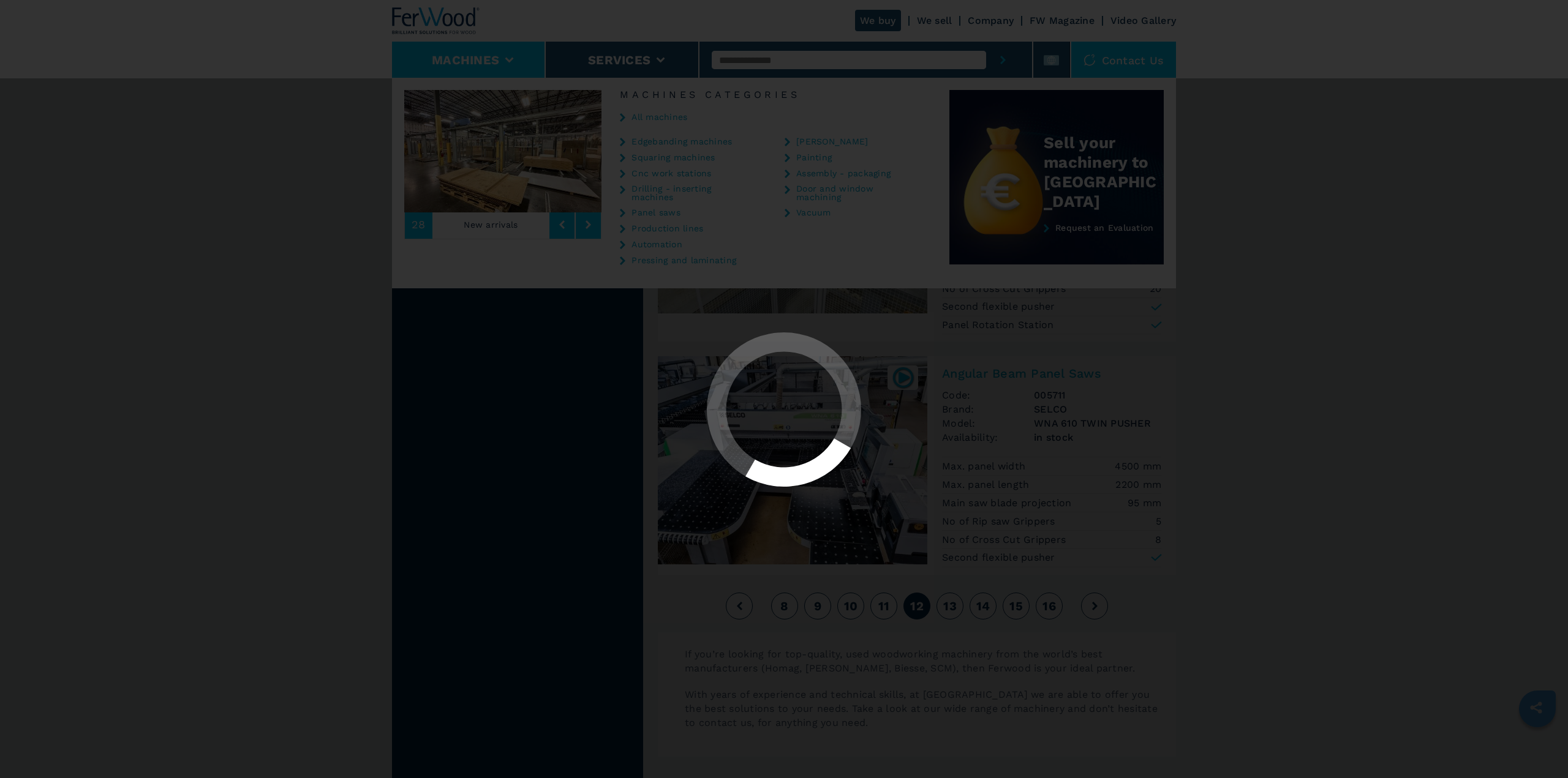
select select "**********"
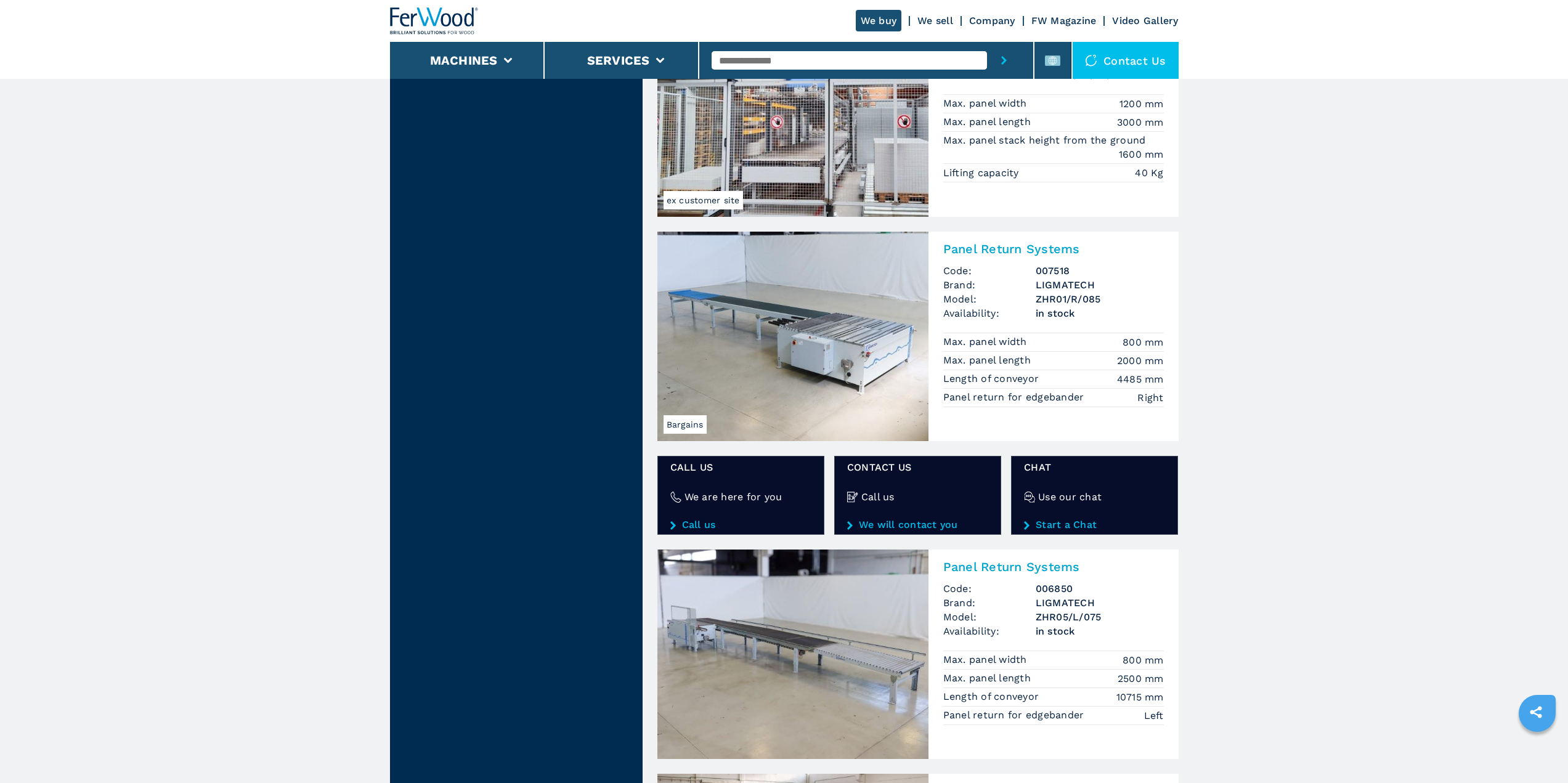
scroll to position [1602, 0]
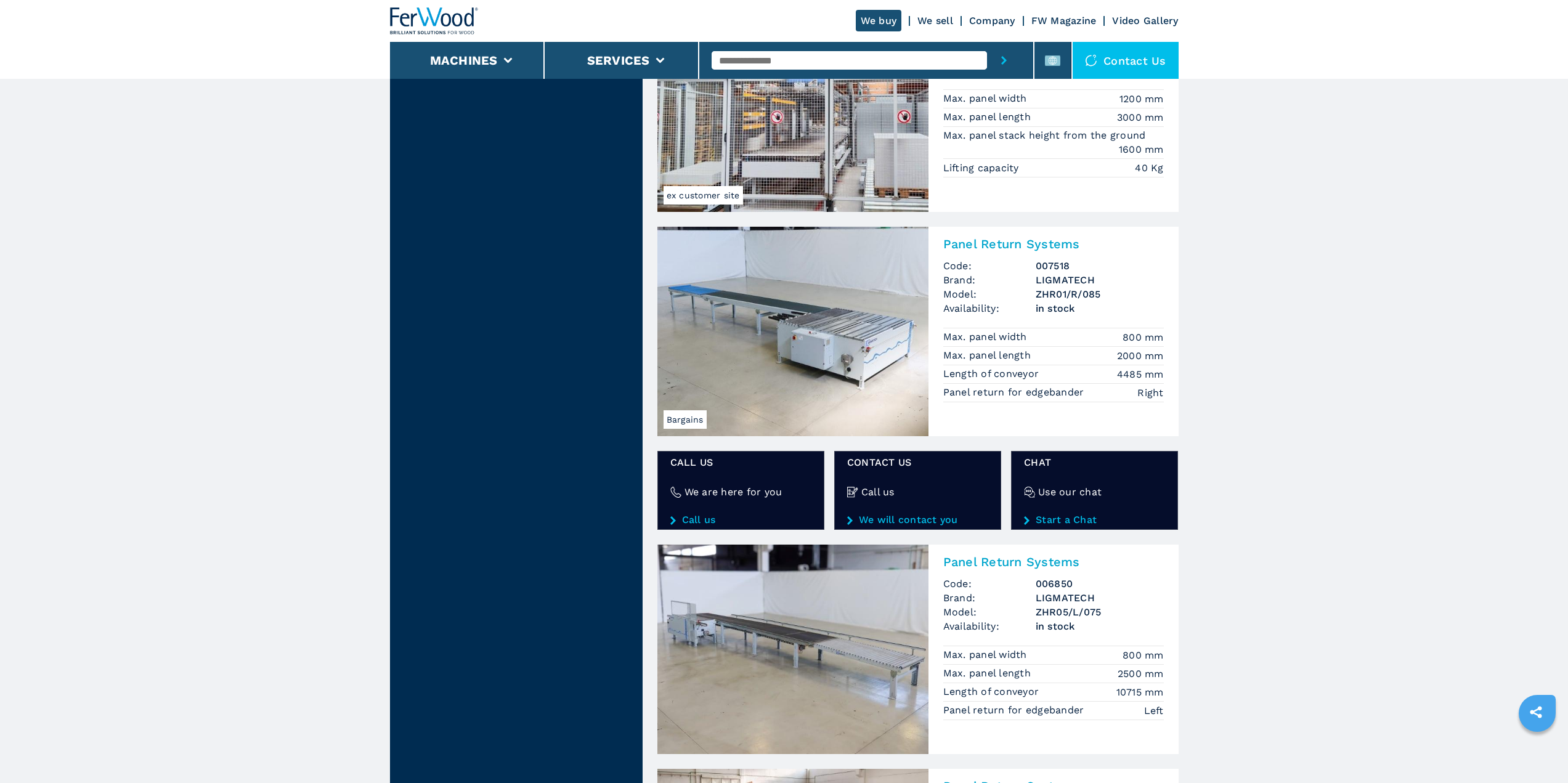
click at [784, 335] on img at bounding box center [793, 331] width 271 height 210
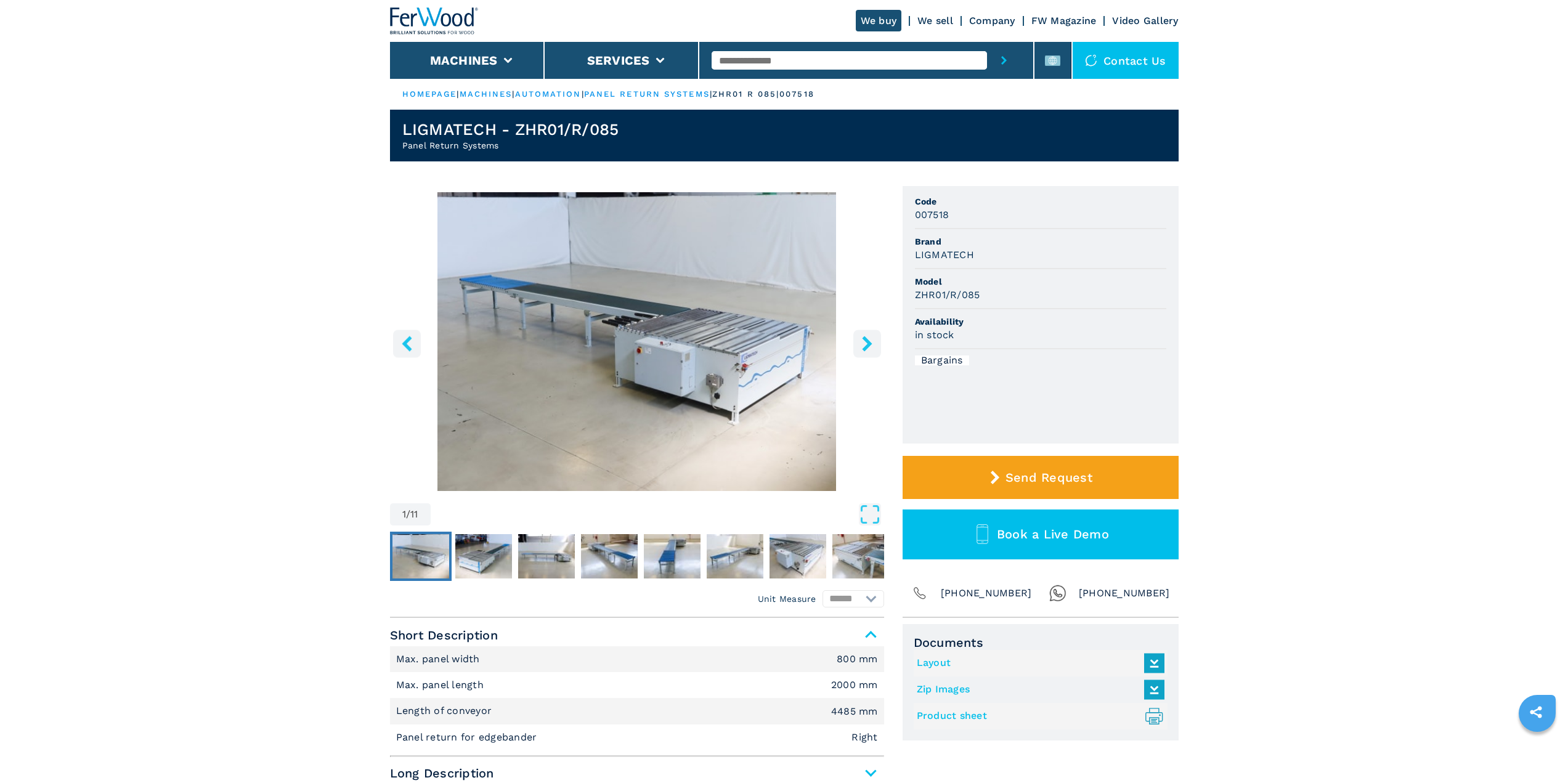
click at [678, 341] on img "Go to Slide 1" at bounding box center [637, 341] width 494 height 299
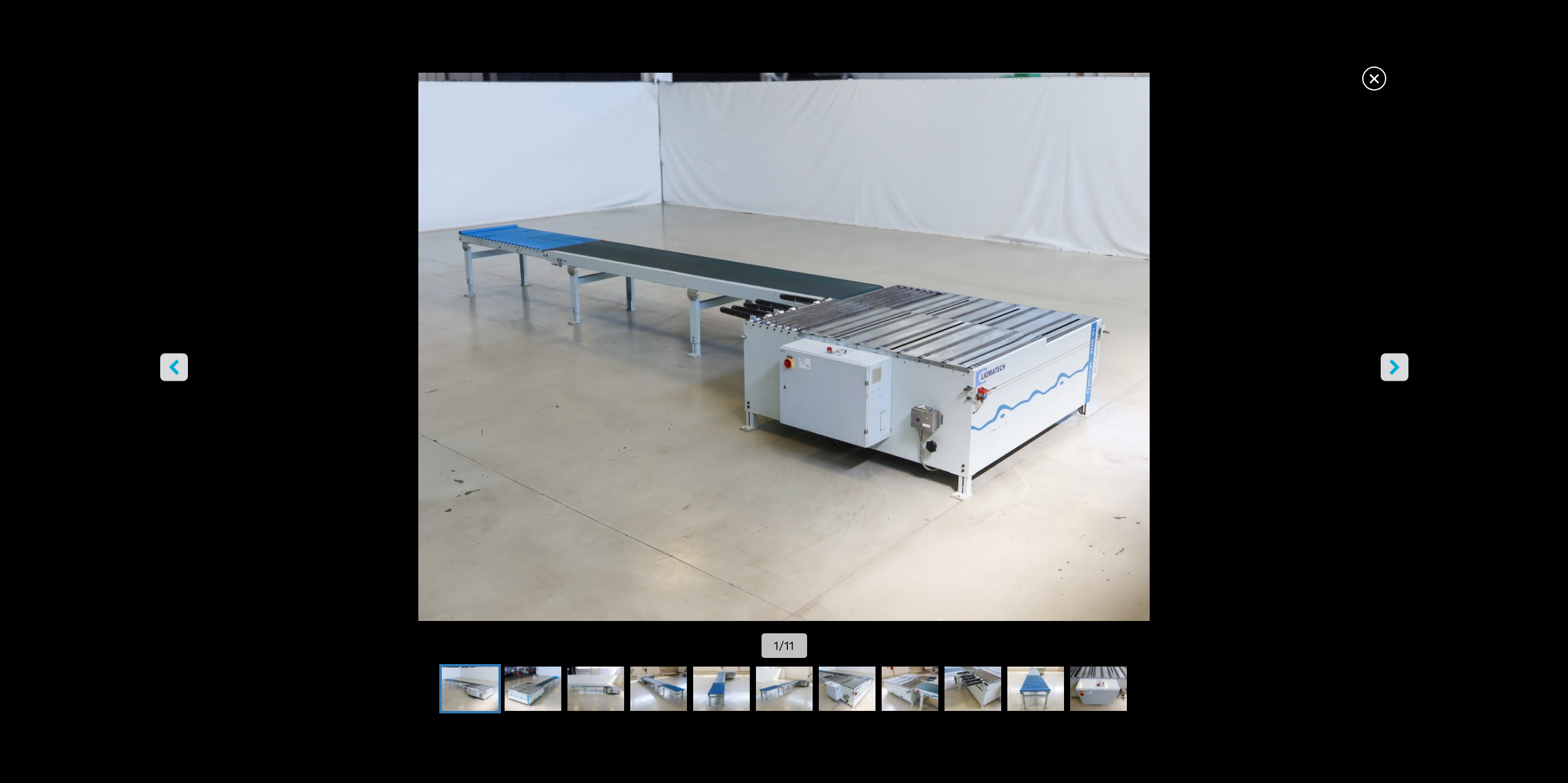
click at [1409, 370] on img "Go to Slide 1" at bounding box center [784, 347] width 1411 height 549
click at [1398, 372] on icon "right-button" at bounding box center [1394, 367] width 15 height 15
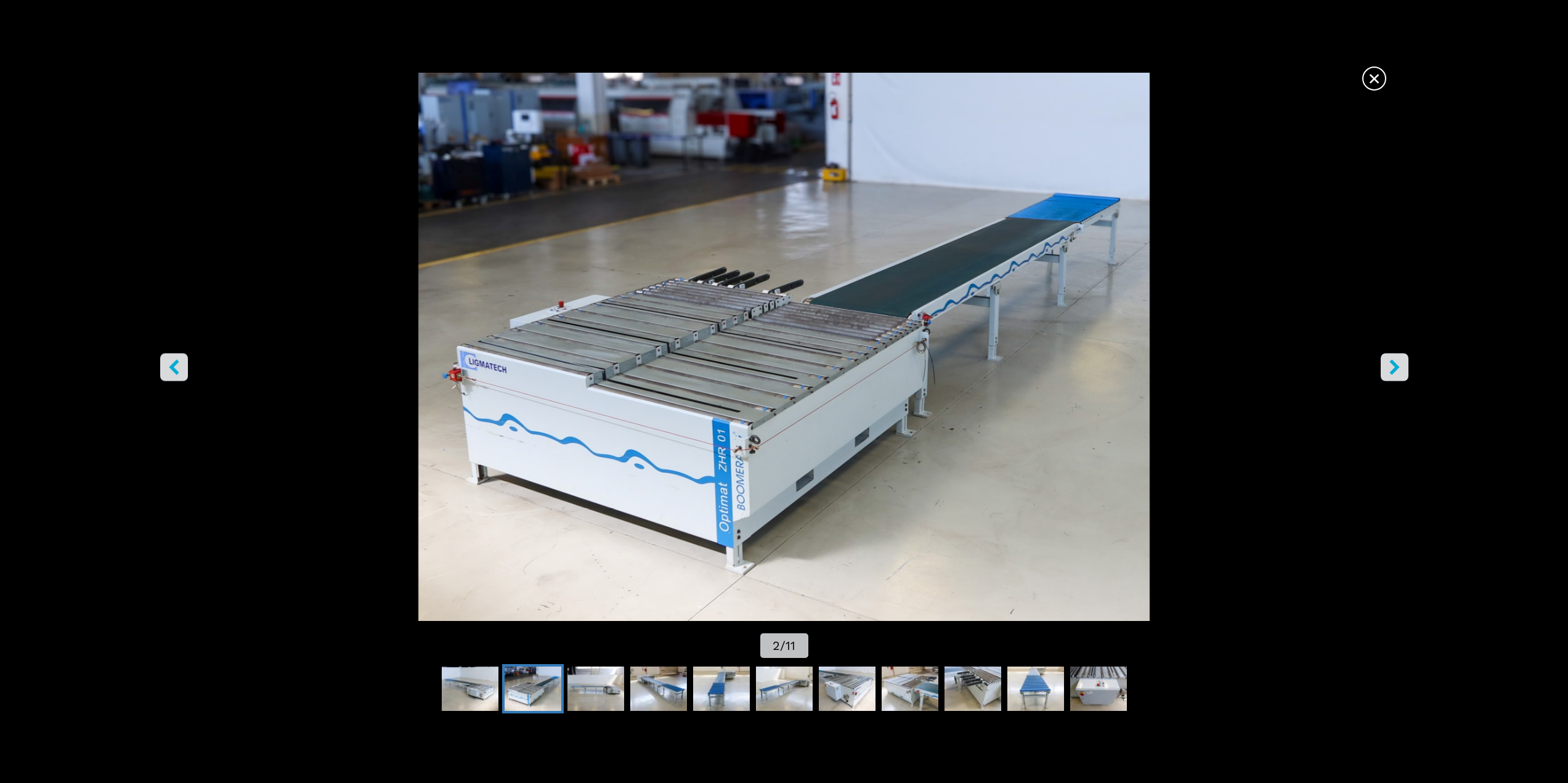
click at [1386, 367] on icon "right-button" at bounding box center [1394, 367] width 15 height 15
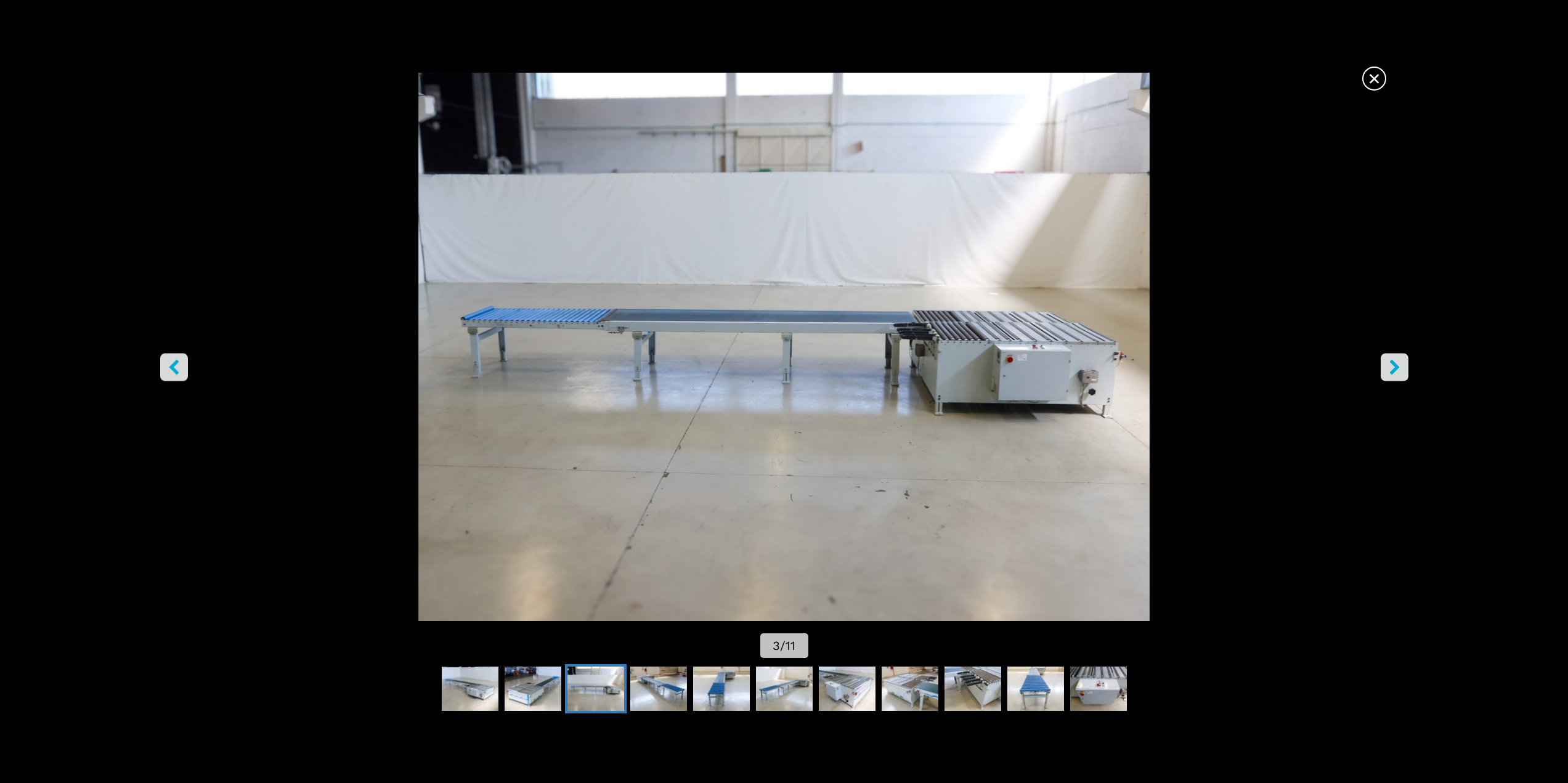
click at [1386, 367] on icon "right-button" at bounding box center [1394, 367] width 15 height 15
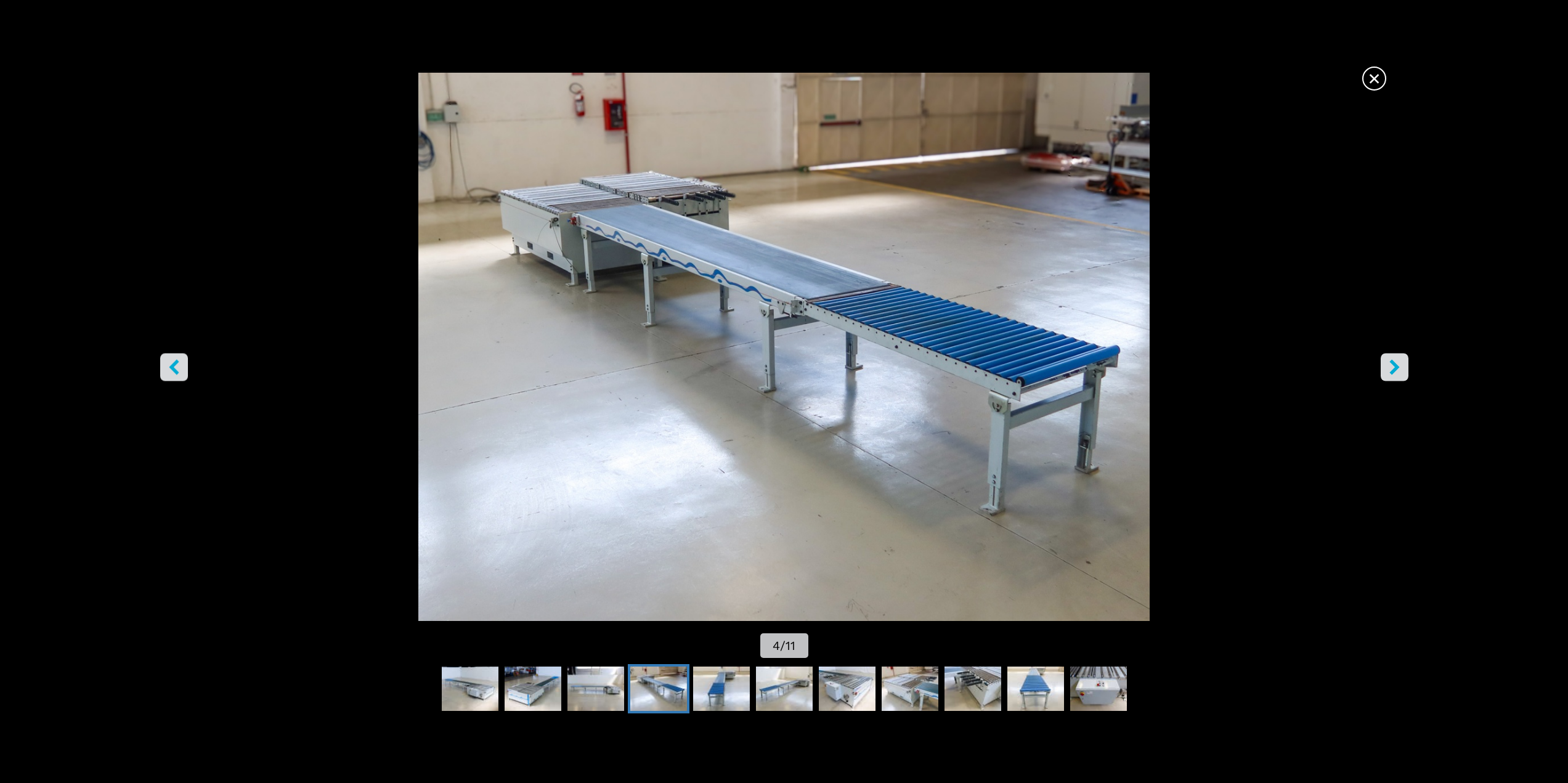
click at [1386, 367] on icon "right-button" at bounding box center [1394, 367] width 15 height 15
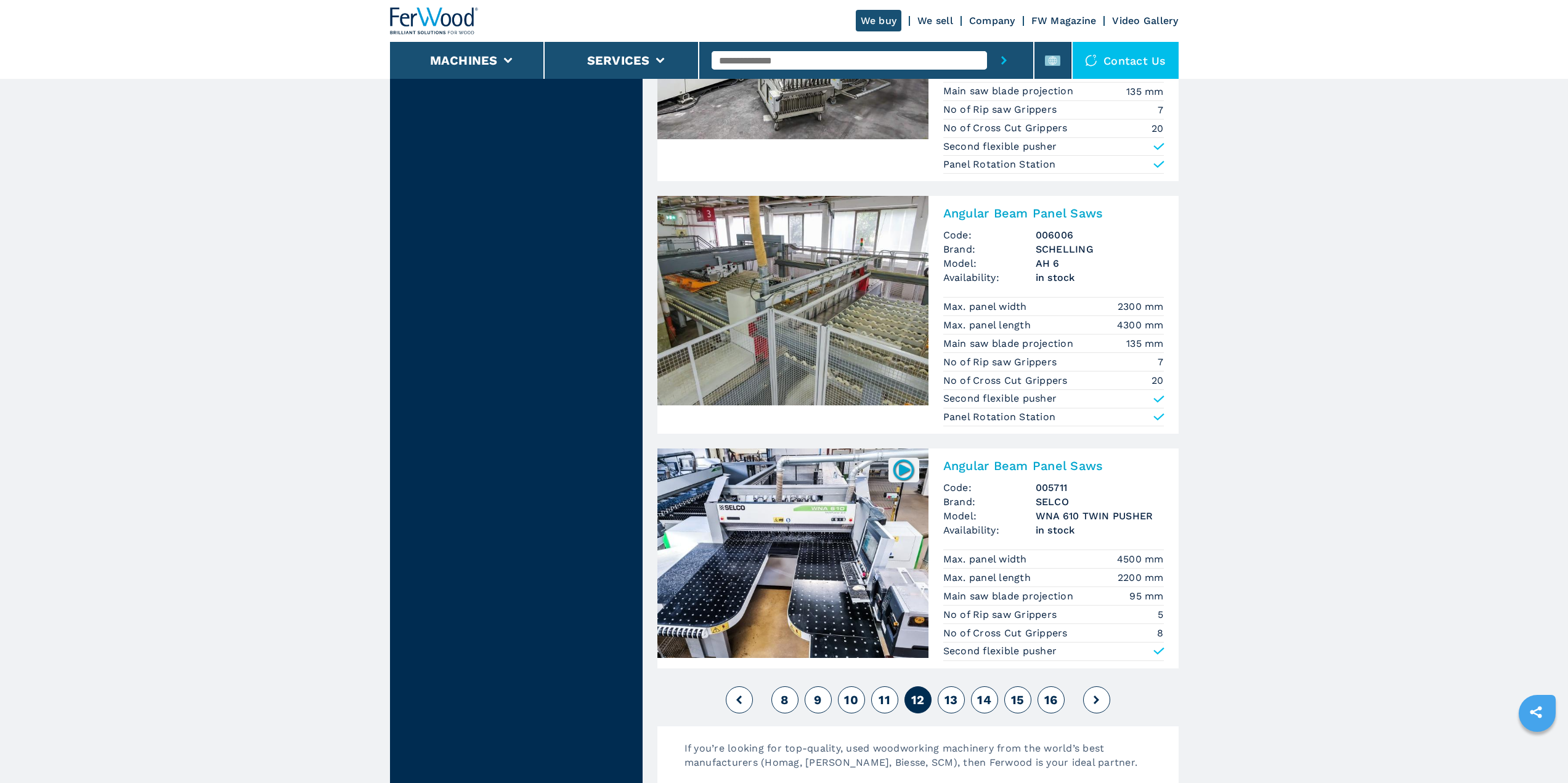
scroll to position [2712, 0]
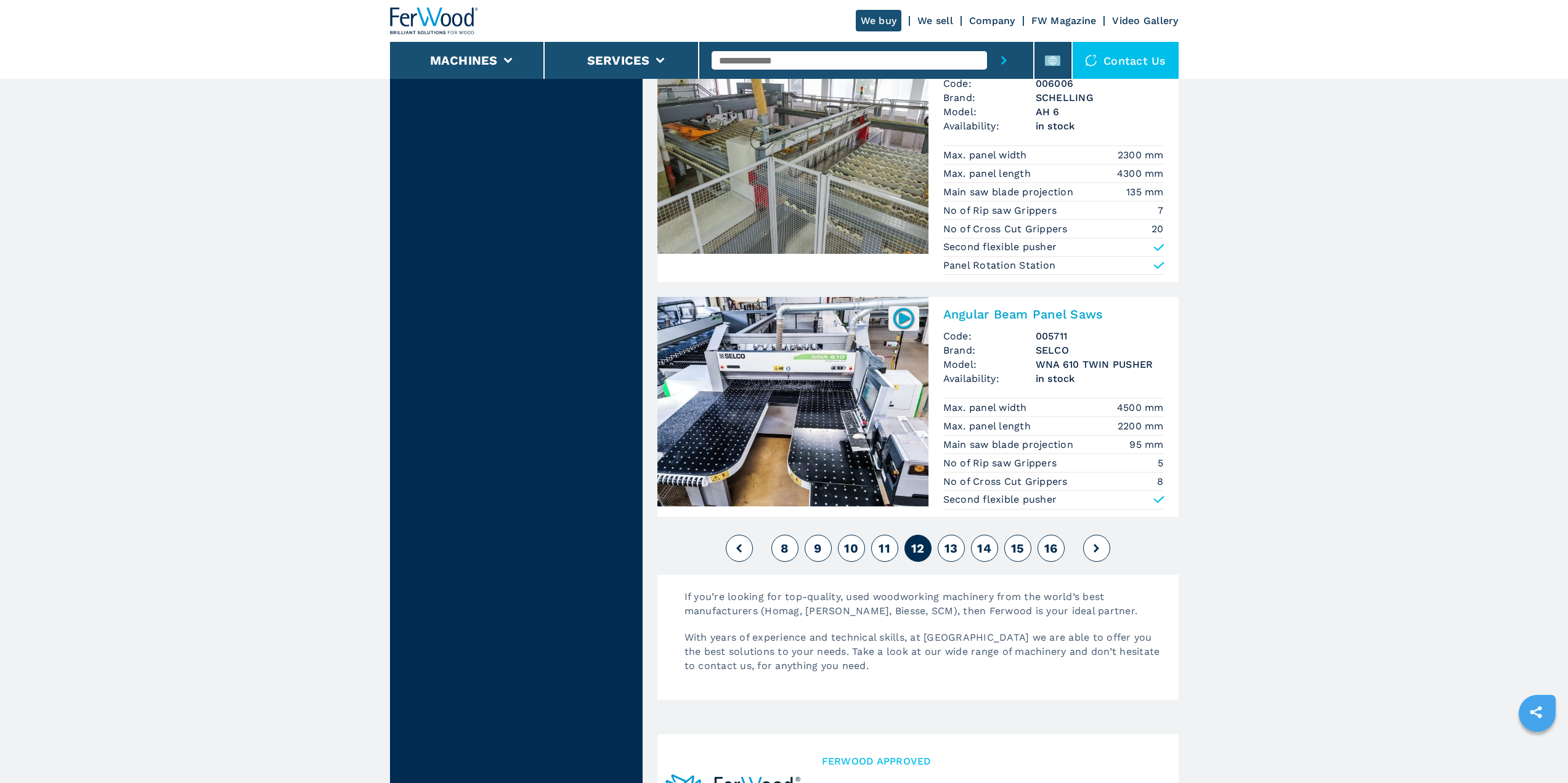
drag, startPoint x: 960, startPoint y: 539, endPoint x: 953, endPoint y: 538, distance: 7.1
click at [957, 539] on button "13" at bounding box center [951, 549] width 27 height 27
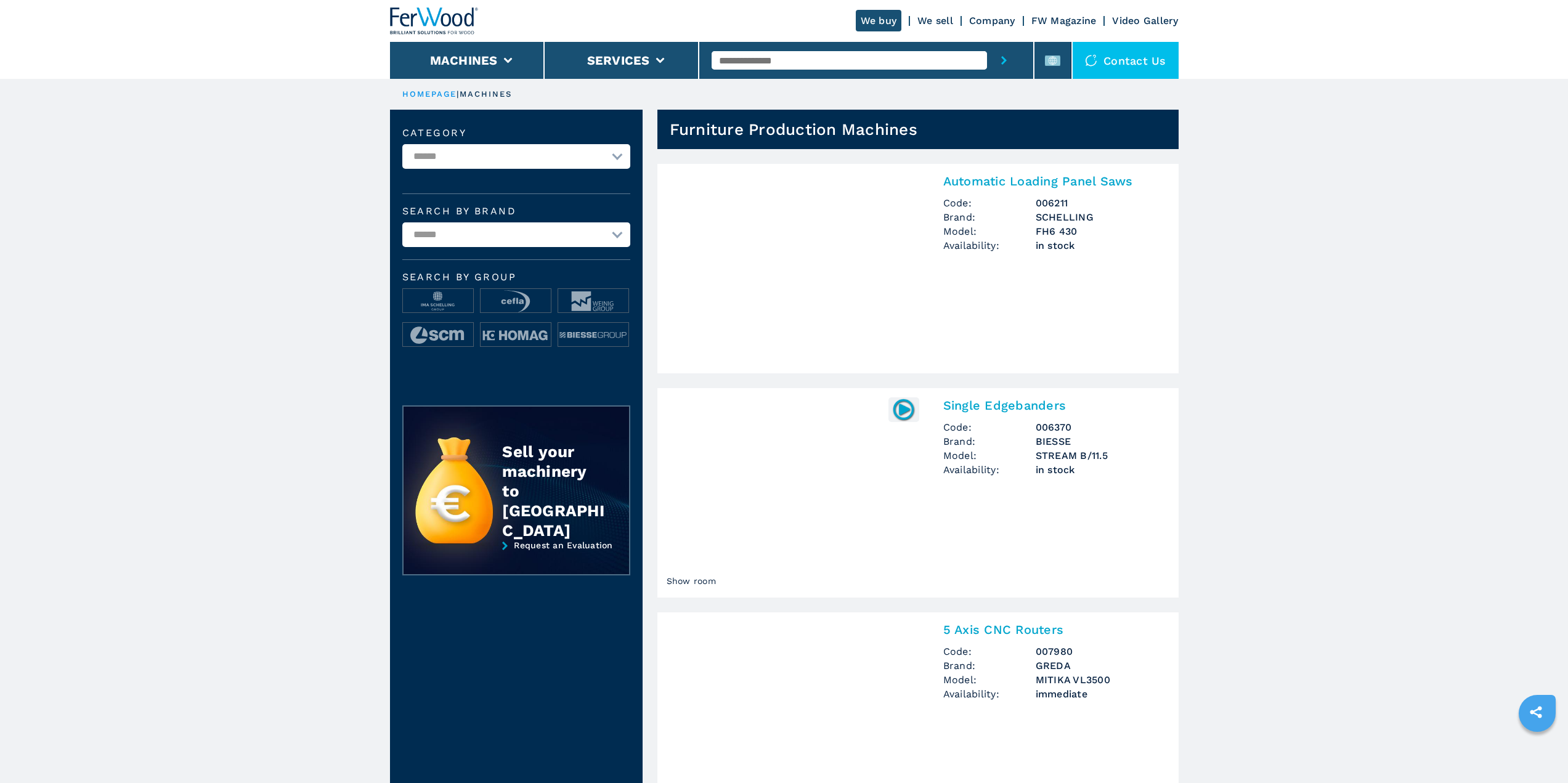
click at [949, 536] on link "Show room Single Edgebanders Code: 006370 Brand: BIESSE Model: STREAM B/11.5 Av…" at bounding box center [918, 492] width 521 height 210
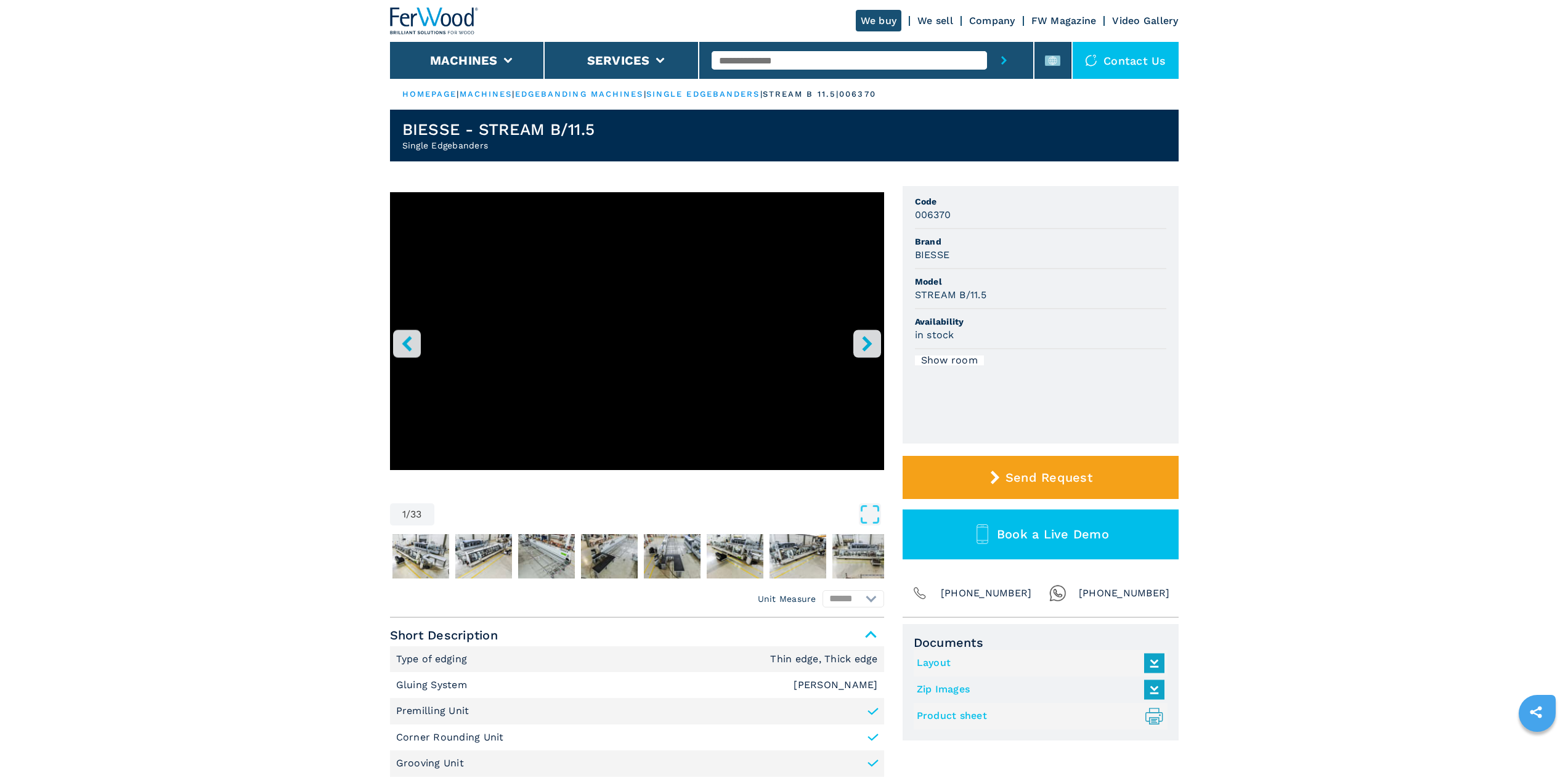
click at [870, 346] on icon "right-button" at bounding box center [867, 343] width 15 height 15
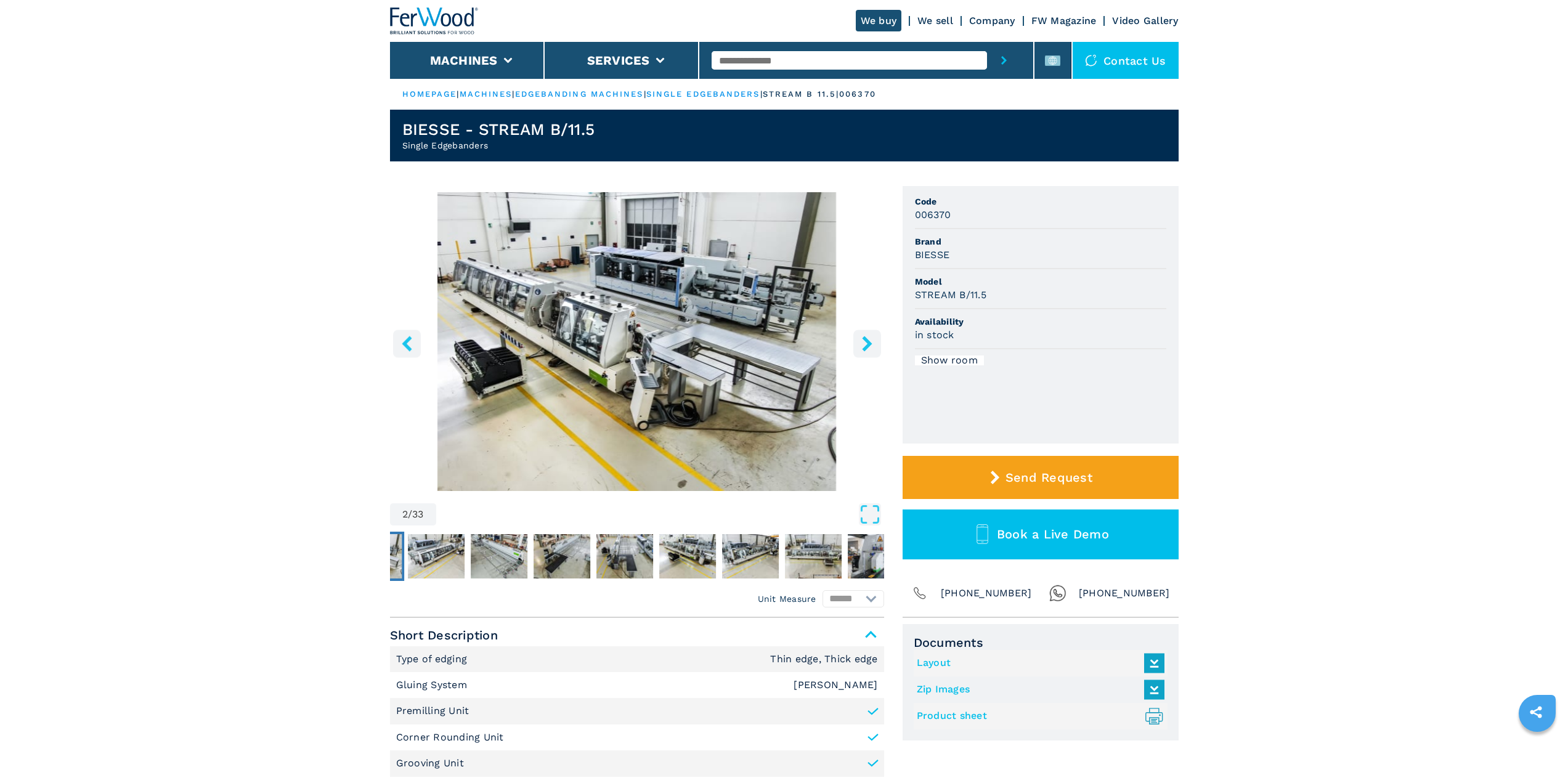
click at [638, 319] on img "Go to Slide 2" at bounding box center [637, 341] width 494 height 299
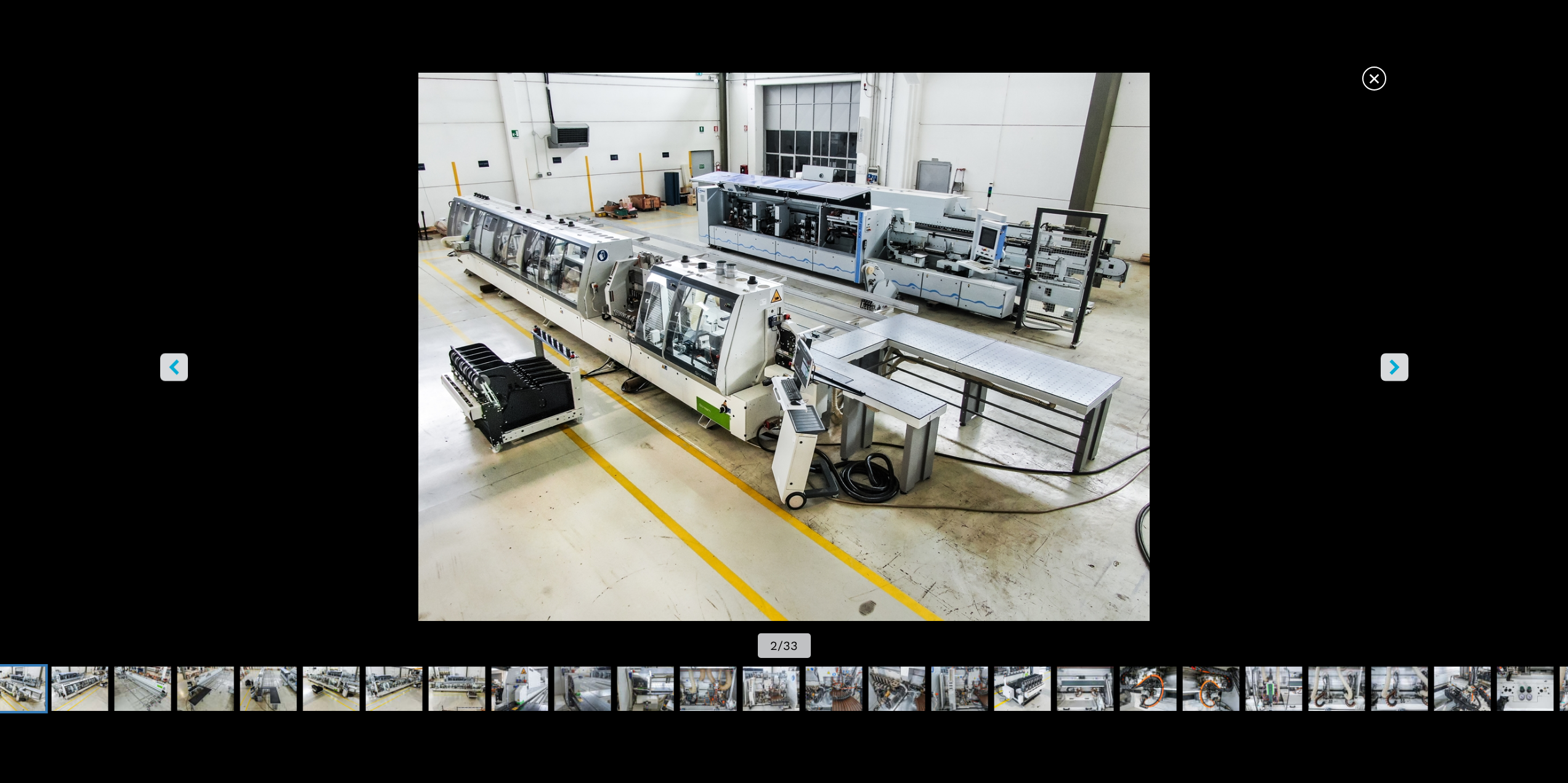
click at [1394, 366] on icon "right-button" at bounding box center [1393, 367] width 10 height 15
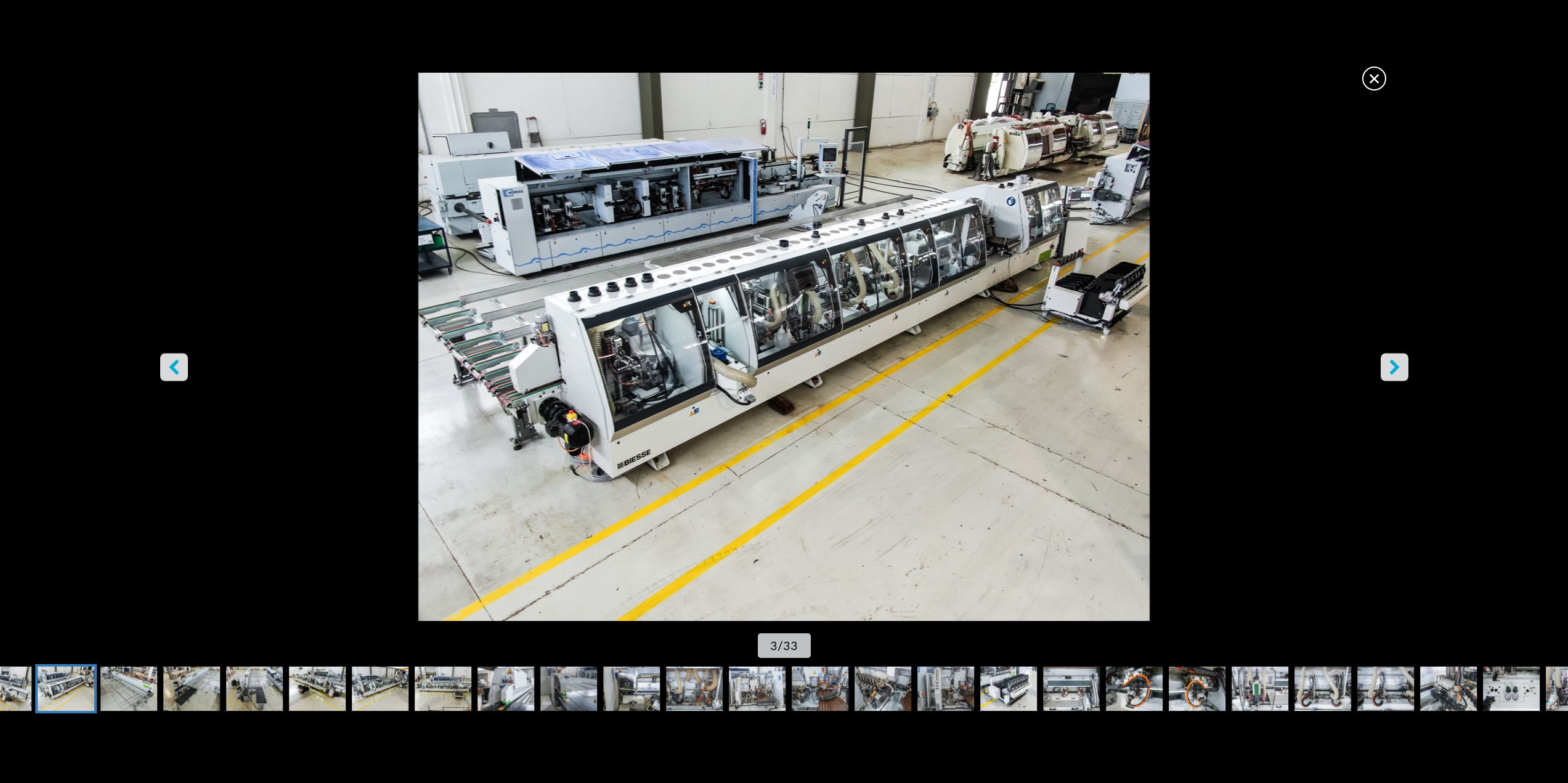
click at [1394, 366] on icon "right-button" at bounding box center [1393, 367] width 10 height 15
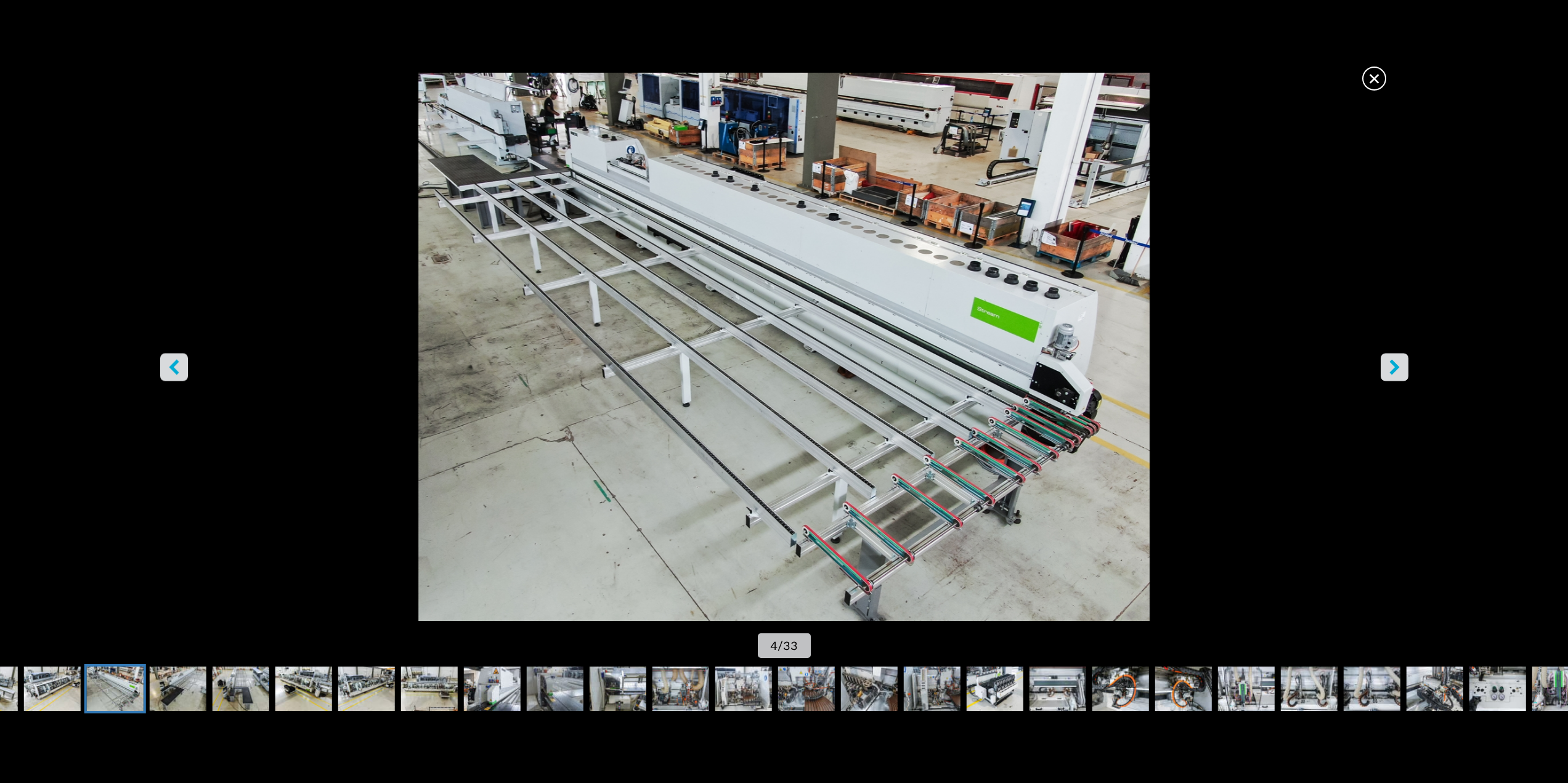
click at [1394, 366] on icon "right-button" at bounding box center [1393, 367] width 10 height 15
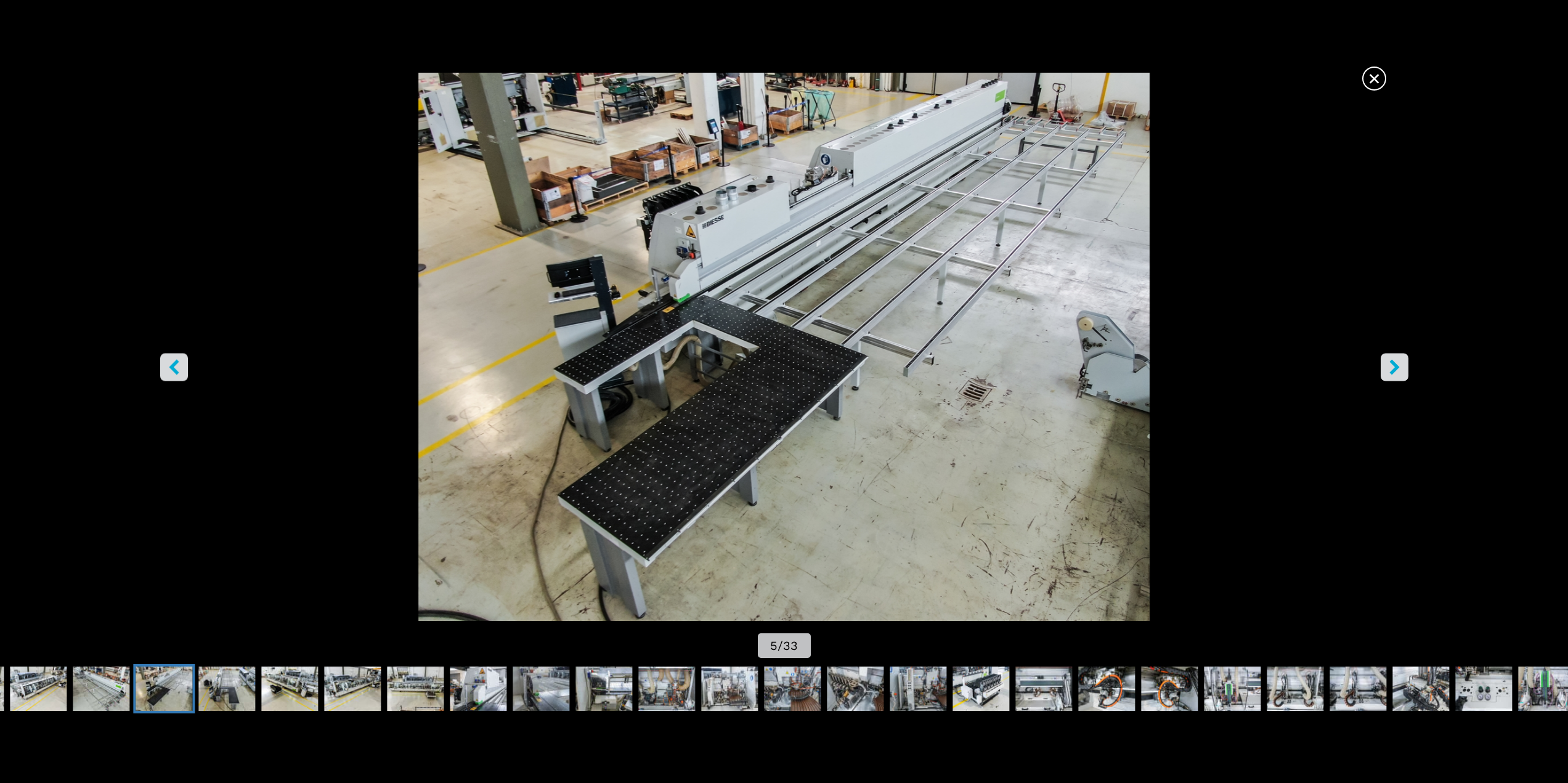
click at [1394, 366] on icon "right-button" at bounding box center [1393, 367] width 10 height 15
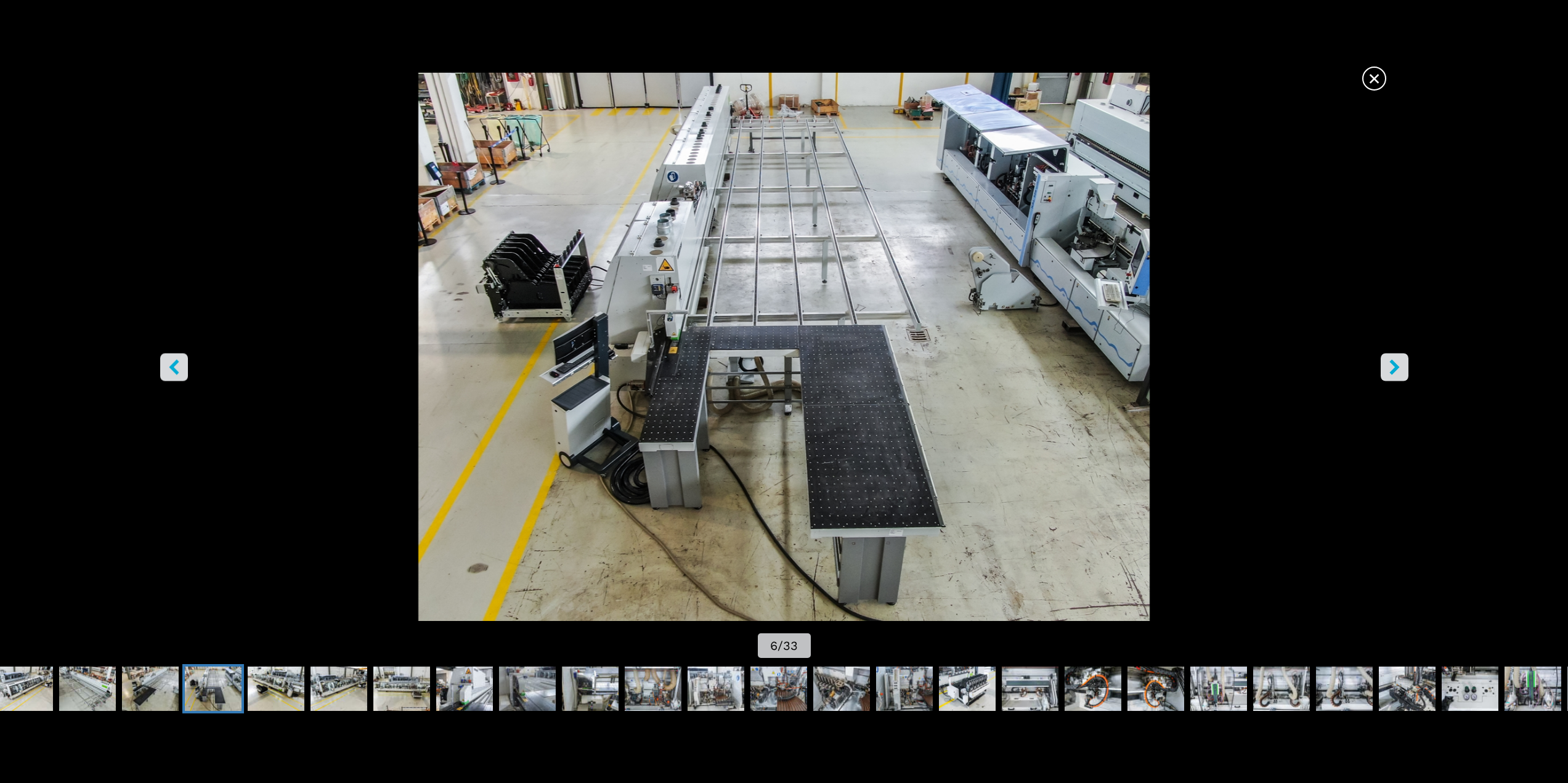
click at [1394, 362] on icon "right-button" at bounding box center [1394, 367] width 15 height 15
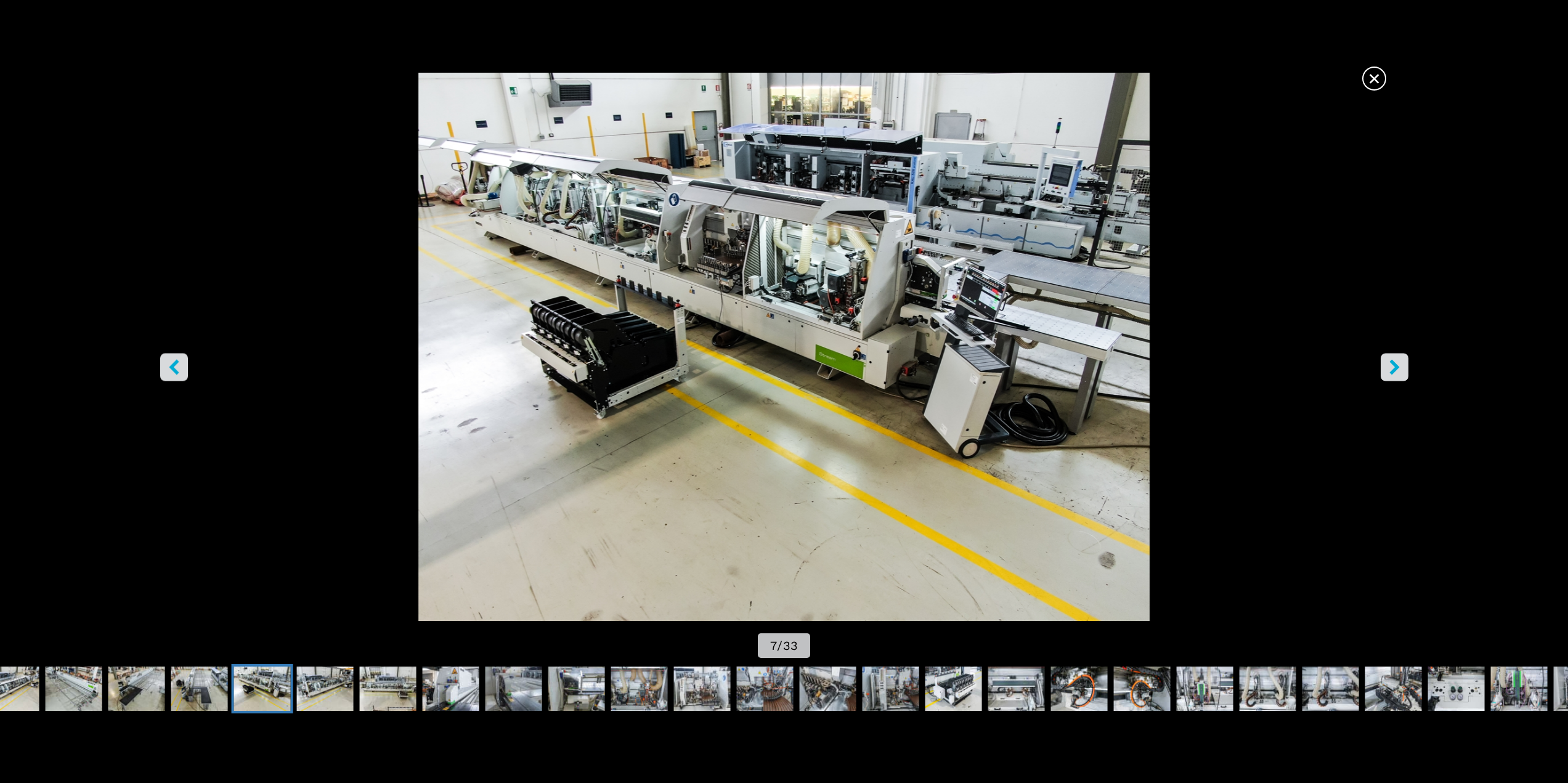
click at [1394, 362] on icon "right-button" at bounding box center [1394, 367] width 15 height 15
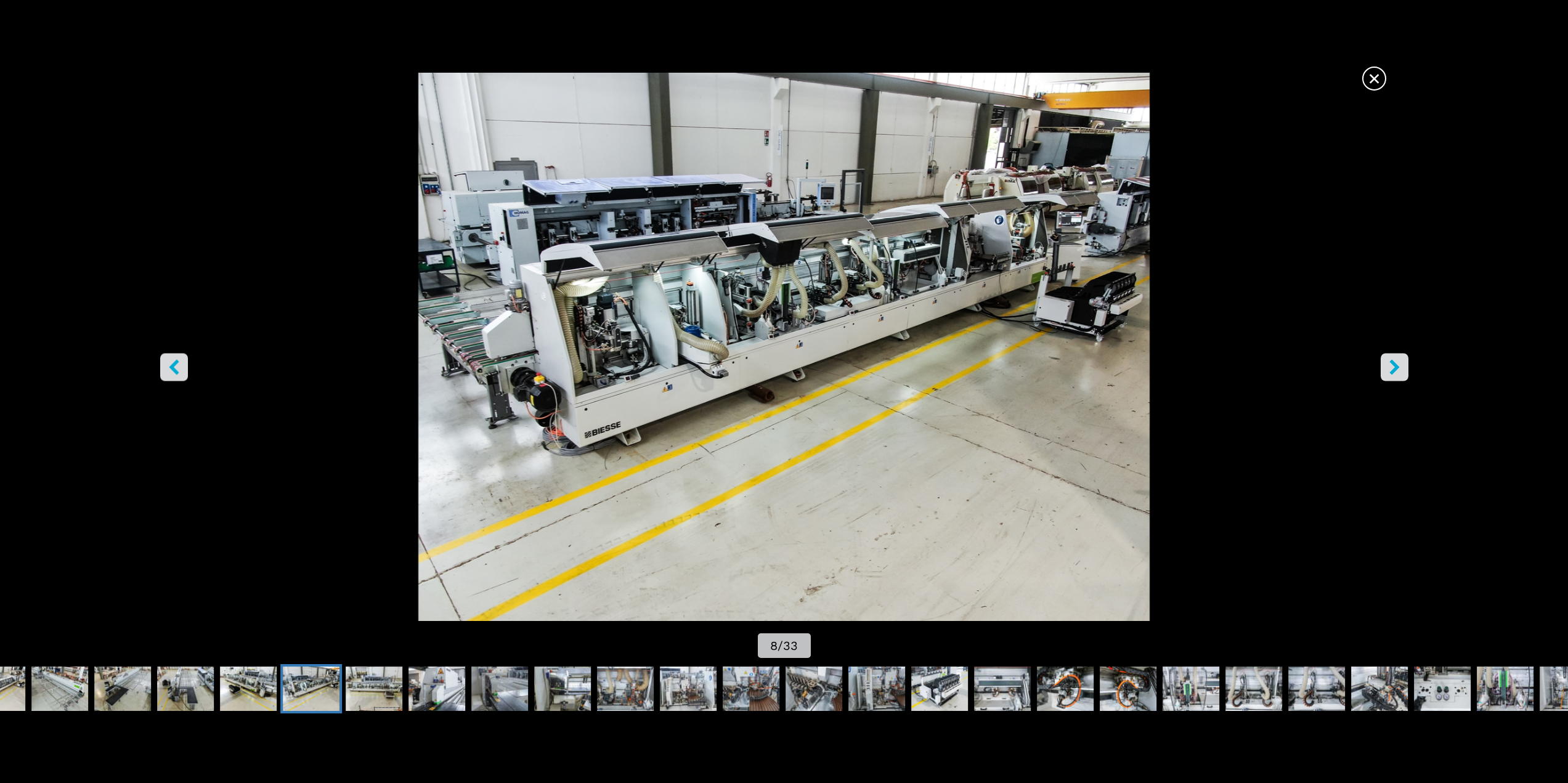
click at [1395, 373] on icon "right-button" at bounding box center [1394, 367] width 15 height 15
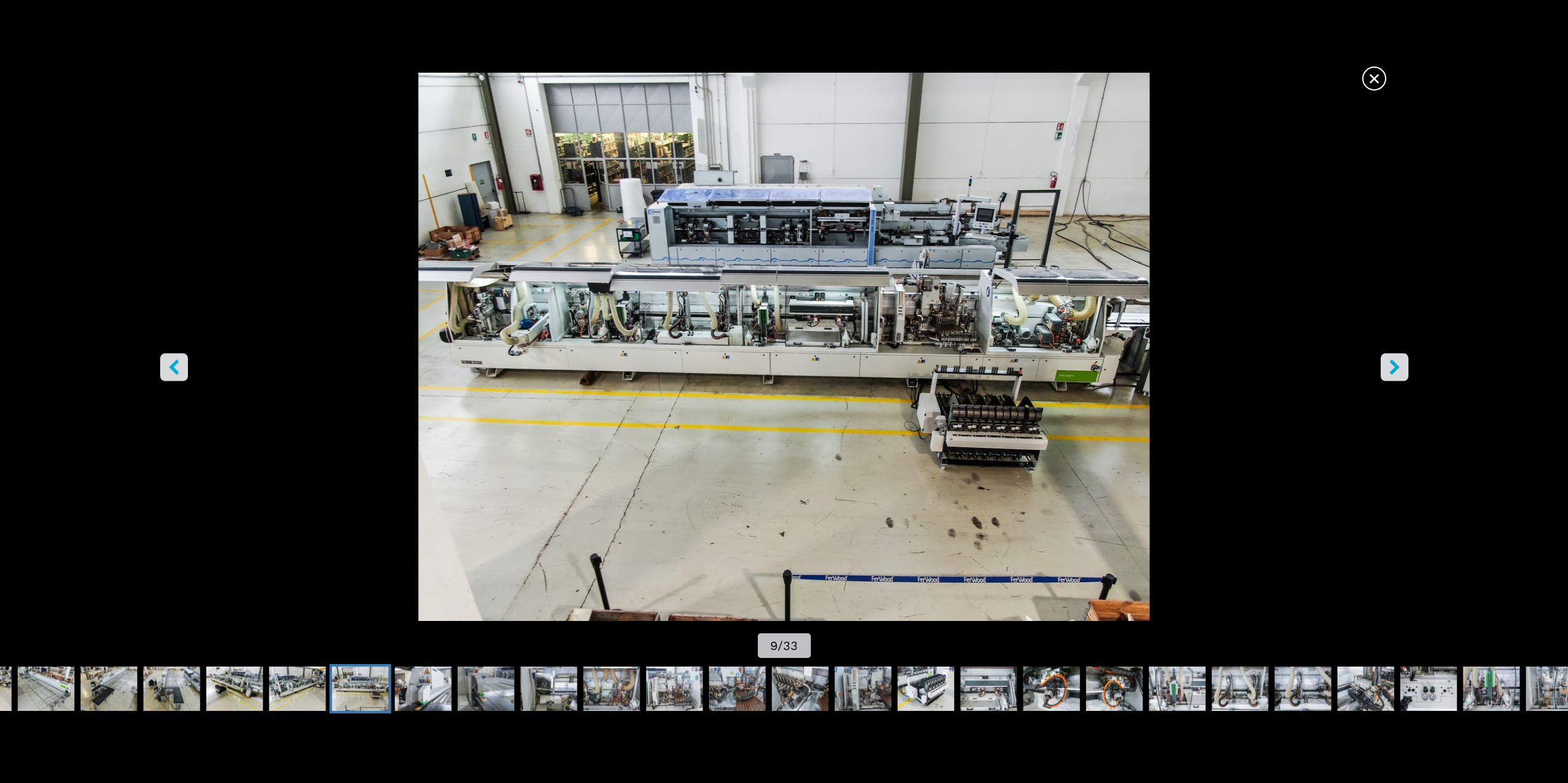
click at [1395, 371] on icon "right-button" at bounding box center [1394, 367] width 15 height 15
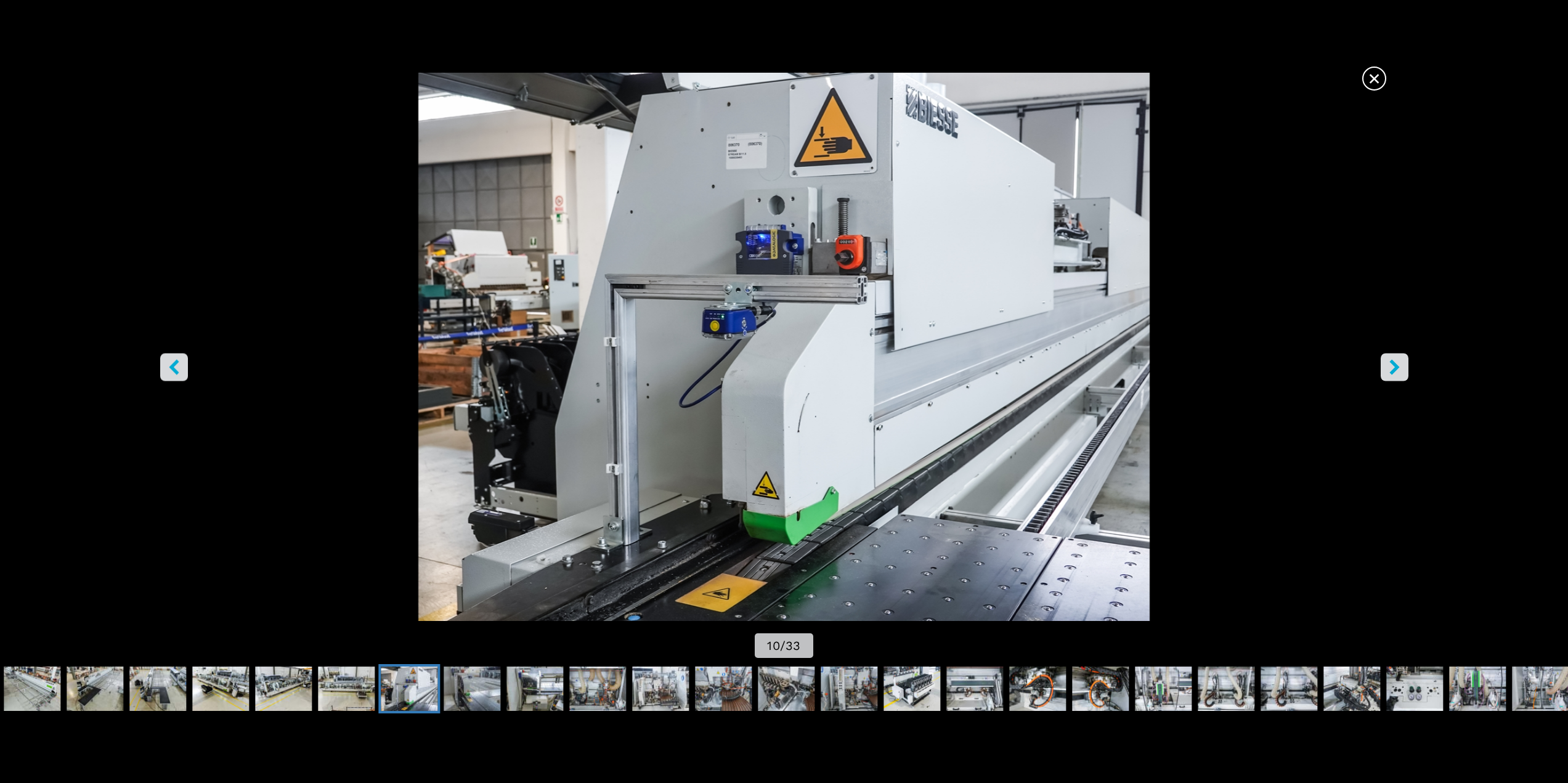
click at [1395, 371] on icon "right-button" at bounding box center [1394, 367] width 15 height 15
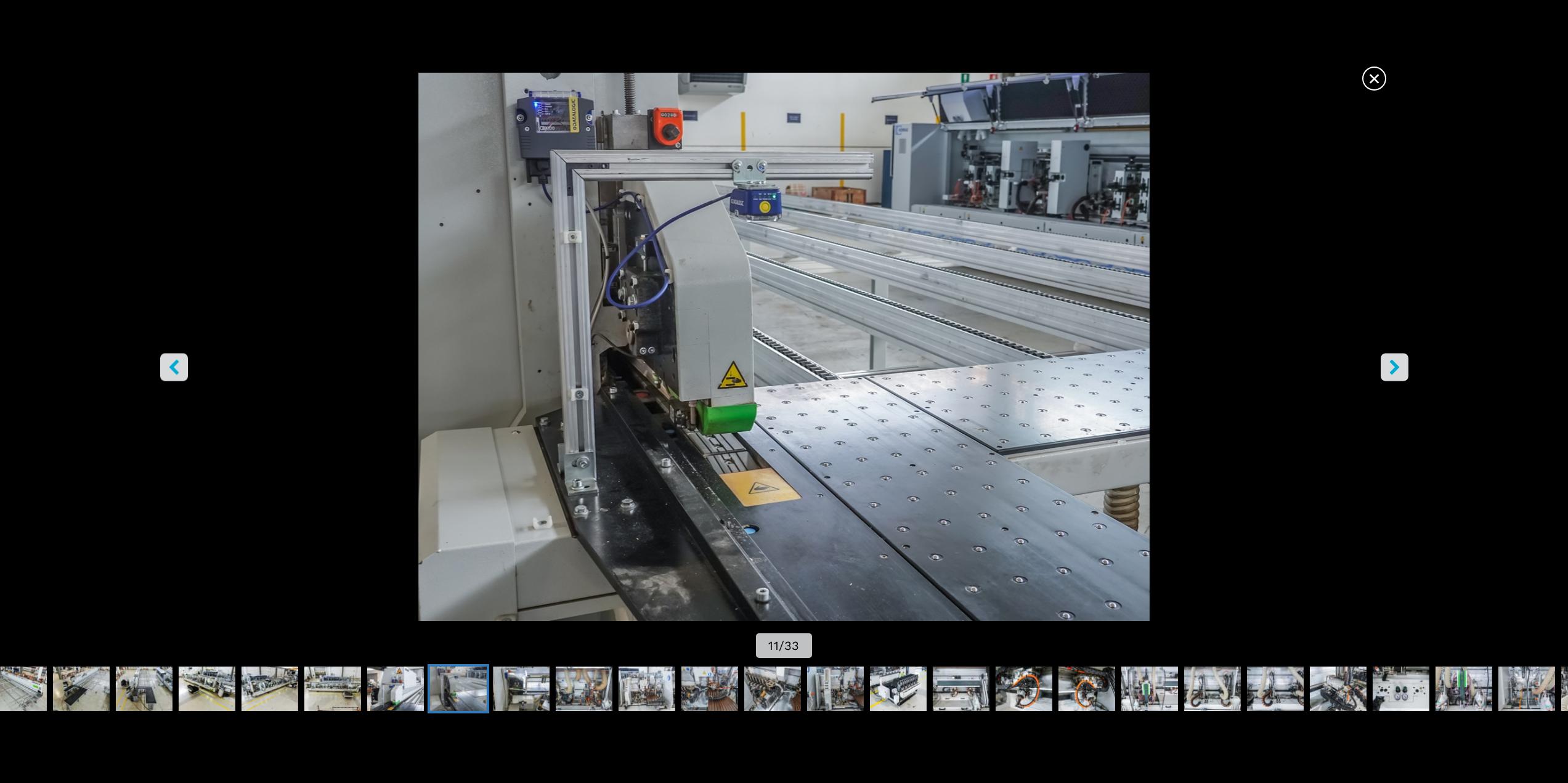
click at [1395, 371] on icon "right-button" at bounding box center [1394, 367] width 15 height 15
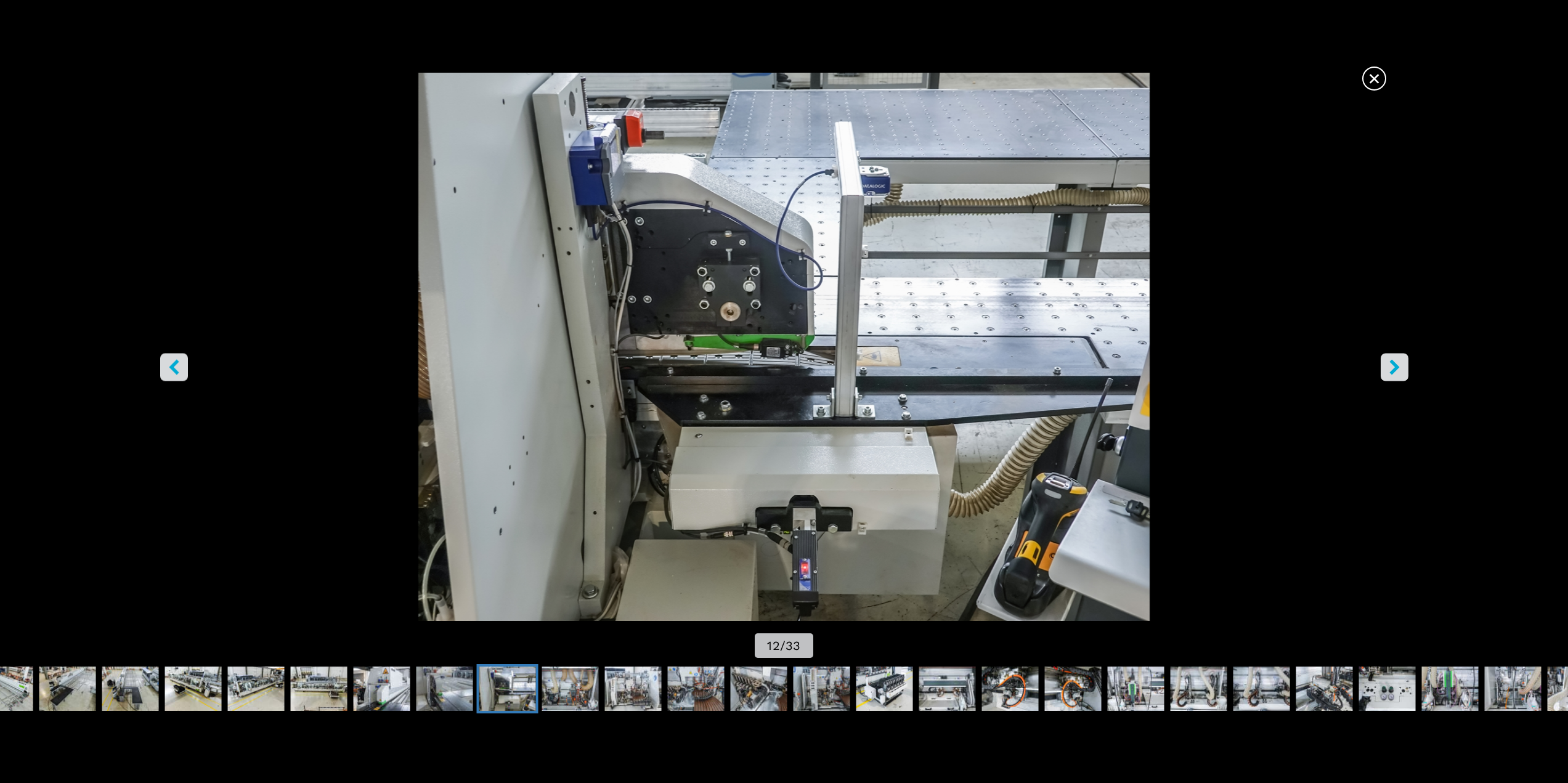
click at [1395, 371] on icon "right-button" at bounding box center [1394, 367] width 15 height 15
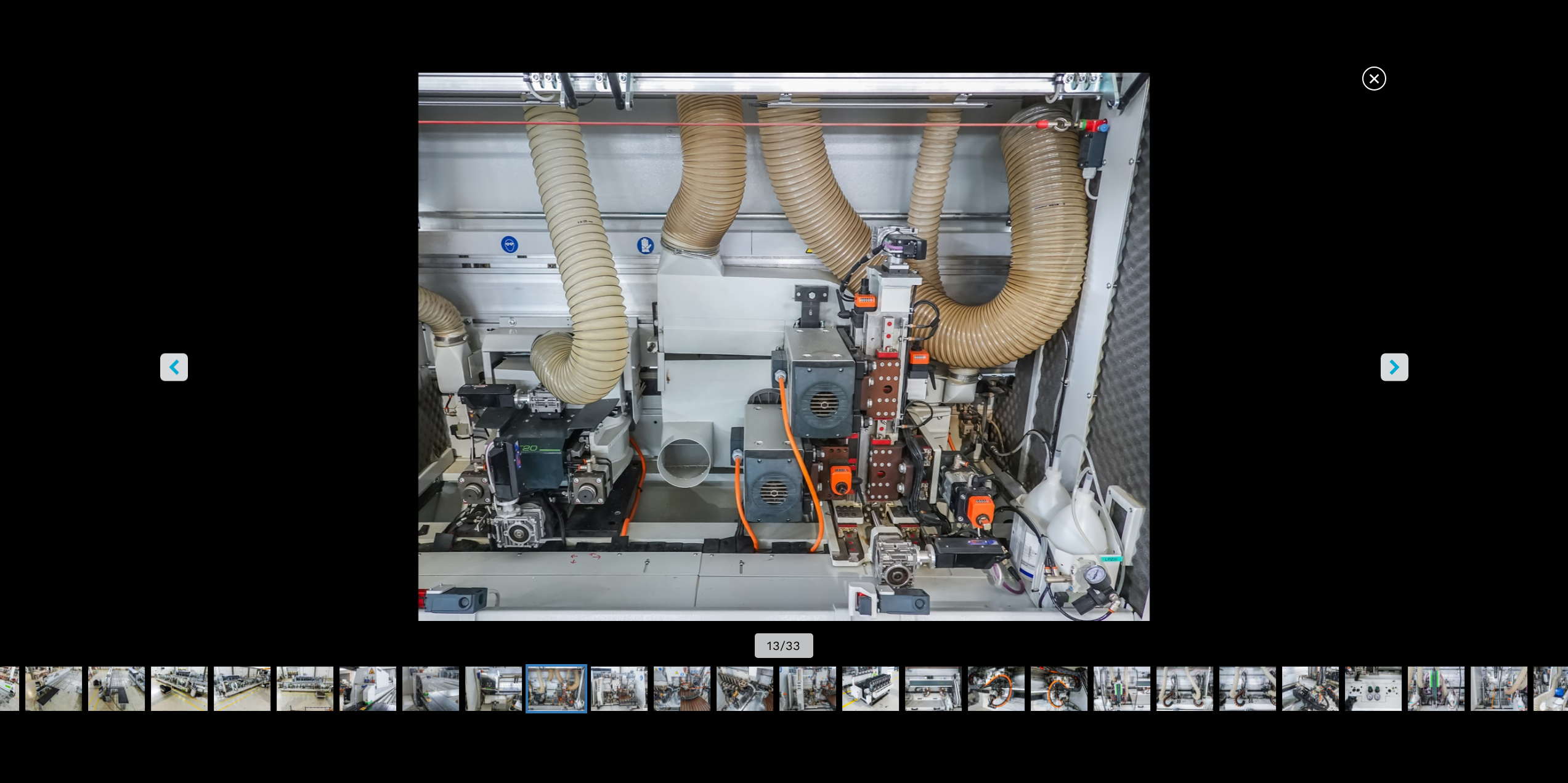
click at [1395, 371] on icon "right-button" at bounding box center [1394, 367] width 15 height 15
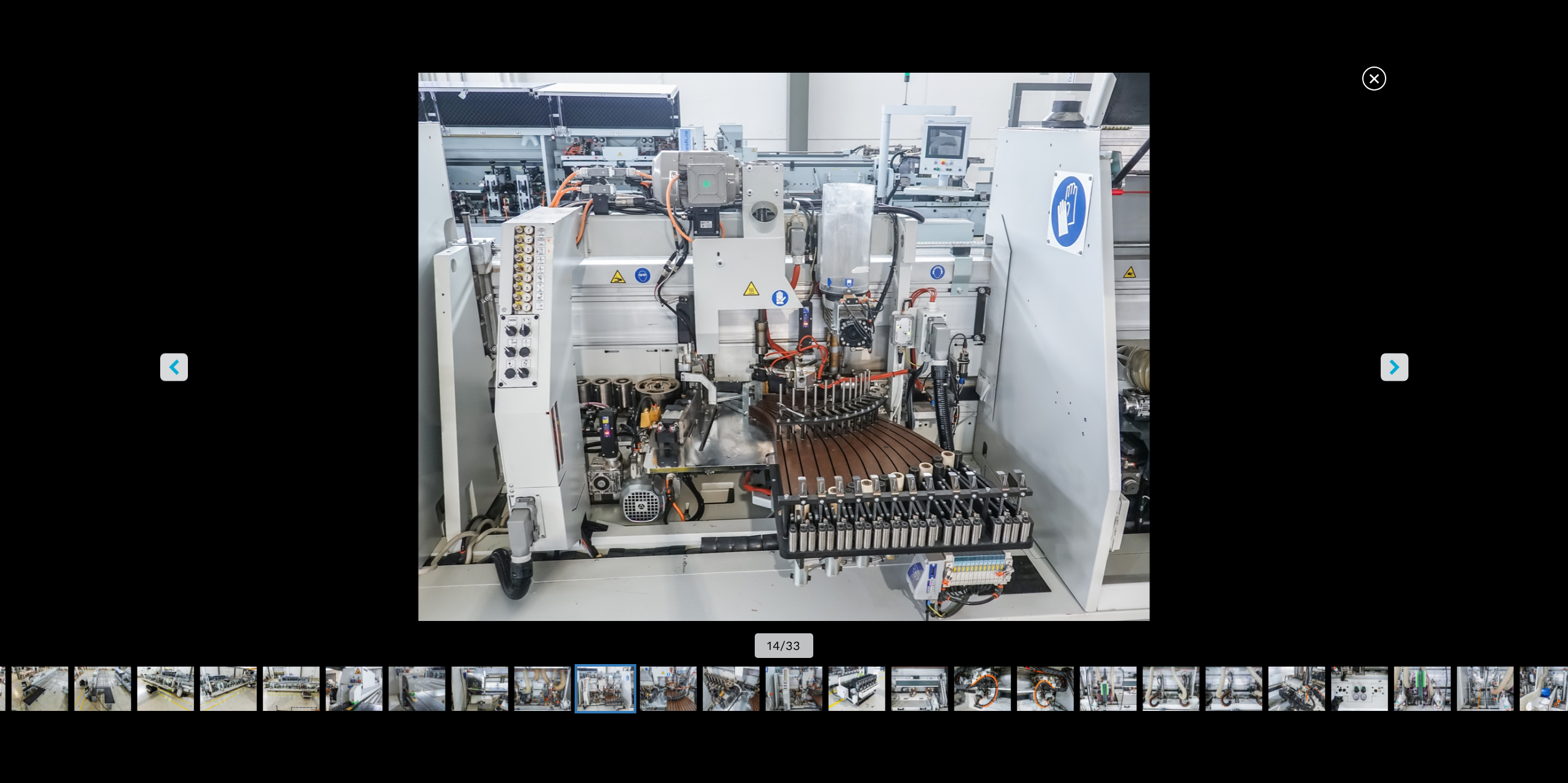
click at [1395, 371] on icon "right-button" at bounding box center [1394, 367] width 15 height 15
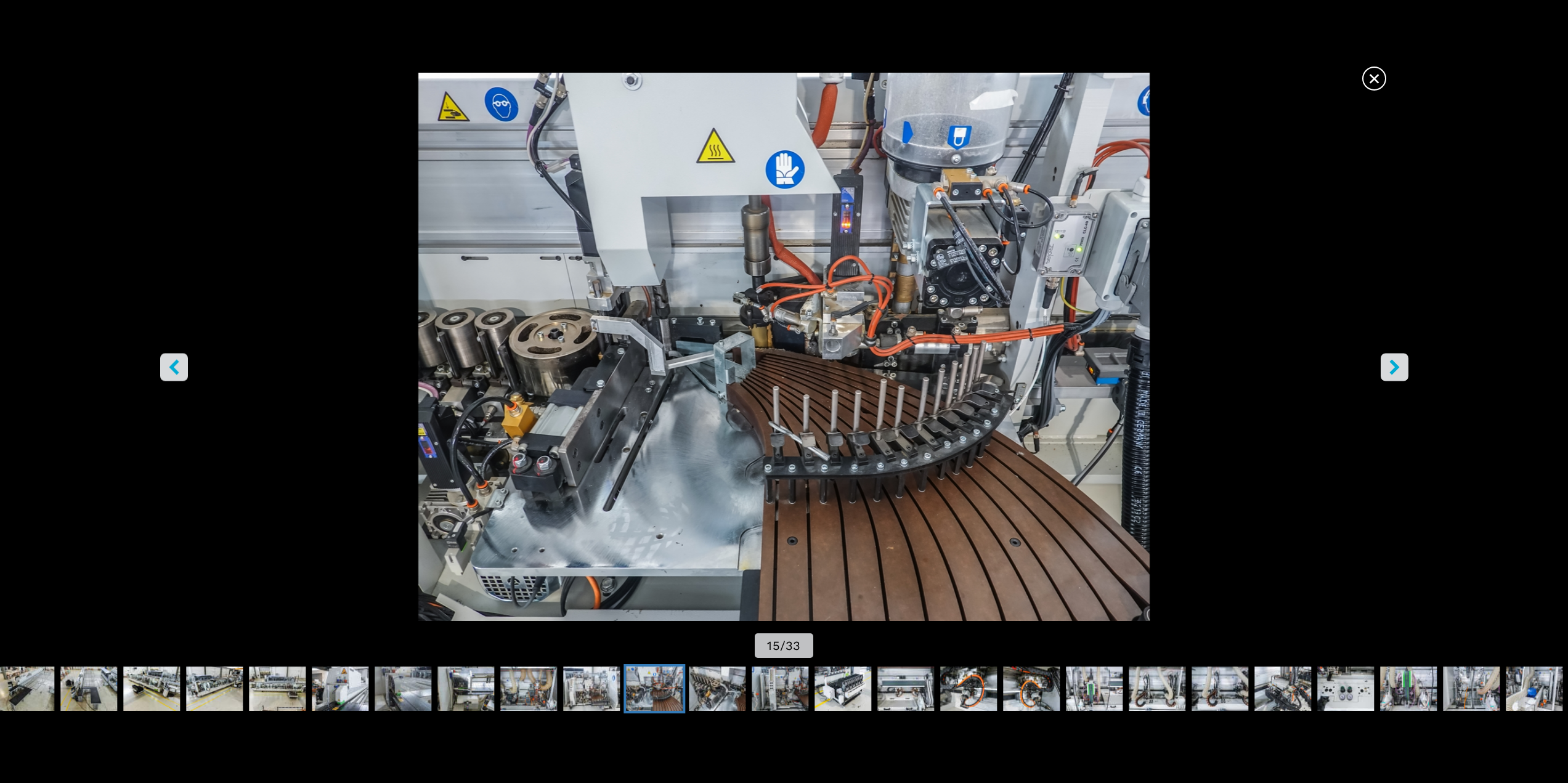
click at [1395, 371] on icon "right-button" at bounding box center [1394, 367] width 15 height 15
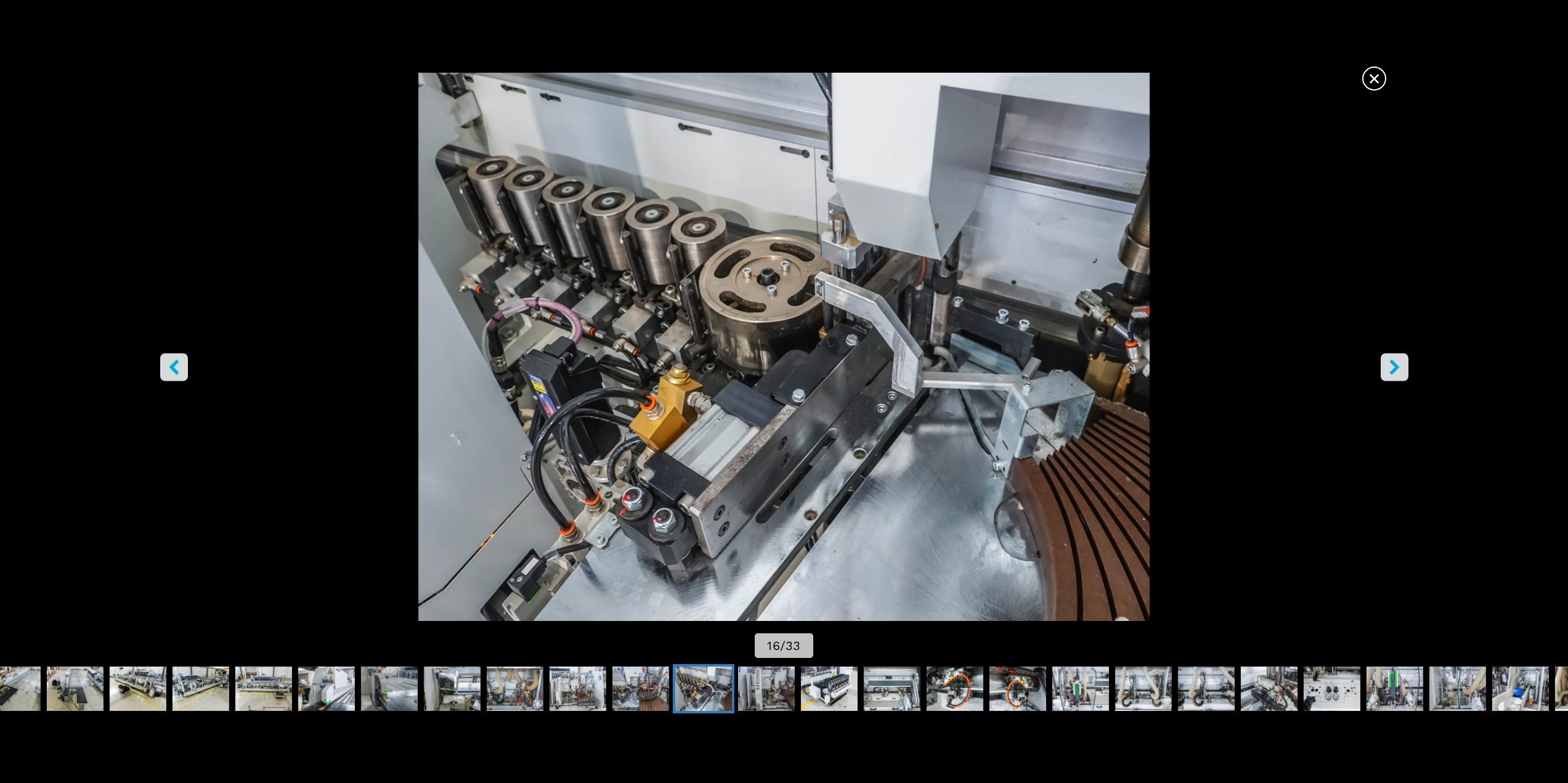
click at [1395, 371] on icon "right-button" at bounding box center [1394, 367] width 15 height 15
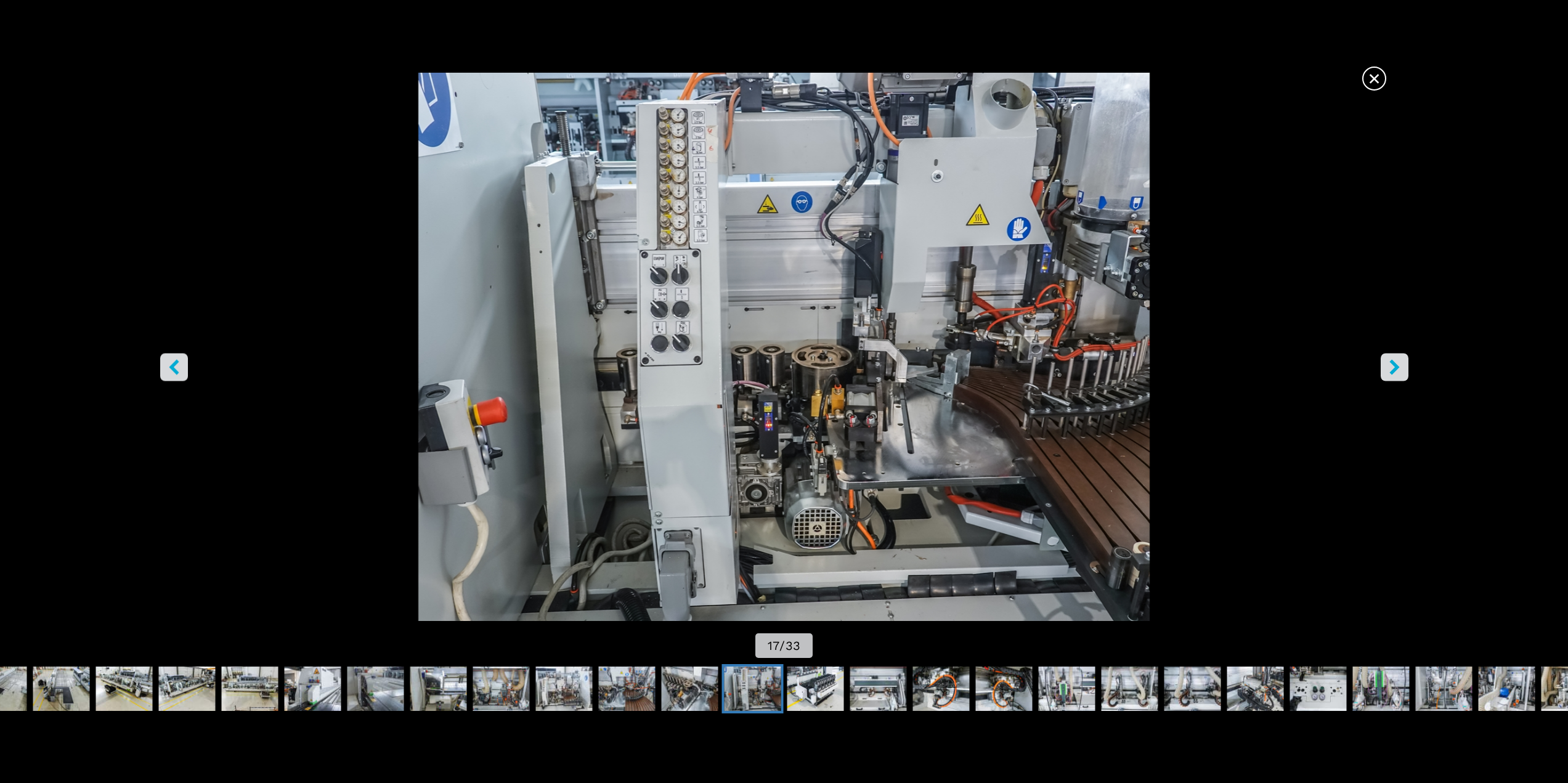
click at [1395, 371] on icon "right-button" at bounding box center [1394, 367] width 15 height 15
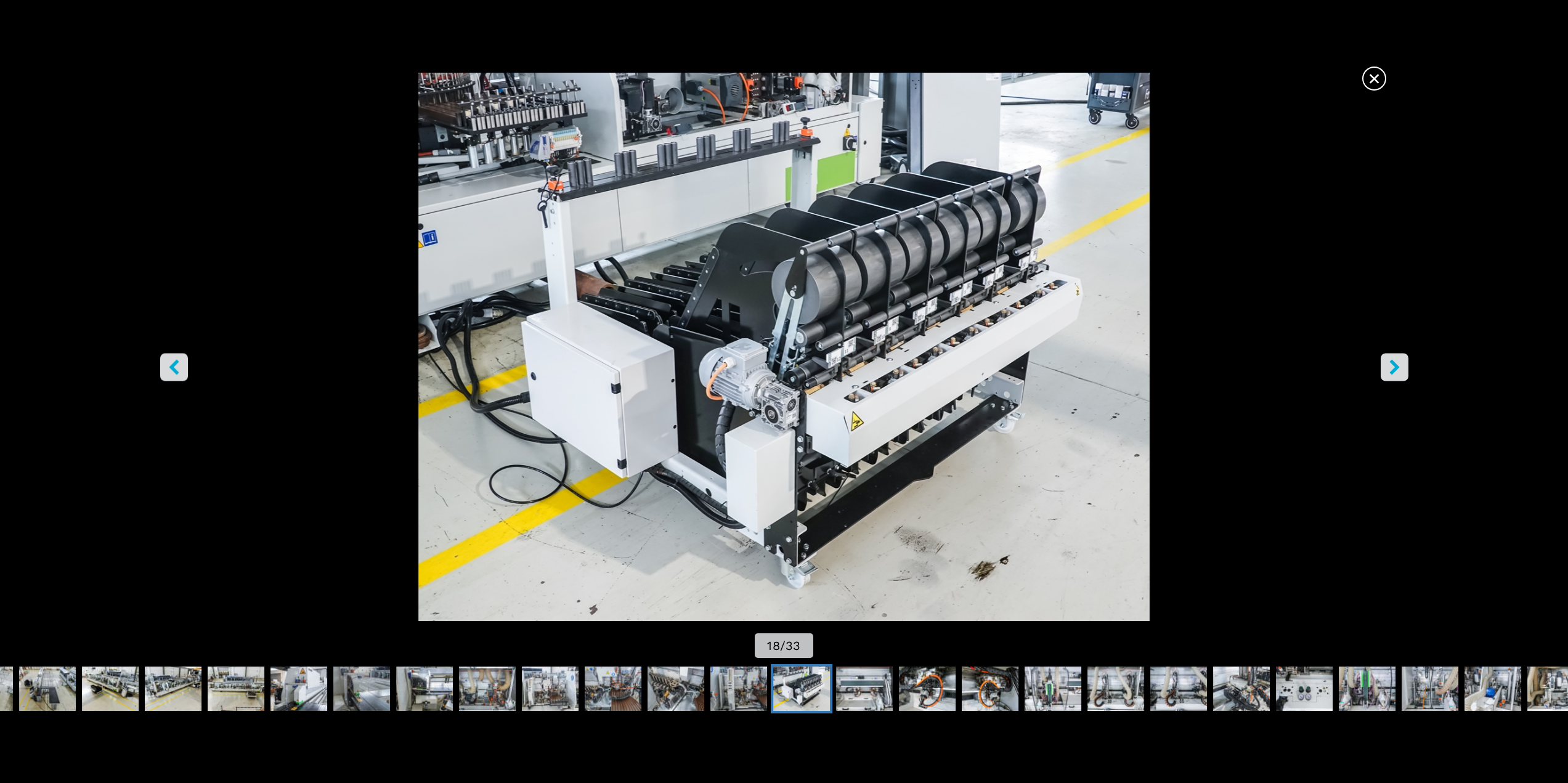
click at [1394, 371] on icon "right-button" at bounding box center [1393, 367] width 10 height 15
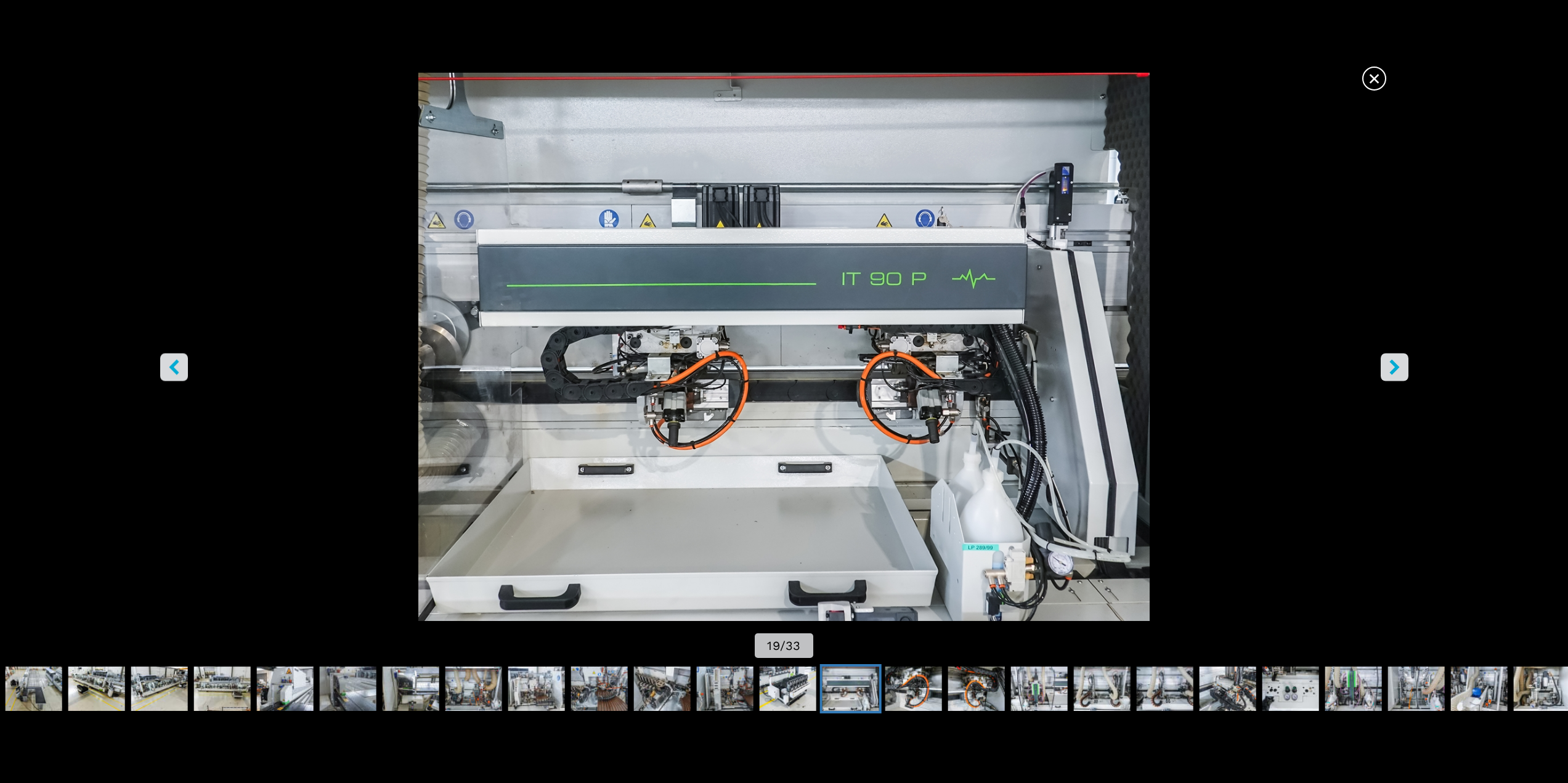
click at [1394, 371] on icon "right-button" at bounding box center [1393, 367] width 10 height 15
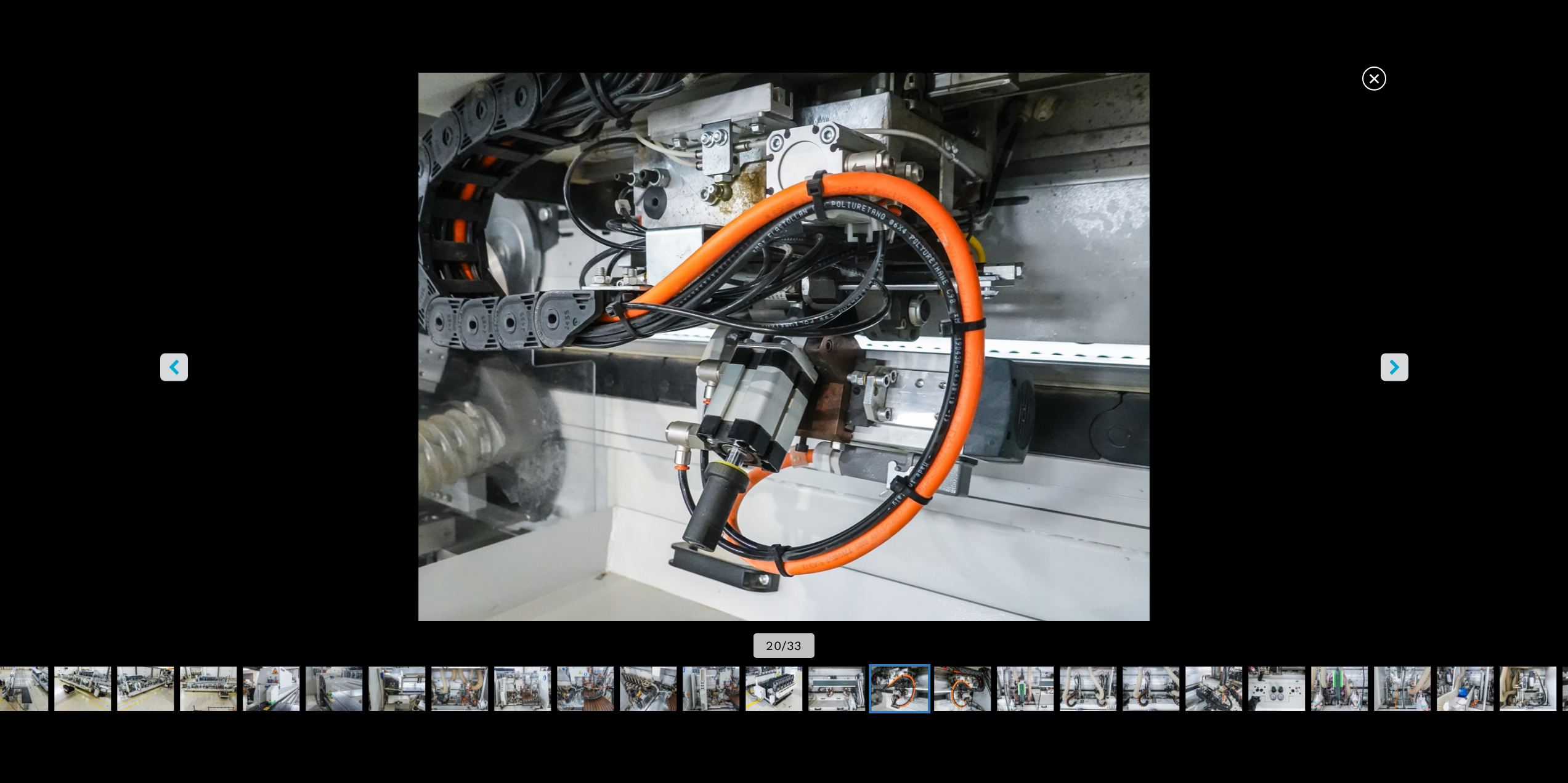
click at [1394, 371] on icon "right-button" at bounding box center [1393, 367] width 10 height 15
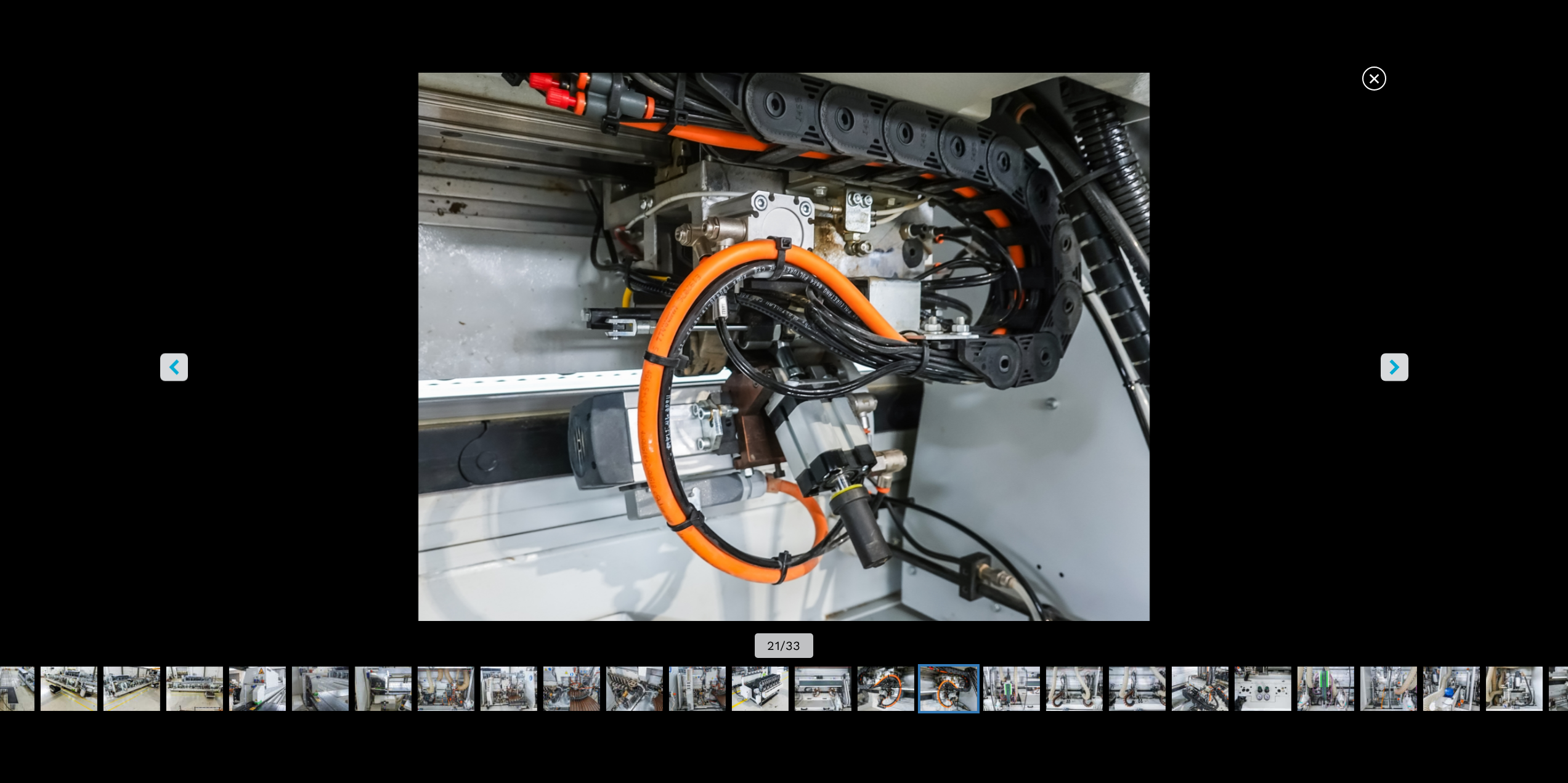
click at [1394, 371] on icon "right-button" at bounding box center [1393, 367] width 10 height 15
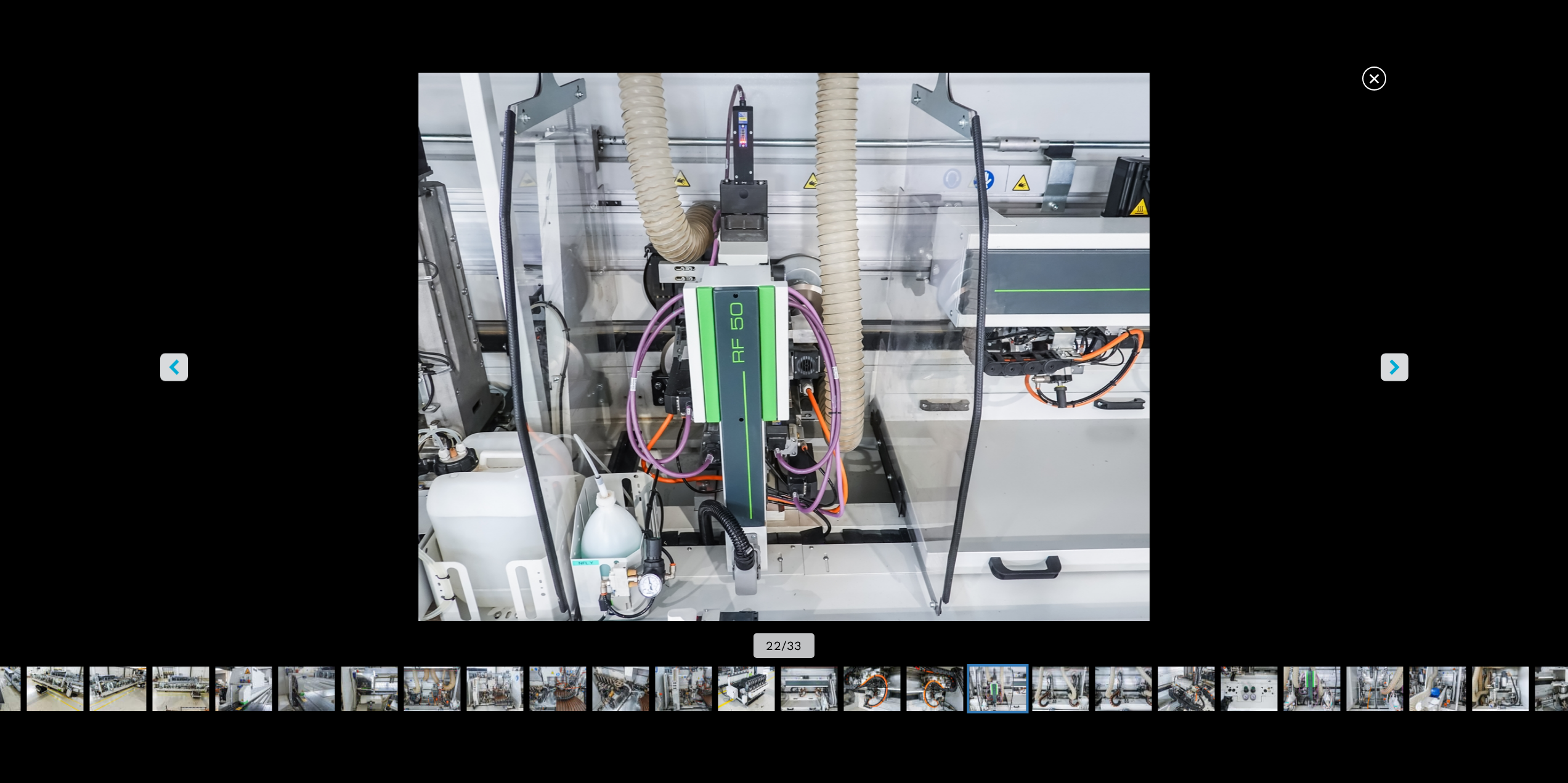
click at [1394, 371] on icon "right-button" at bounding box center [1393, 367] width 10 height 15
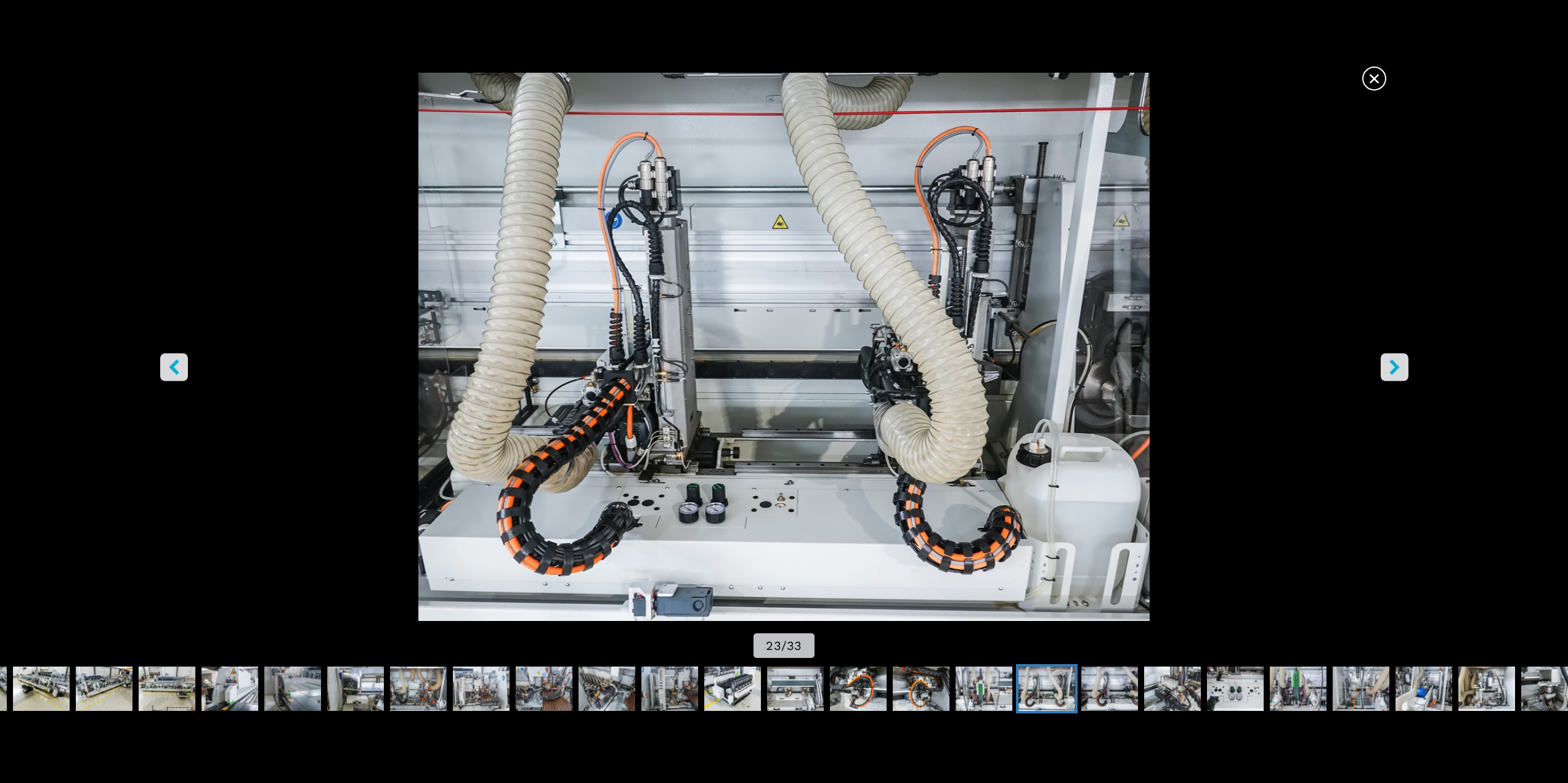
click at [1394, 371] on icon "right-button" at bounding box center [1393, 367] width 10 height 15
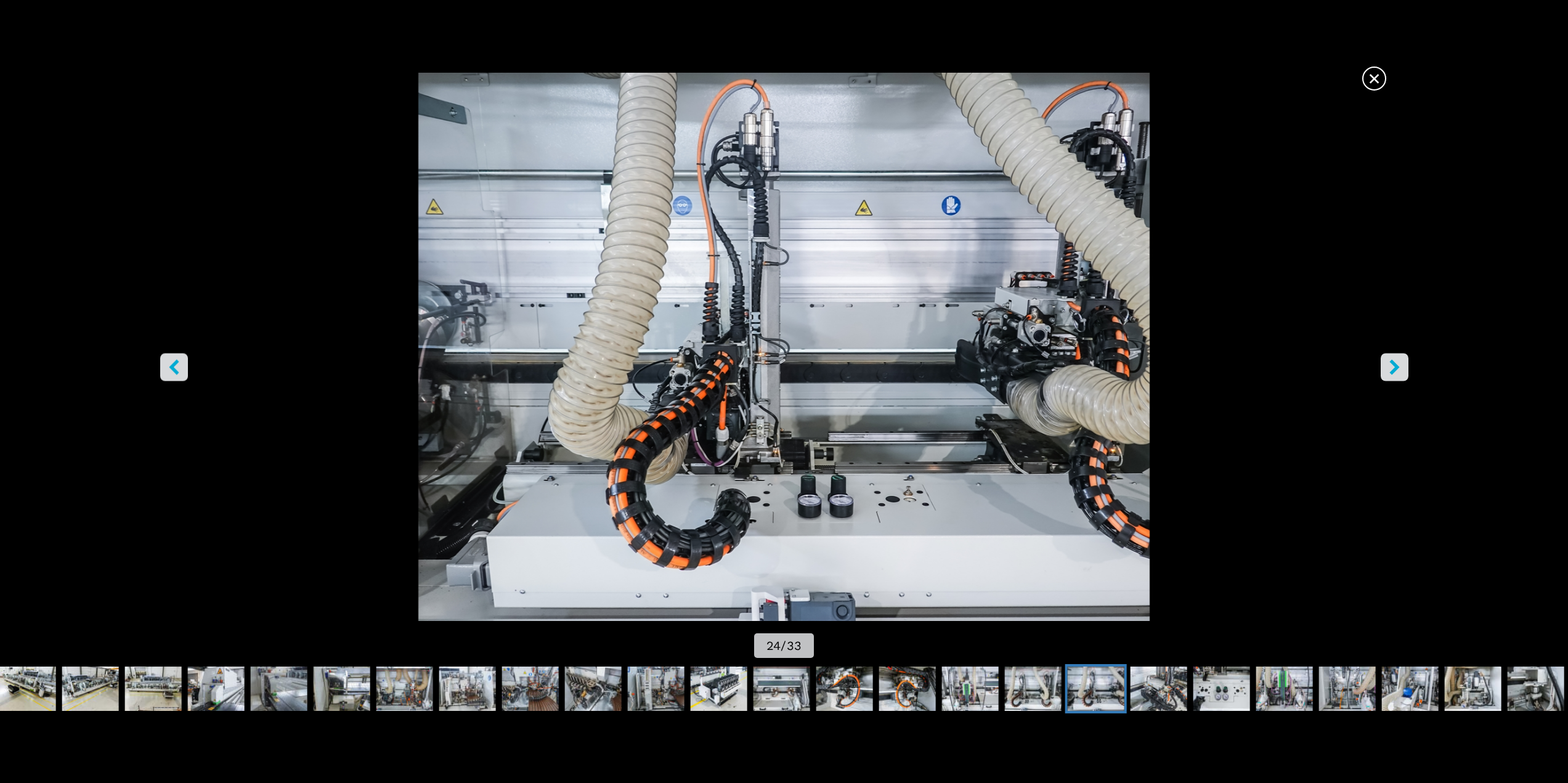
click at [1394, 371] on icon "right-button" at bounding box center [1393, 367] width 10 height 15
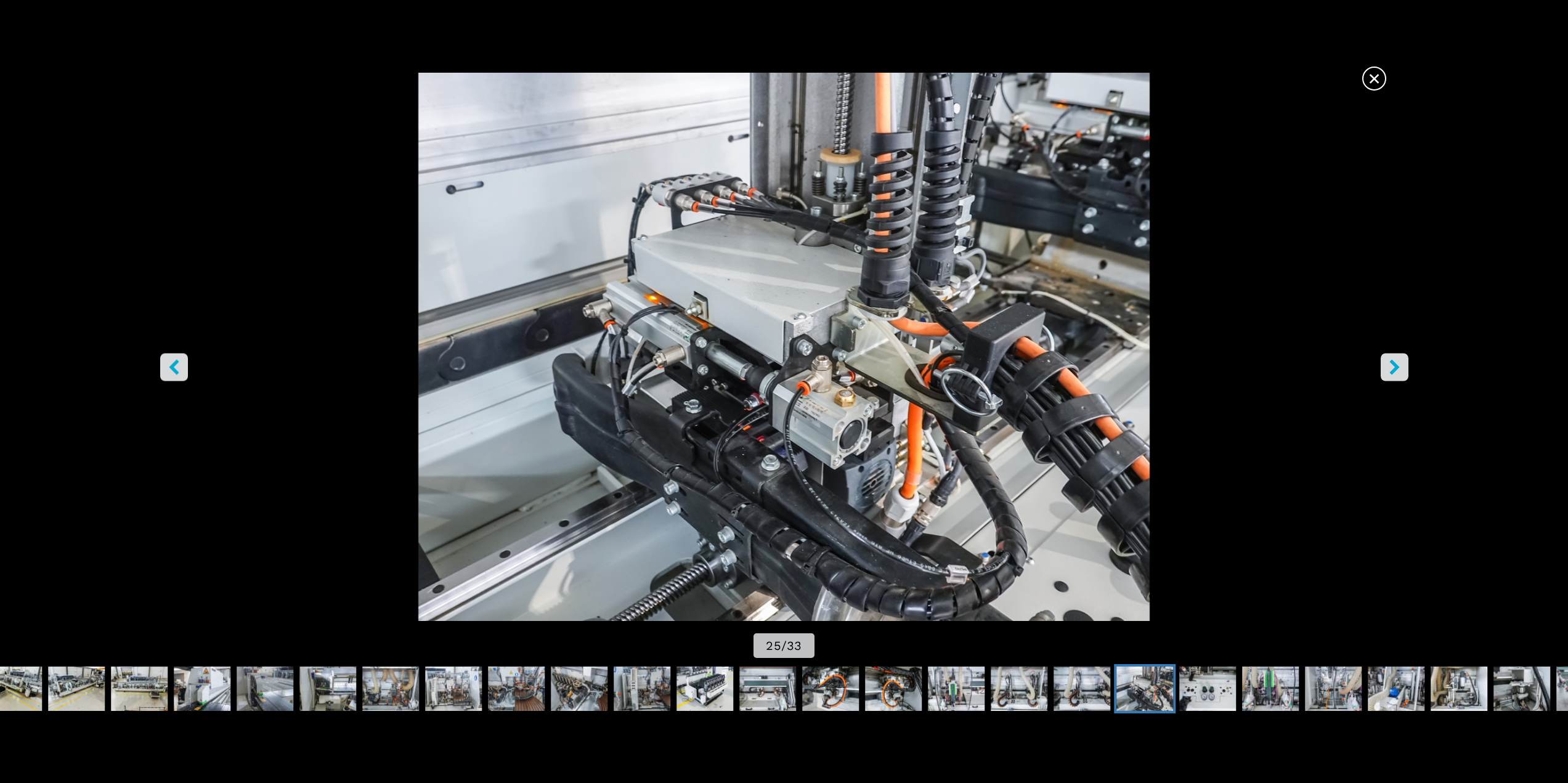
click at [1393, 371] on icon "right-button" at bounding box center [1393, 367] width 10 height 15
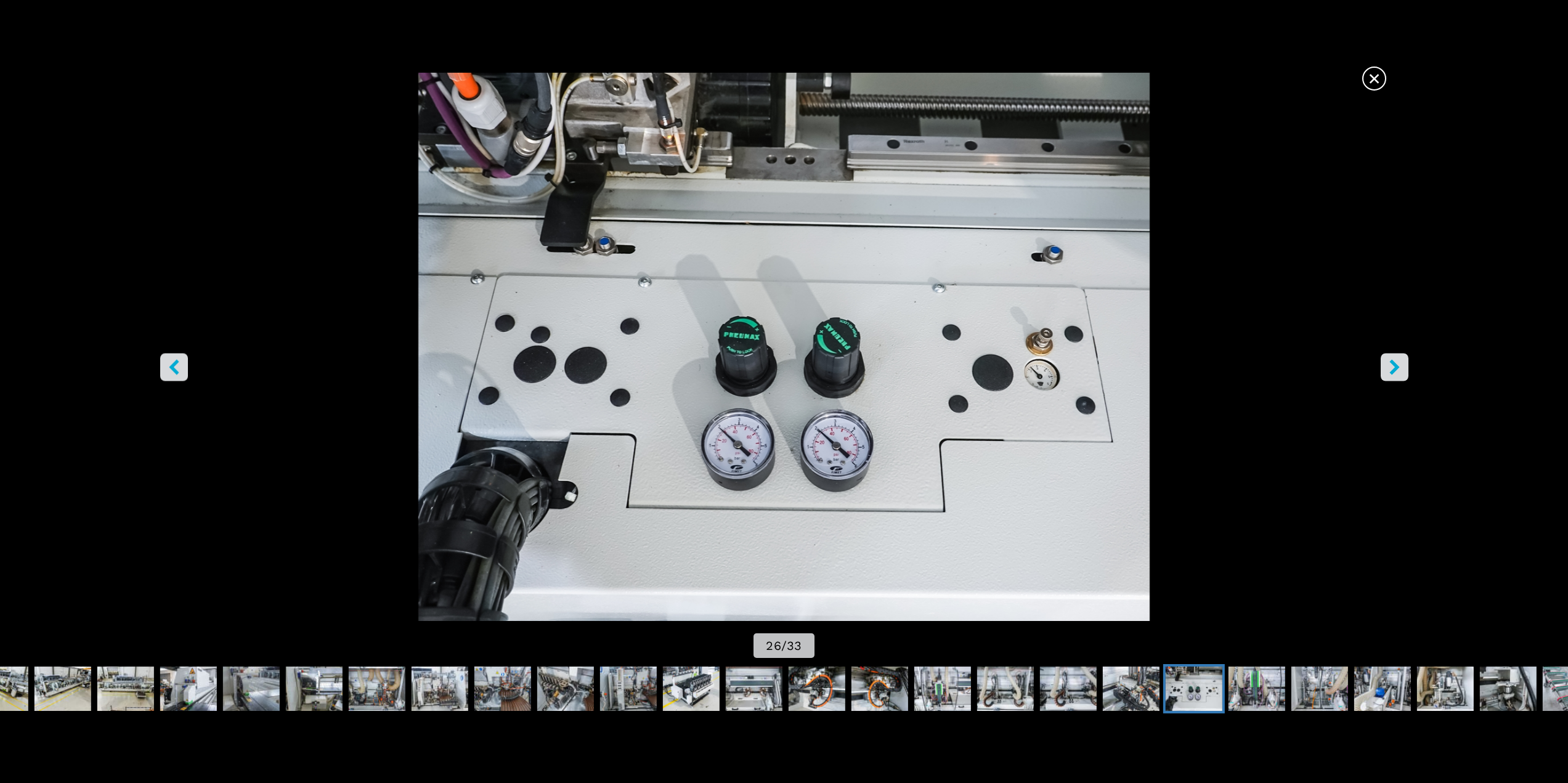
click at [1391, 371] on icon "right-button" at bounding box center [1393, 367] width 10 height 15
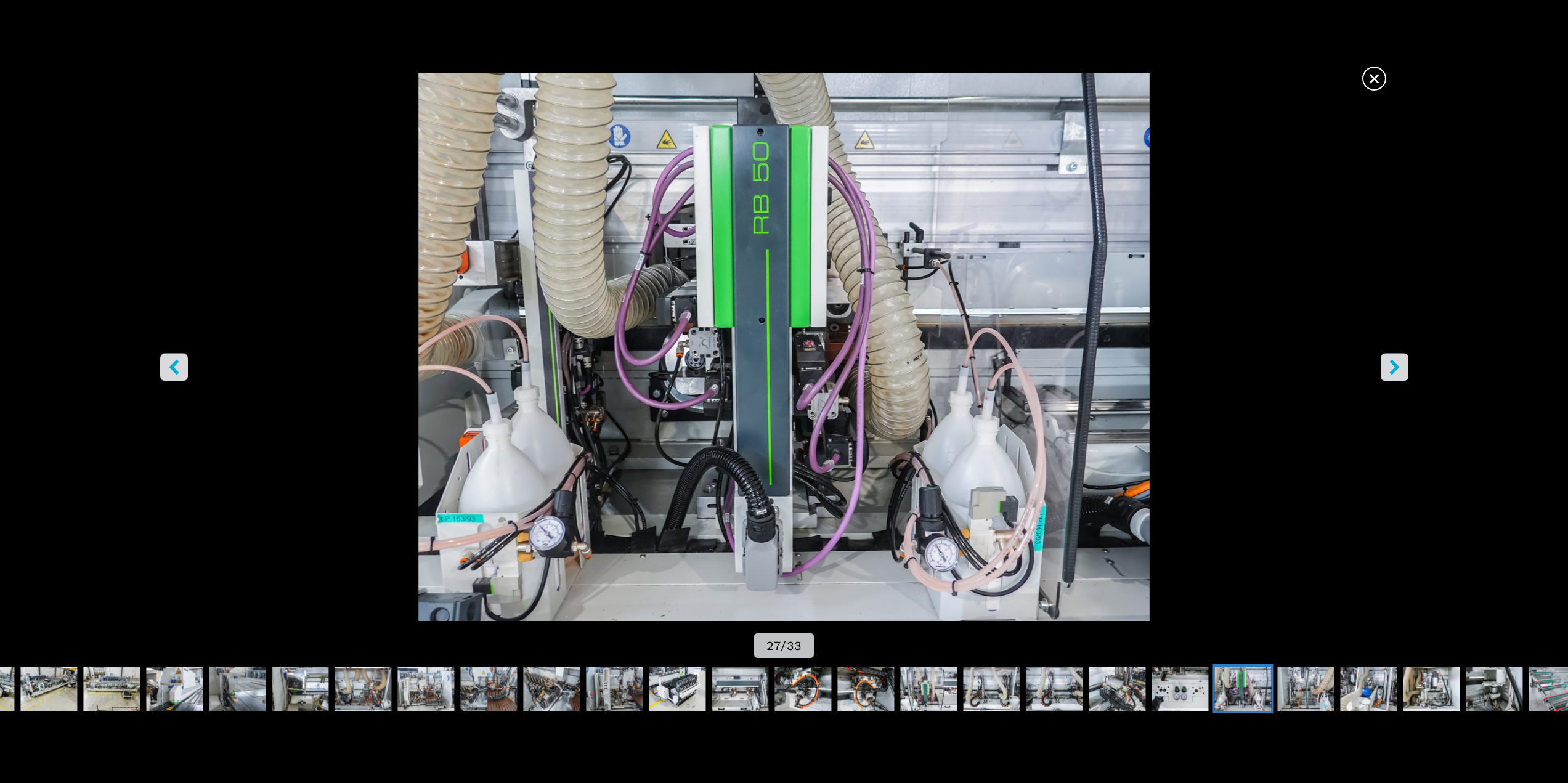
click at [1391, 371] on icon "right-button" at bounding box center [1393, 367] width 10 height 15
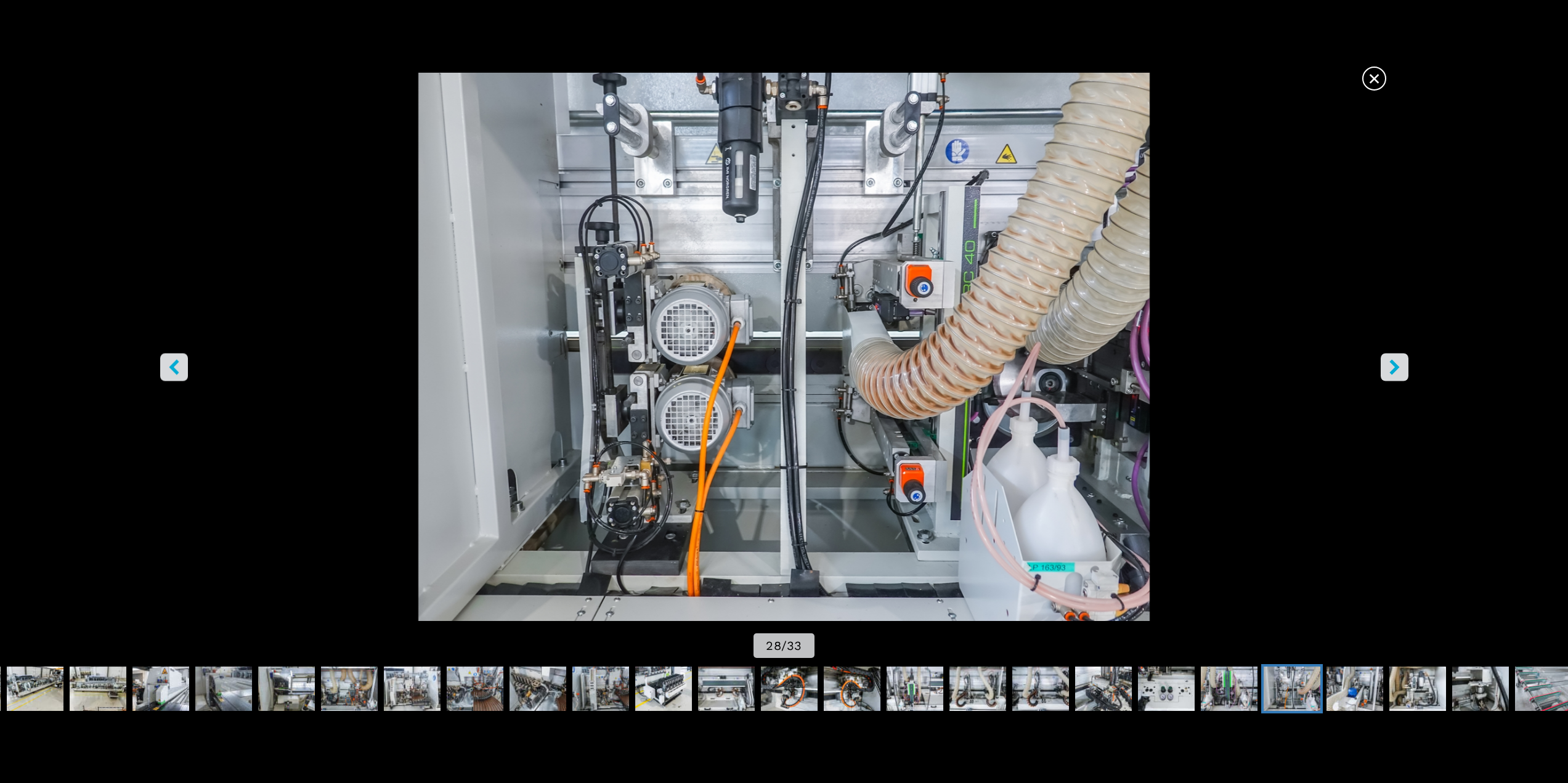
click at [1388, 370] on icon "right-button" at bounding box center [1394, 367] width 15 height 15
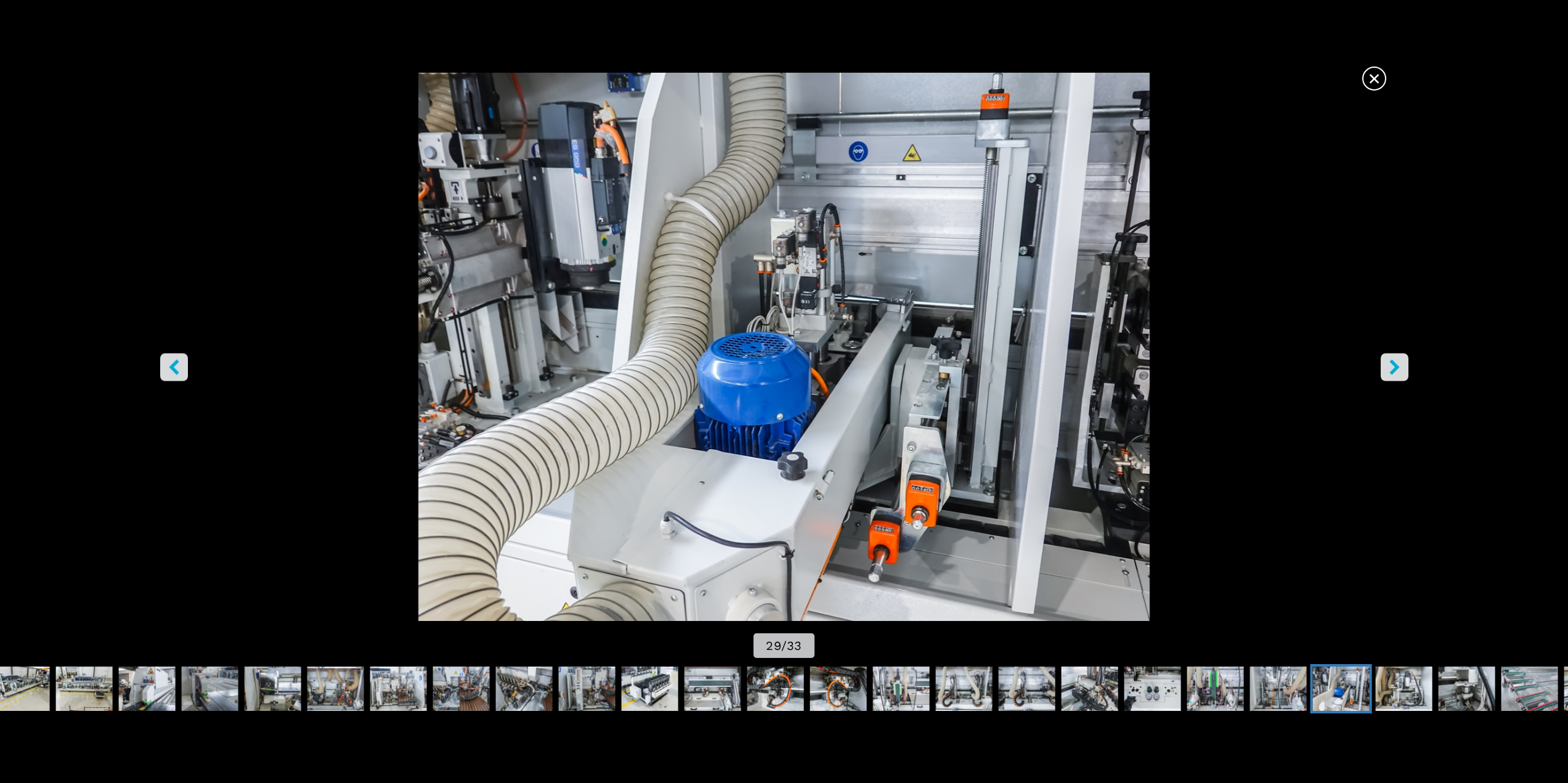
click at [1388, 370] on icon "right-button" at bounding box center [1394, 367] width 15 height 15
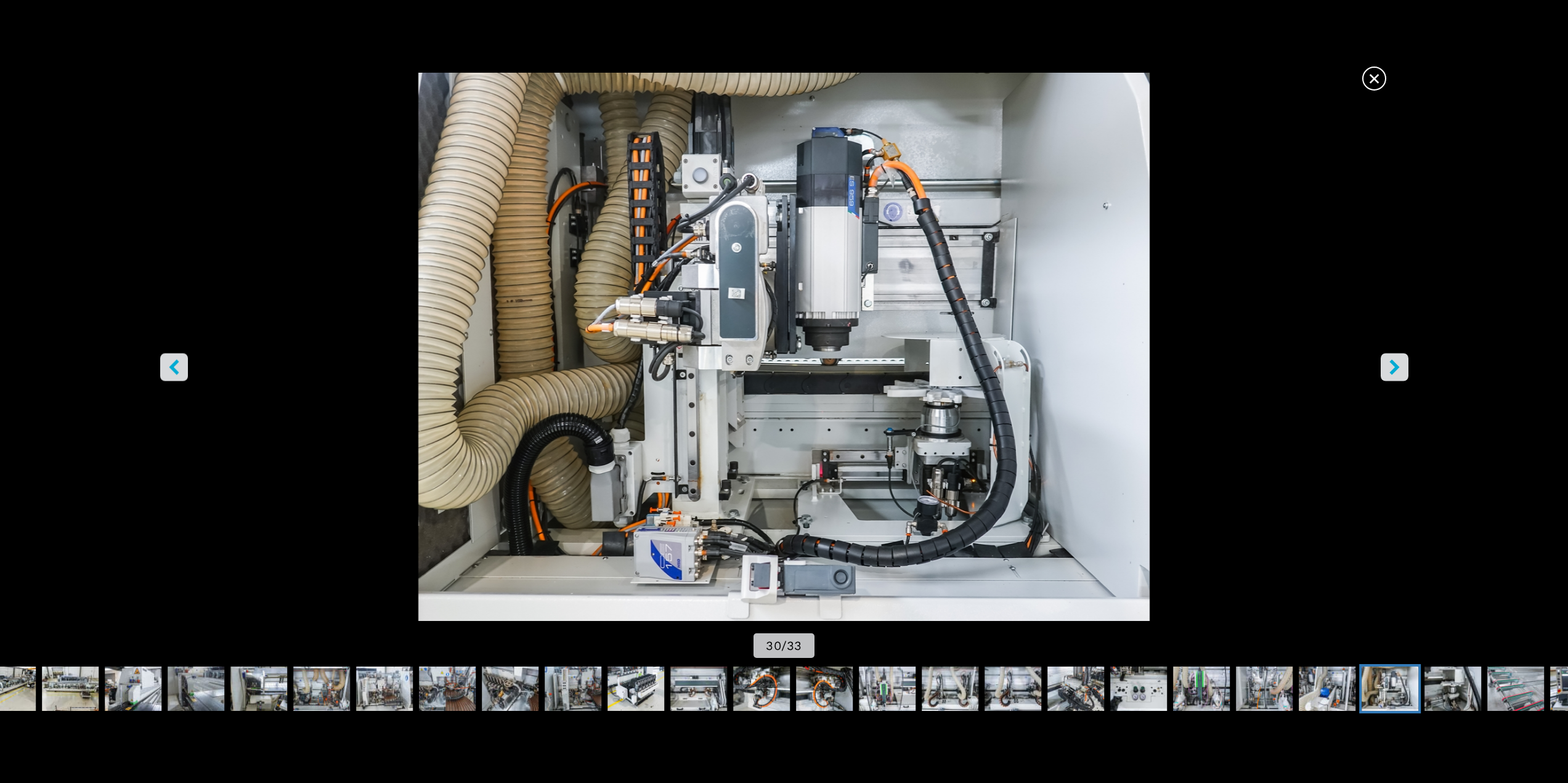
click at [1388, 370] on icon "right-button" at bounding box center [1394, 367] width 15 height 15
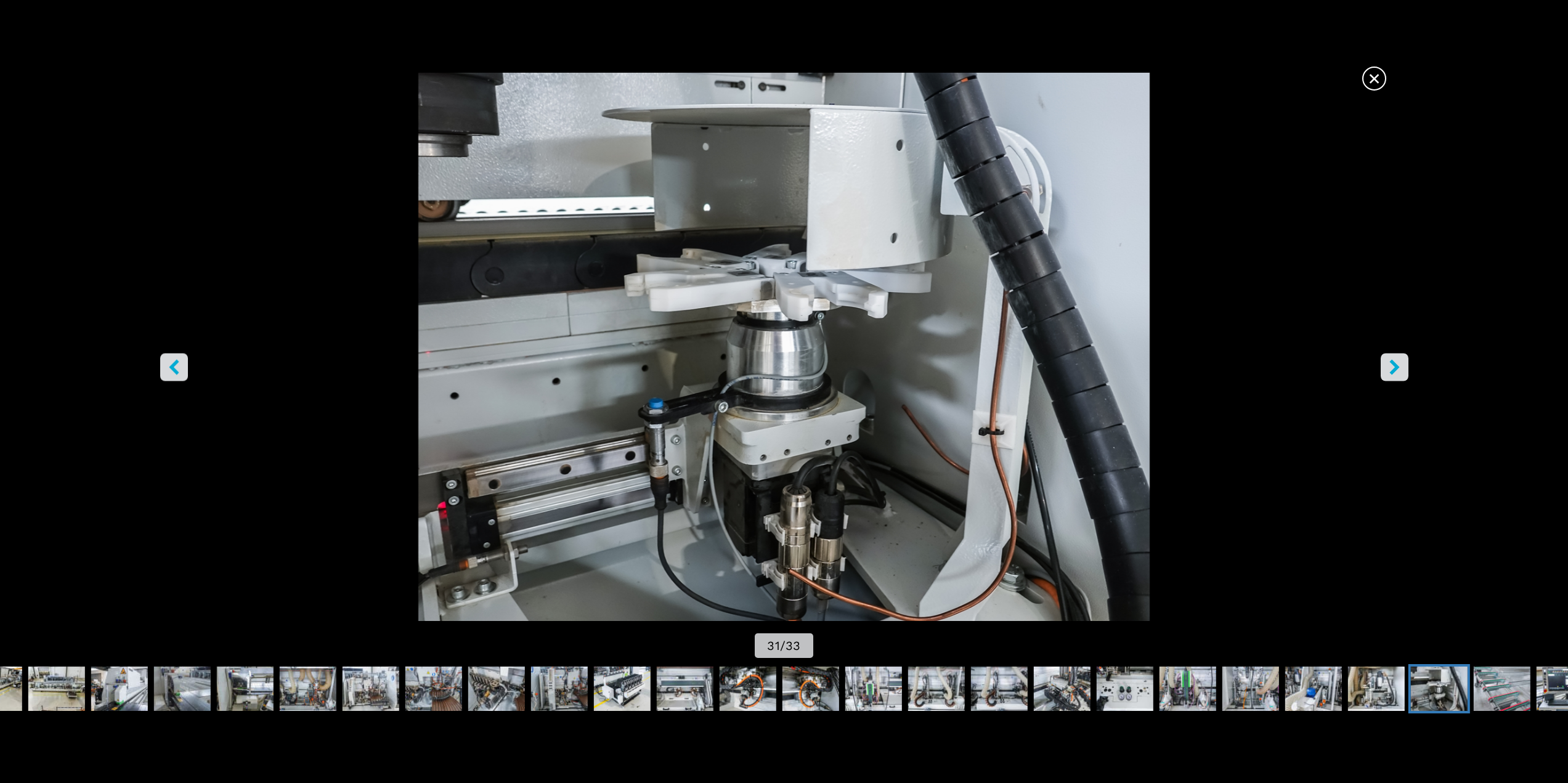
click at [1388, 370] on icon "right-button" at bounding box center [1394, 367] width 15 height 15
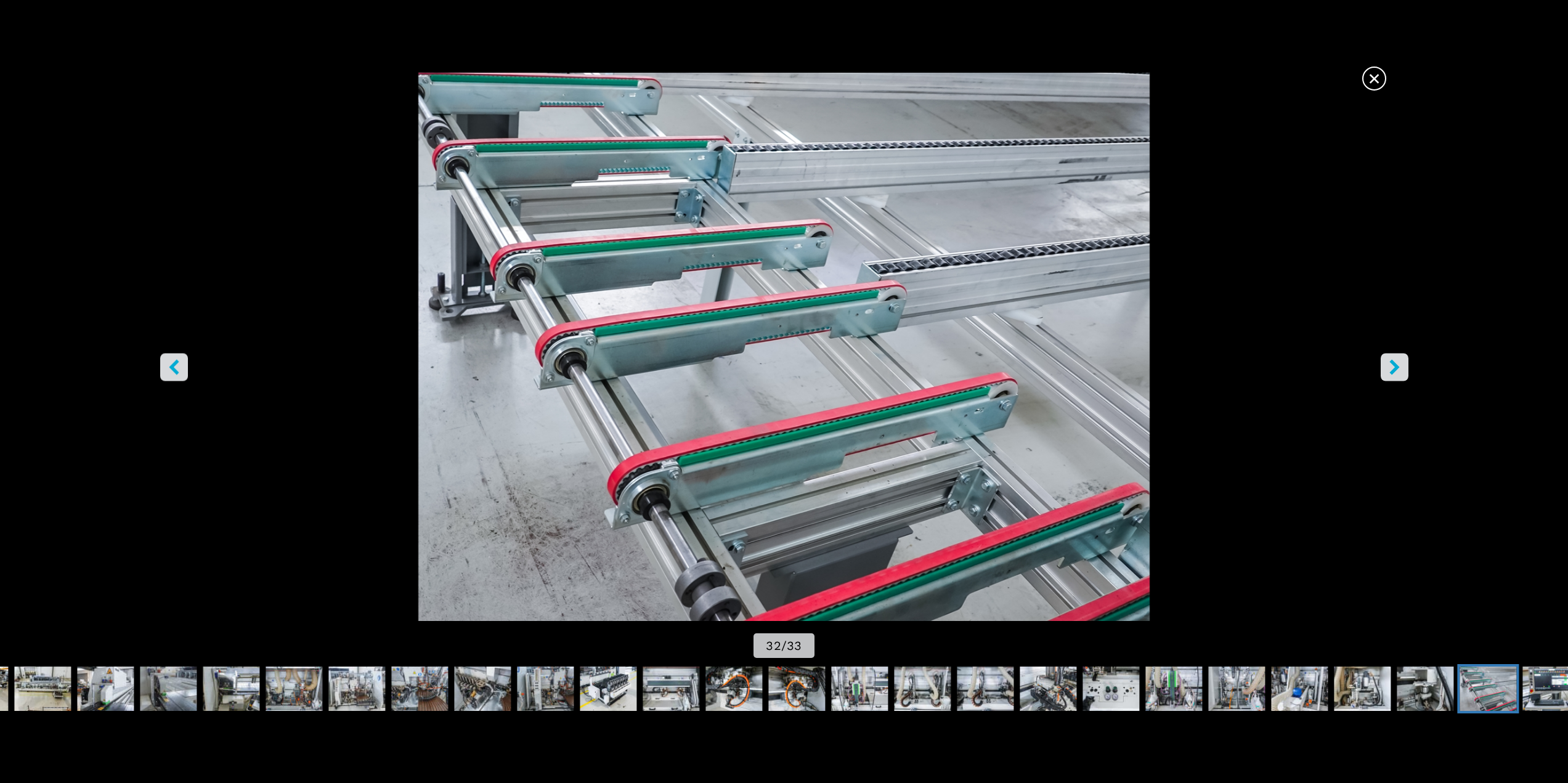
click at [180, 380] on button "left-button" at bounding box center [174, 367] width 28 height 28
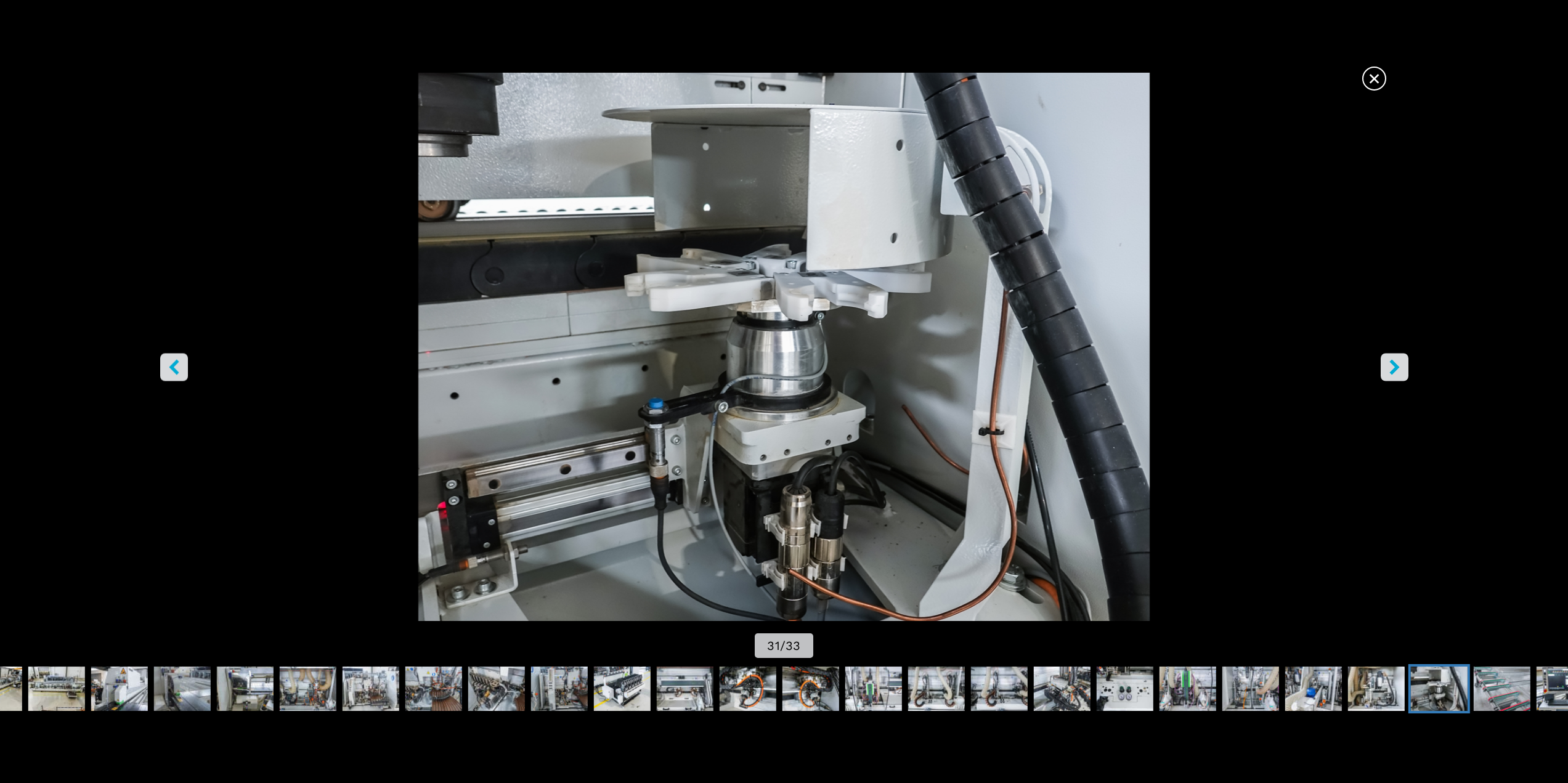
click at [1403, 364] on button "right-button" at bounding box center [1395, 367] width 28 height 28
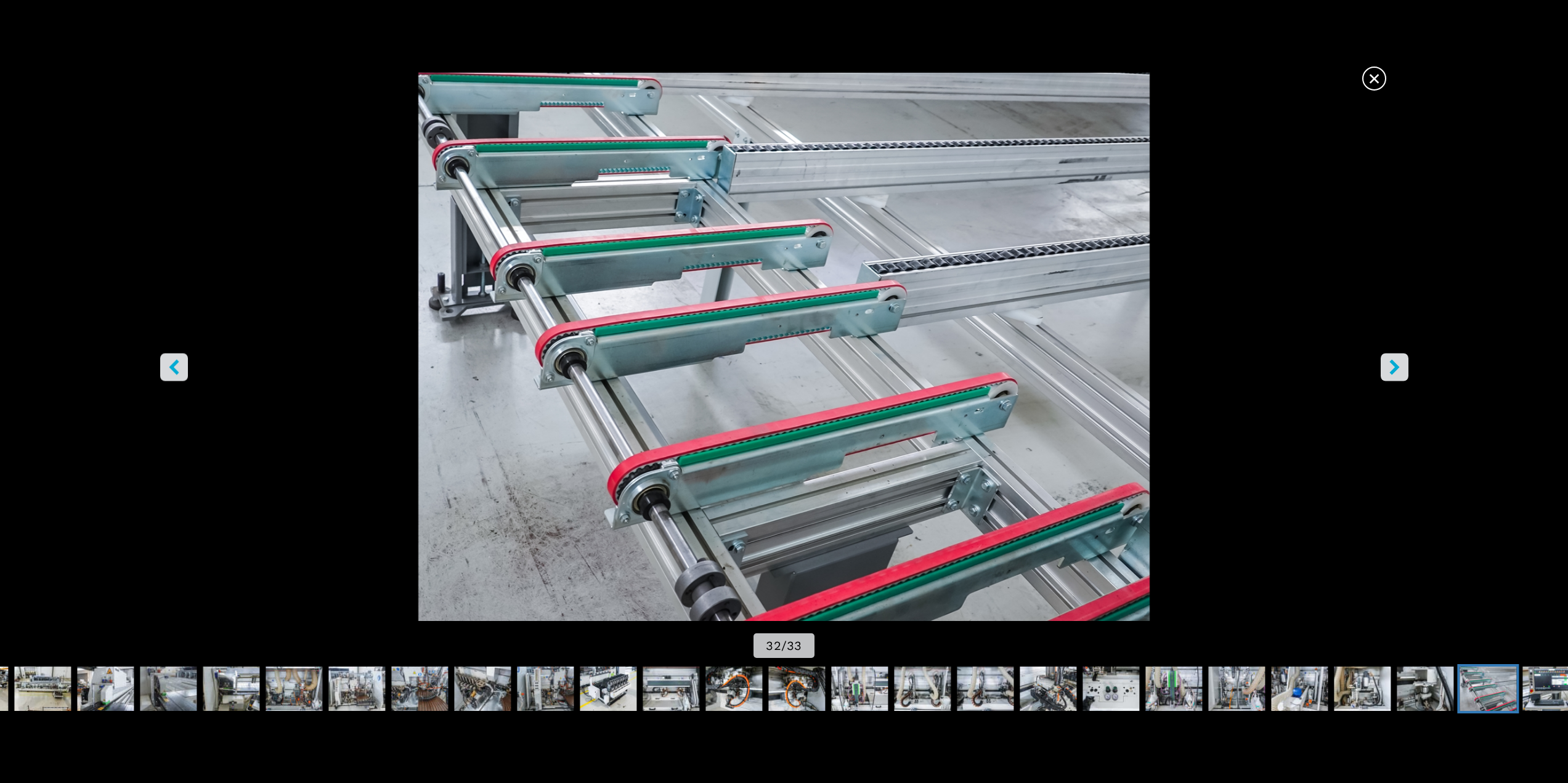
click at [1403, 364] on button "right-button" at bounding box center [1395, 367] width 28 height 28
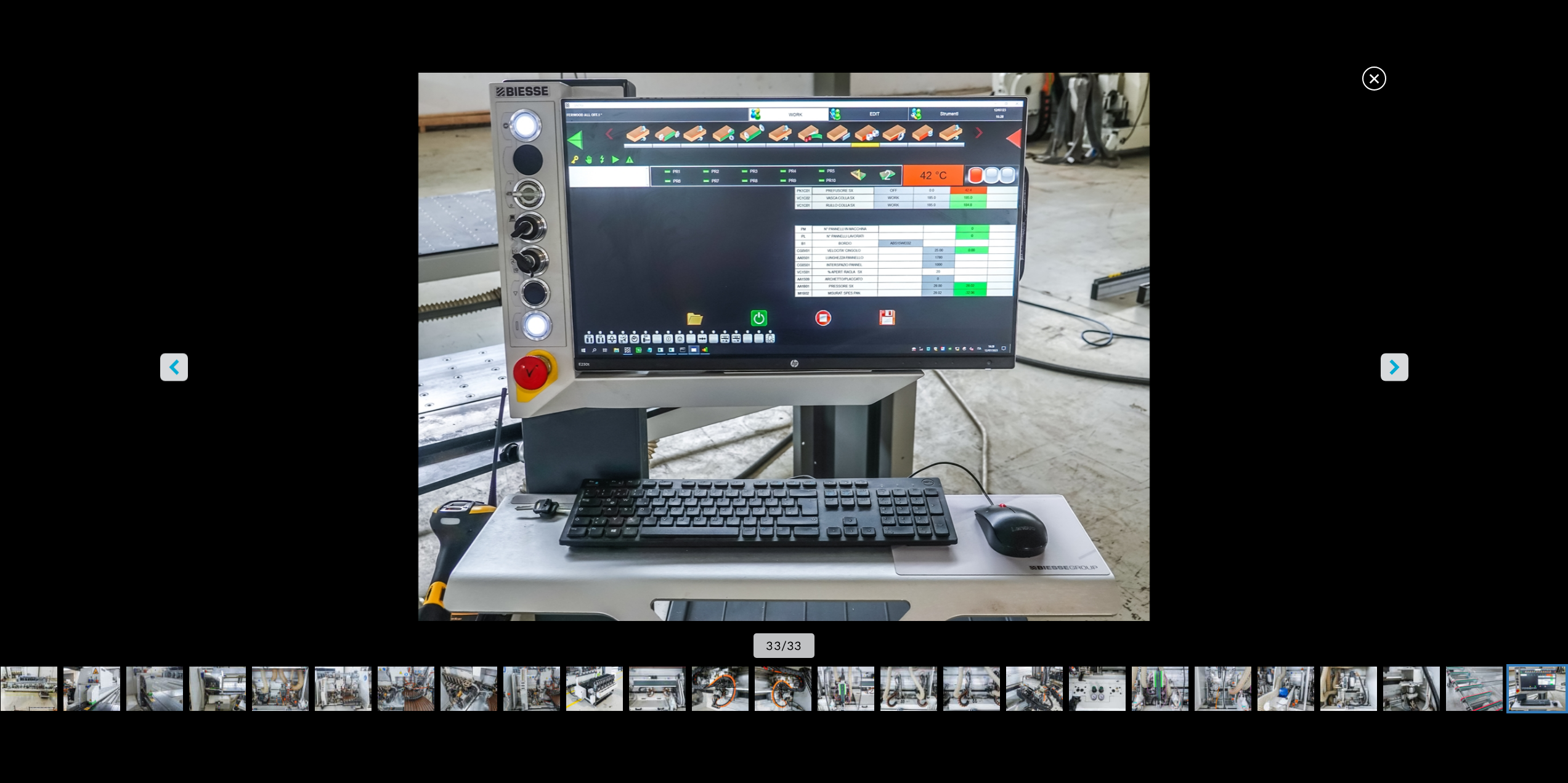
click at [1403, 364] on button "right-button" at bounding box center [1395, 367] width 28 height 28
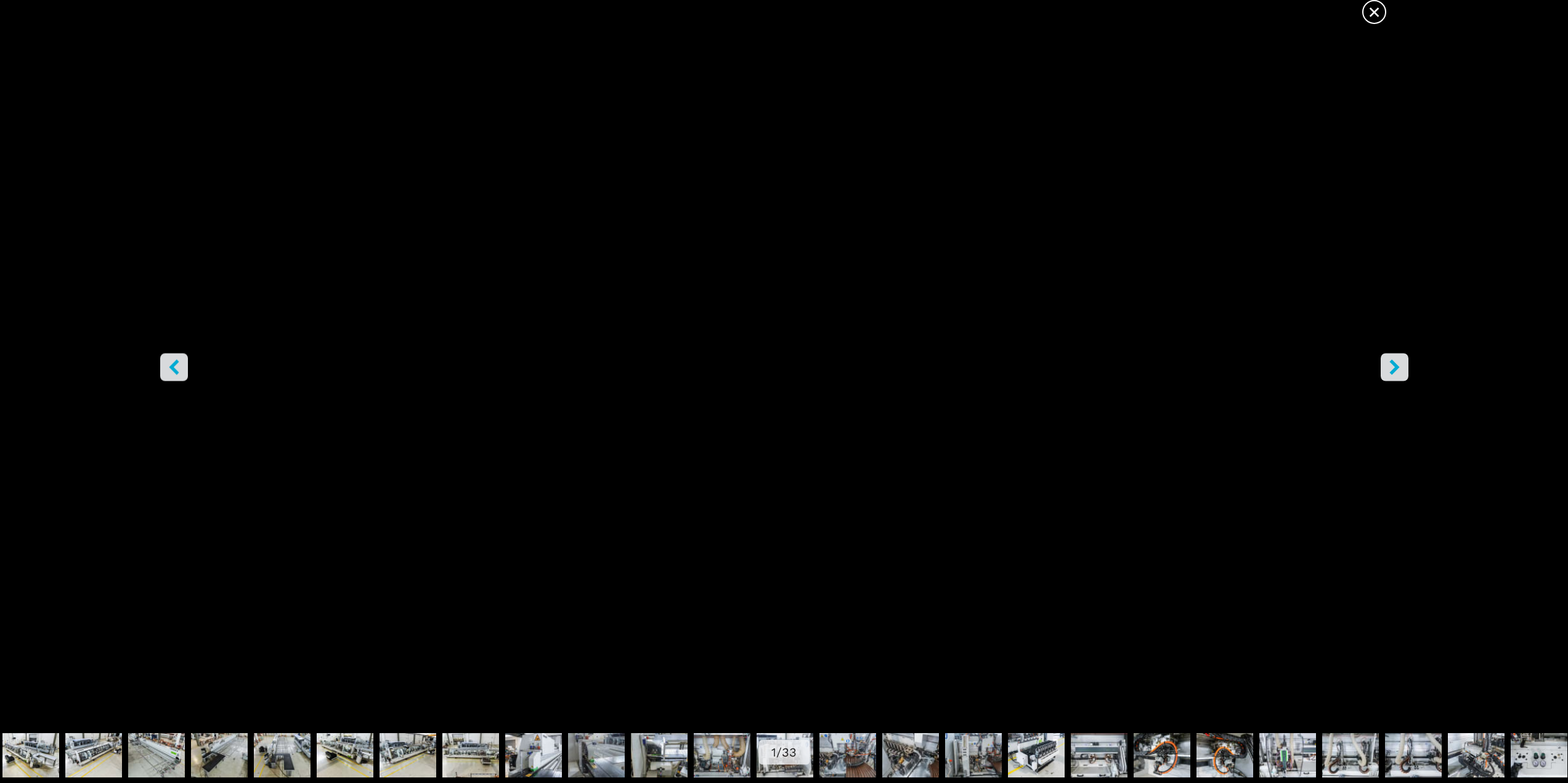
click at [1392, 365] on icon "right-button" at bounding box center [1394, 367] width 15 height 15
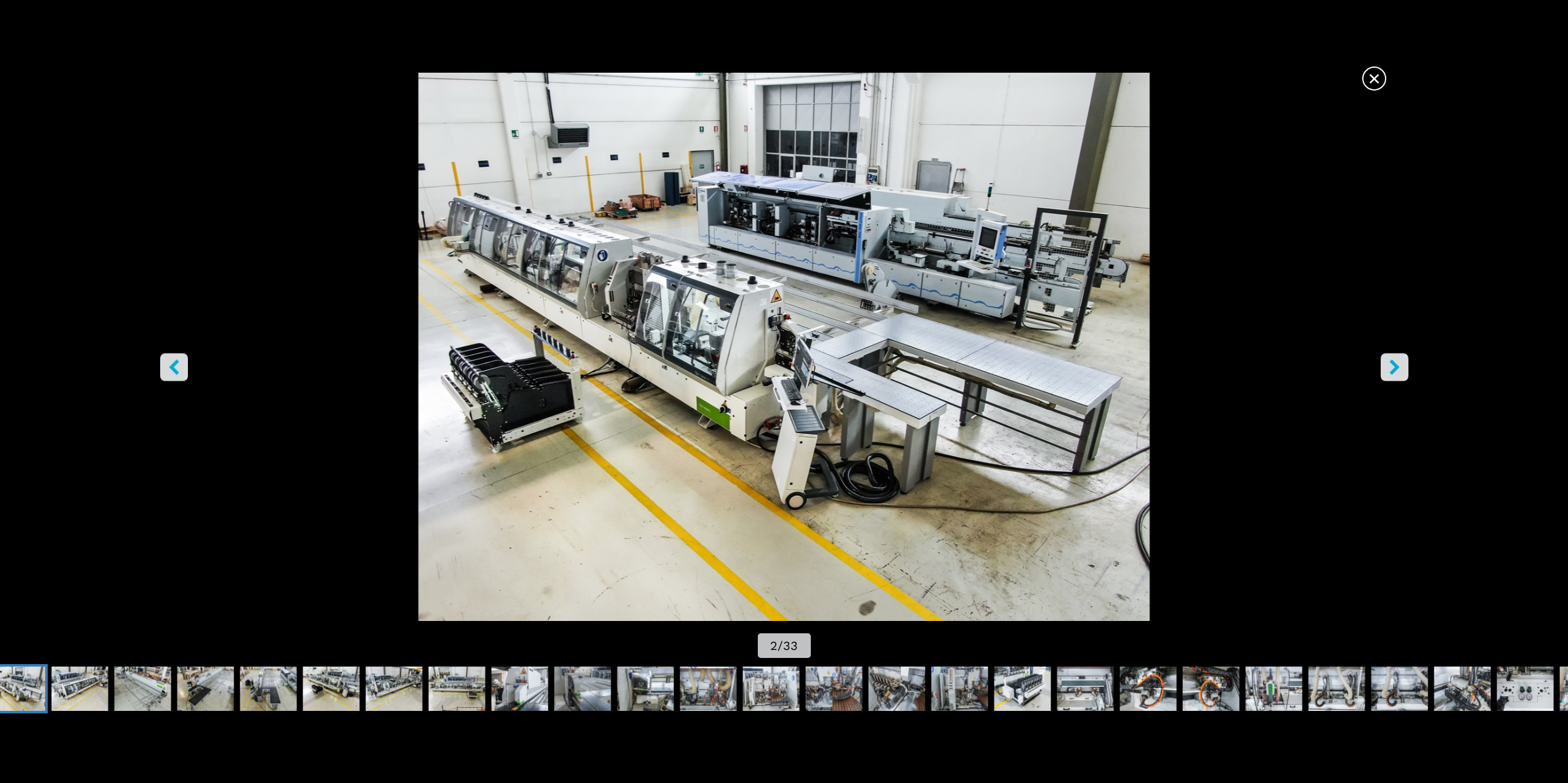
click at [1392, 365] on icon "right-button" at bounding box center [1394, 367] width 15 height 15
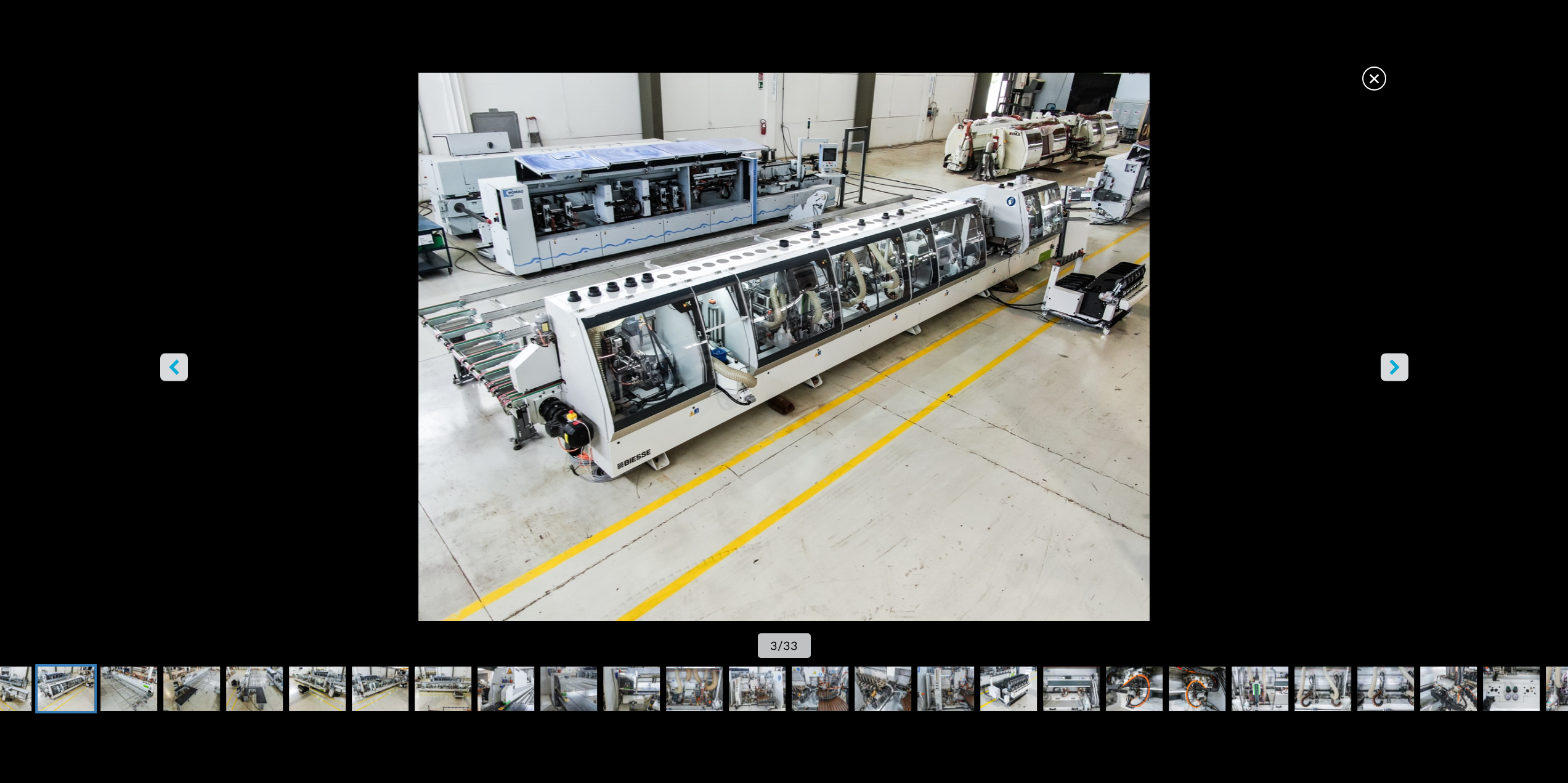
click at [1353, 348] on img "Go to Slide 3" at bounding box center [784, 347] width 1411 height 549
click at [1423, 359] on img "Go to Slide 3" at bounding box center [784, 347] width 1411 height 549
click at [1379, 78] on span "×" at bounding box center [1374, 76] width 22 height 22
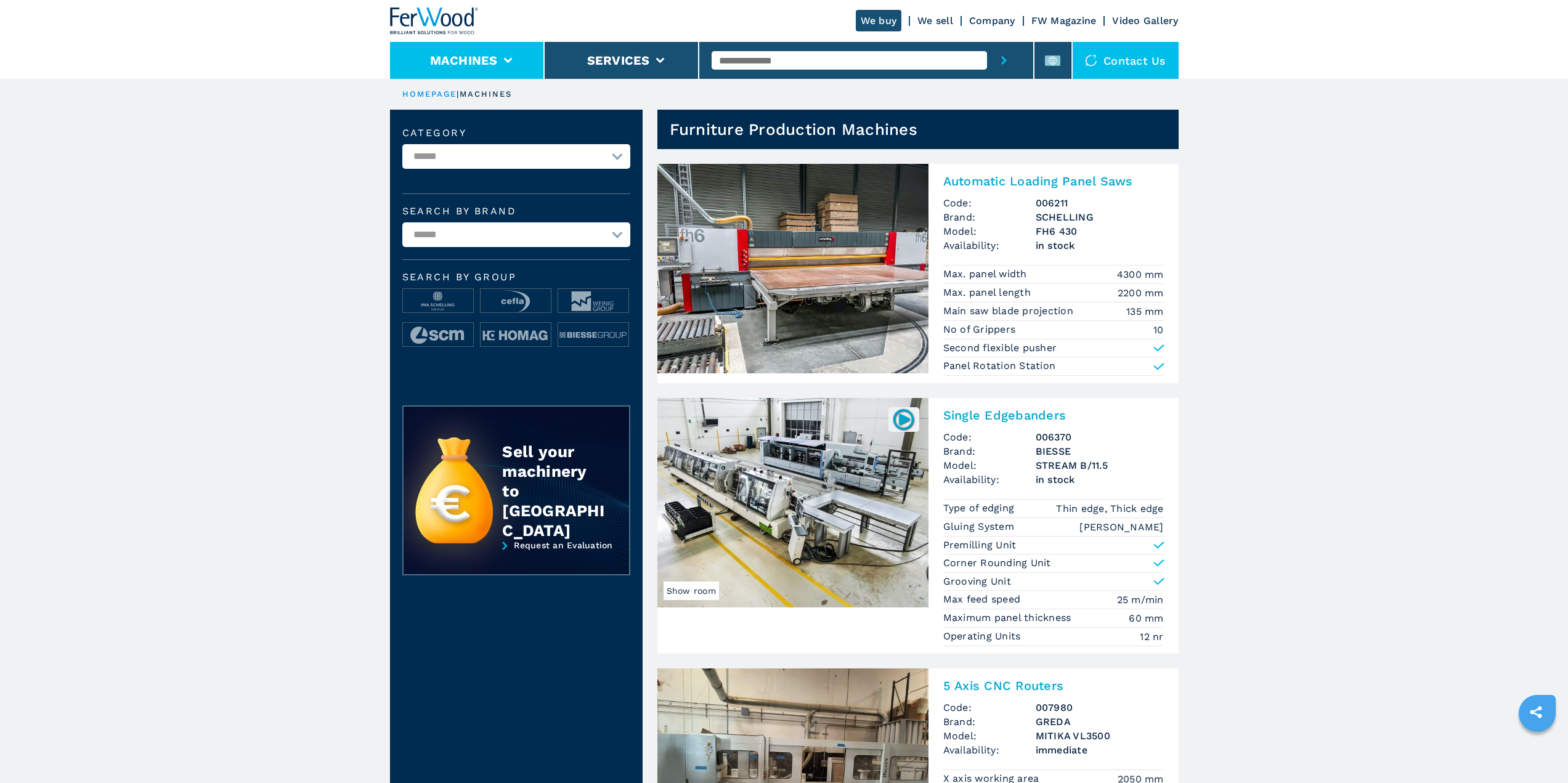
click at [484, 60] on button "Machines" at bounding box center [464, 60] width 68 height 15
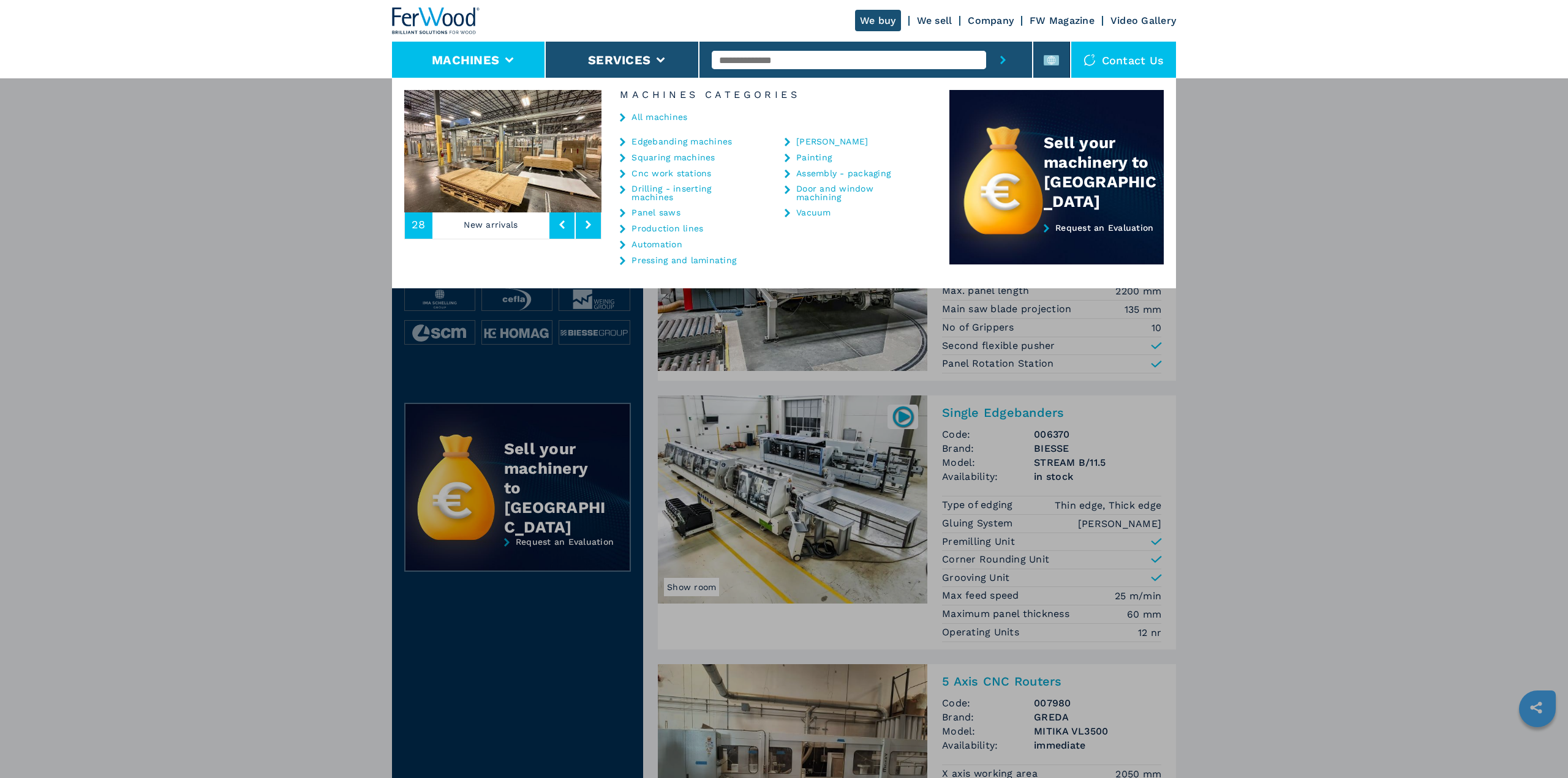
click at [662, 138] on link "Edgebanding machines" at bounding box center [681, 142] width 101 height 9
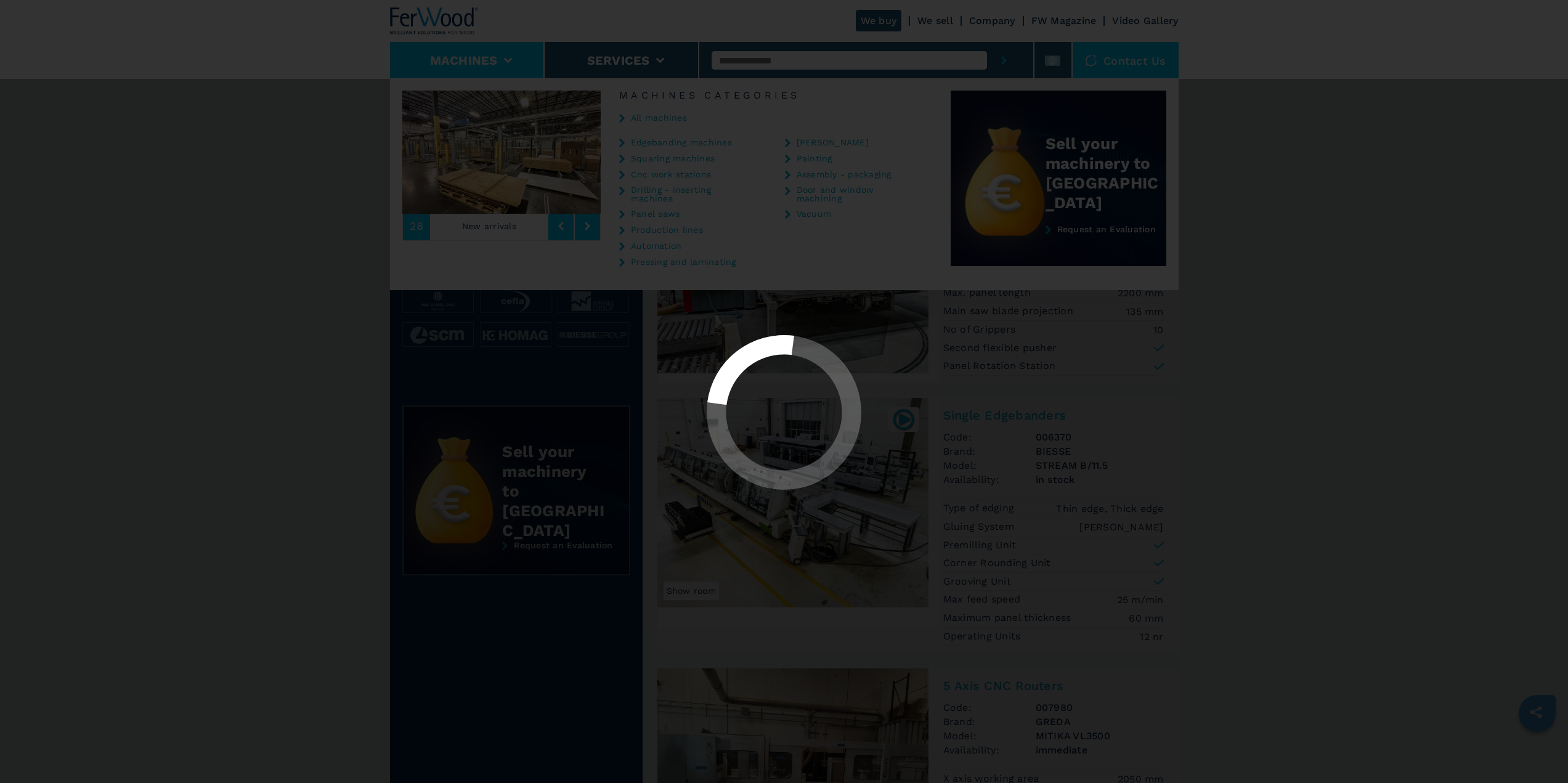
select select "**********"
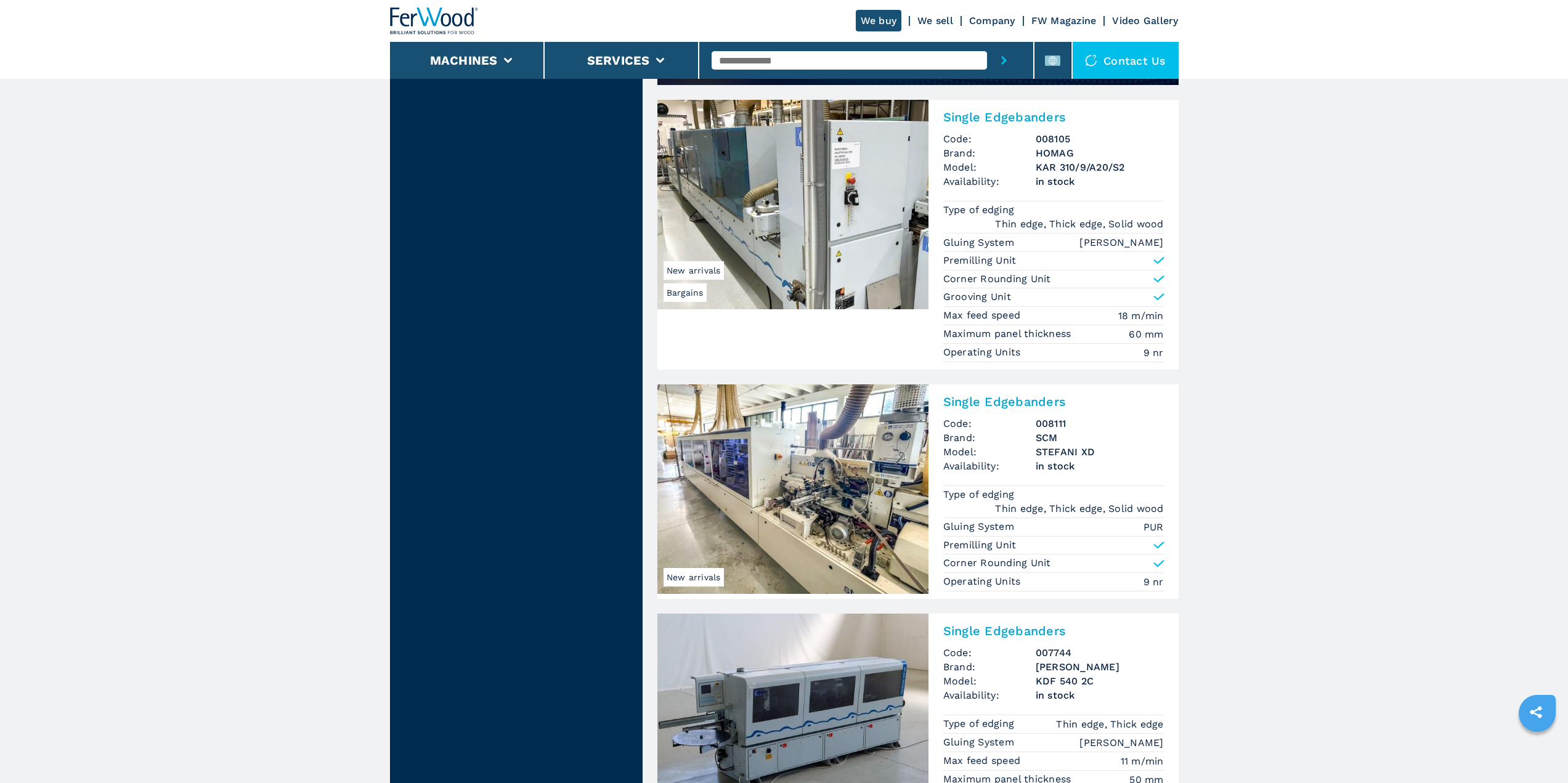
scroll to position [1171, 0]
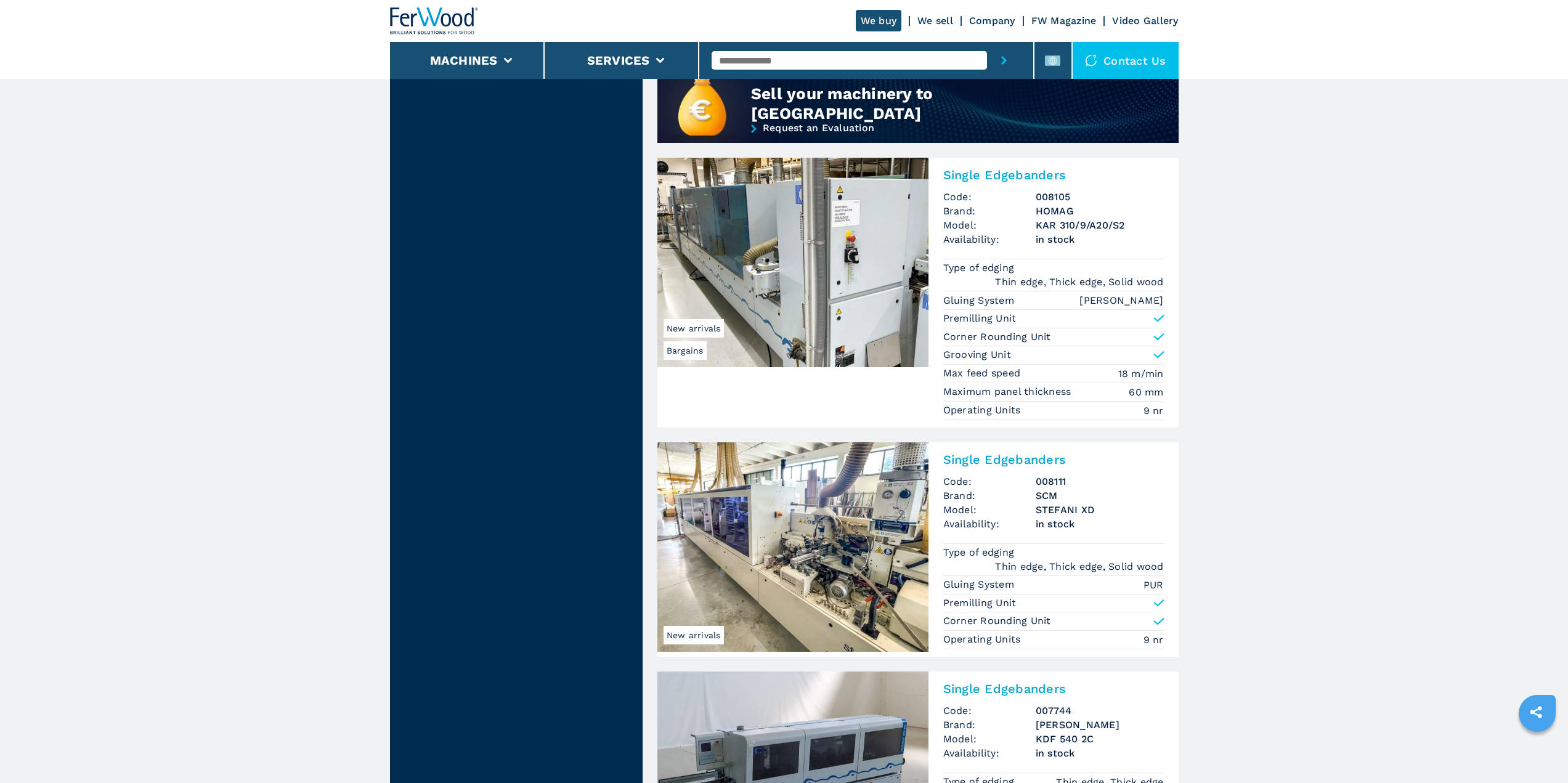
click at [772, 533] on img at bounding box center [793, 547] width 271 height 210
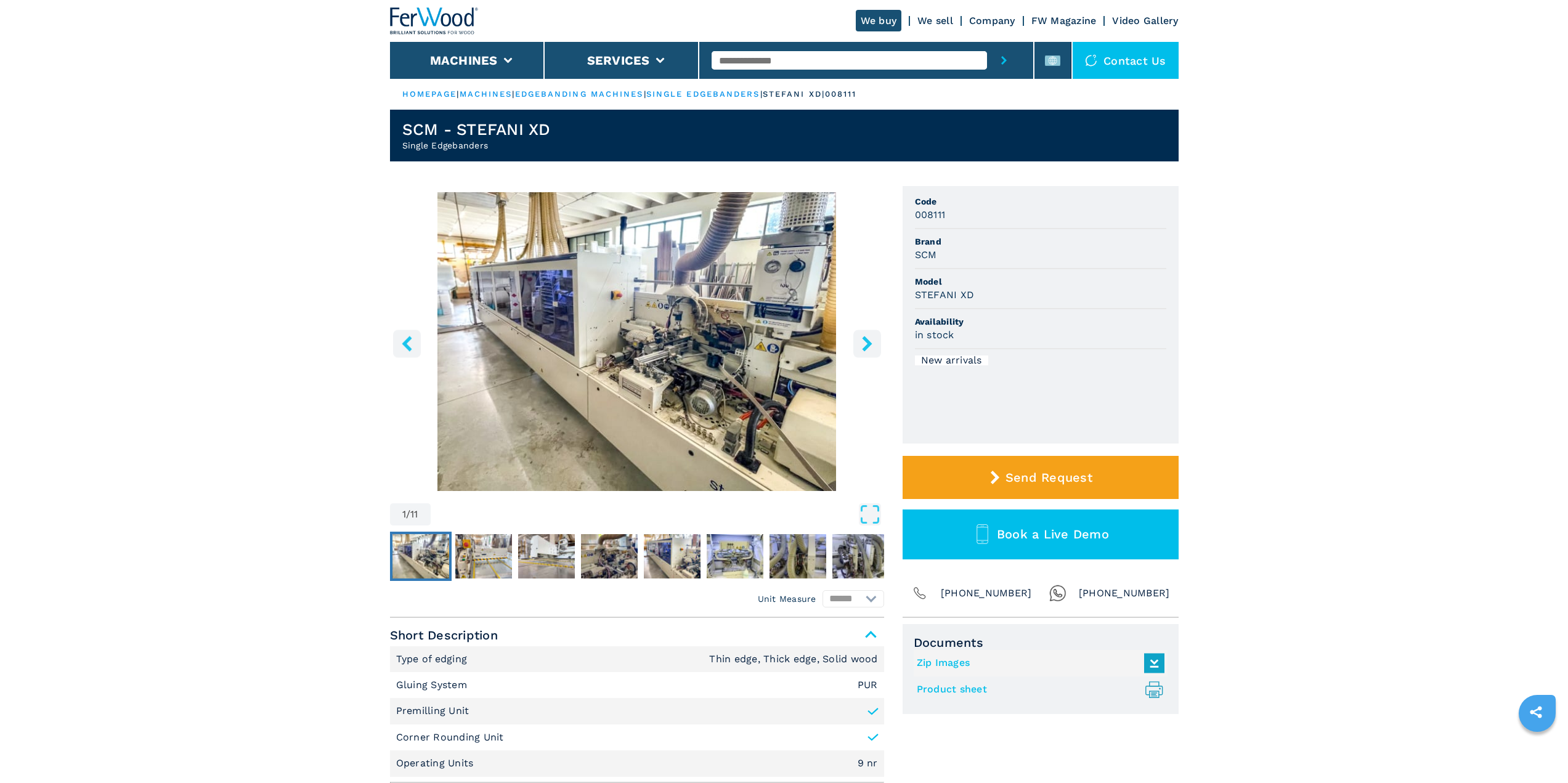
click at [659, 352] on img "Go to Slide 1" at bounding box center [637, 341] width 494 height 299
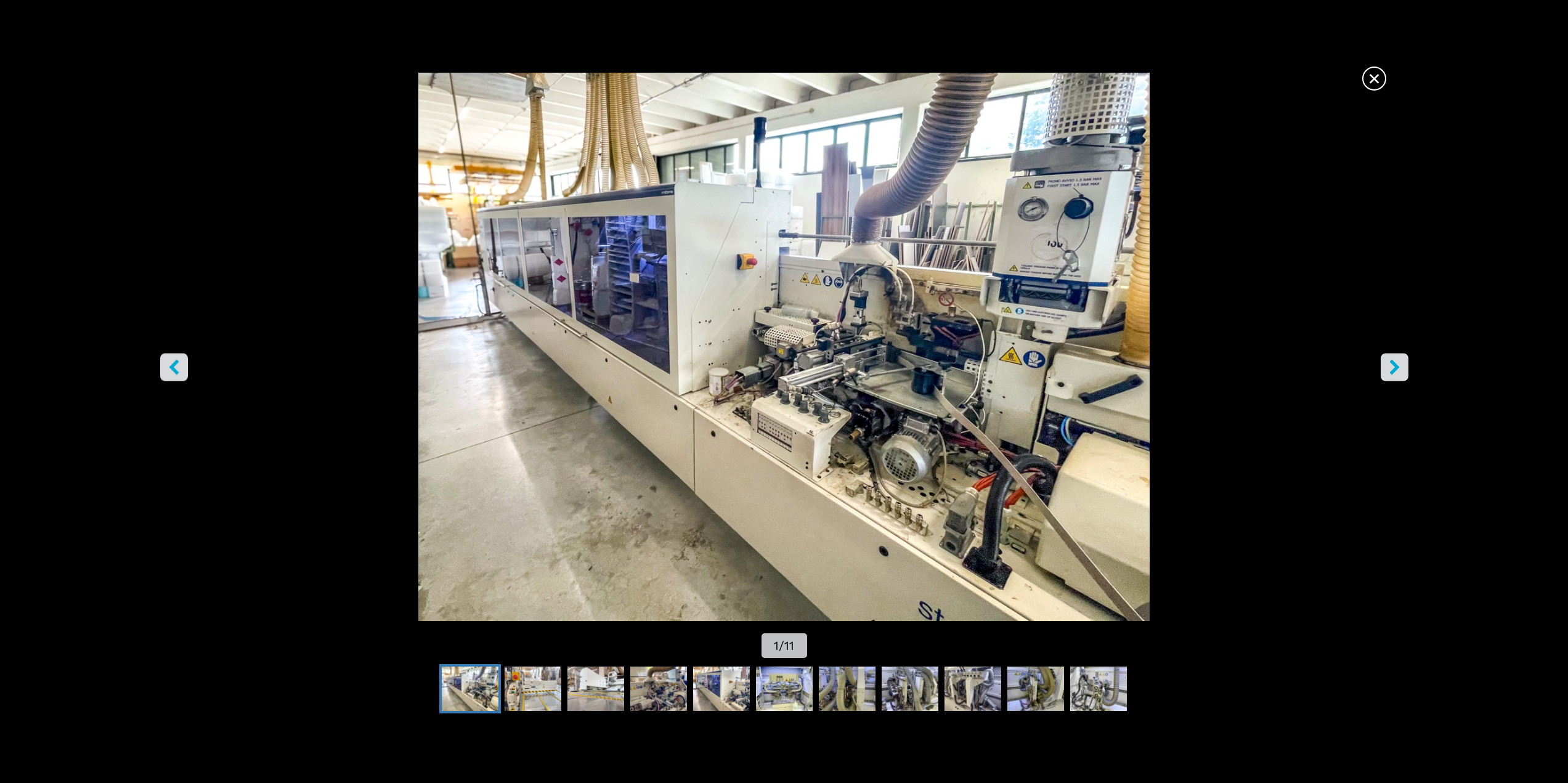
click at [1390, 365] on icon "right-button" at bounding box center [1394, 367] width 15 height 15
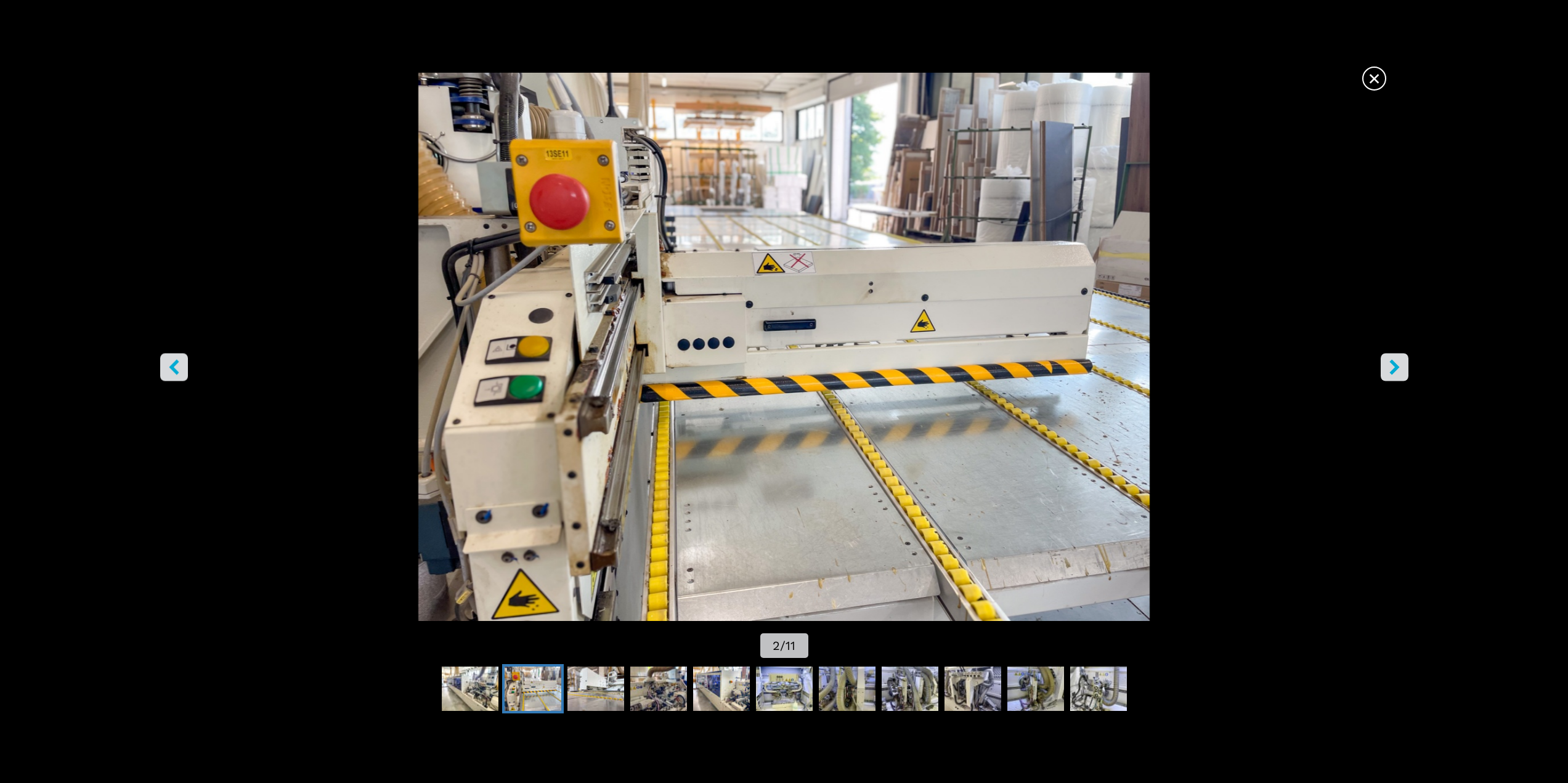
click at [1390, 365] on icon "right-button" at bounding box center [1394, 367] width 15 height 15
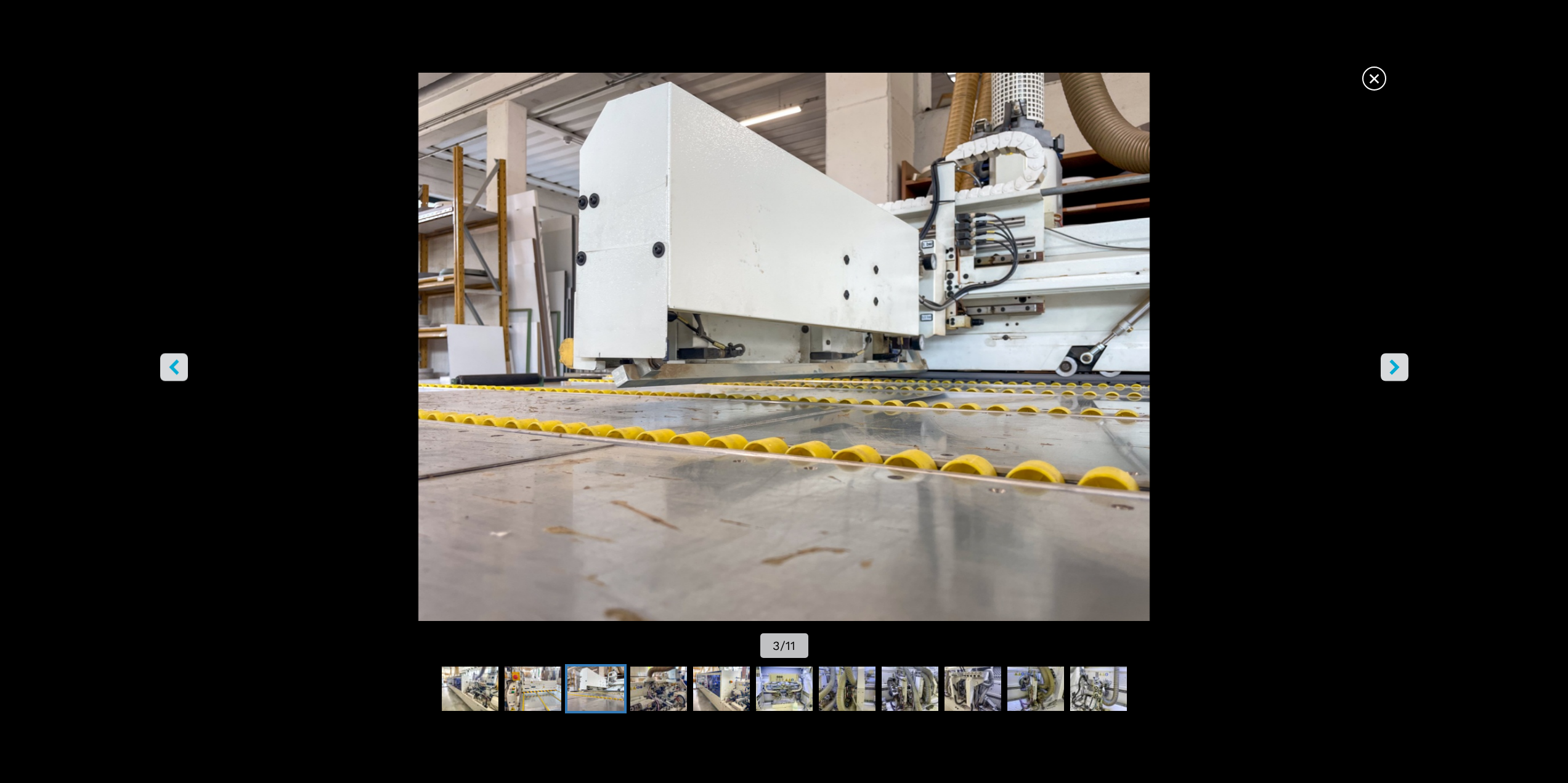
click at [1390, 365] on icon "right-button" at bounding box center [1394, 367] width 15 height 15
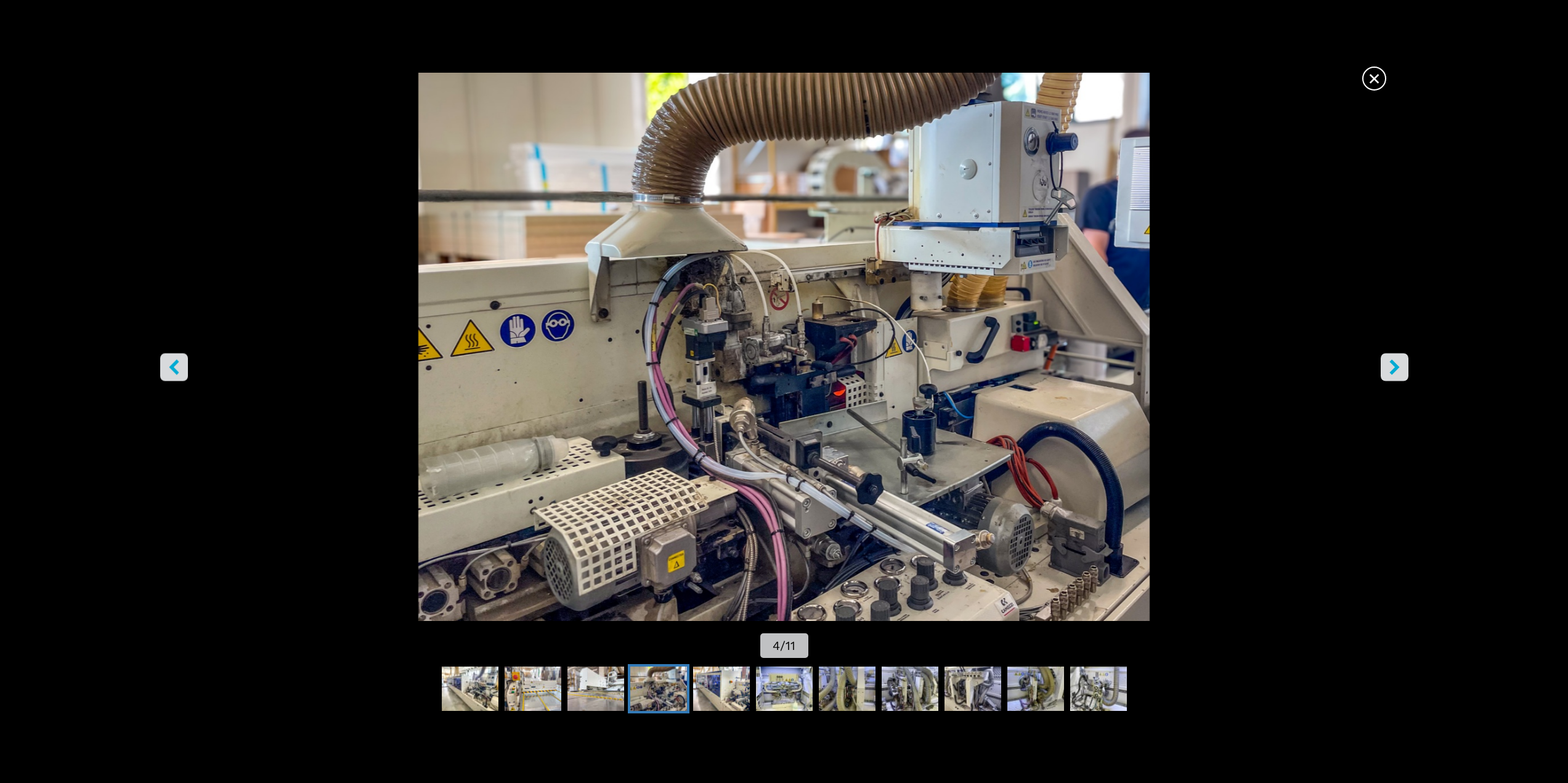
click at [1390, 365] on icon "right-button" at bounding box center [1394, 367] width 15 height 15
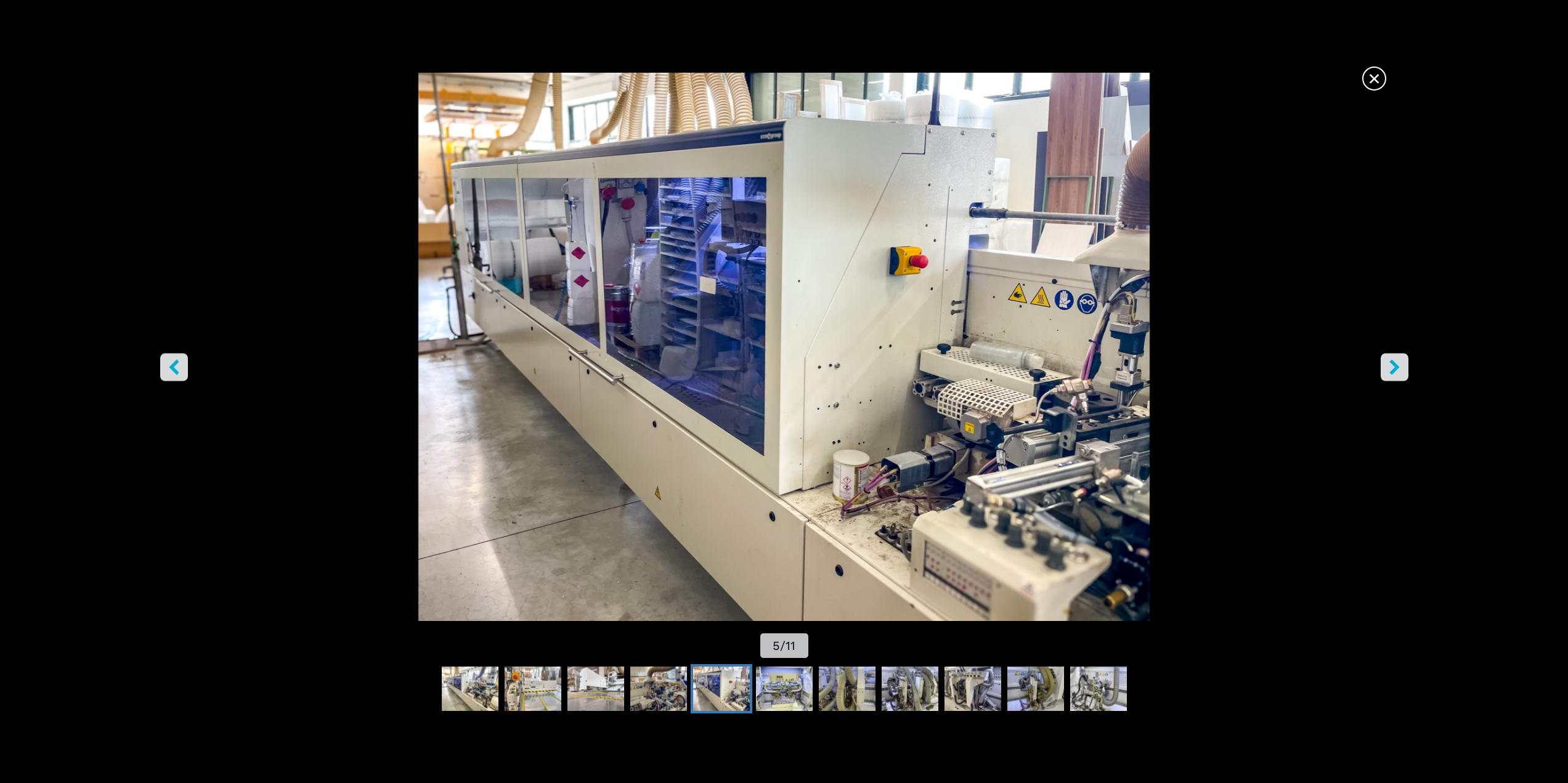
click at [1390, 365] on icon "right-button" at bounding box center [1394, 367] width 15 height 15
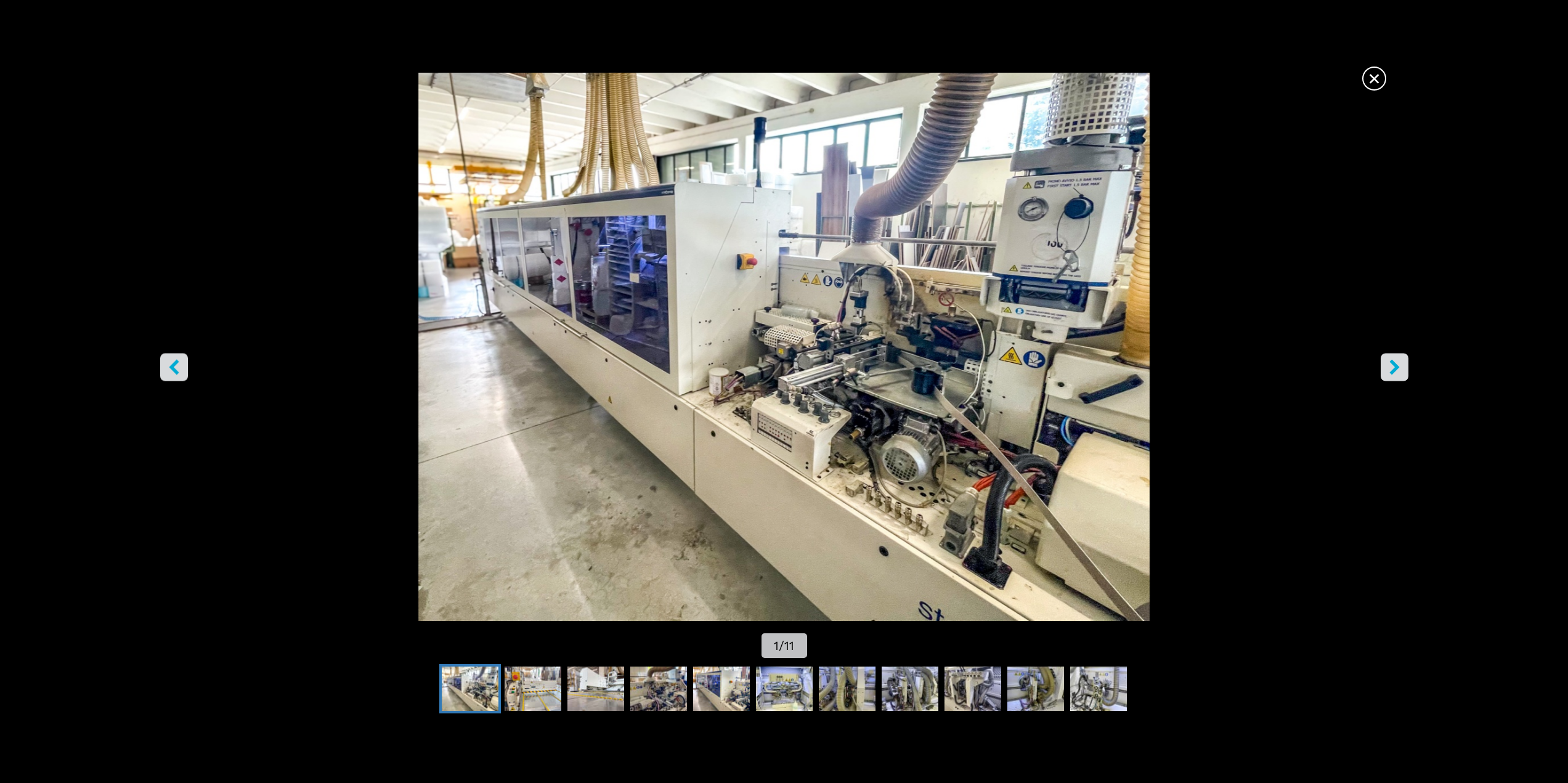
select select "**********"
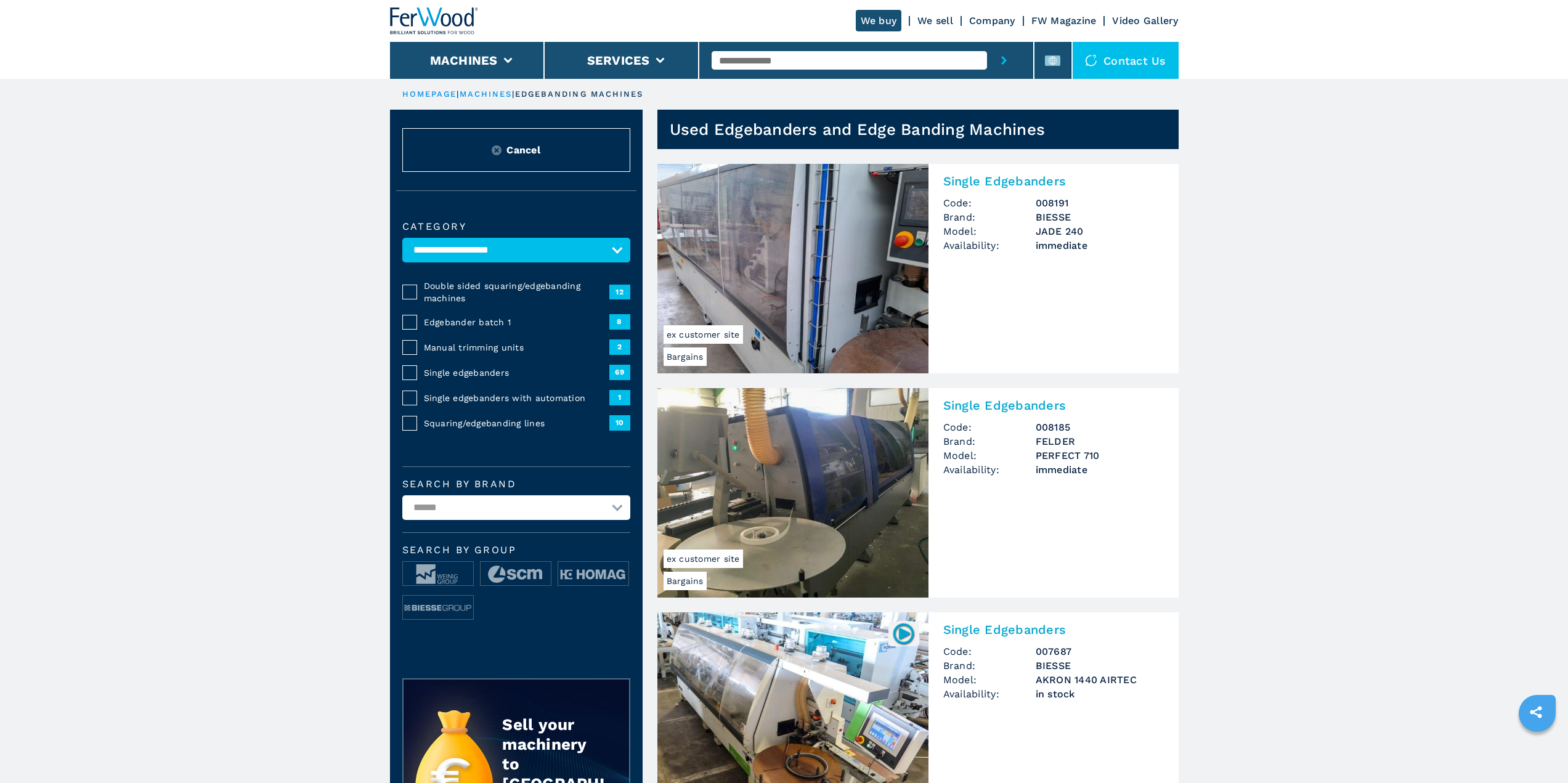
click at [1379, 71] on header "We buy We sell Company FW Magazine Video Gallery Machines Services Contact us" at bounding box center [784, 40] width 1568 height 79
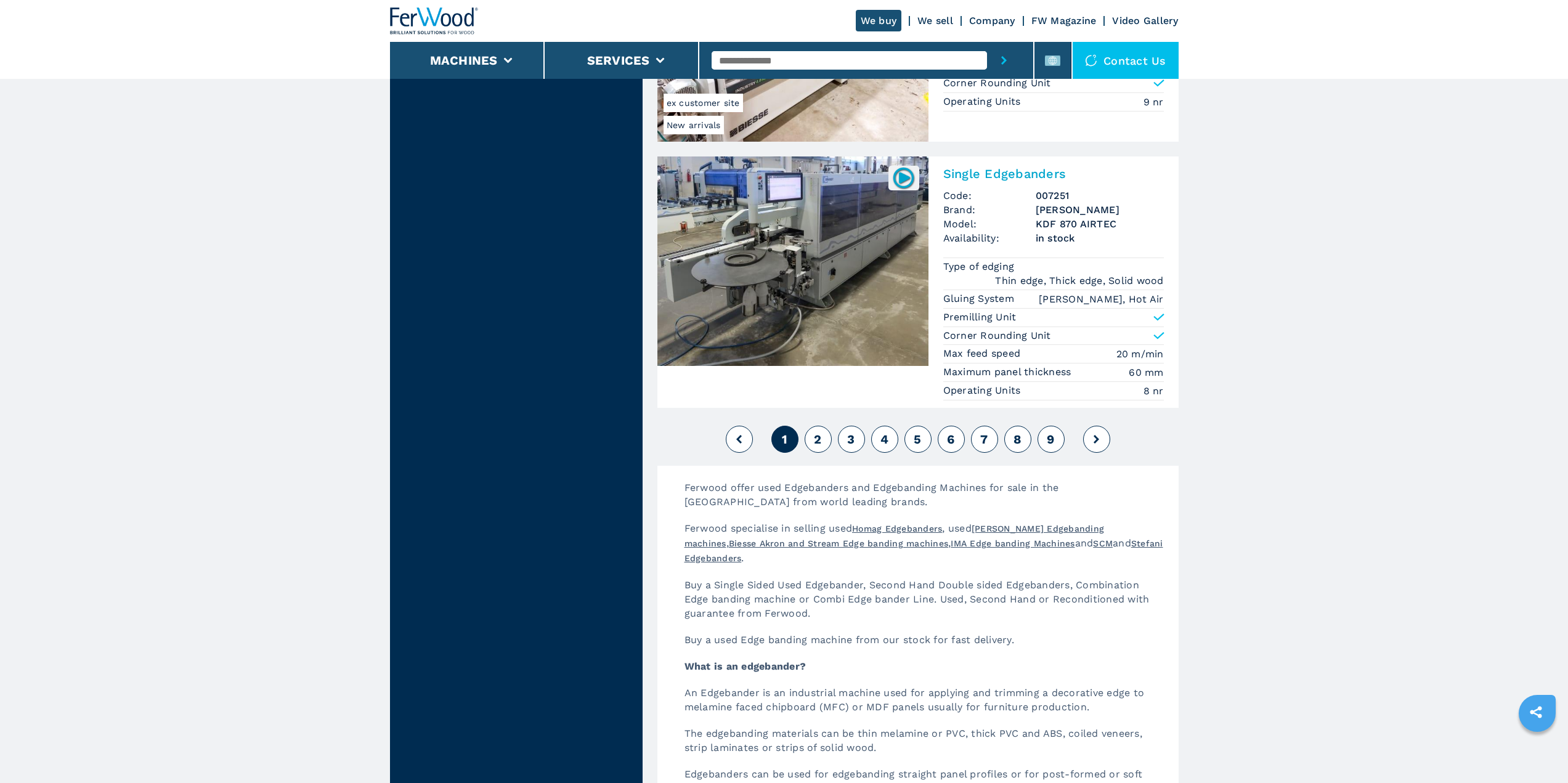
scroll to position [2773, 0]
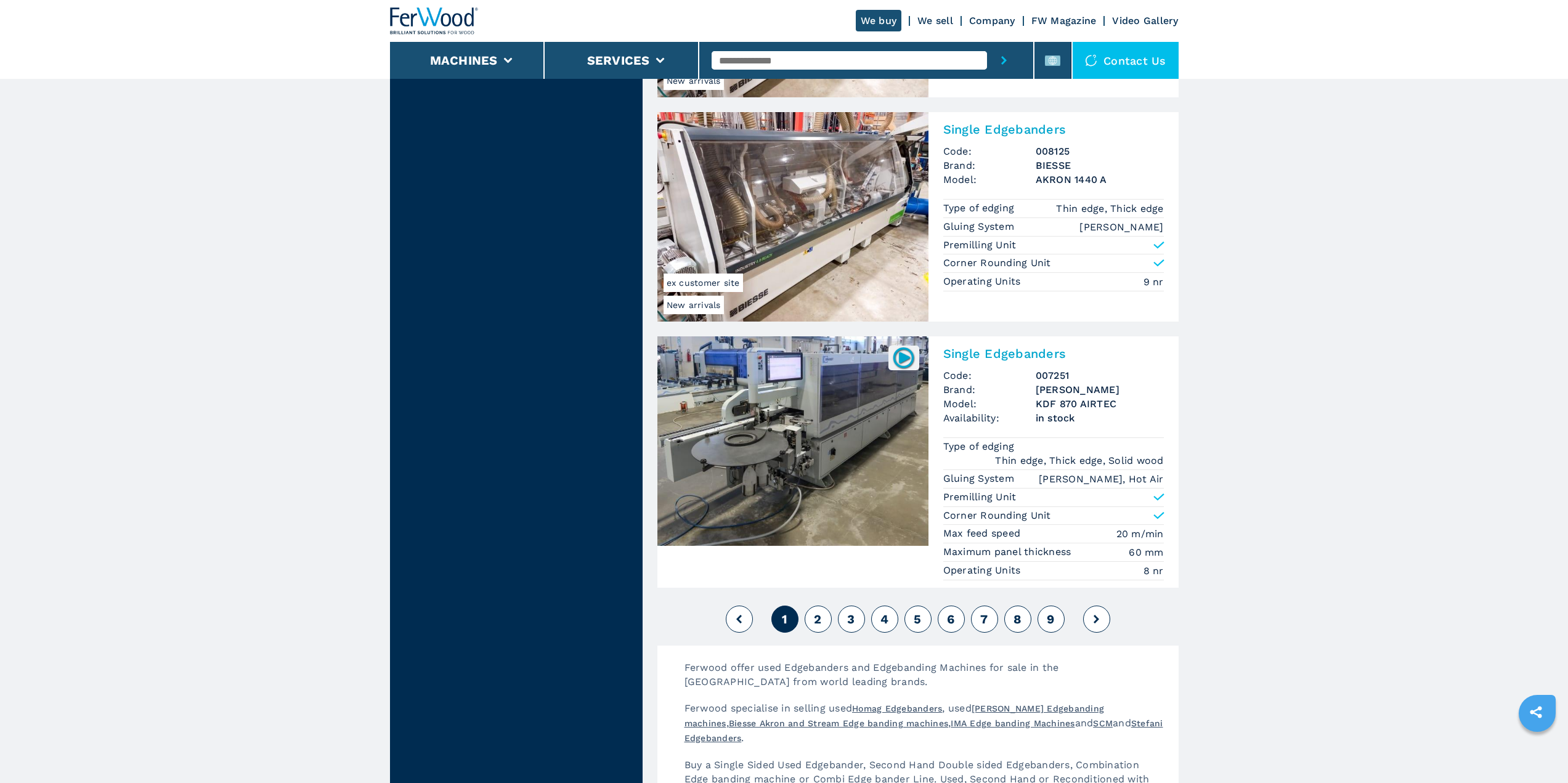
click at [818, 619] on span "2" at bounding box center [818, 619] width 8 height 15
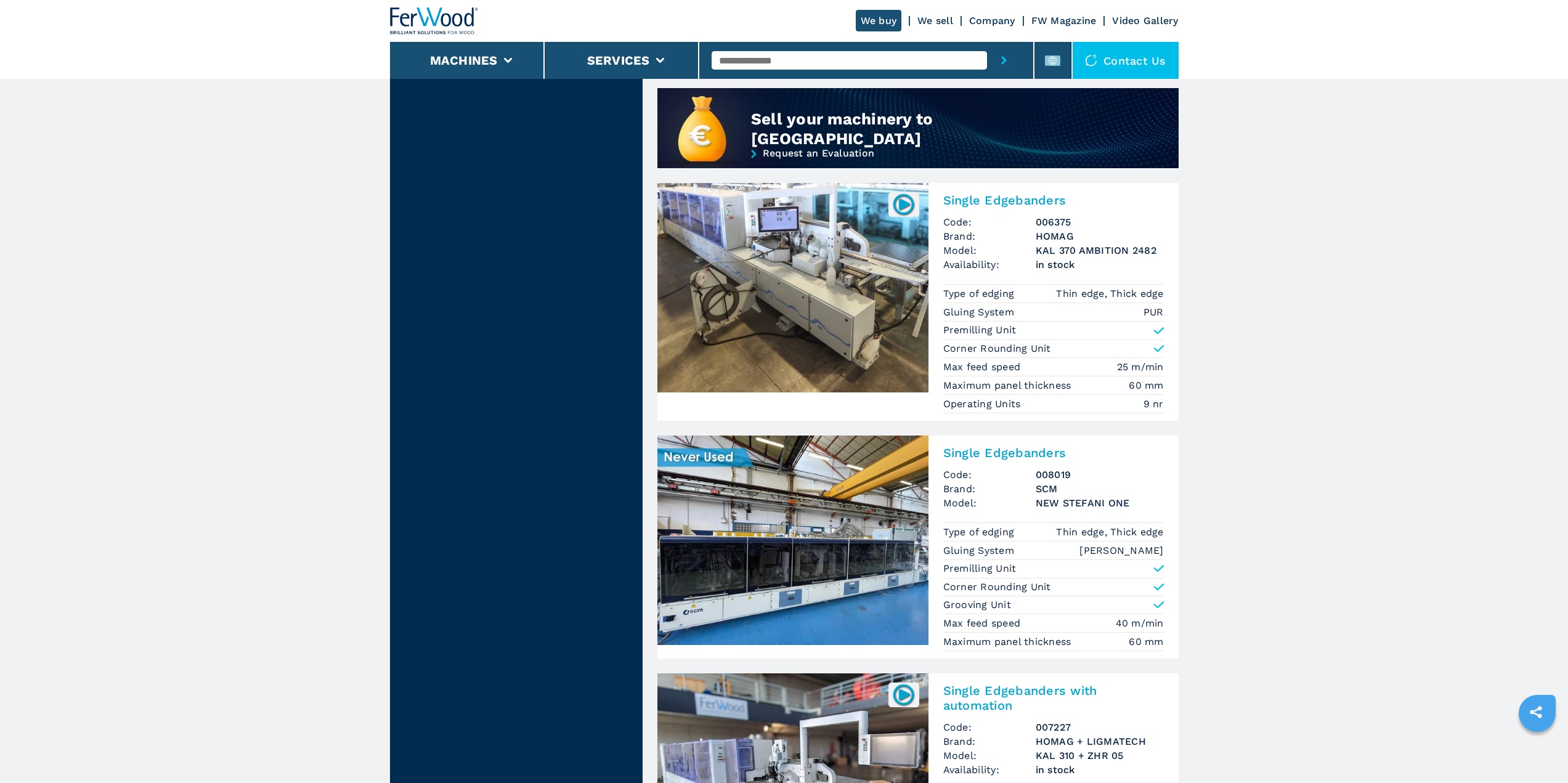
scroll to position [1109, 0]
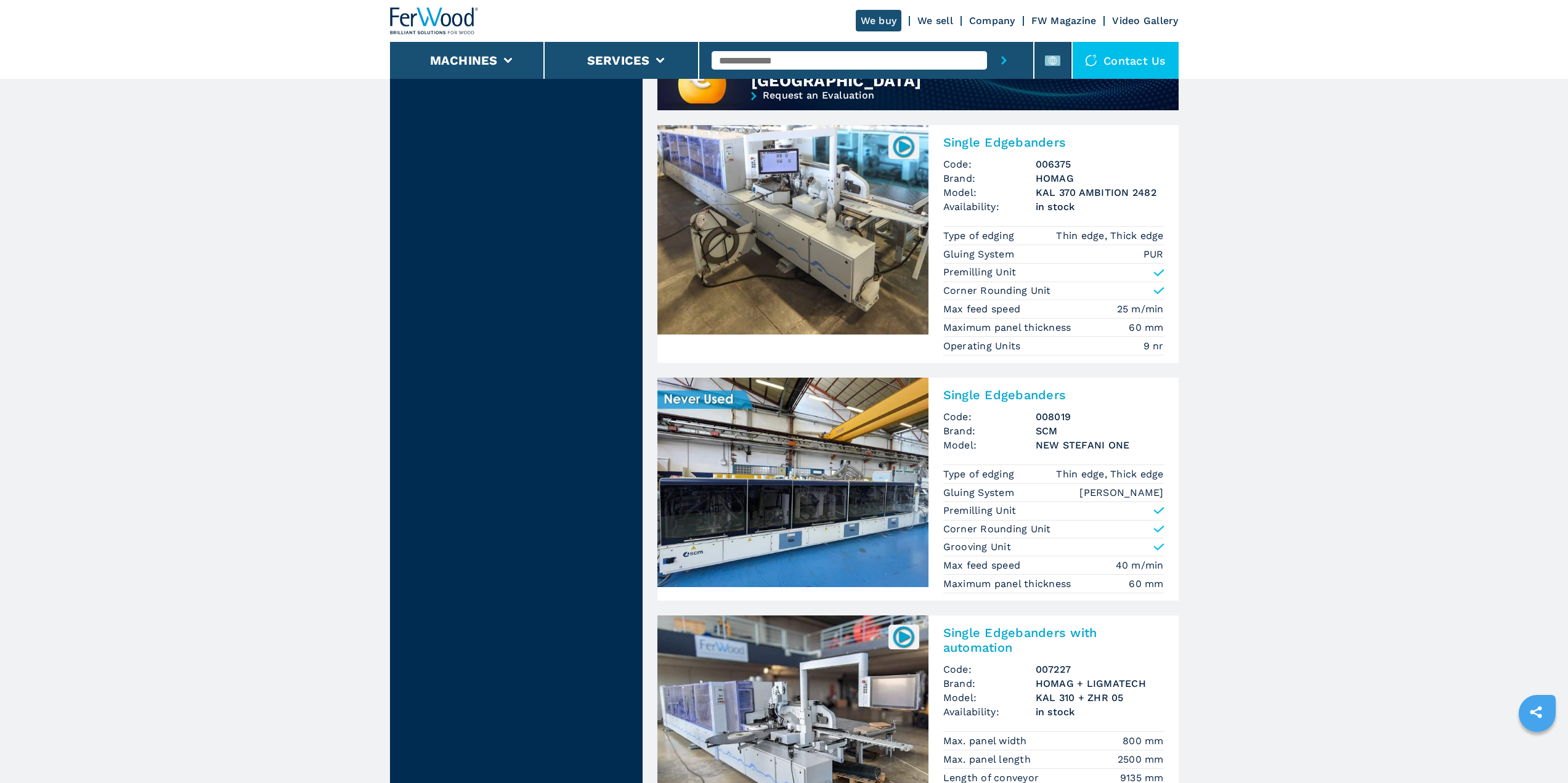
click at [968, 494] on p "Gluing System" at bounding box center [980, 492] width 75 height 13
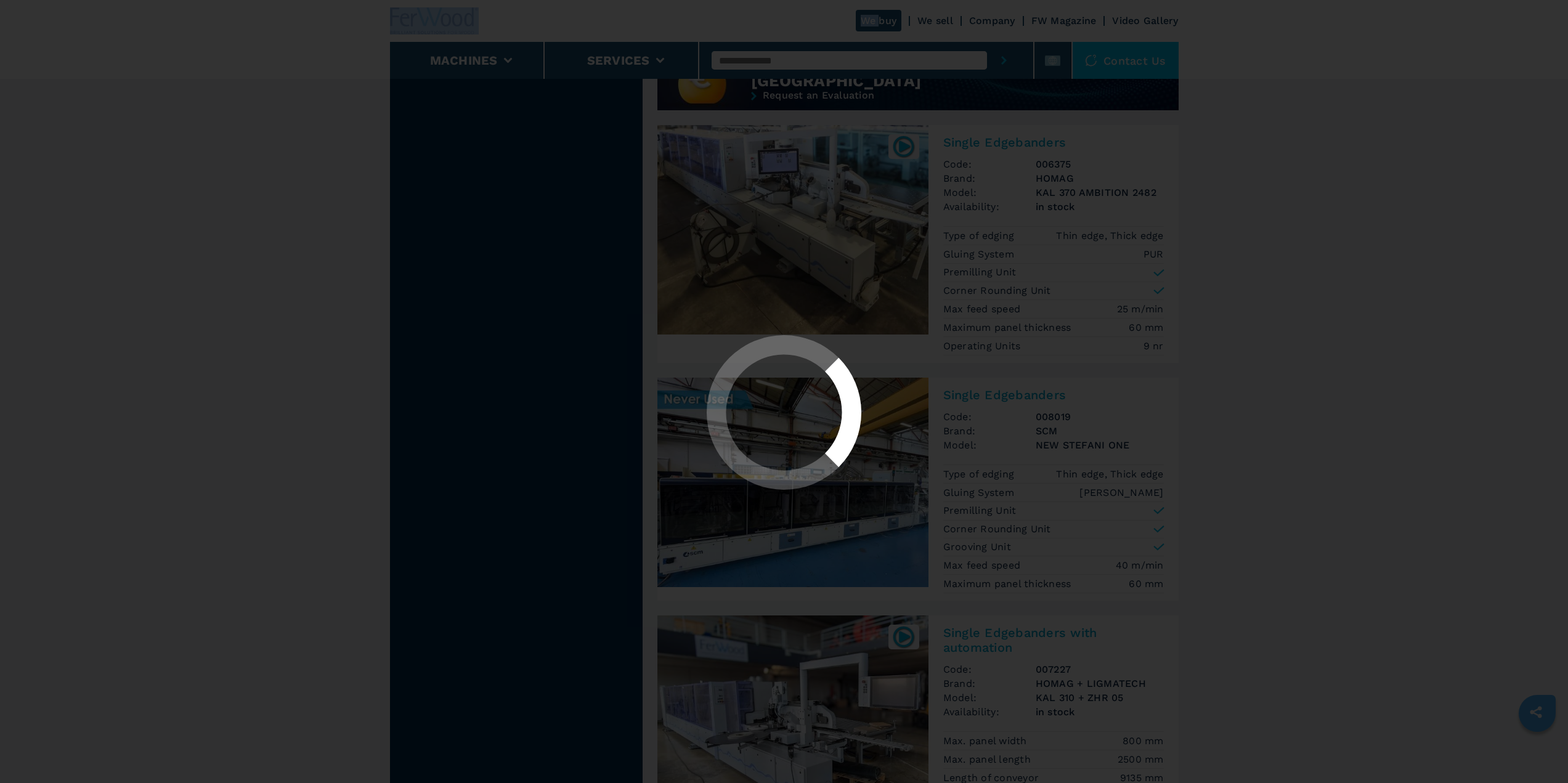
click at [968, 494] on div at bounding box center [784, 391] width 1568 height 783
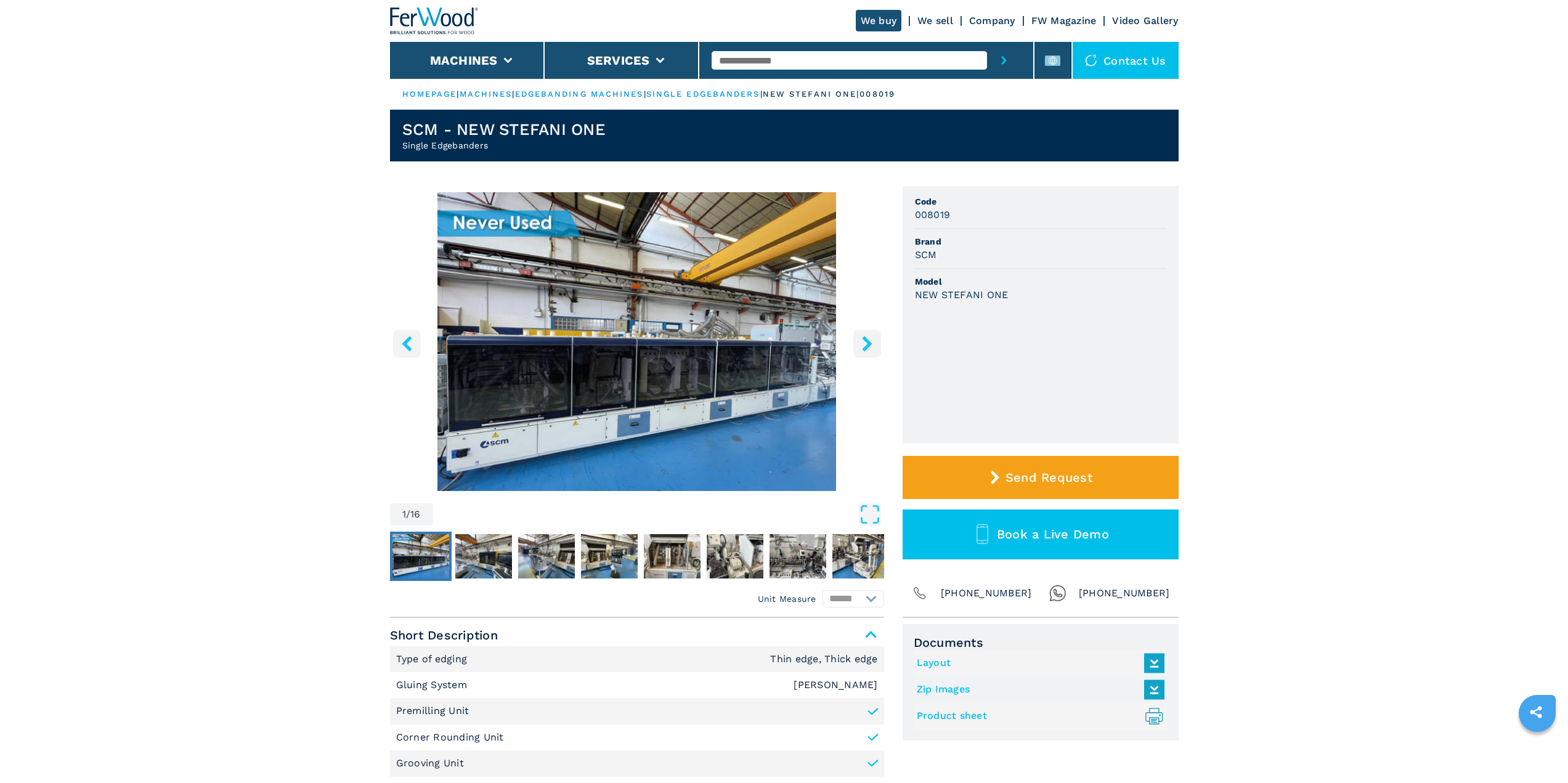
click at [655, 429] on img "Go to Slide 1" at bounding box center [637, 341] width 494 height 299
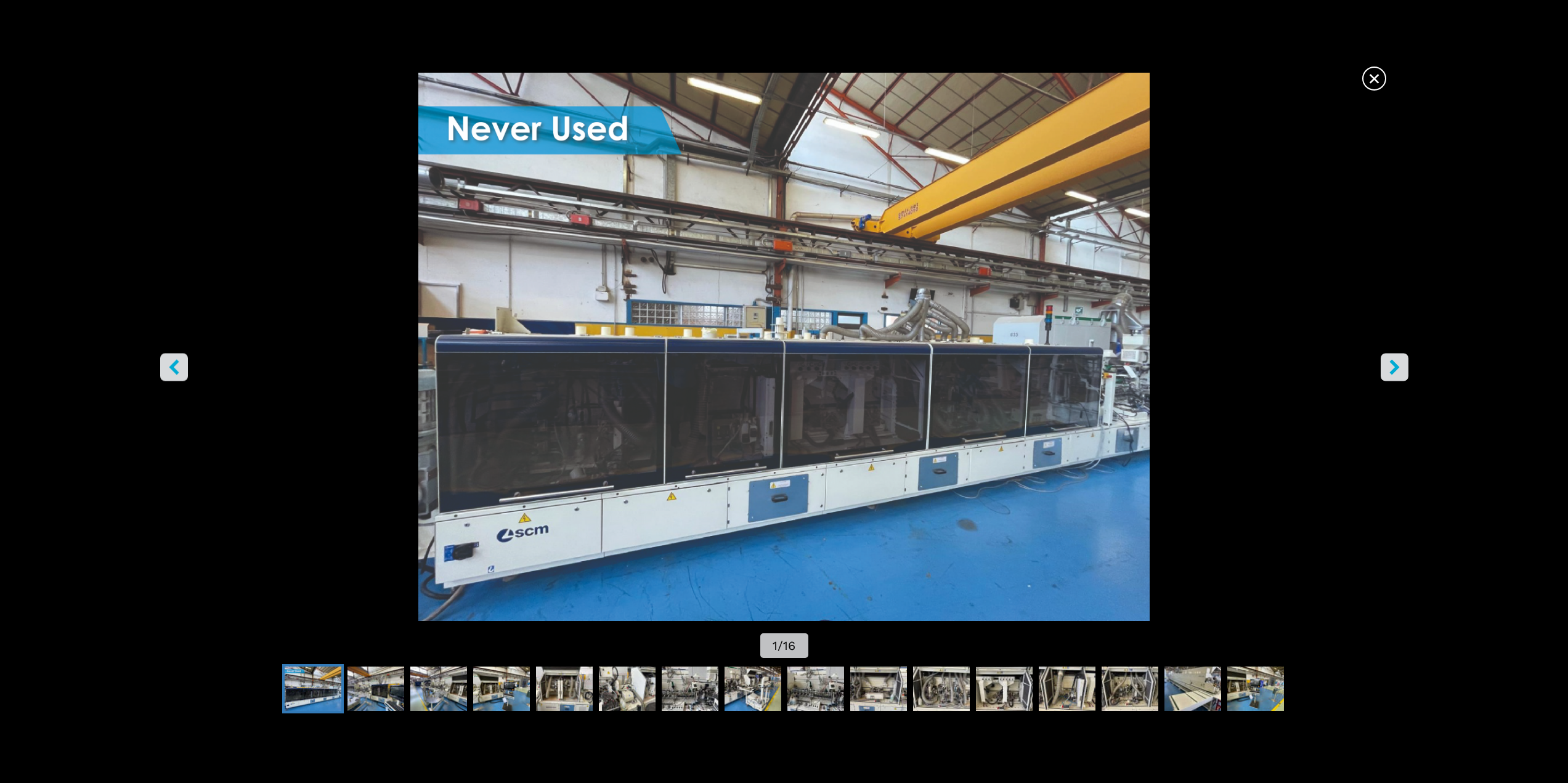
click at [1404, 368] on button "right-button" at bounding box center [1395, 367] width 28 height 28
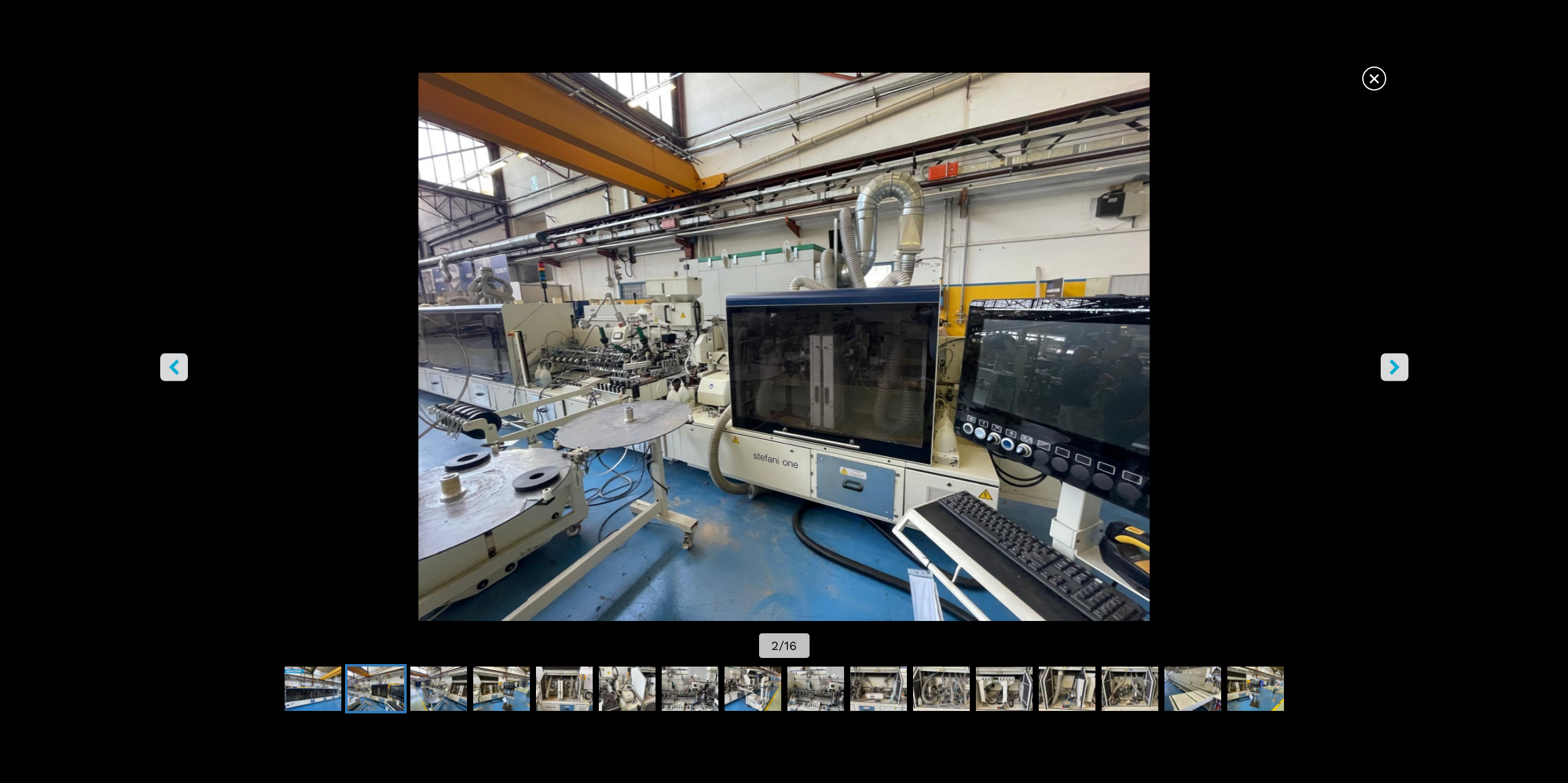
click at [1392, 368] on icon "right-button" at bounding box center [1394, 367] width 15 height 15
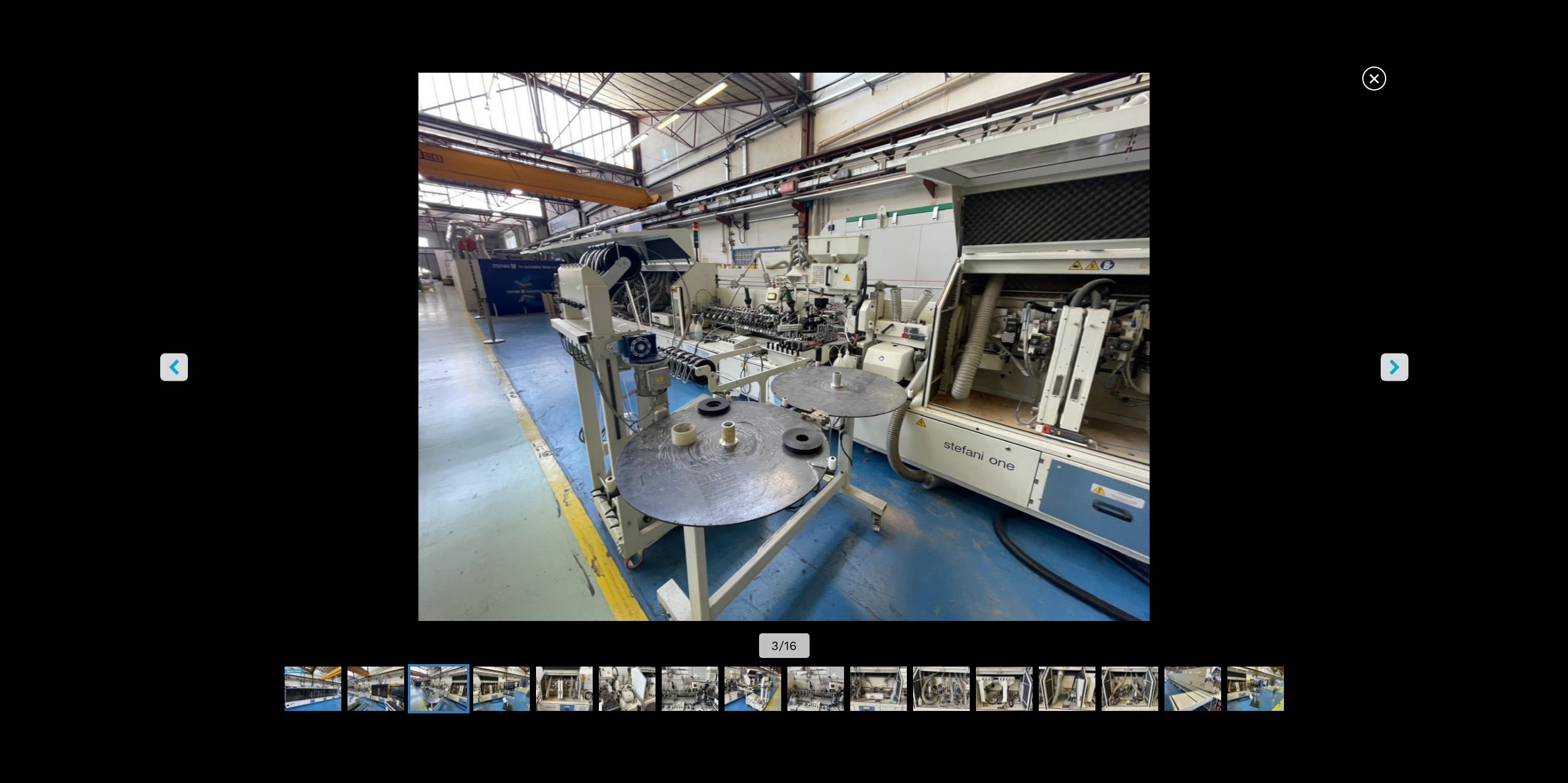
click at [1392, 368] on icon "right-button" at bounding box center [1394, 367] width 15 height 15
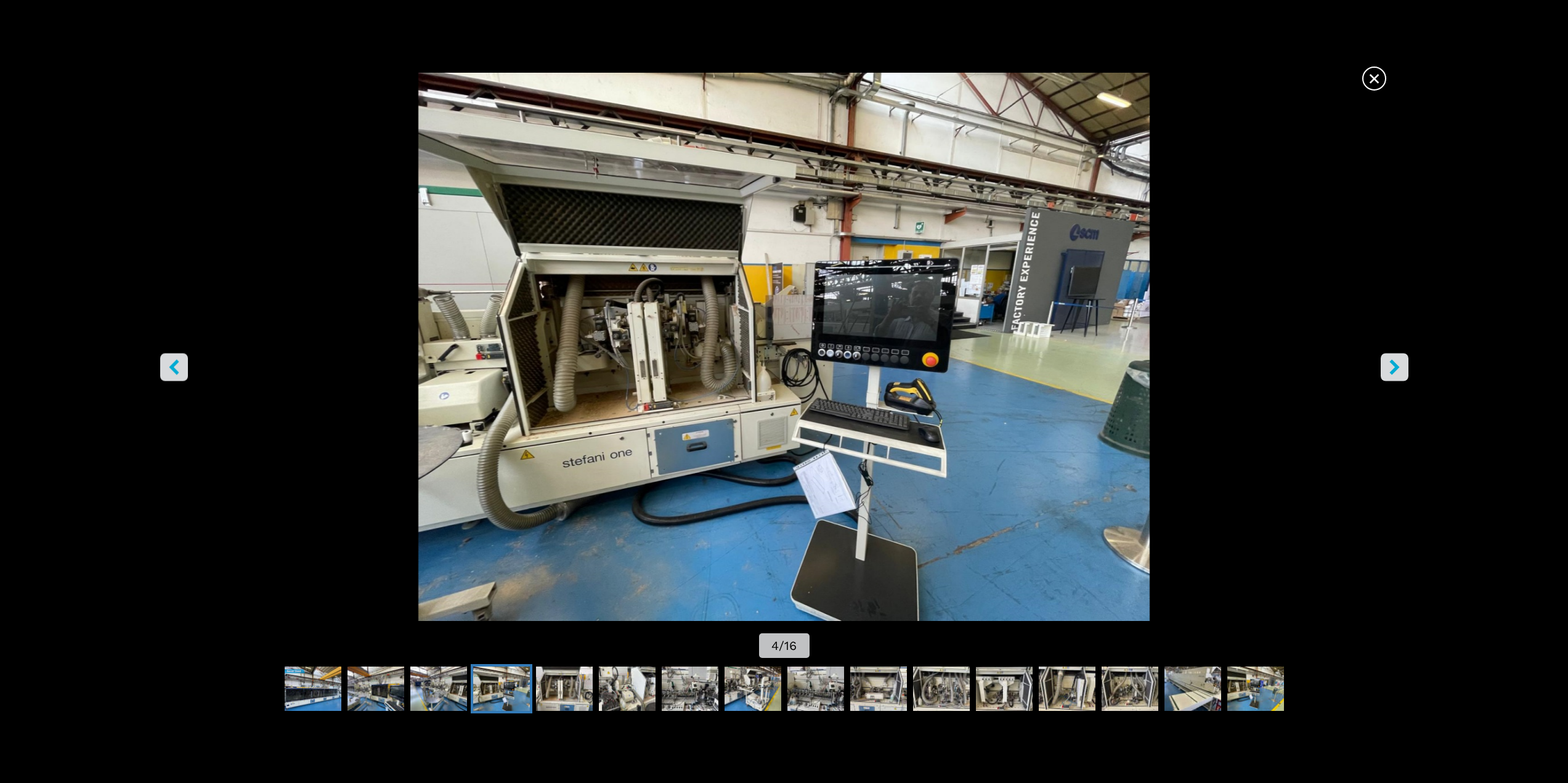
click at [1395, 368] on icon "right-button" at bounding box center [1393, 367] width 10 height 15
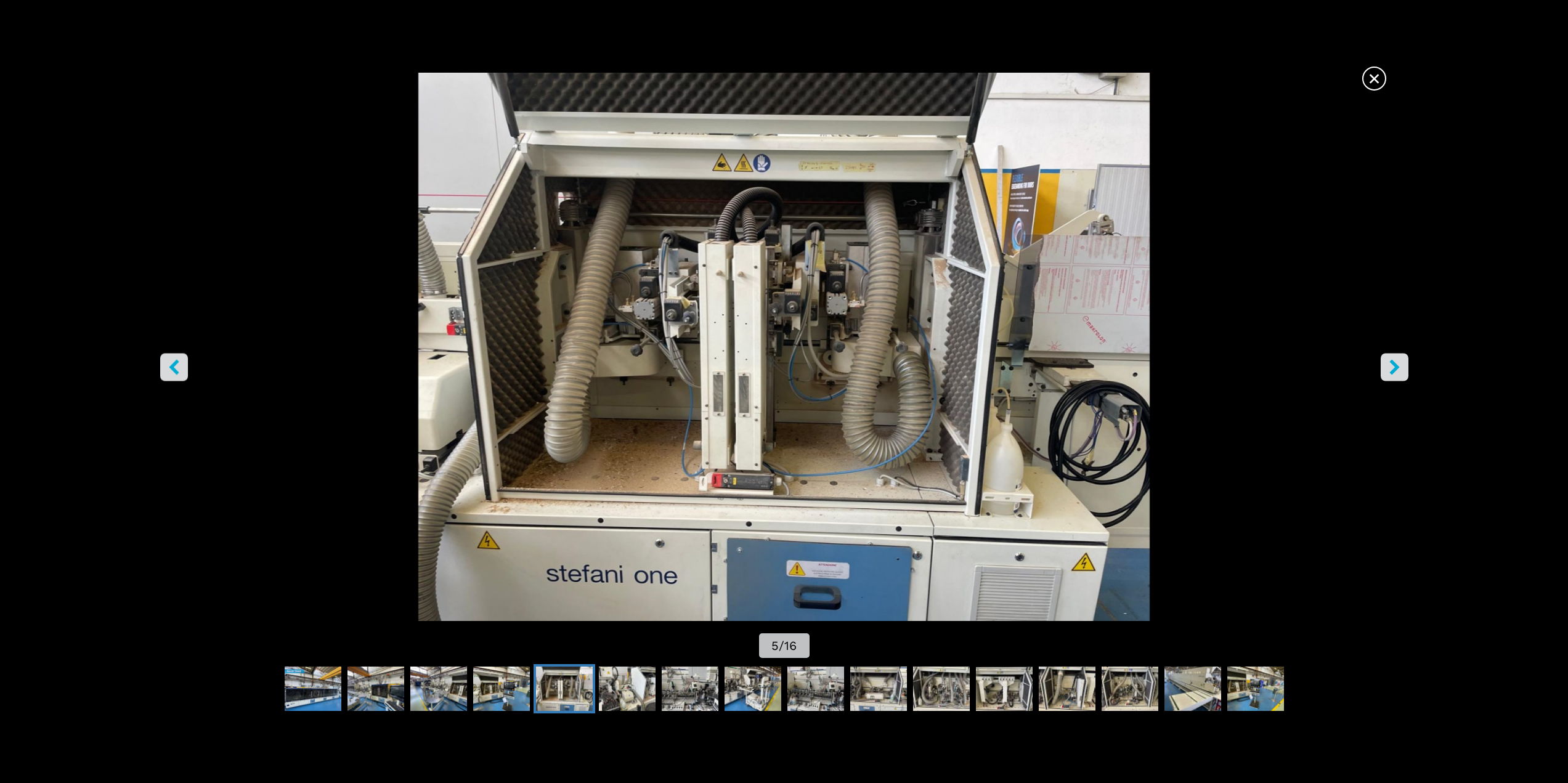
click at [1395, 368] on icon "right-button" at bounding box center [1393, 367] width 10 height 15
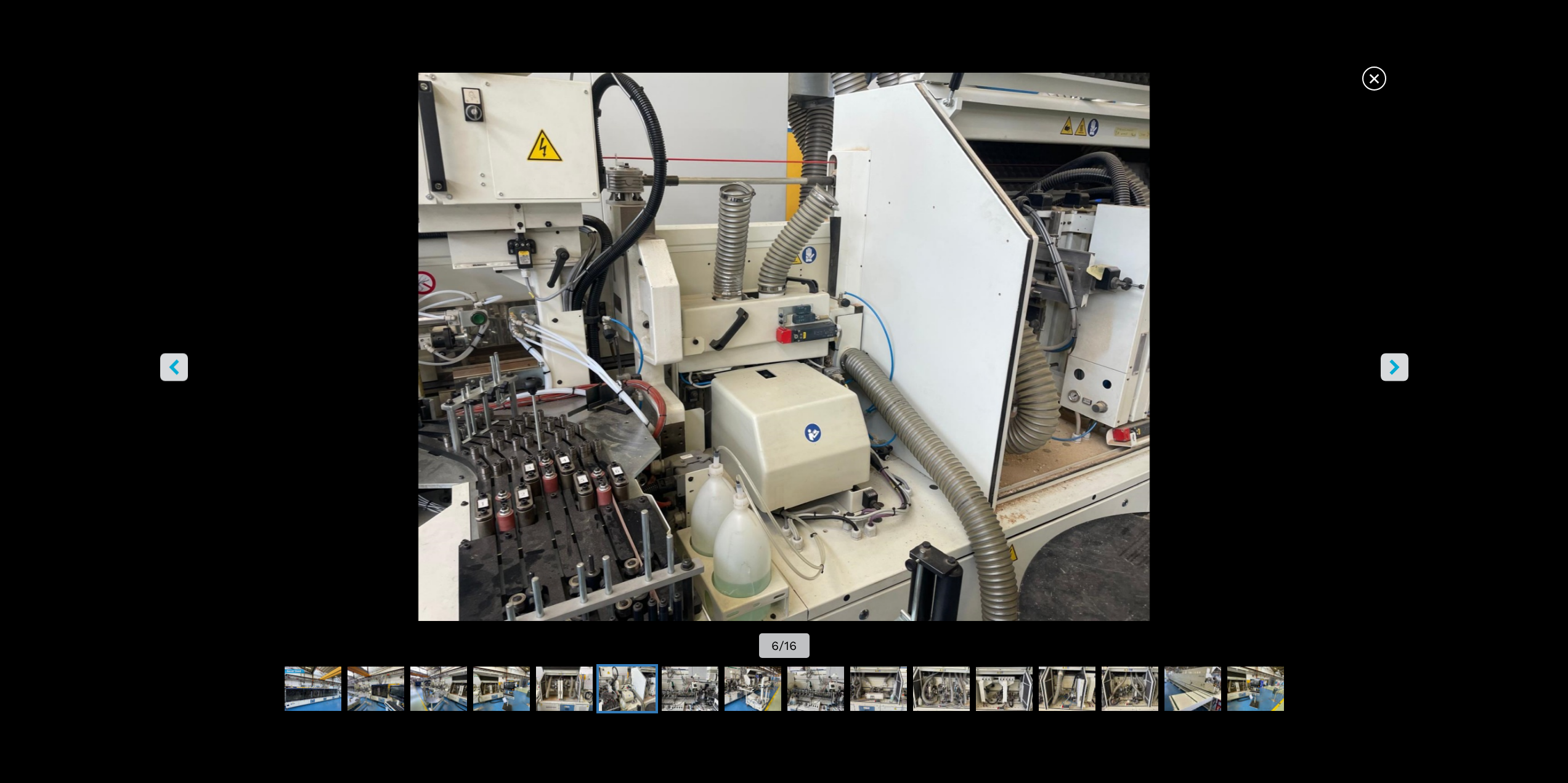
click at [1392, 368] on icon "right-button" at bounding box center [1394, 367] width 15 height 15
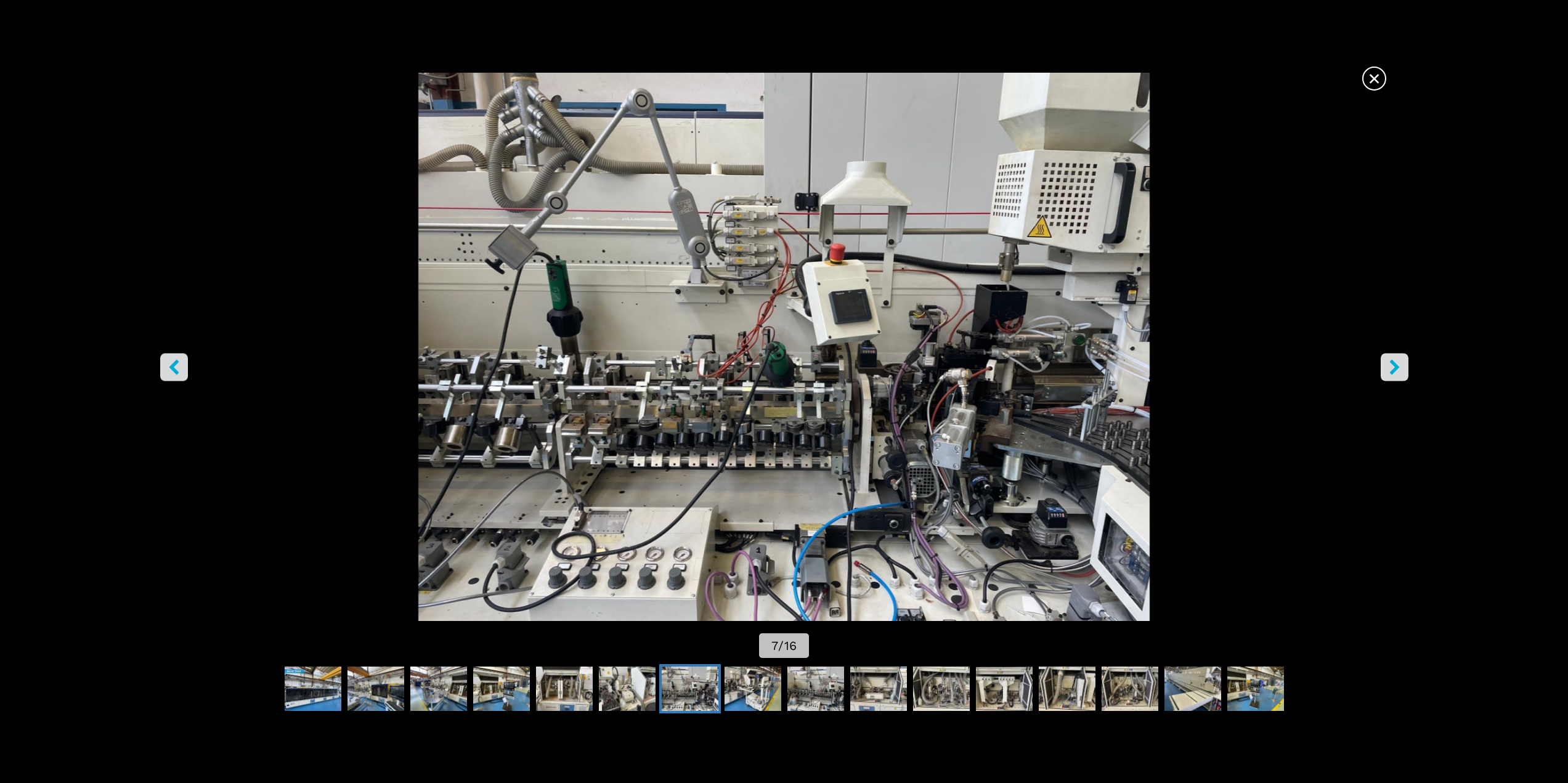
click at [1392, 368] on icon "right-button" at bounding box center [1394, 367] width 15 height 15
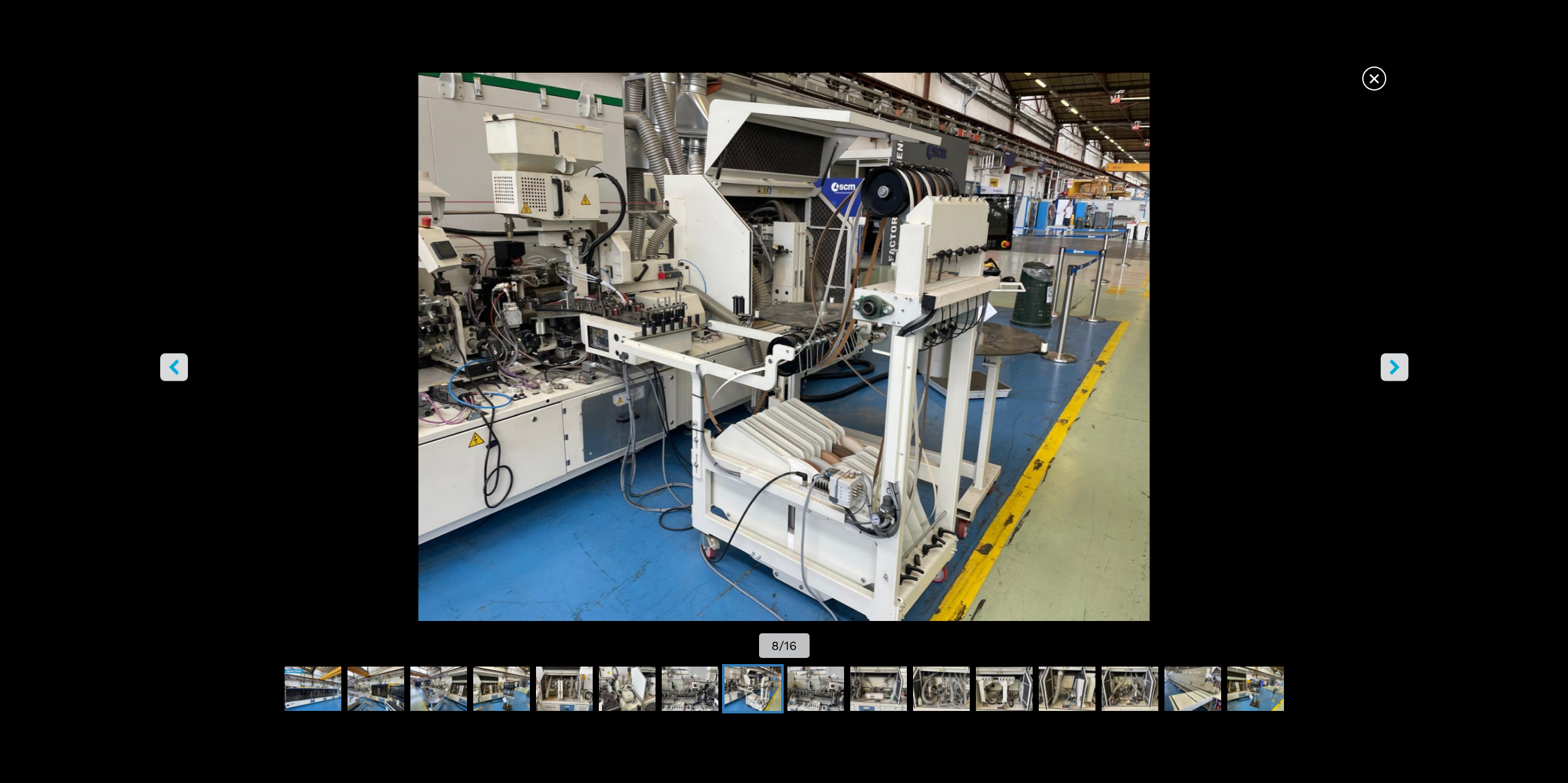
click at [1392, 368] on icon "right-button" at bounding box center [1394, 367] width 15 height 15
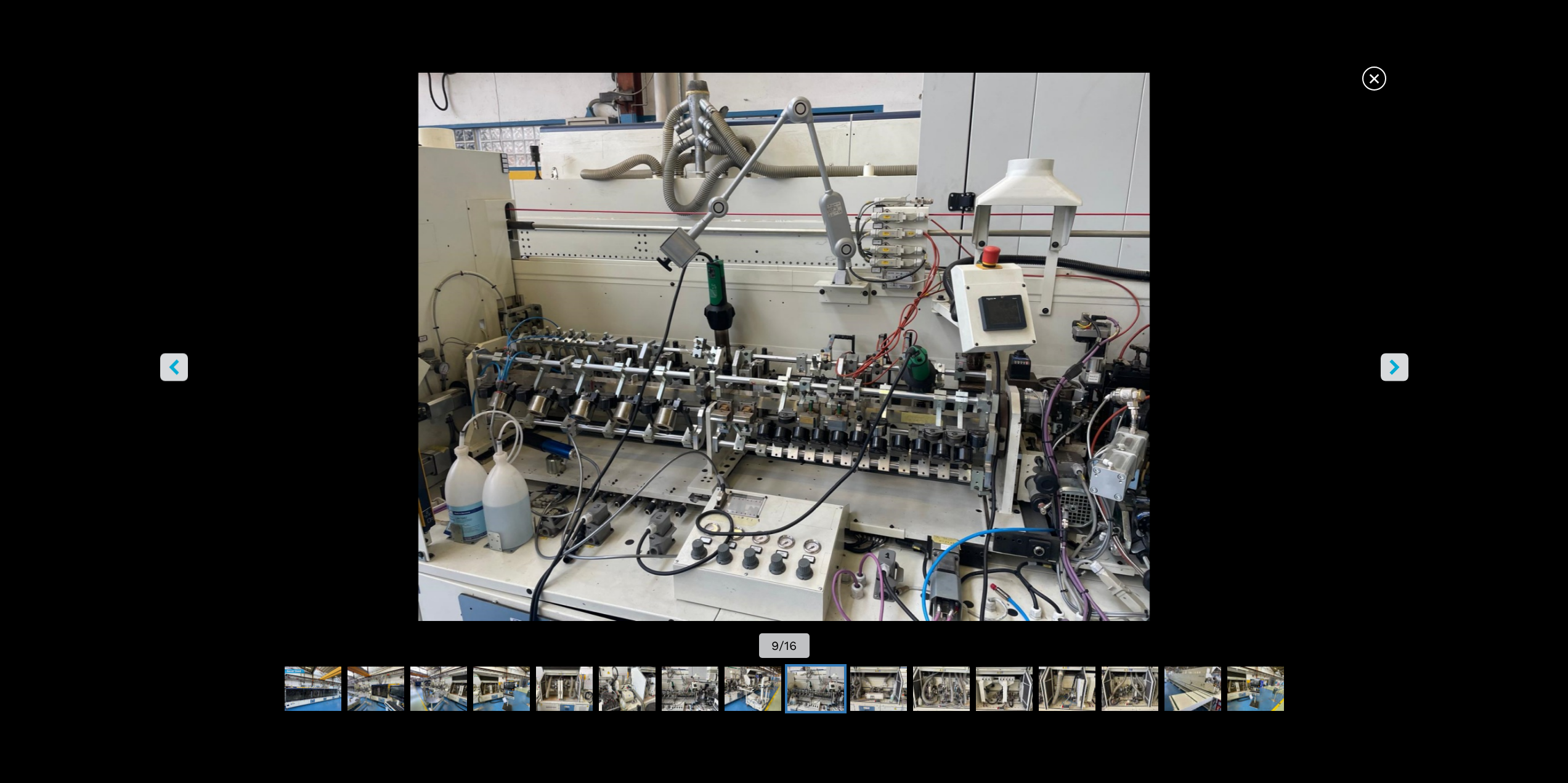
click at [1392, 368] on icon "right-button" at bounding box center [1394, 367] width 15 height 15
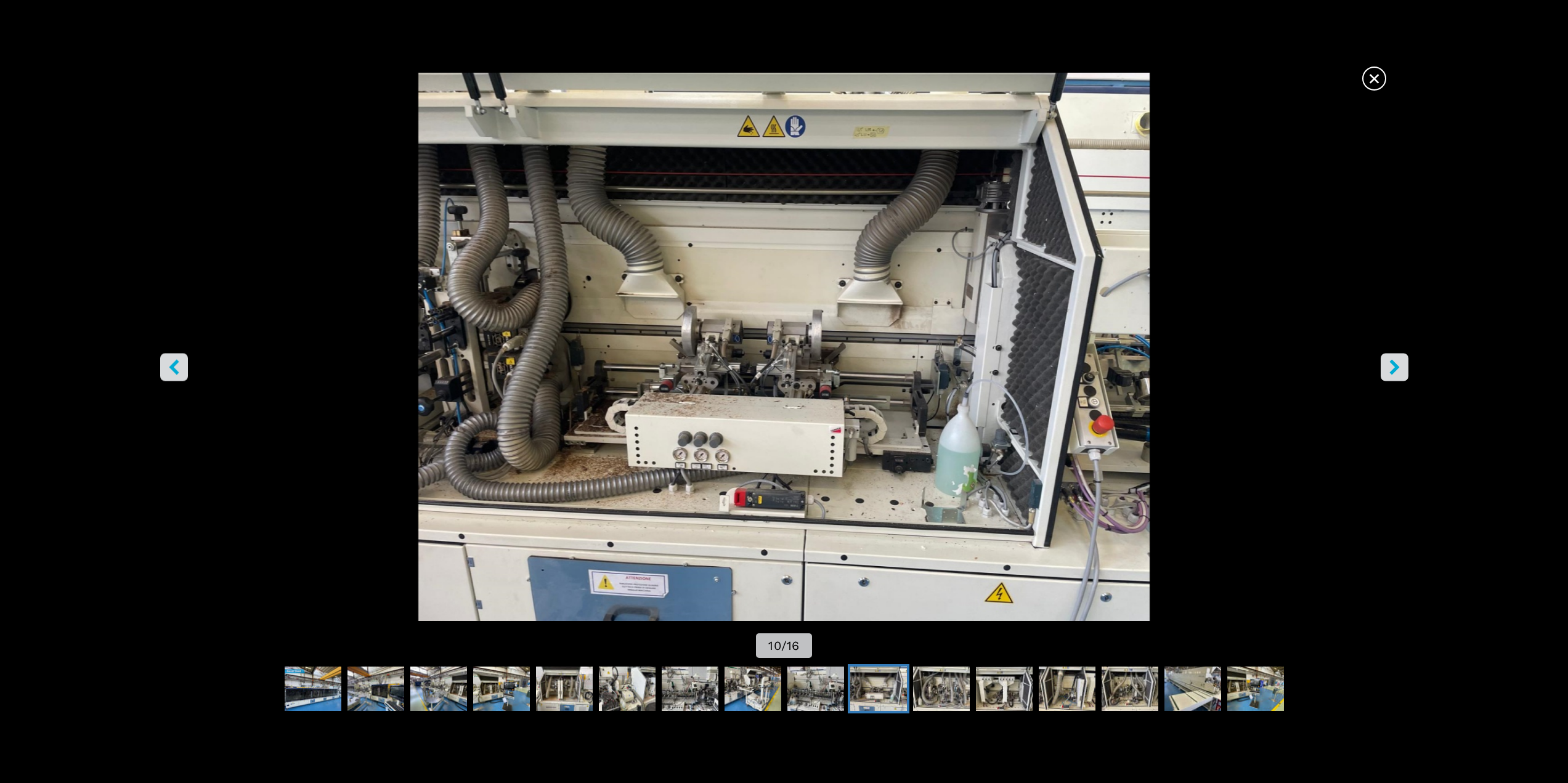
click at [1373, 78] on span "×" at bounding box center [1374, 76] width 22 height 22
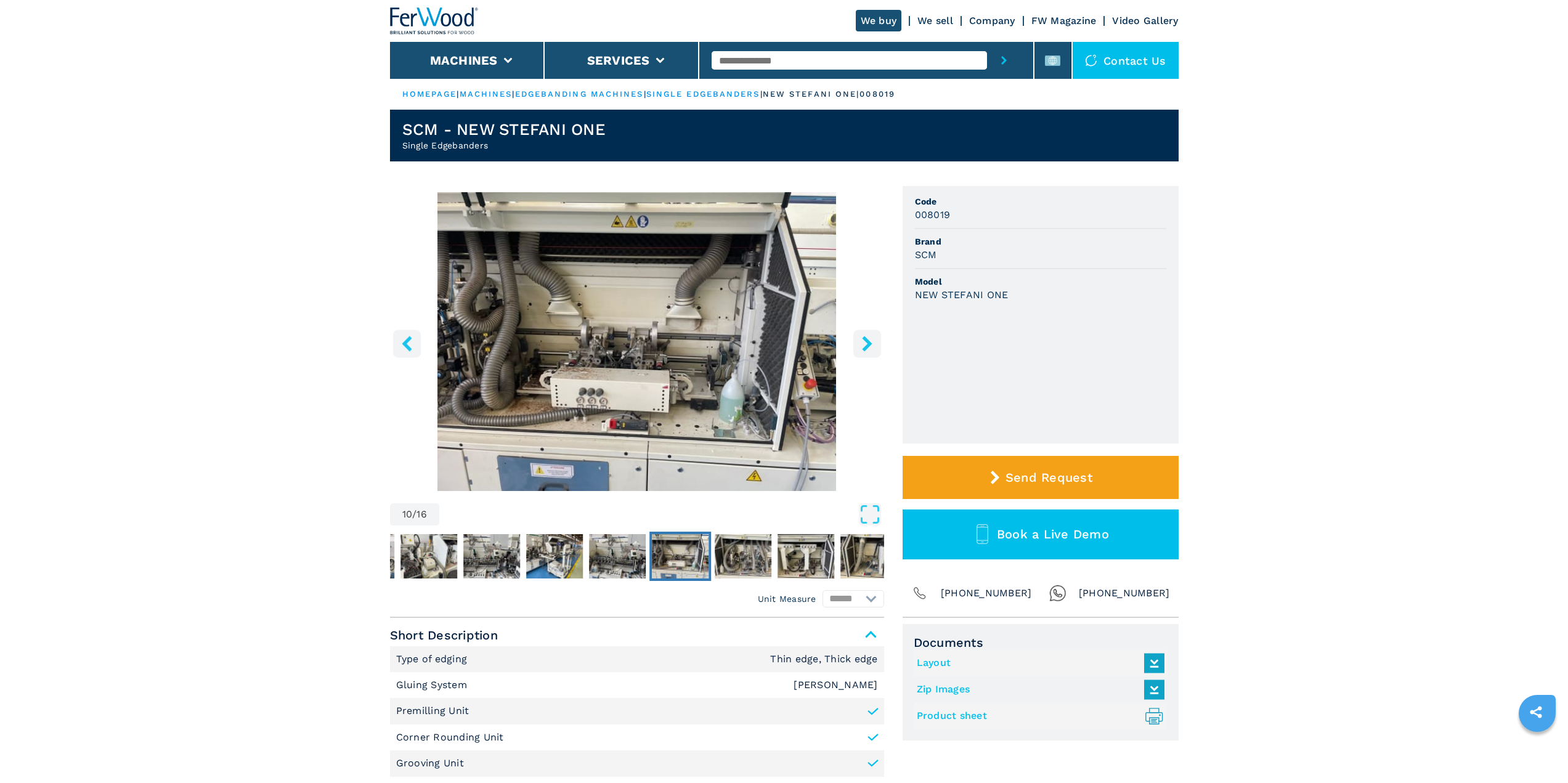
drag, startPoint x: 1099, startPoint y: 341, endPoint x: 1102, endPoint y: 317, distance: 24.2
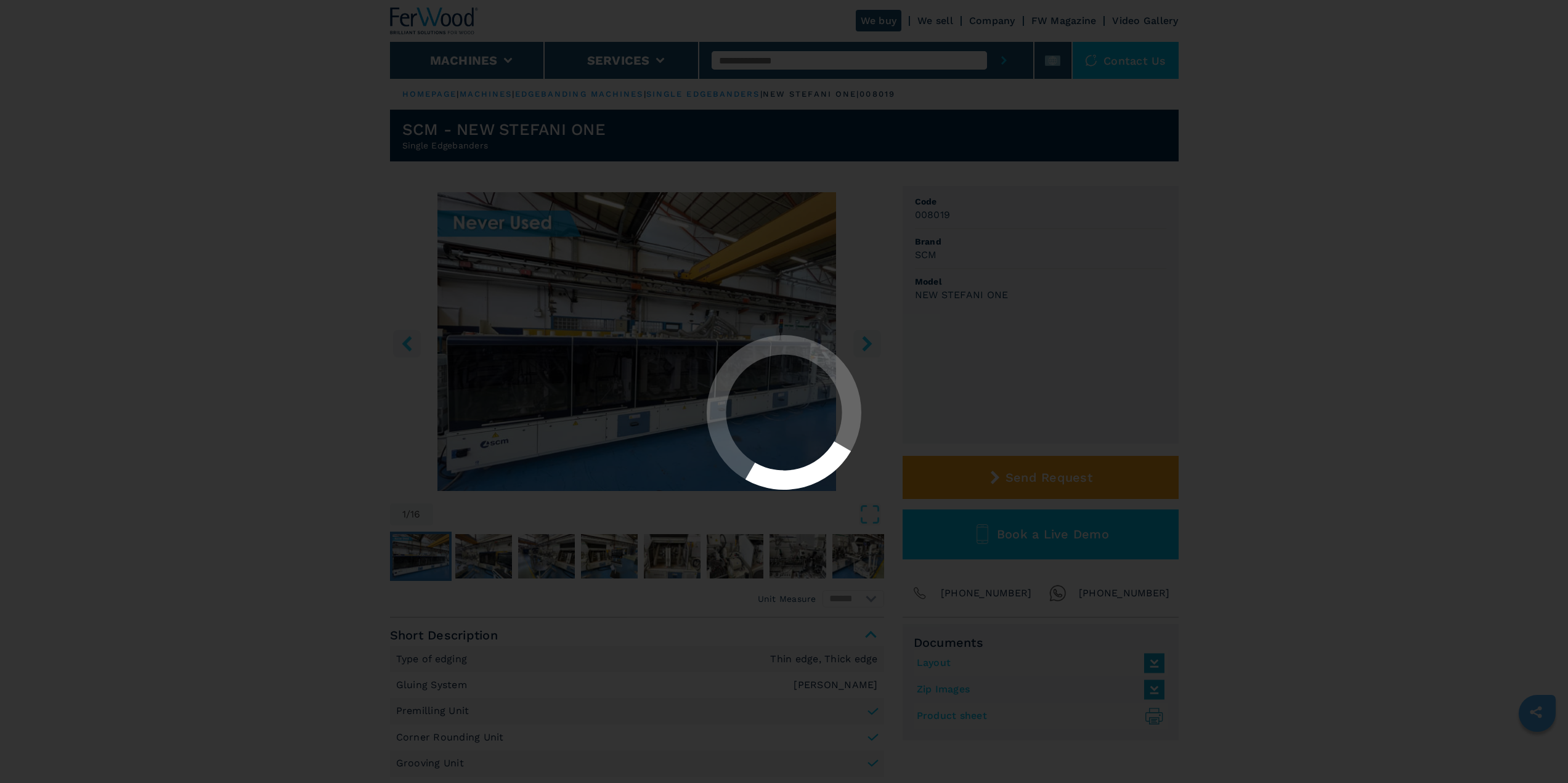
select select "**********"
